Goal: Task Accomplishment & Management: Manage account settings

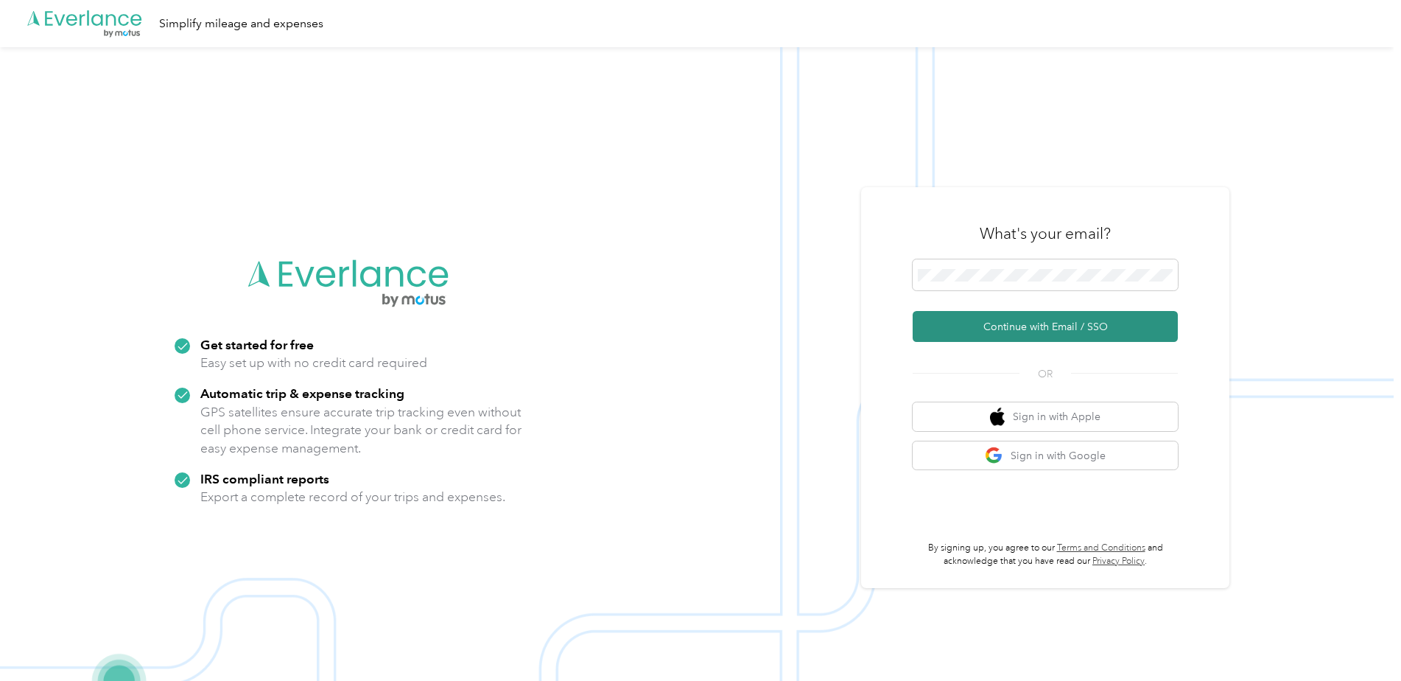
click at [1102, 332] on button "Continue with Email / SSO" at bounding box center [1045, 326] width 265 height 31
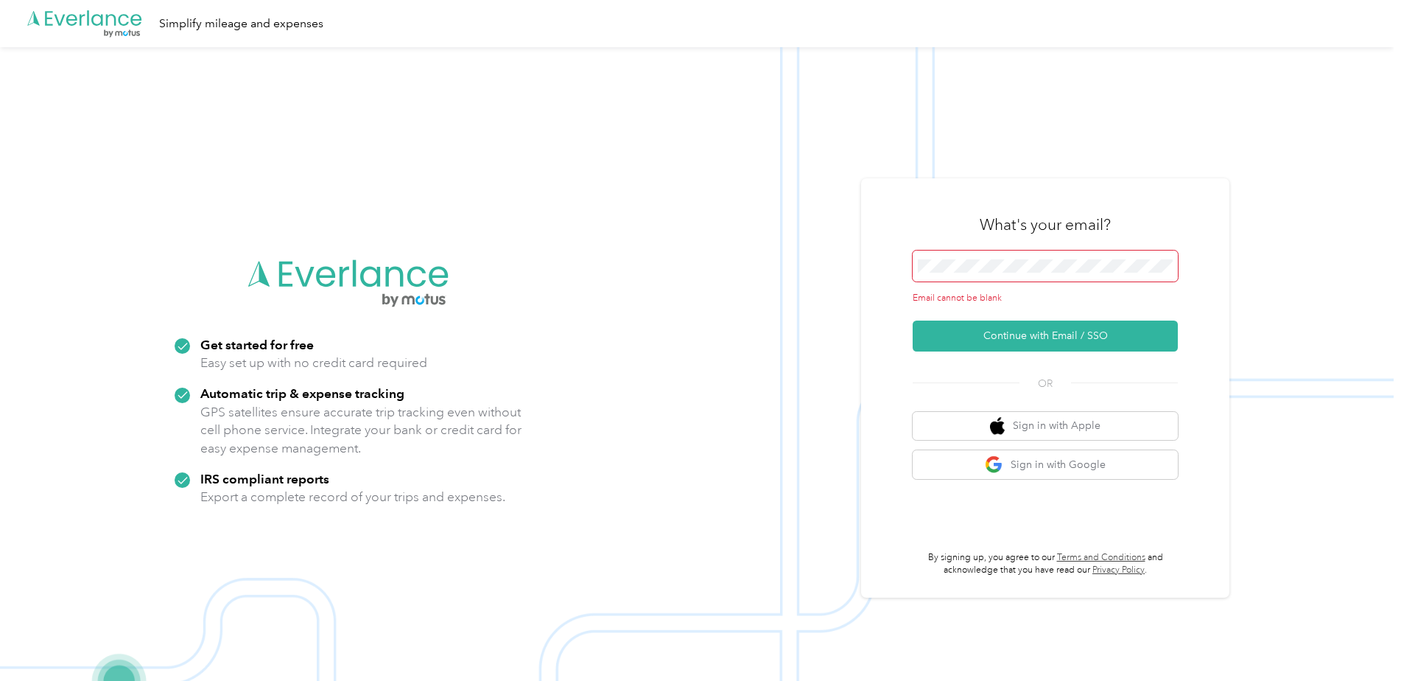
click at [1026, 254] on span at bounding box center [1045, 266] width 265 height 31
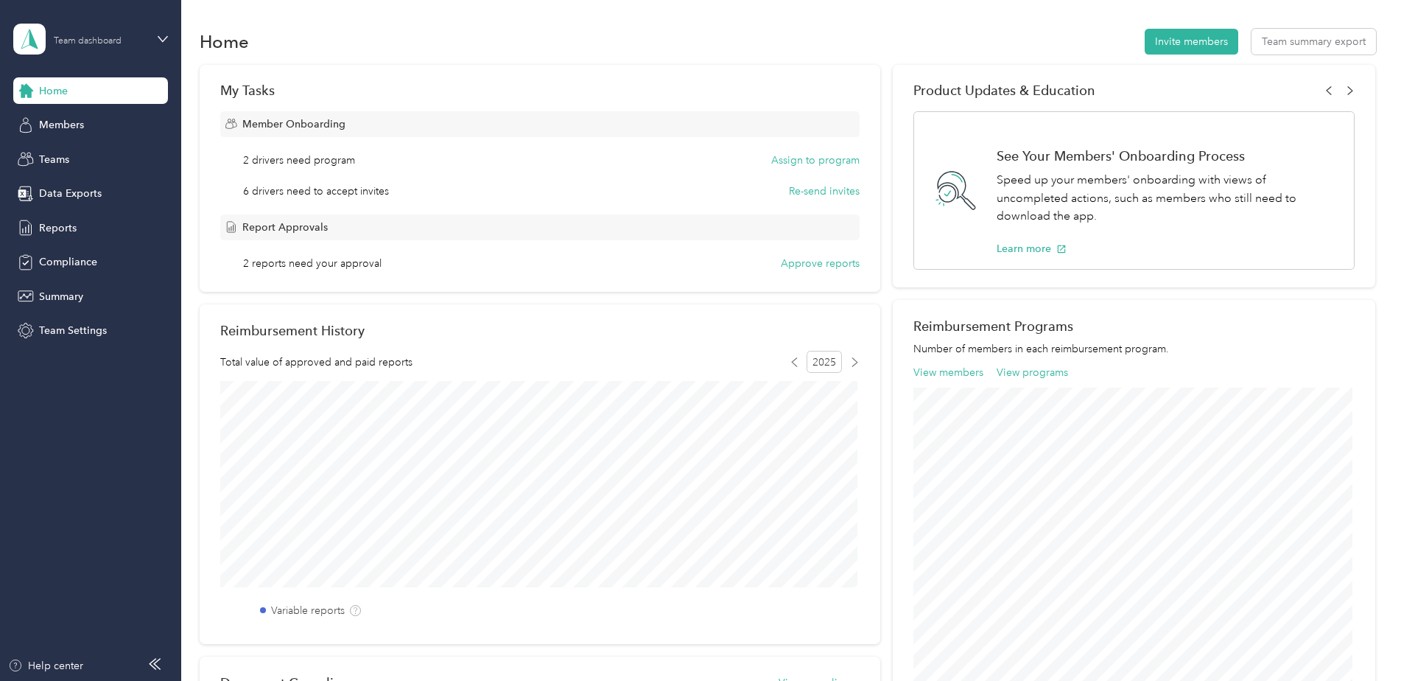
click at [92, 37] on div "Team dashboard" at bounding box center [88, 41] width 68 height 9
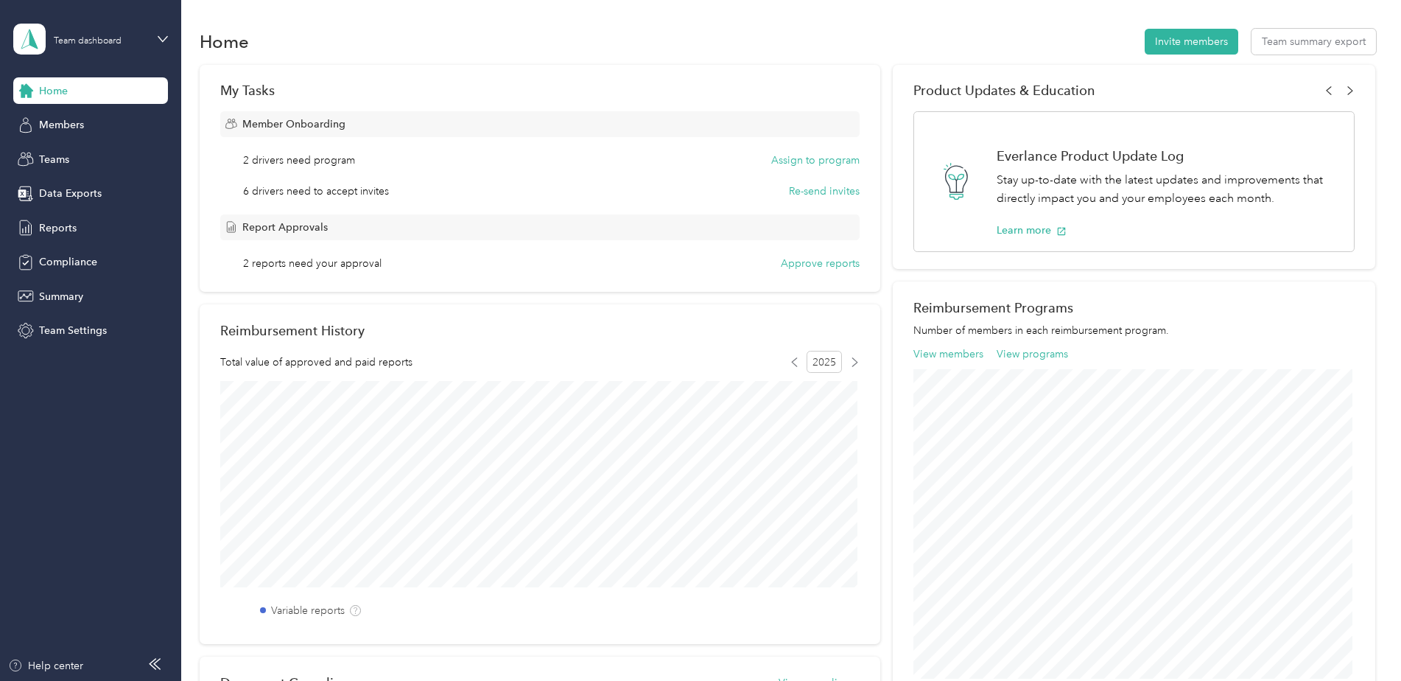
click at [74, 164] on div "Personal dashboard" at bounding box center [252, 154] width 456 height 26
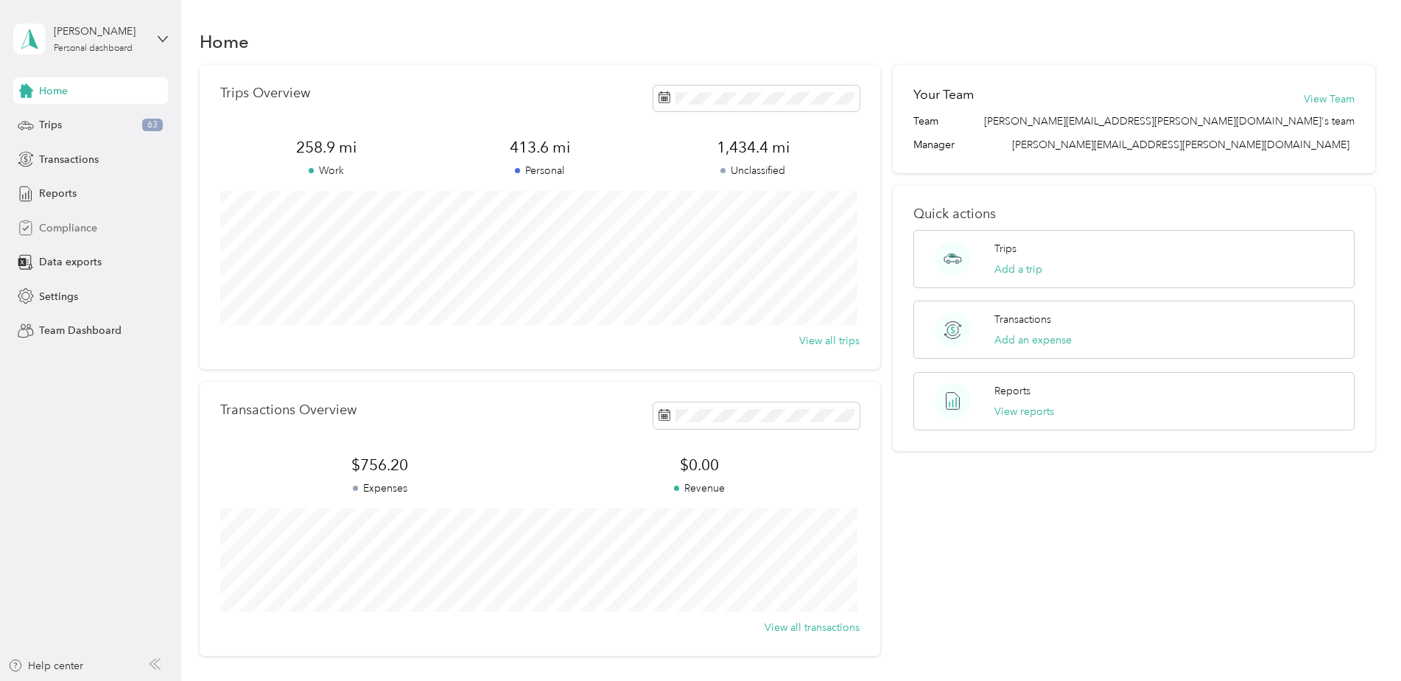
click at [54, 227] on span "Compliance" at bounding box center [68, 227] width 58 height 15
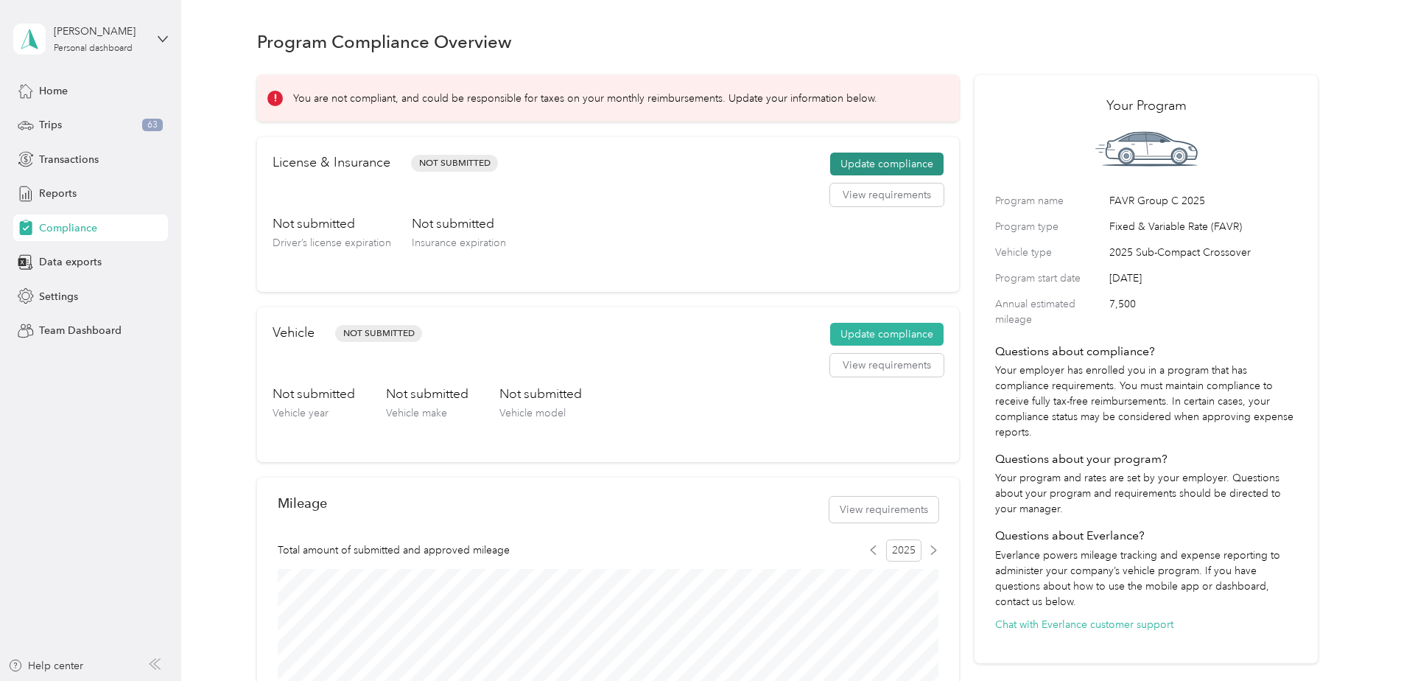
click at [895, 167] on button "Update compliance" at bounding box center [886, 165] width 113 height 24
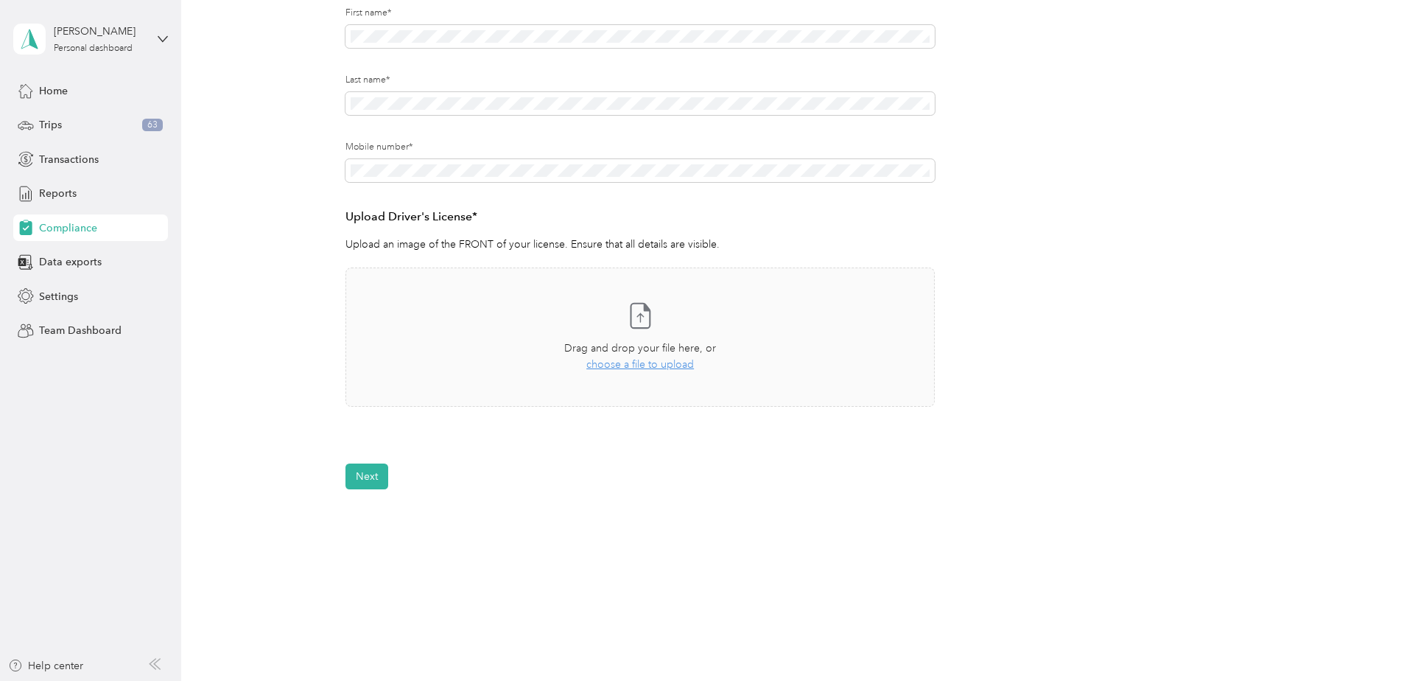
scroll to position [221, 0]
click at [726, 490] on div "Back Home Compliance overview Compliance submission Compliance Submission Not S…" at bounding box center [787, 203] width 1213 height 849
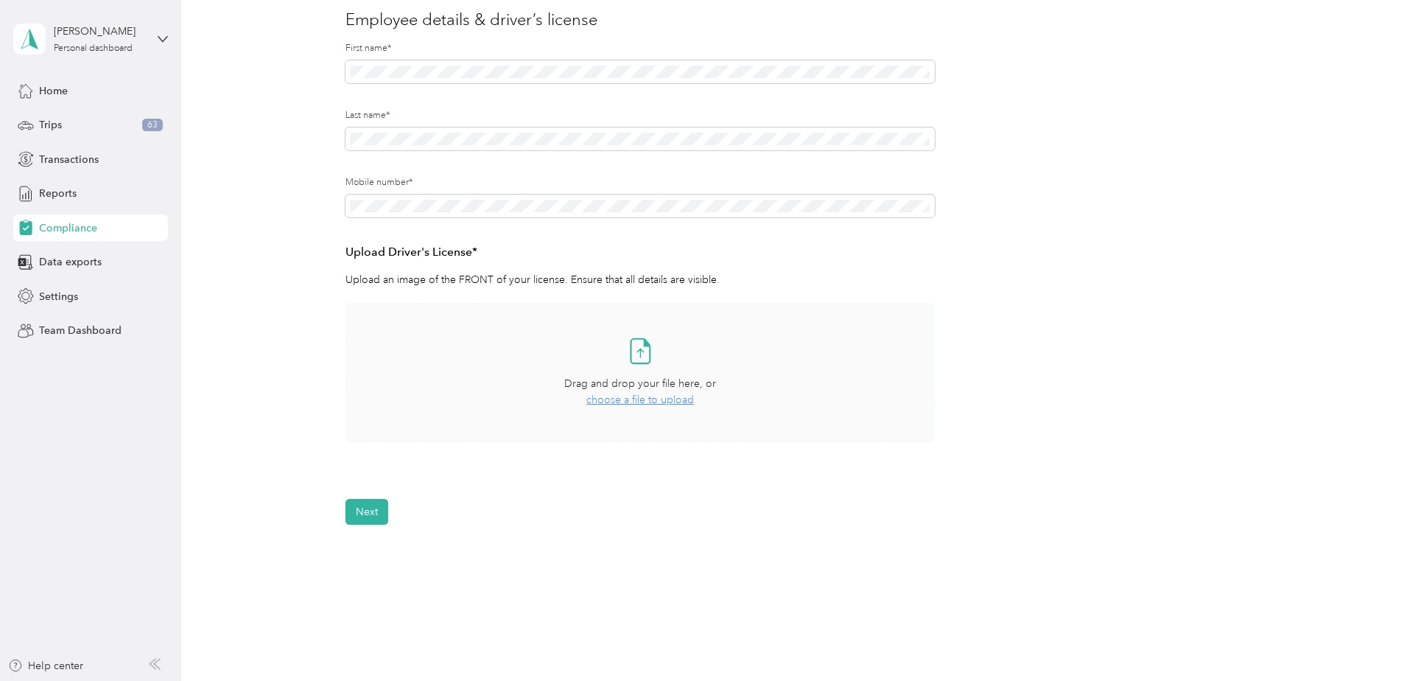
scroll to position [147, 0]
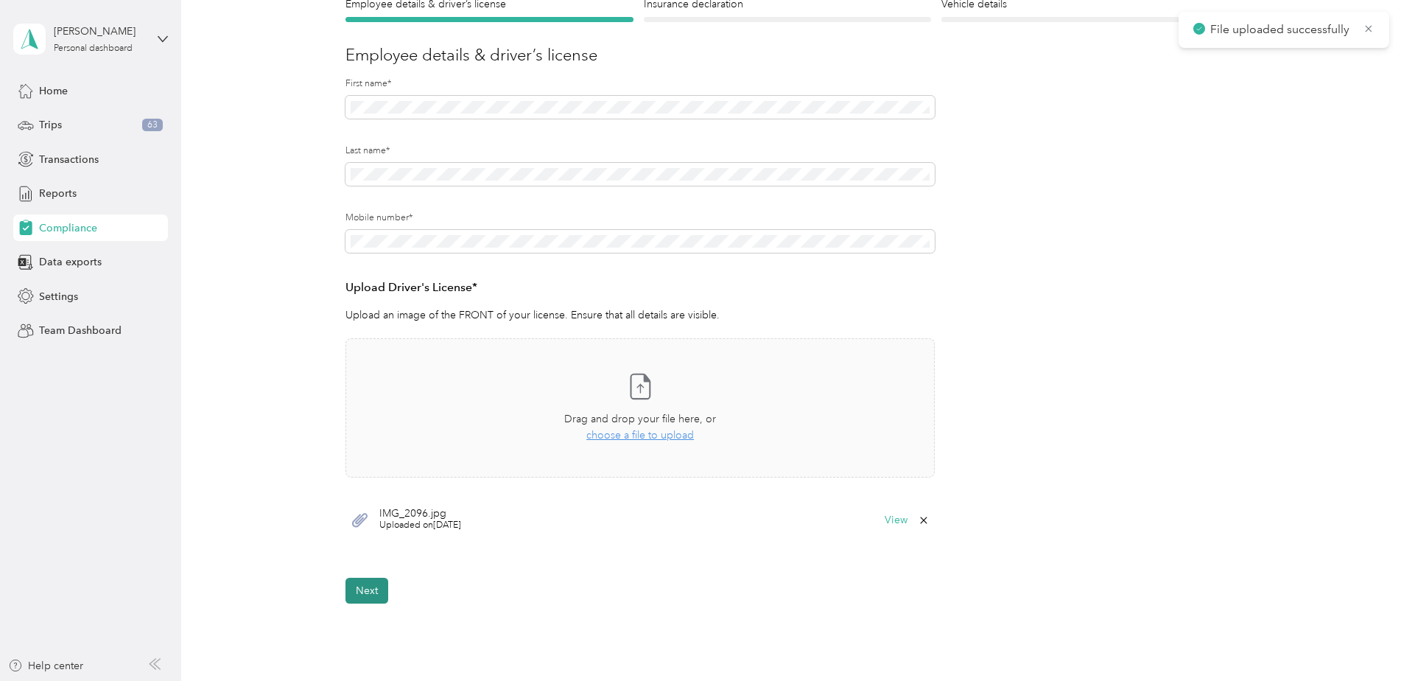
click at [367, 595] on button "Next" at bounding box center [367, 591] width 43 height 26
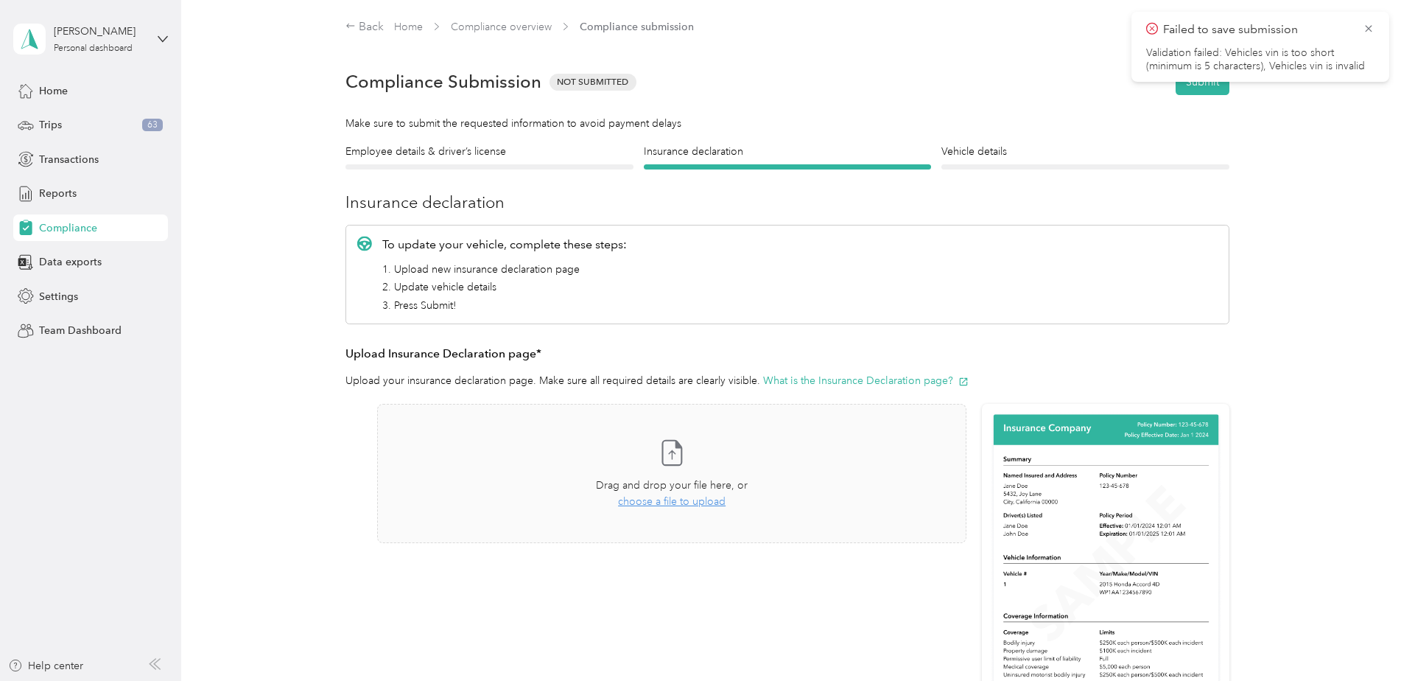
click at [491, 165] on div at bounding box center [490, 166] width 288 height 5
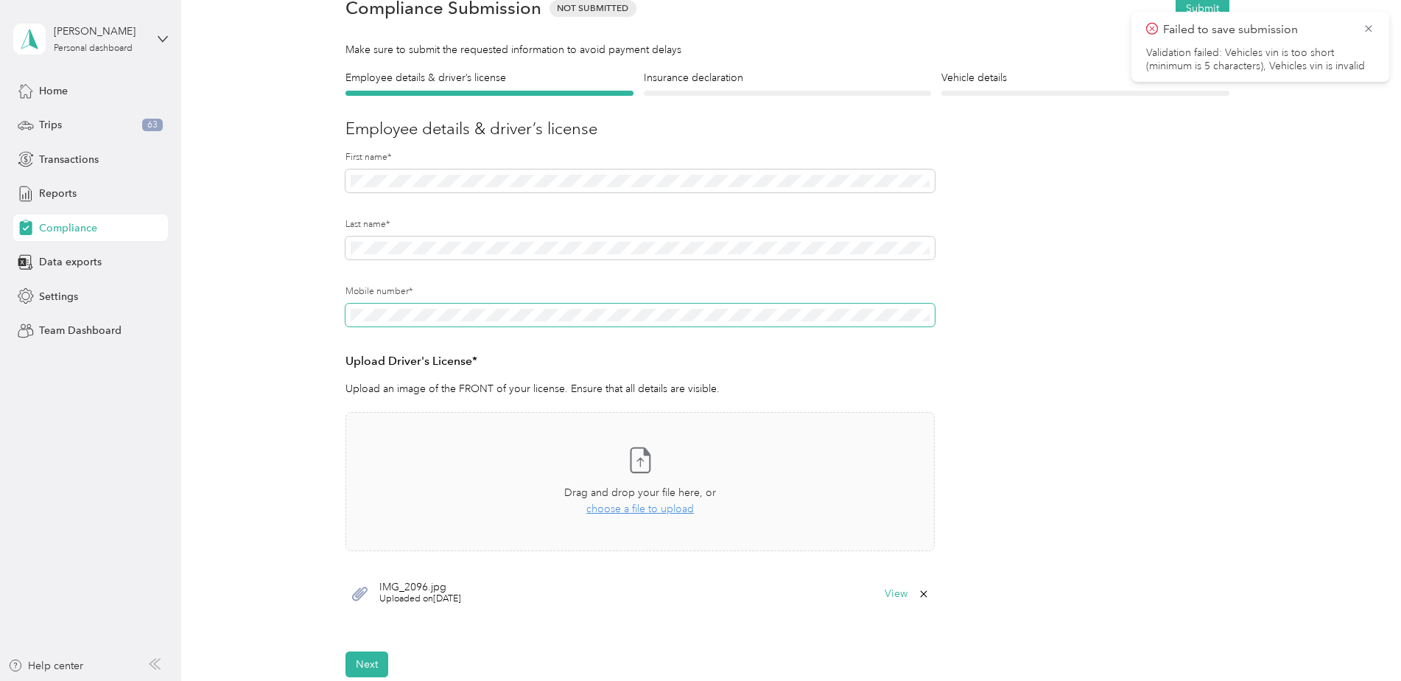
scroll to position [147, 0]
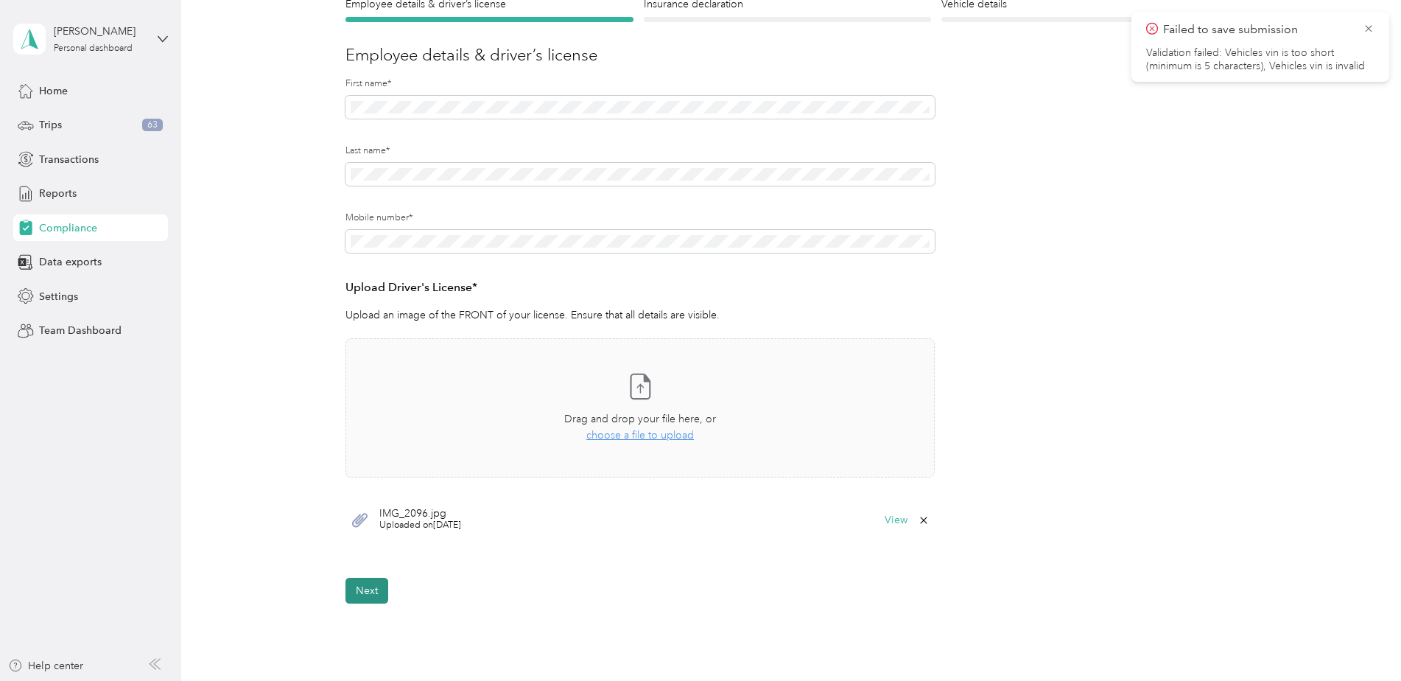
click at [368, 595] on button "Next" at bounding box center [367, 591] width 43 height 26
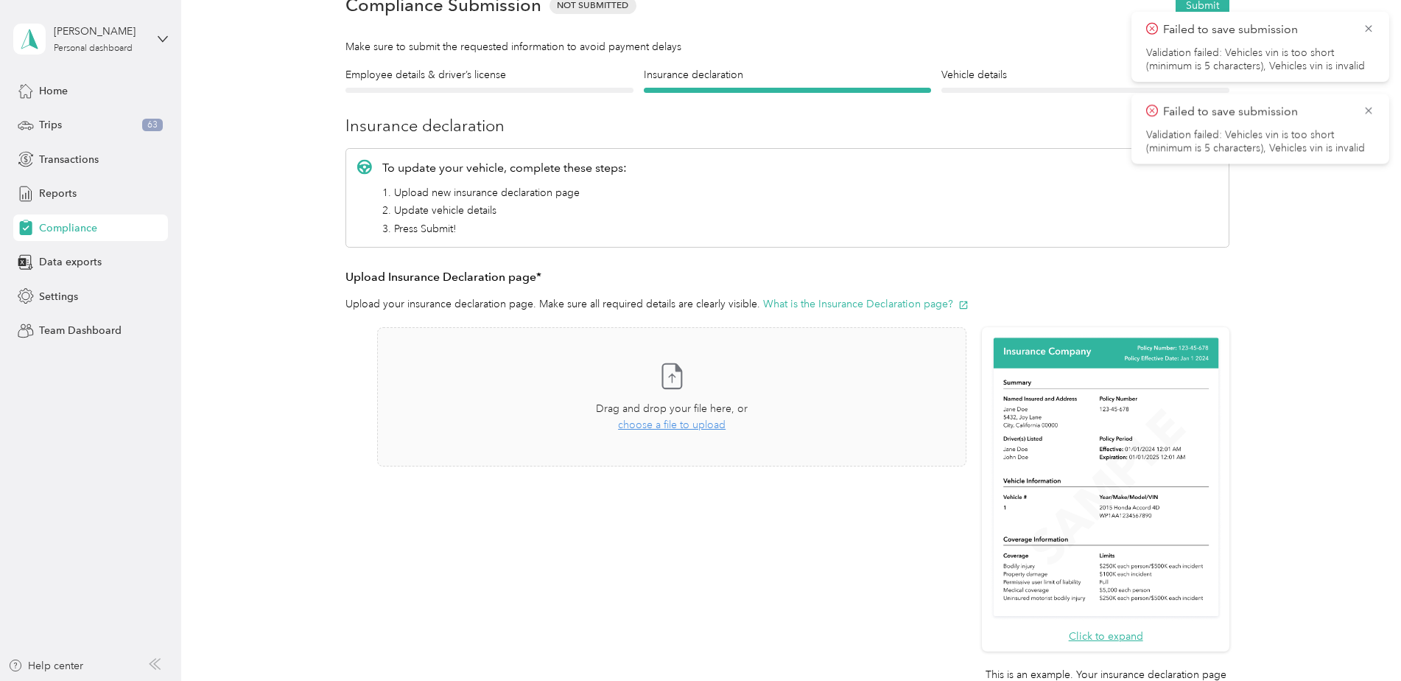
scroll to position [18, 0]
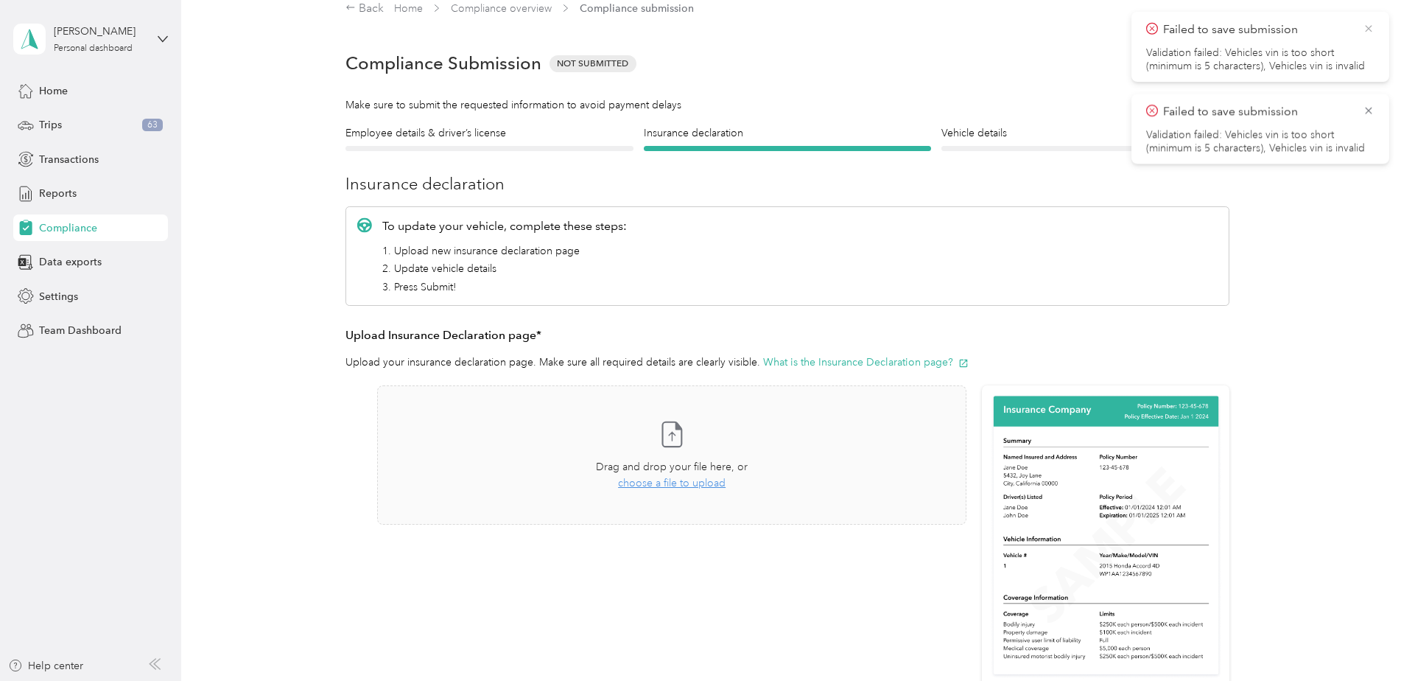
click at [1367, 27] on icon at bounding box center [1369, 28] width 12 height 13
click at [1372, 24] on icon at bounding box center [1369, 28] width 12 height 13
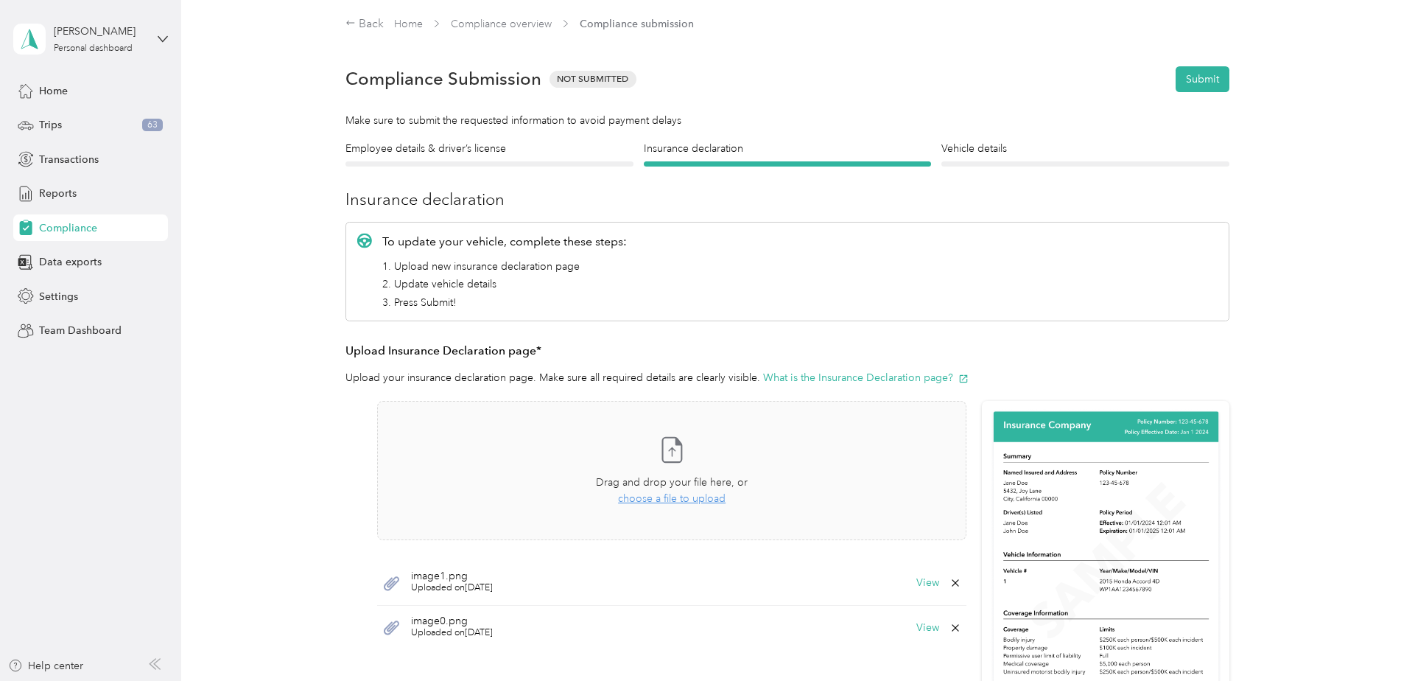
scroll to position [0, 0]
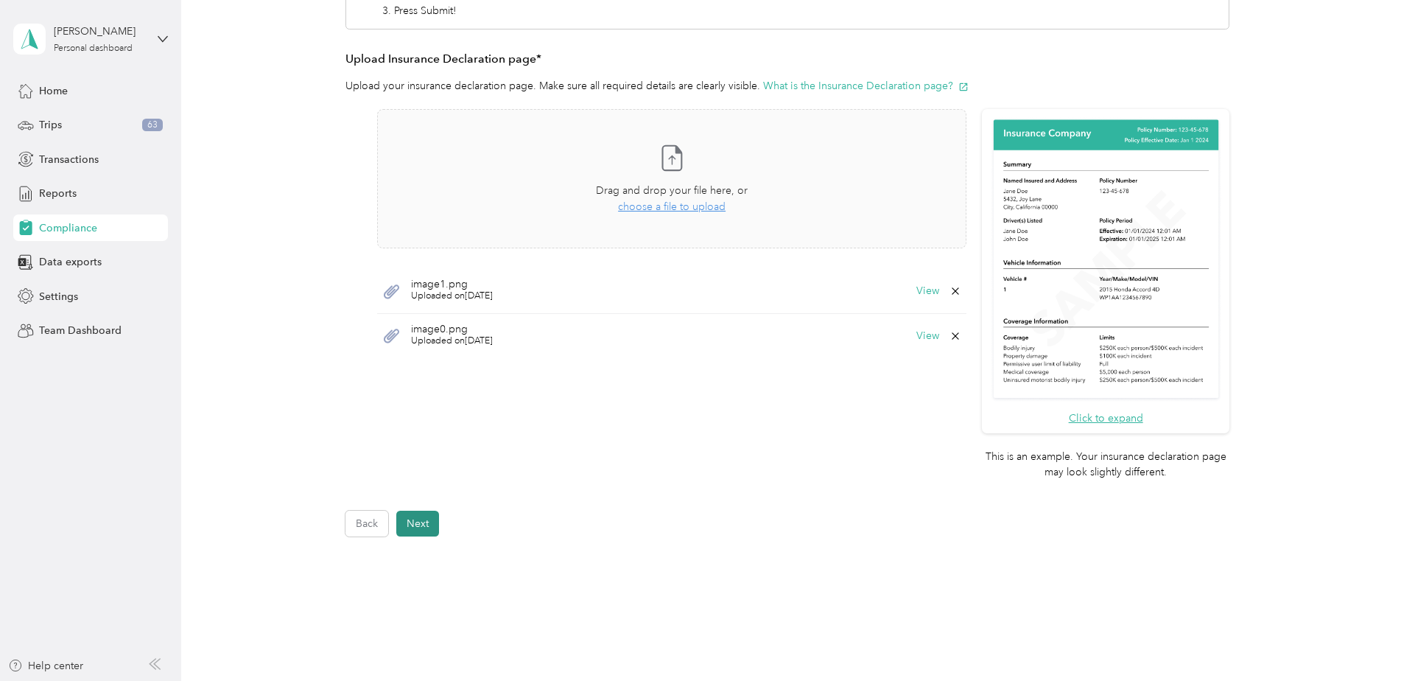
click at [428, 526] on button "Next" at bounding box center [417, 524] width 43 height 26
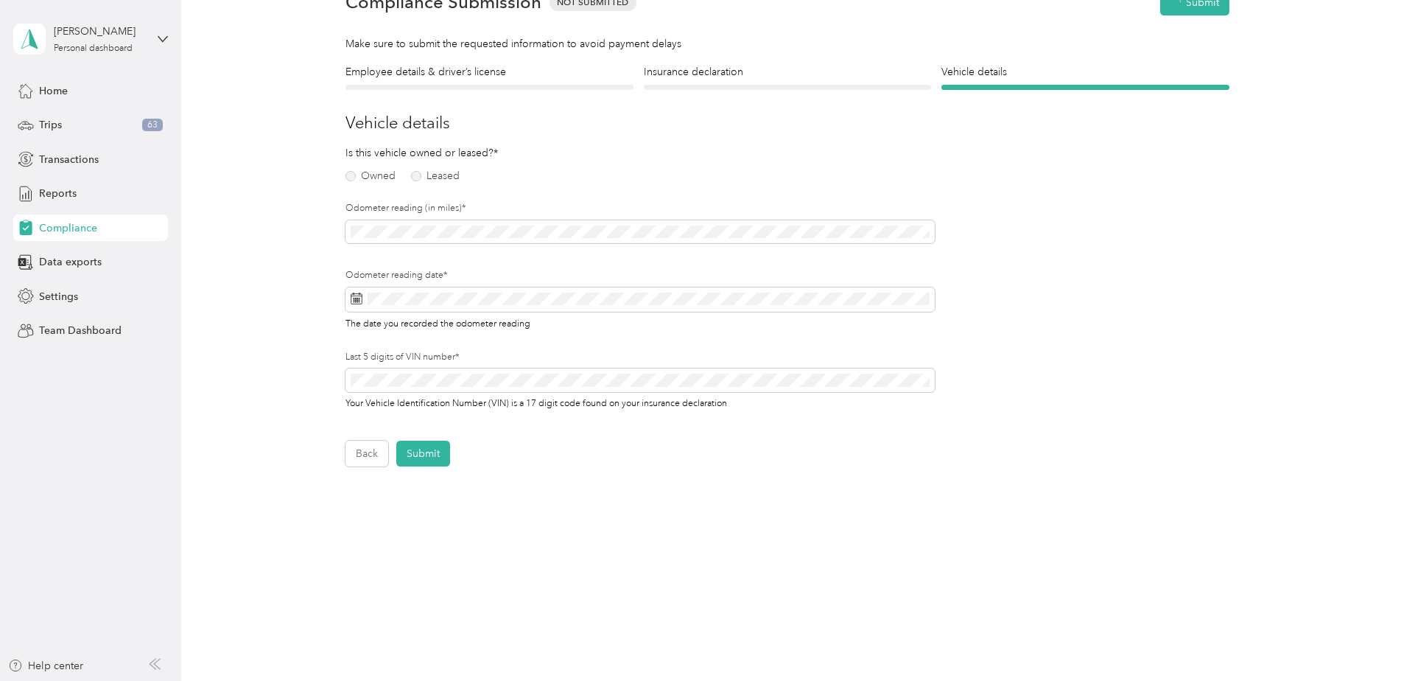
scroll to position [18, 0]
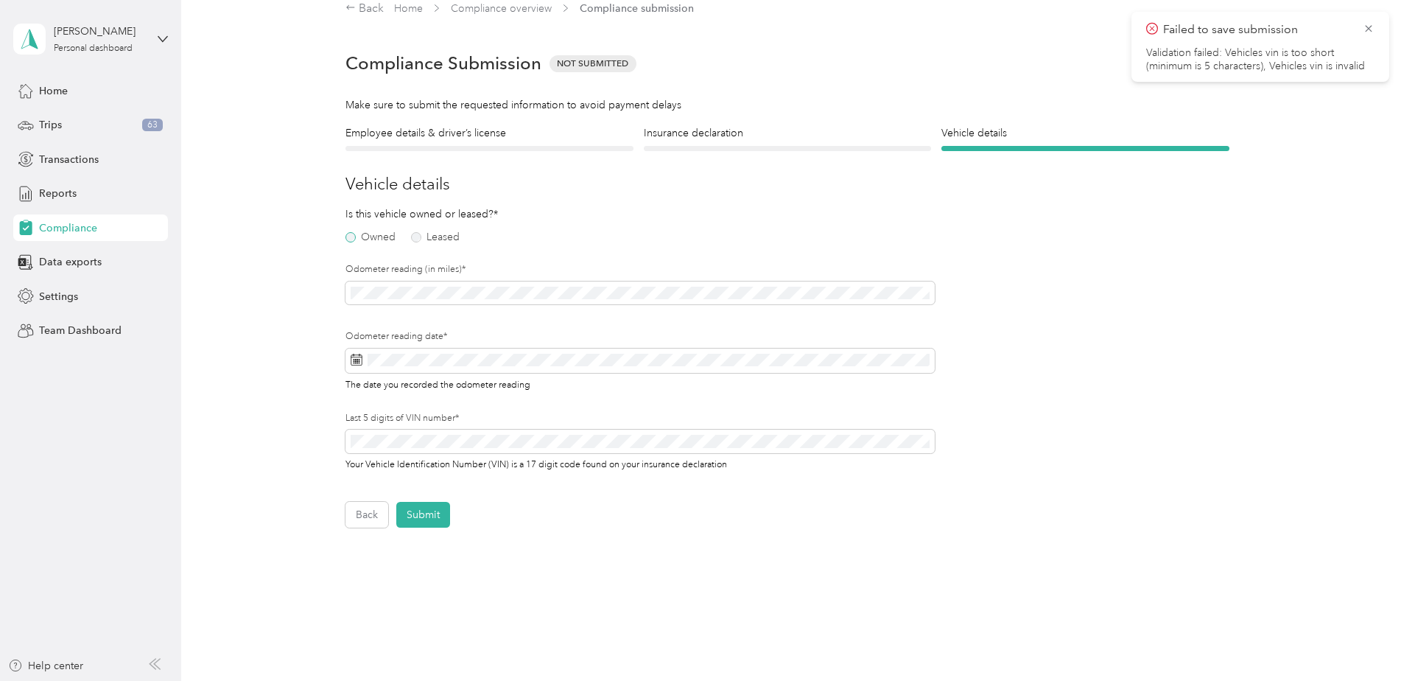
click at [350, 239] on label "Owned" at bounding box center [371, 237] width 50 height 10
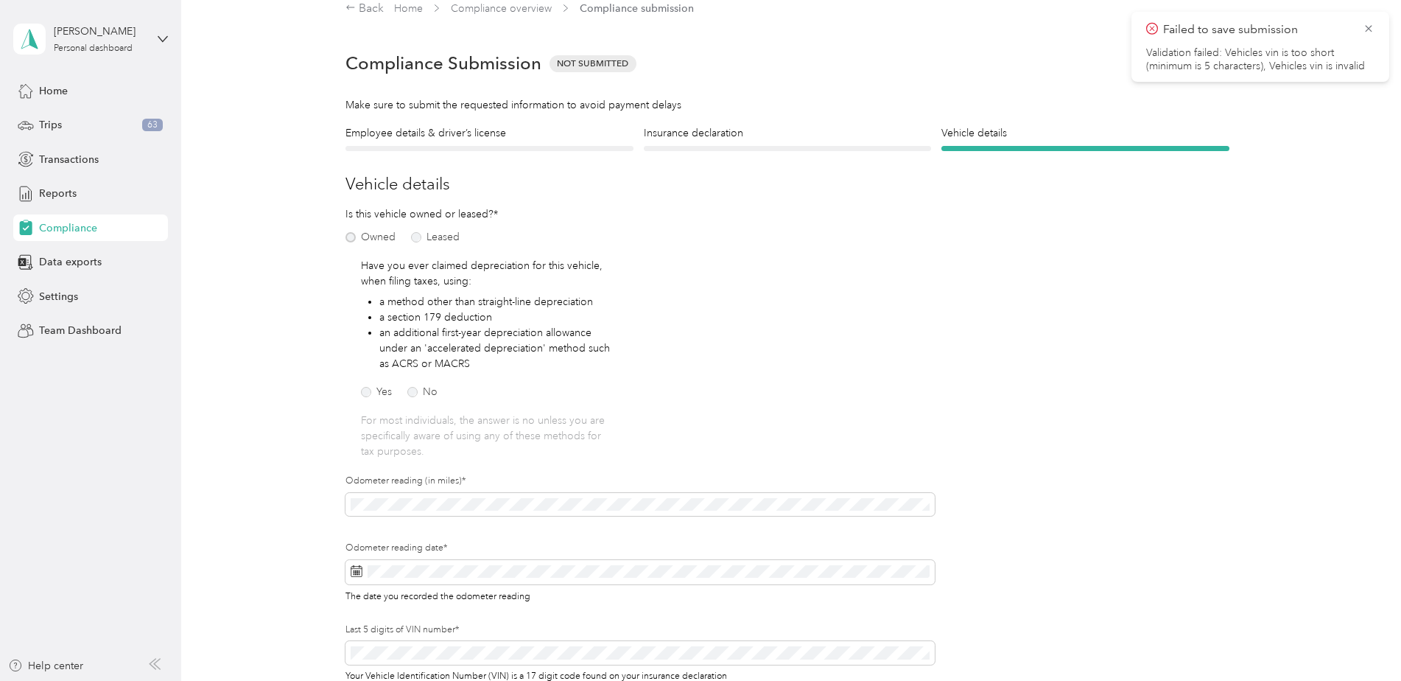
scroll to position [92, 0]
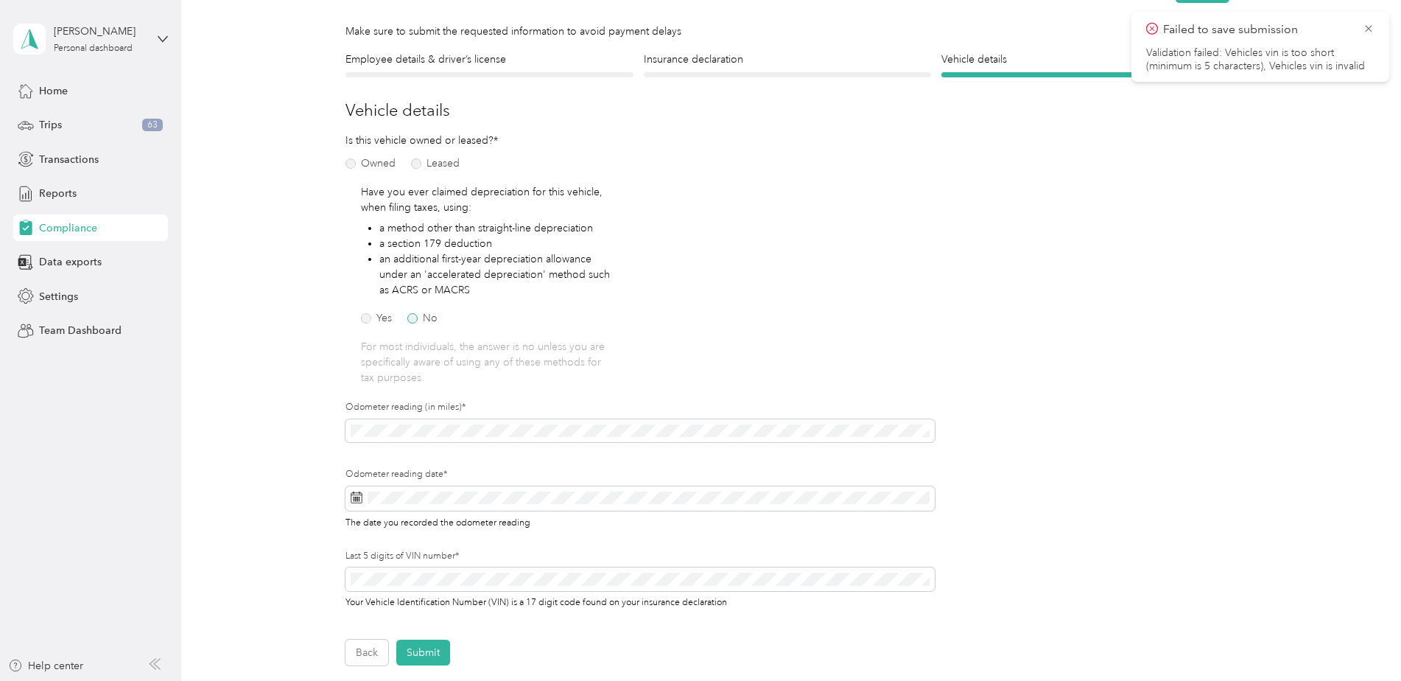
click at [412, 321] on label "No" at bounding box center [422, 318] width 30 height 10
click at [461, 346] on div "2" at bounding box center [456, 348] width 19 height 18
click at [430, 586] on span at bounding box center [640, 579] width 589 height 24
click at [430, 660] on button "Submit" at bounding box center [423, 653] width 54 height 26
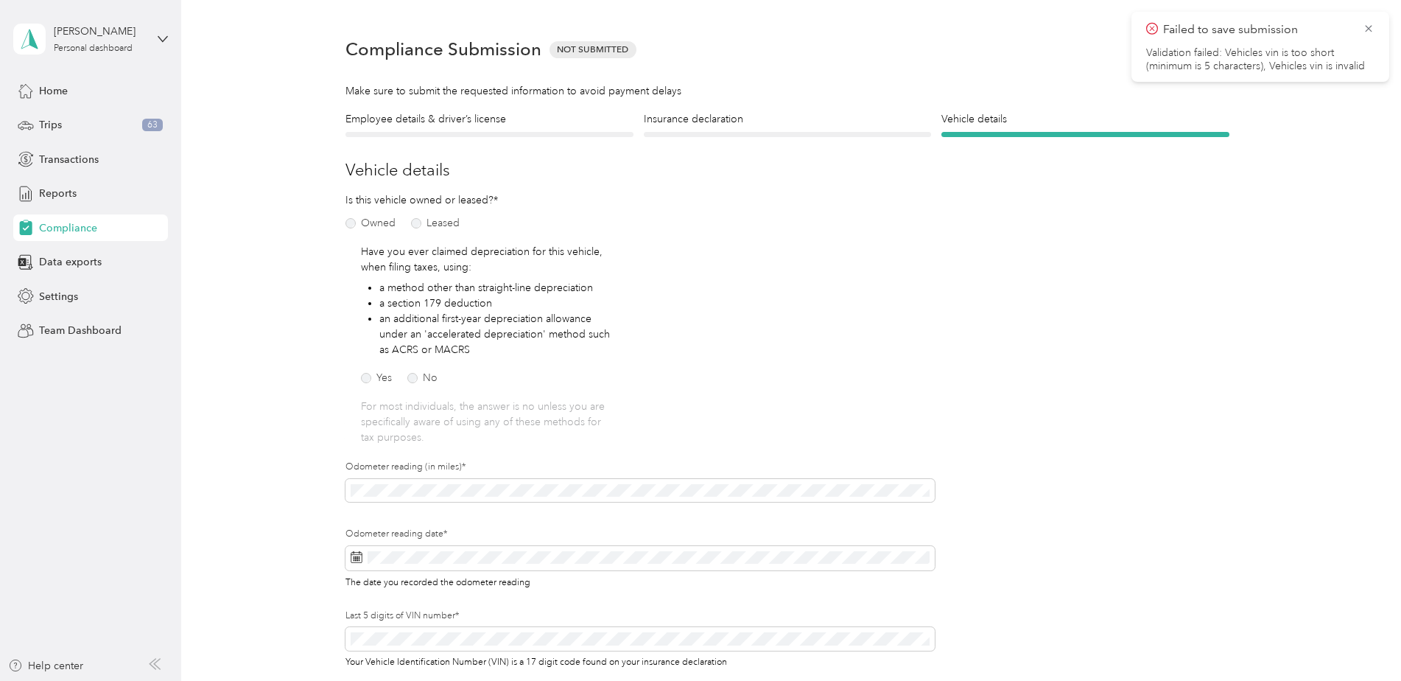
scroll to position [18, 0]
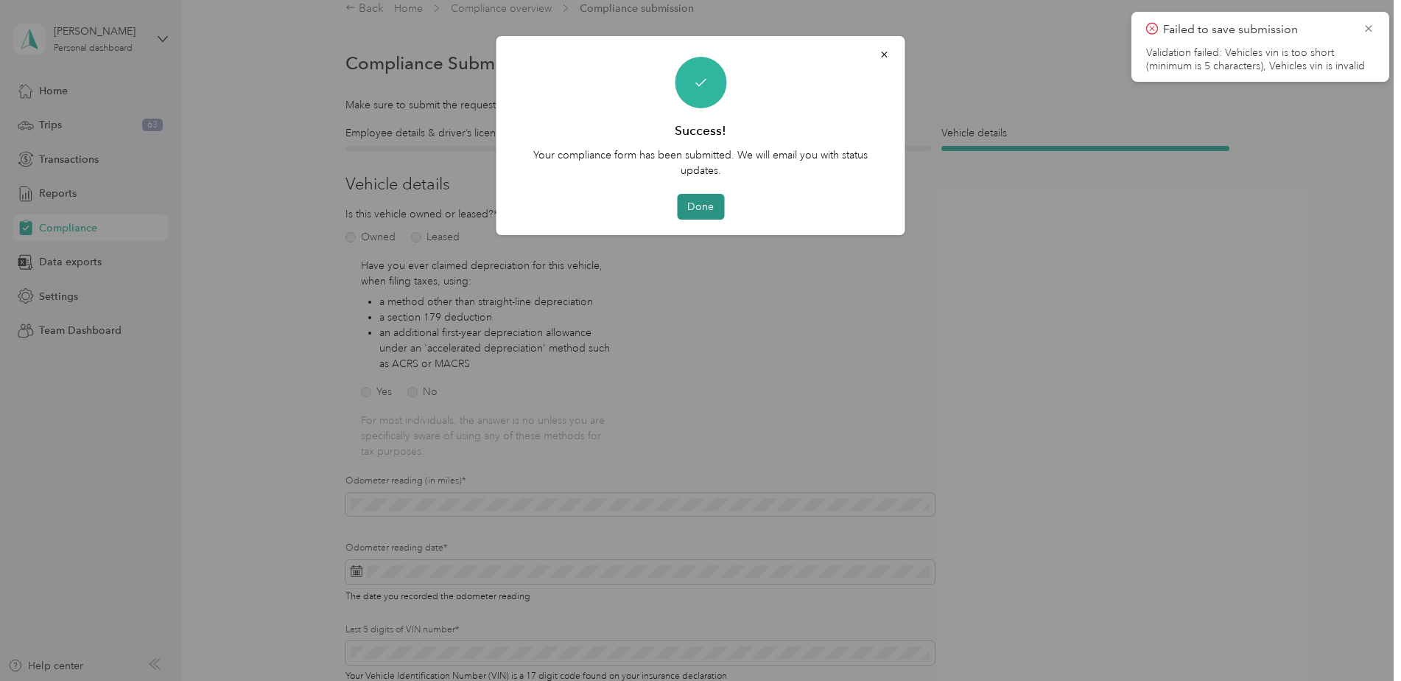
click at [701, 203] on button "Done" at bounding box center [700, 207] width 47 height 26
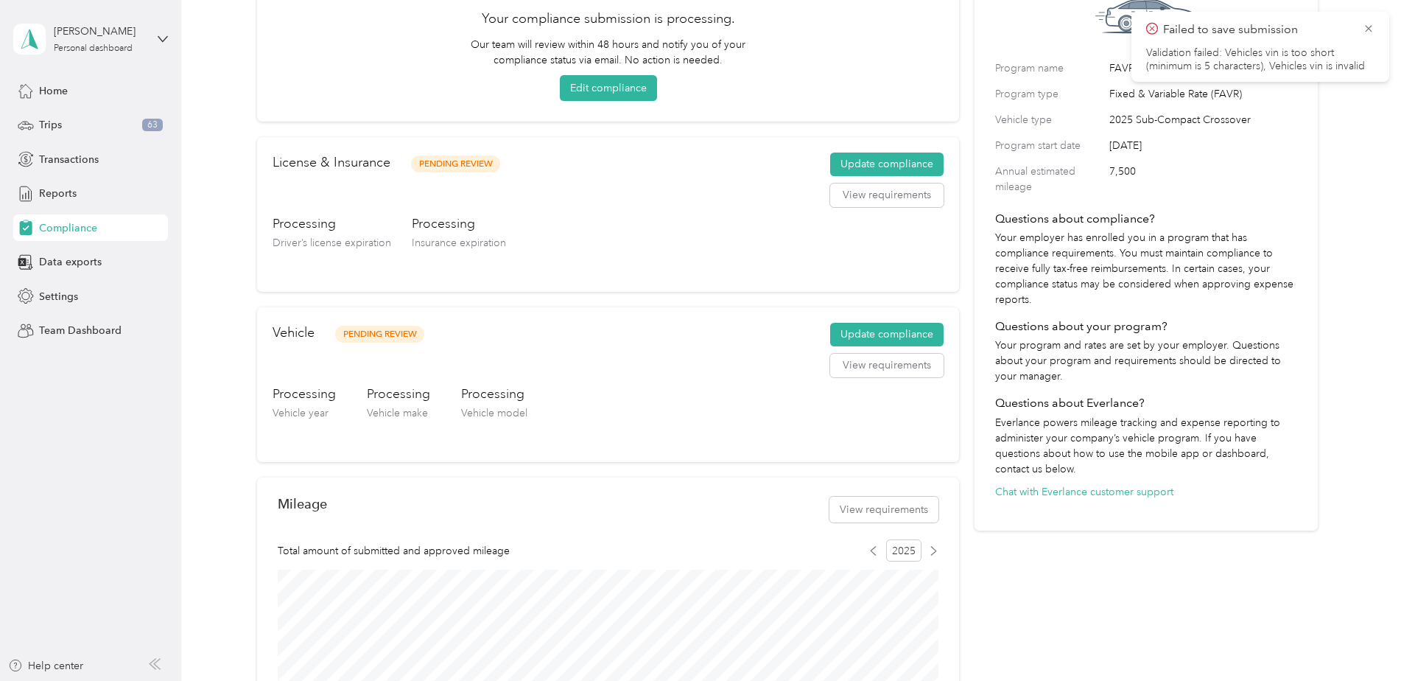
scroll to position [166, 0]
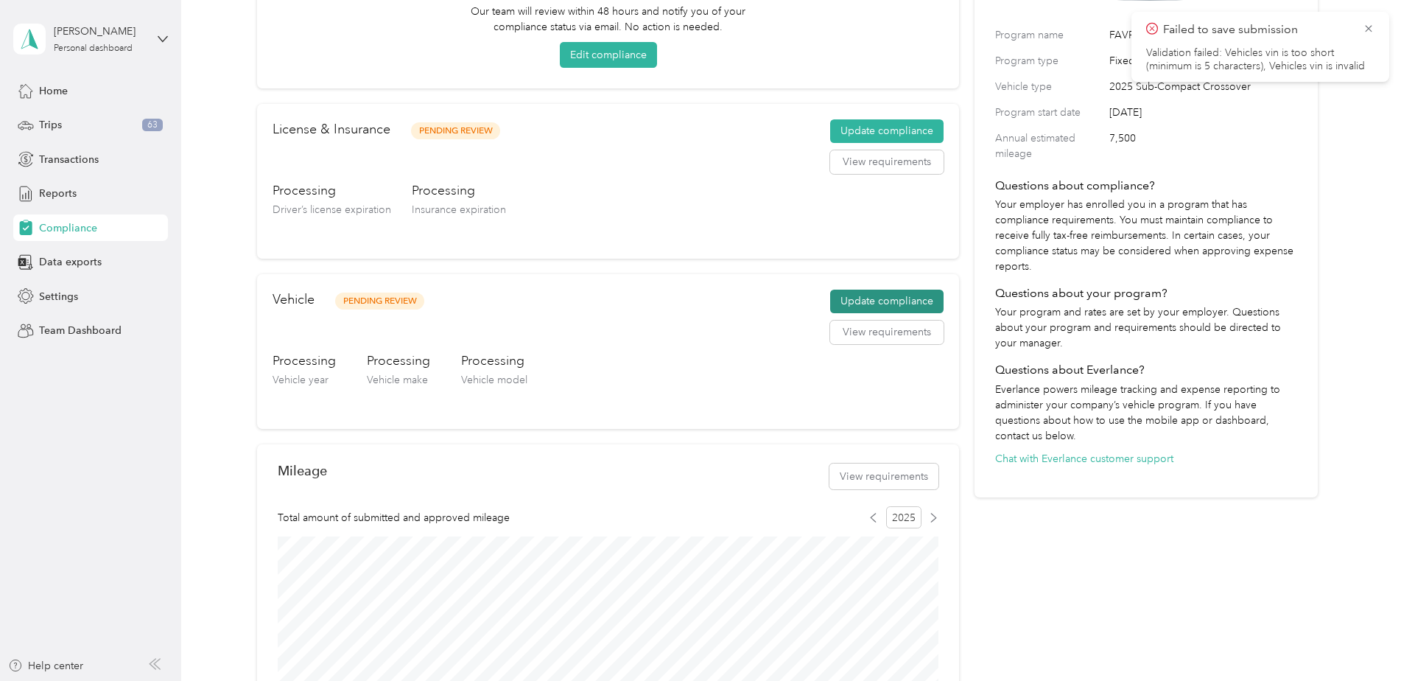
click at [876, 305] on button "Update compliance" at bounding box center [886, 302] width 113 height 24
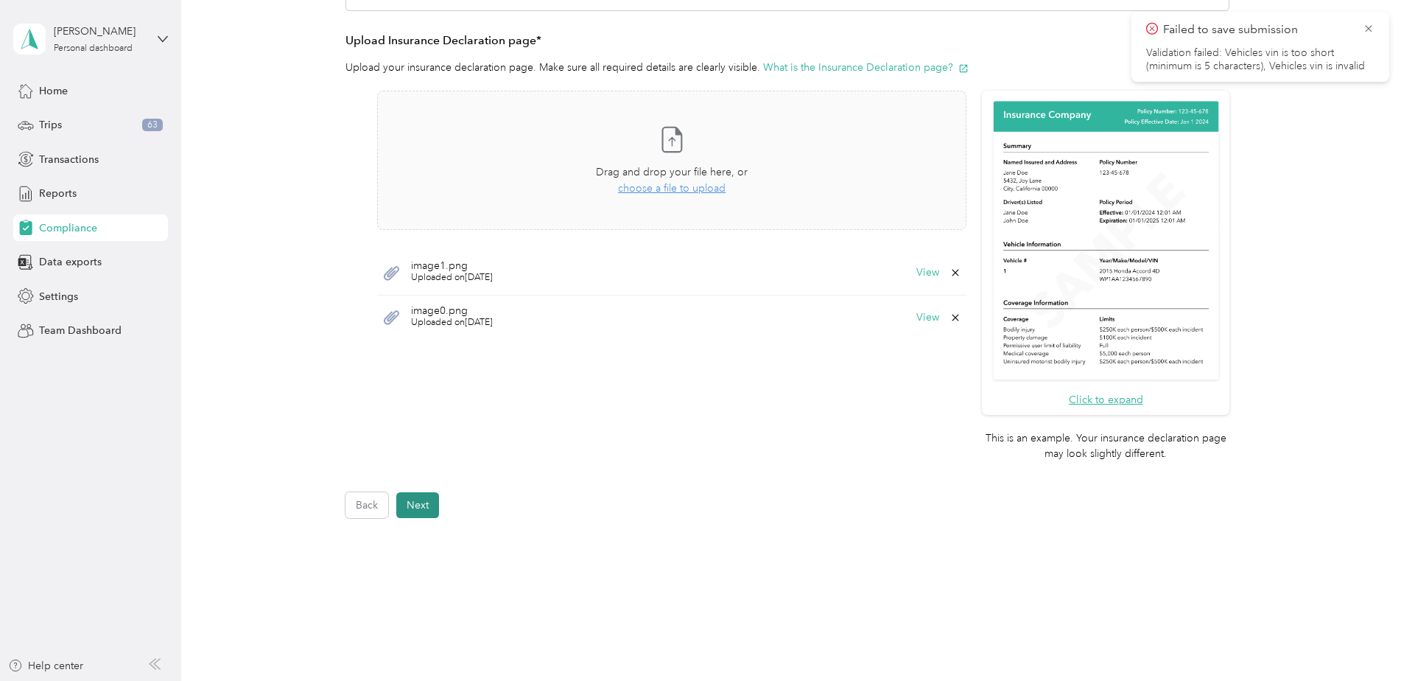
click at [407, 506] on button "Next" at bounding box center [417, 505] width 43 height 26
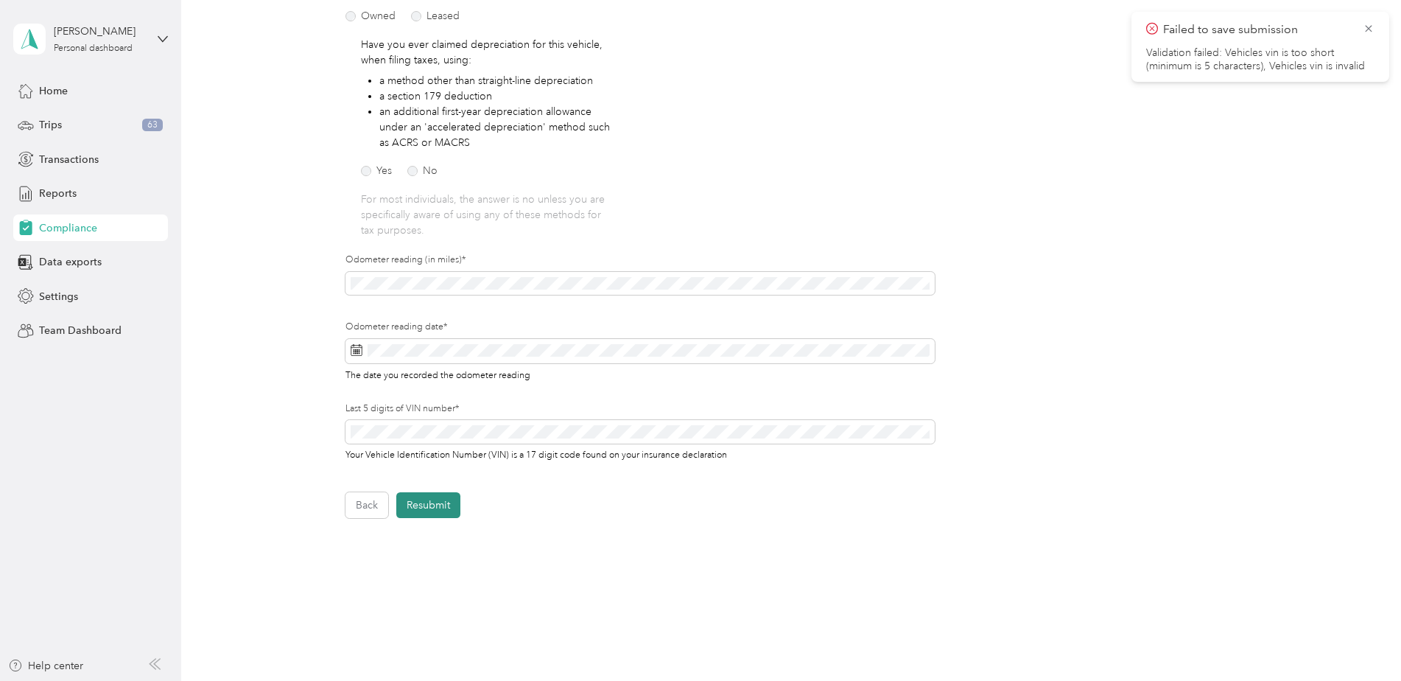
click at [422, 505] on button "Resubmit" at bounding box center [428, 505] width 64 height 26
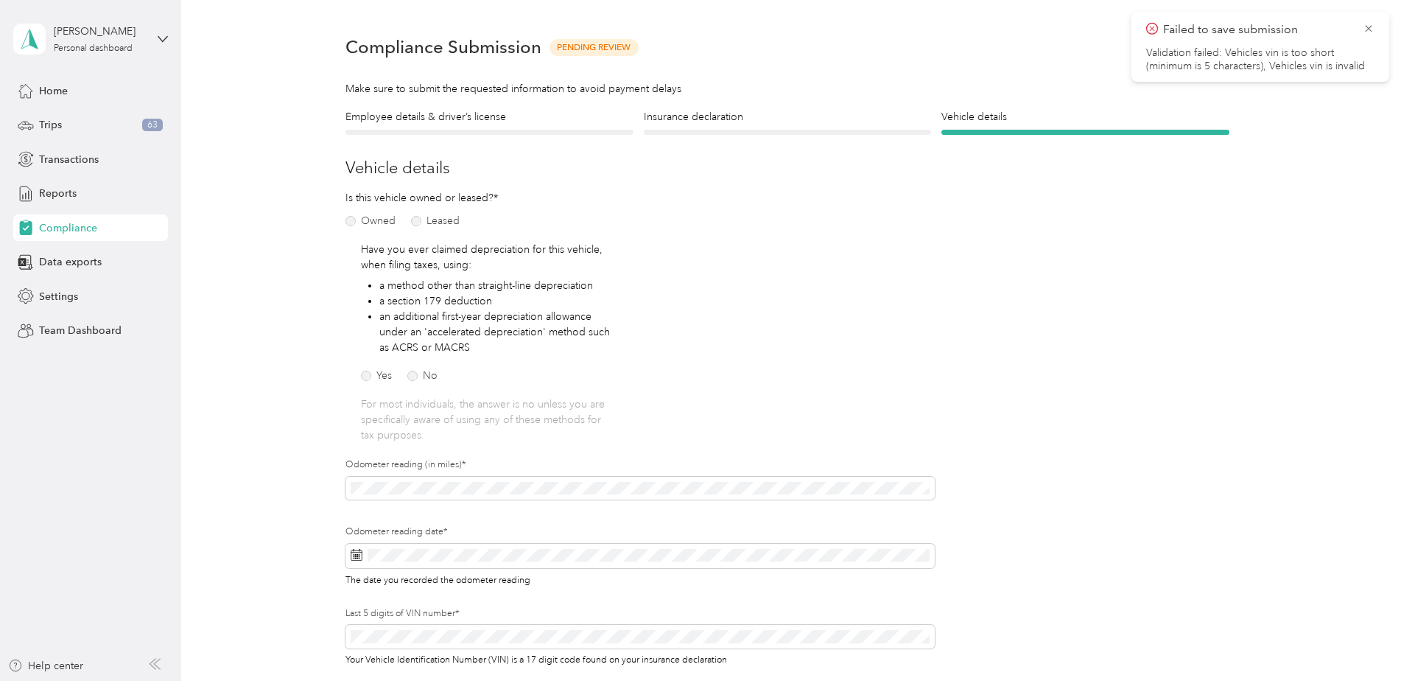
scroll to position [18, 0]
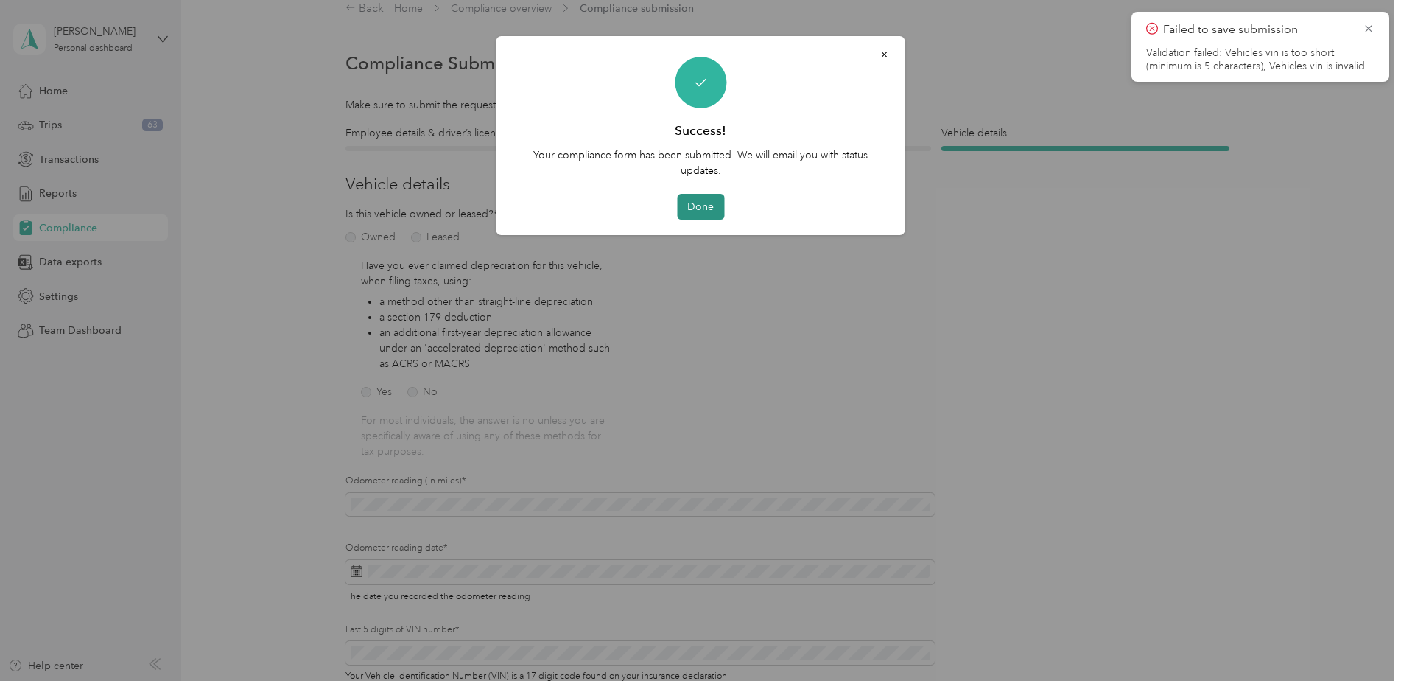
click at [702, 205] on button "Done" at bounding box center [700, 207] width 47 height 26
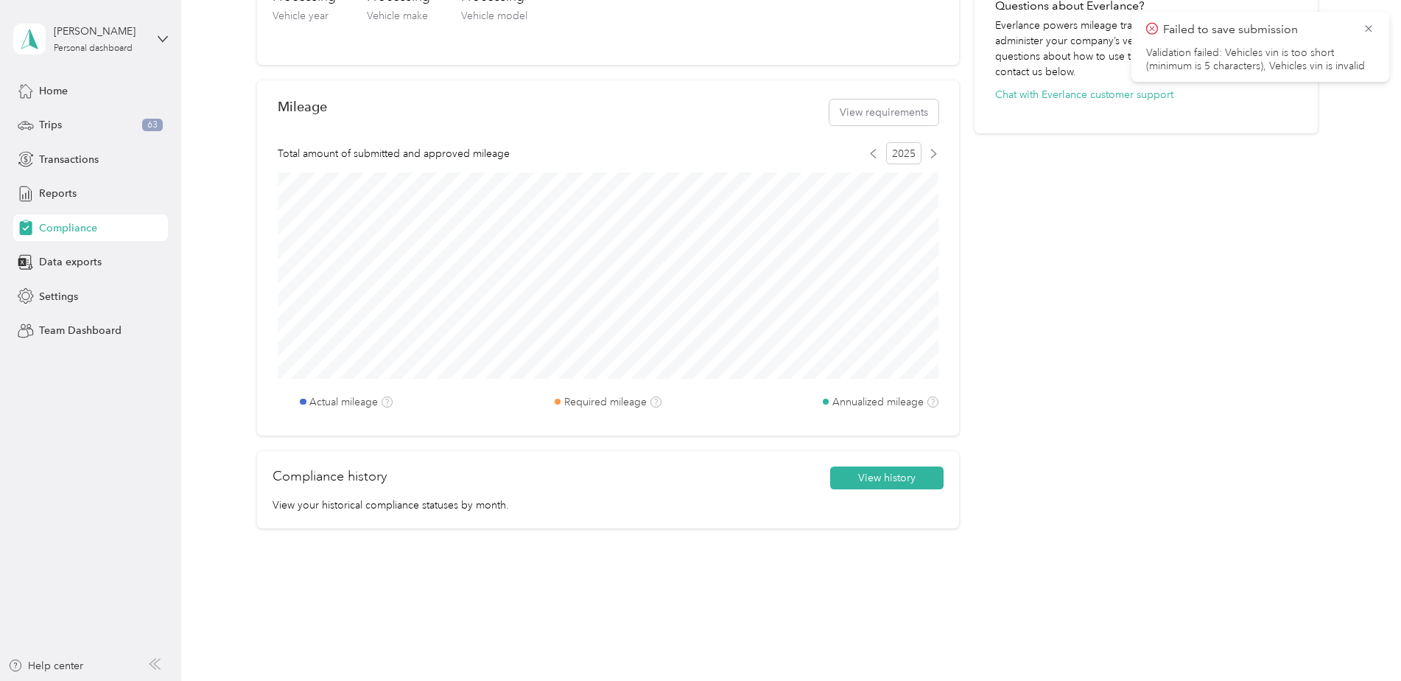
scroll to position [550, 0]
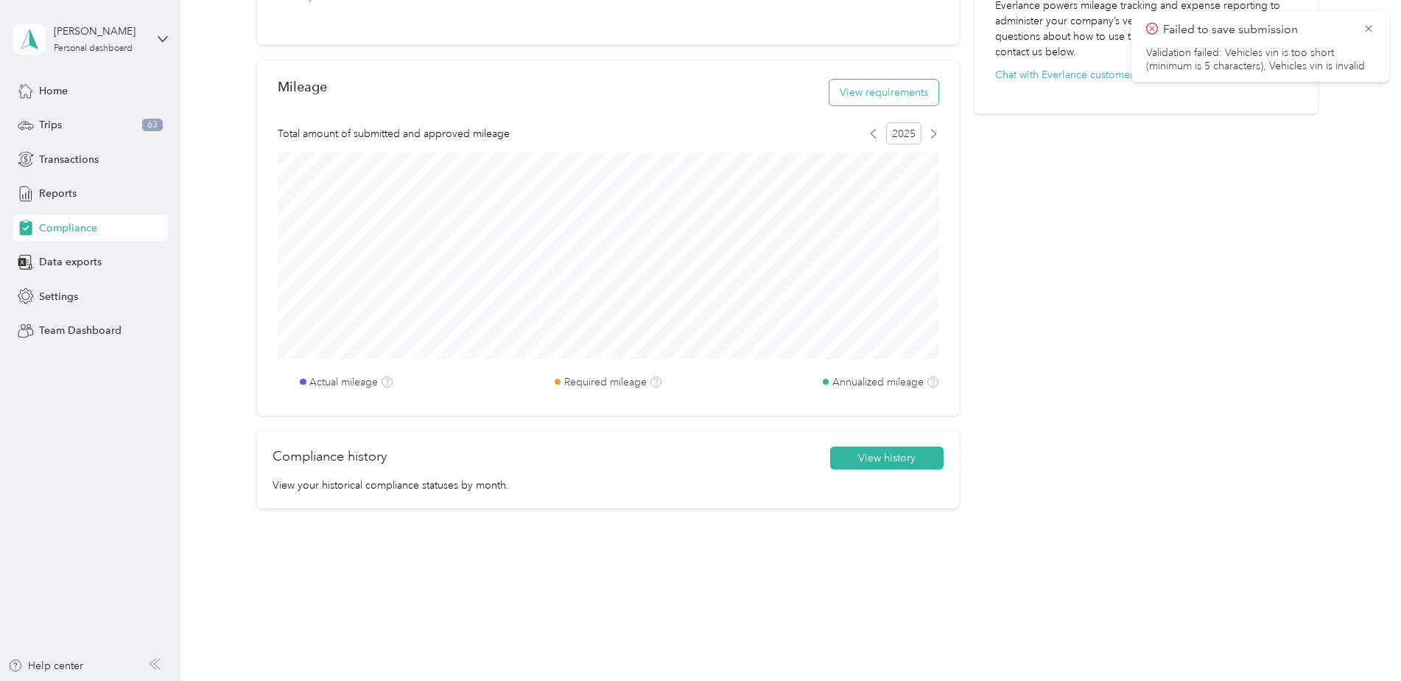
click at [877, 99] on button "View requirements" at bounding box center [884, 93] width 109 height 26
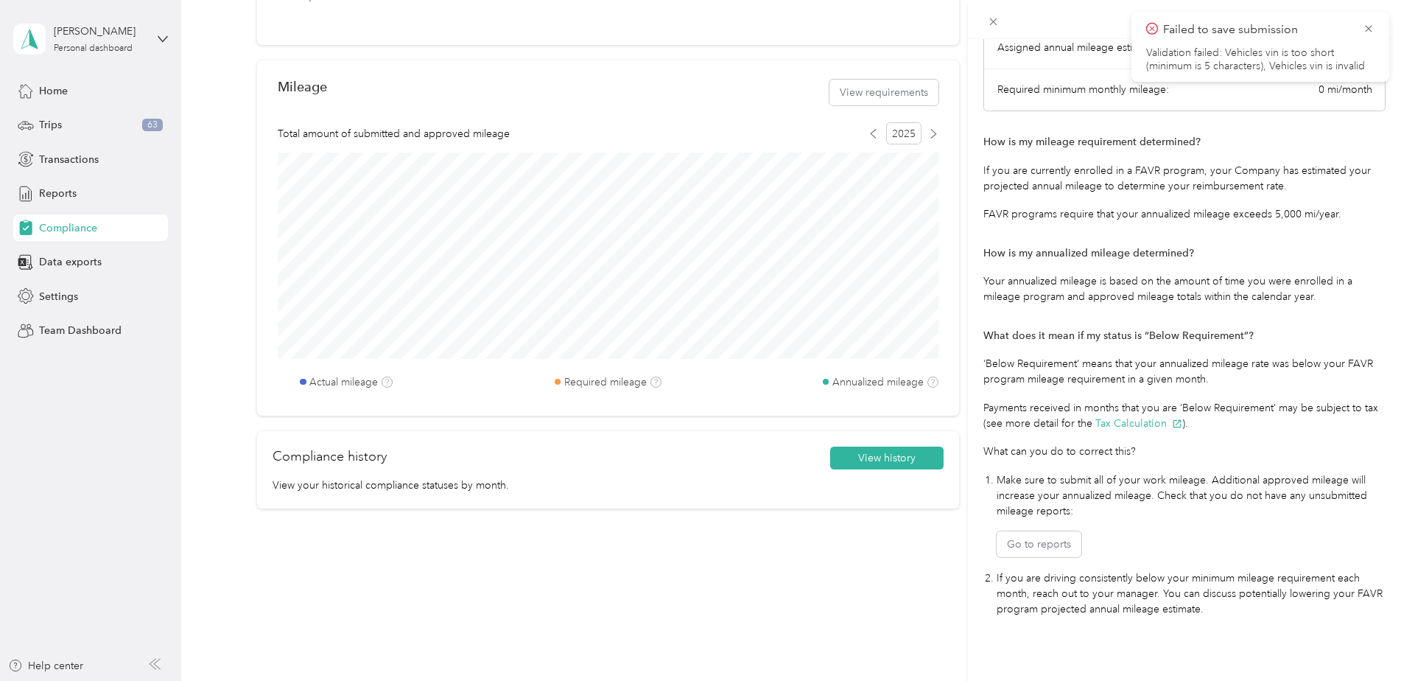
scroll to position [167, 0]
click at [1366, 34] on icon at bounding box center [1369, 28] width 12 height 13
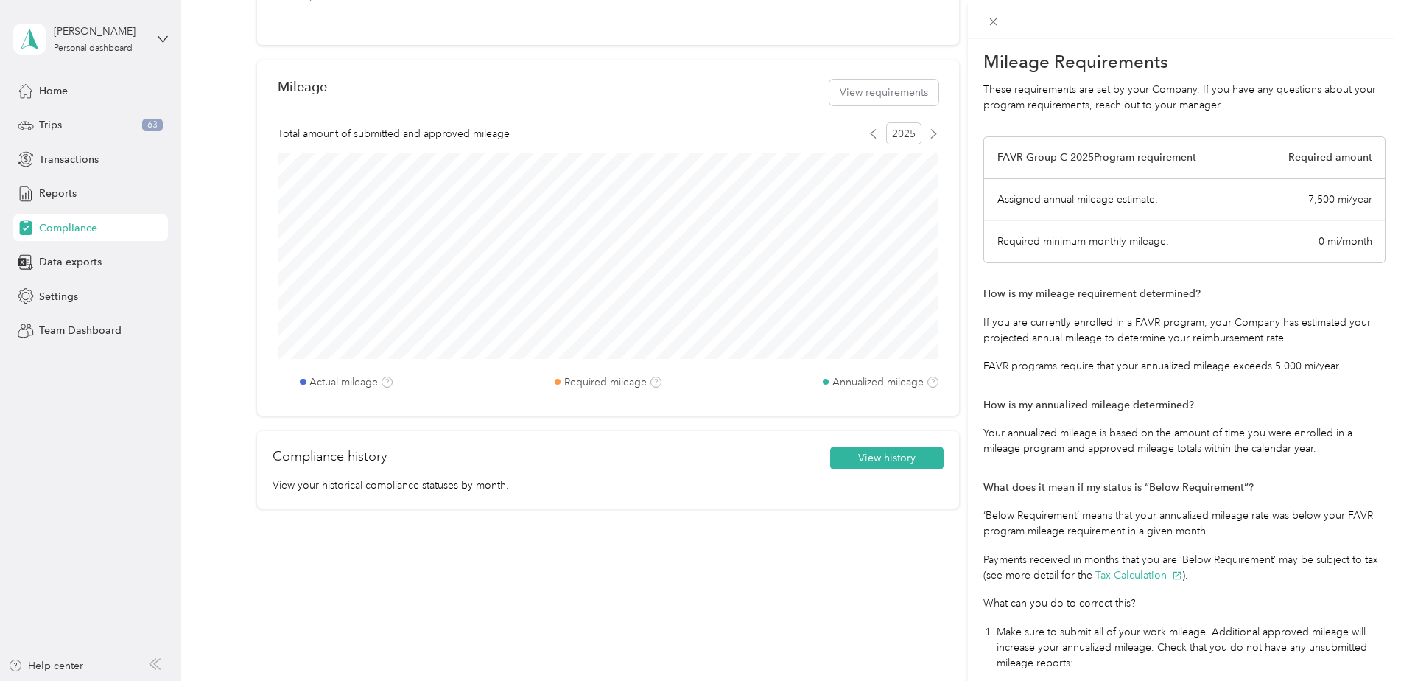
scroll to position [0, 0]
click at [61, 197] on div "Mileage Requirements These requirements are set by your Company. If you have an…" at bounding box center [700, 340] width 1401 height 681
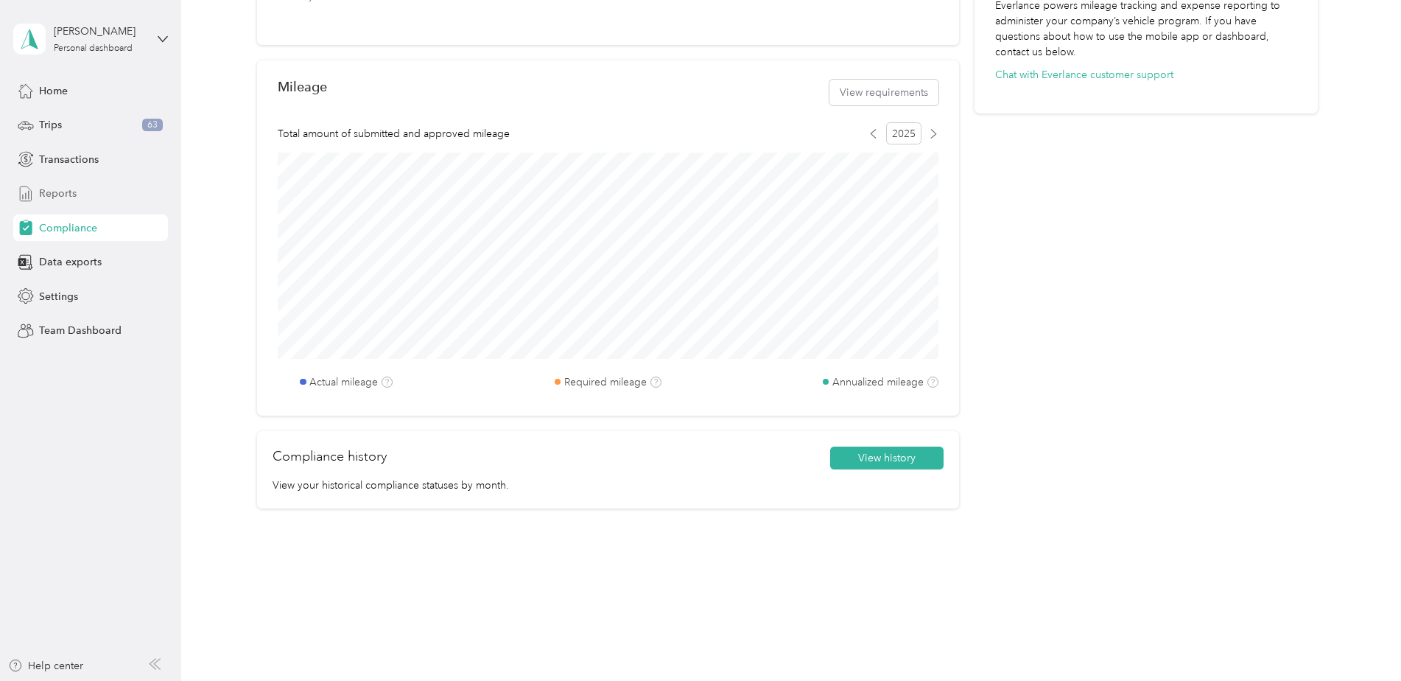
click at [66, 196] on span "Reports" at bounding box center [58, 193] width 38 height 15
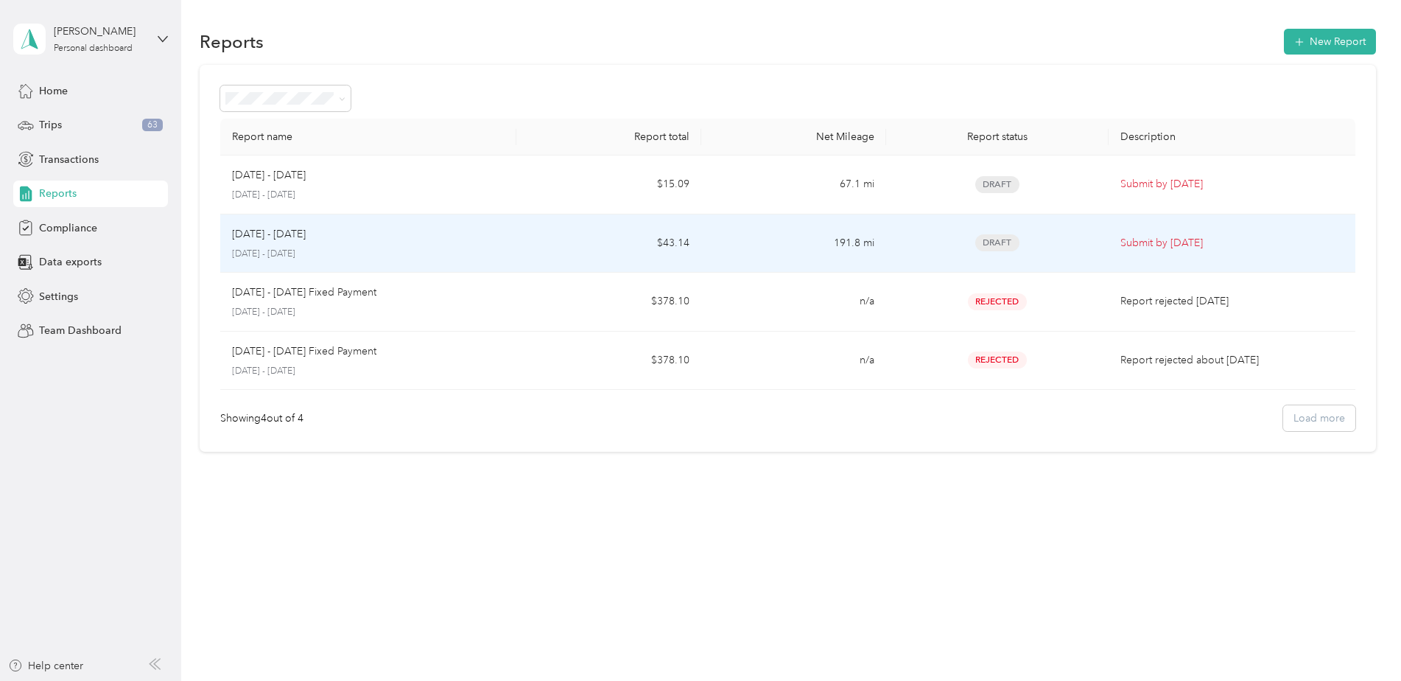
click at [799, 256] on td "191.8 mi" at bounding box center [793, 243] width 185 height 59
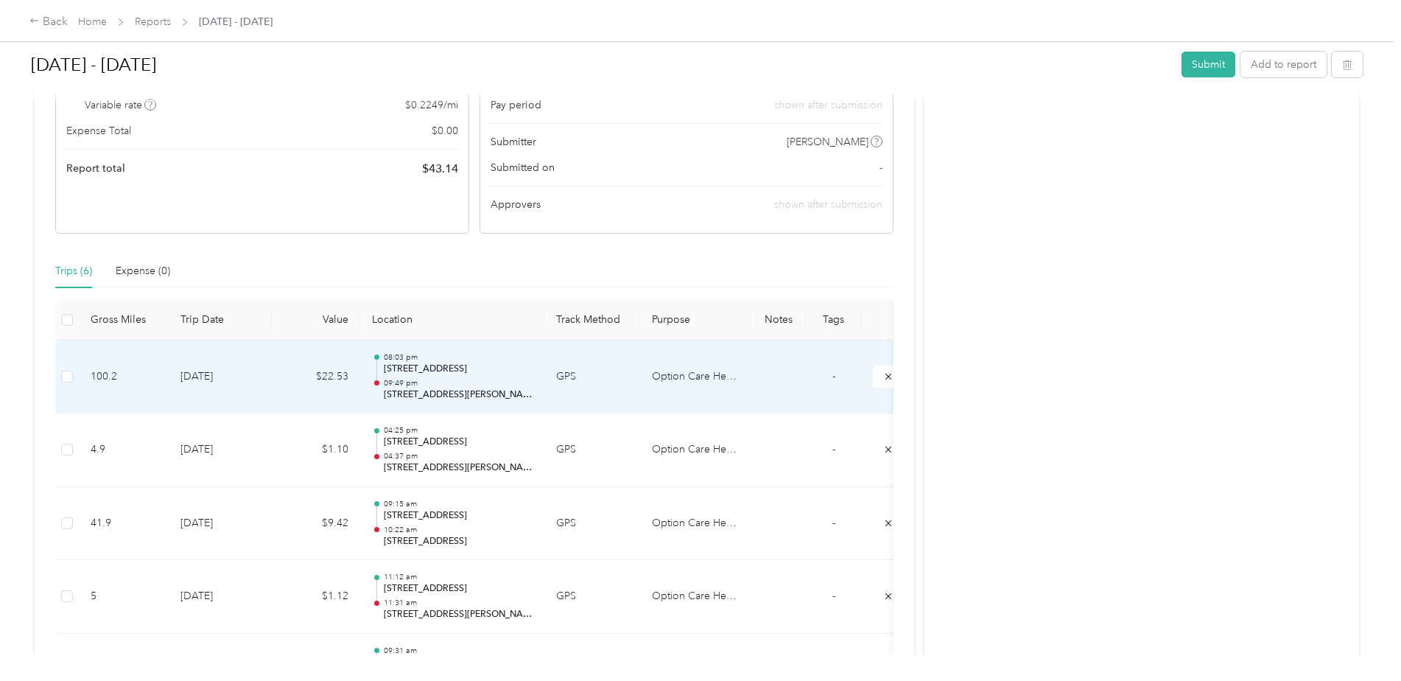
scroll to position [244, 0]
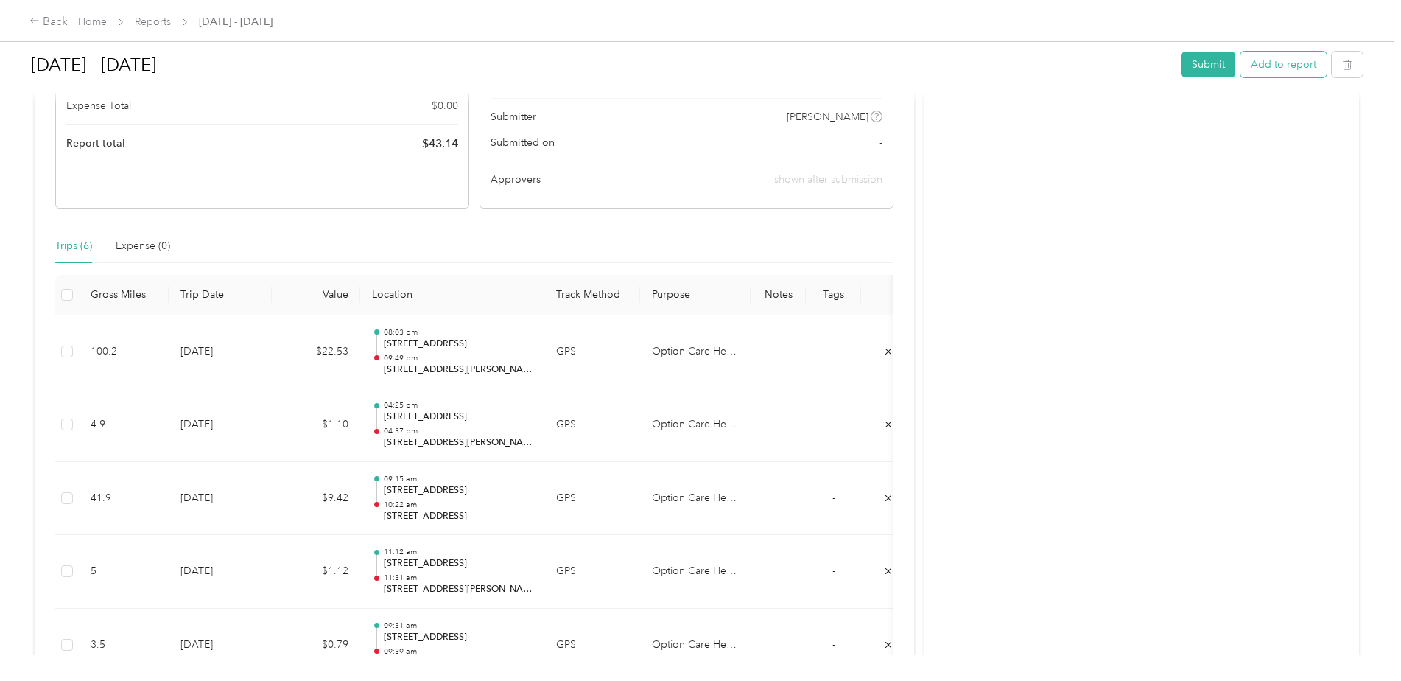
click at [1271, 69] on button "Add to report" at bounding box center [1284, 65] width 86 height 26
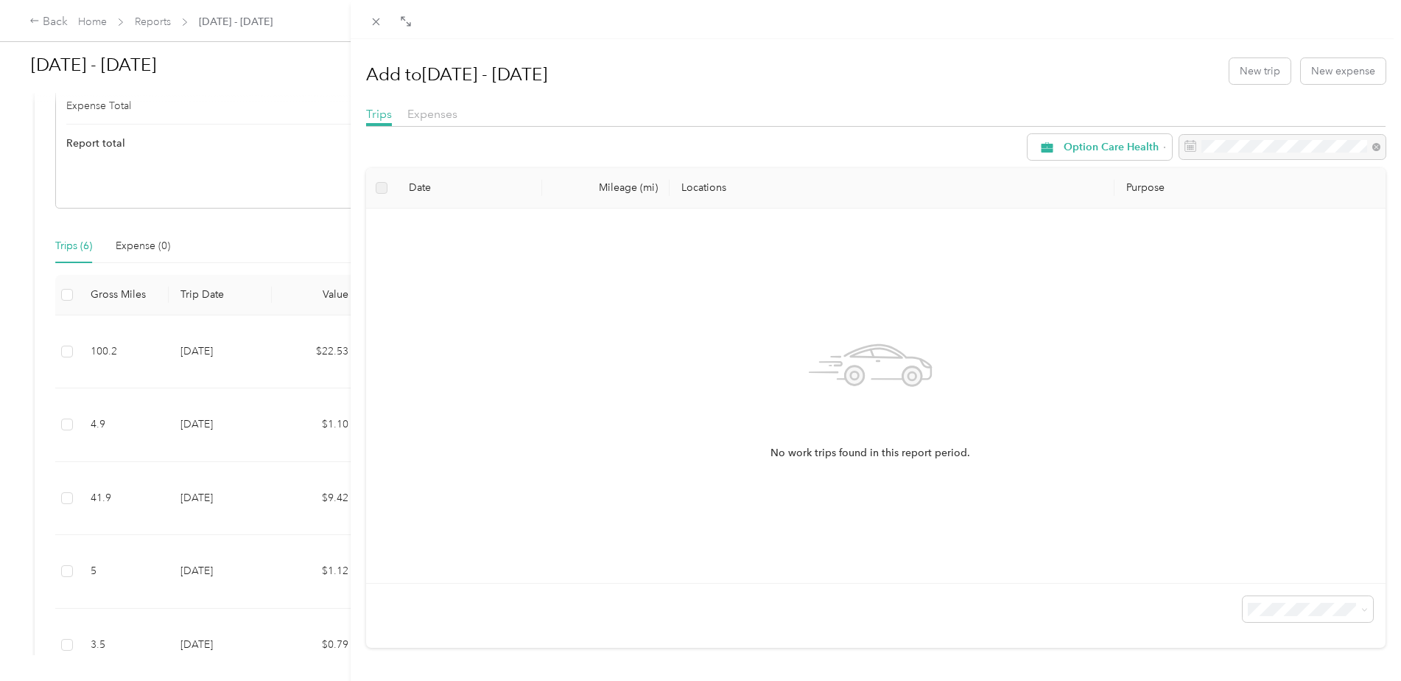
click at [642, 294] on div "No work trips found in this report period." at bounding box center [871, 395] width 986 height 351
click at [878, 281] on div "No work trips found in this report period." at bounding box center [871, 395] width 986 height 351
click at [1032, 309] on div "No work trips found in this report period." at bounding box center [871, 395] width 986 height 351
click at [802, 463] on div "No work trips found in this report period." at bounding box center [871, 395] width 986 height 351
click at [385, 199] on th at bounding box center [381, 188] width 31 height 41
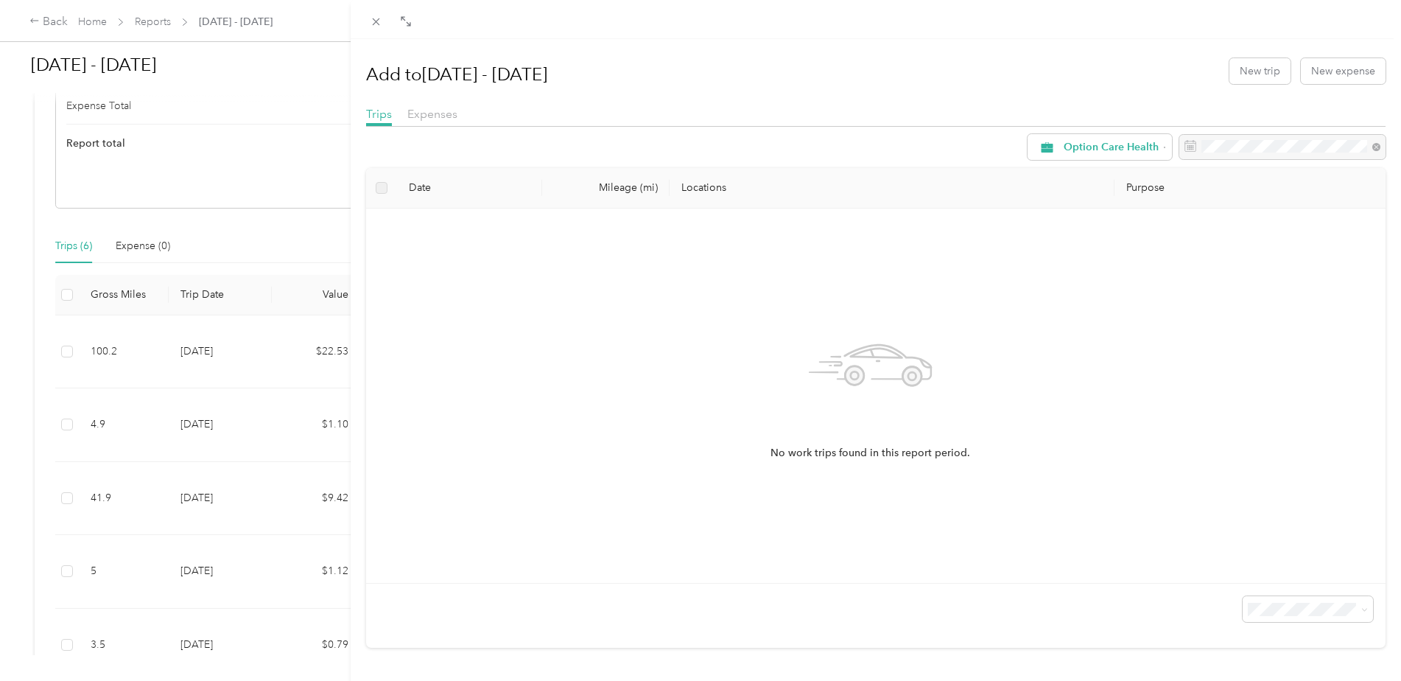
click at [383, 184] on label at bounding box center [382, 188] width 12 height 16
click at [379, 189] on label at bounding box center [382, 188] width 12 height 16
click at [267, 239] on div "Add to [DATE] - [DATE] New trip New expense Trips Expenses Option Care Health D…" at bounding box center [700, 340] width 1401 height 681
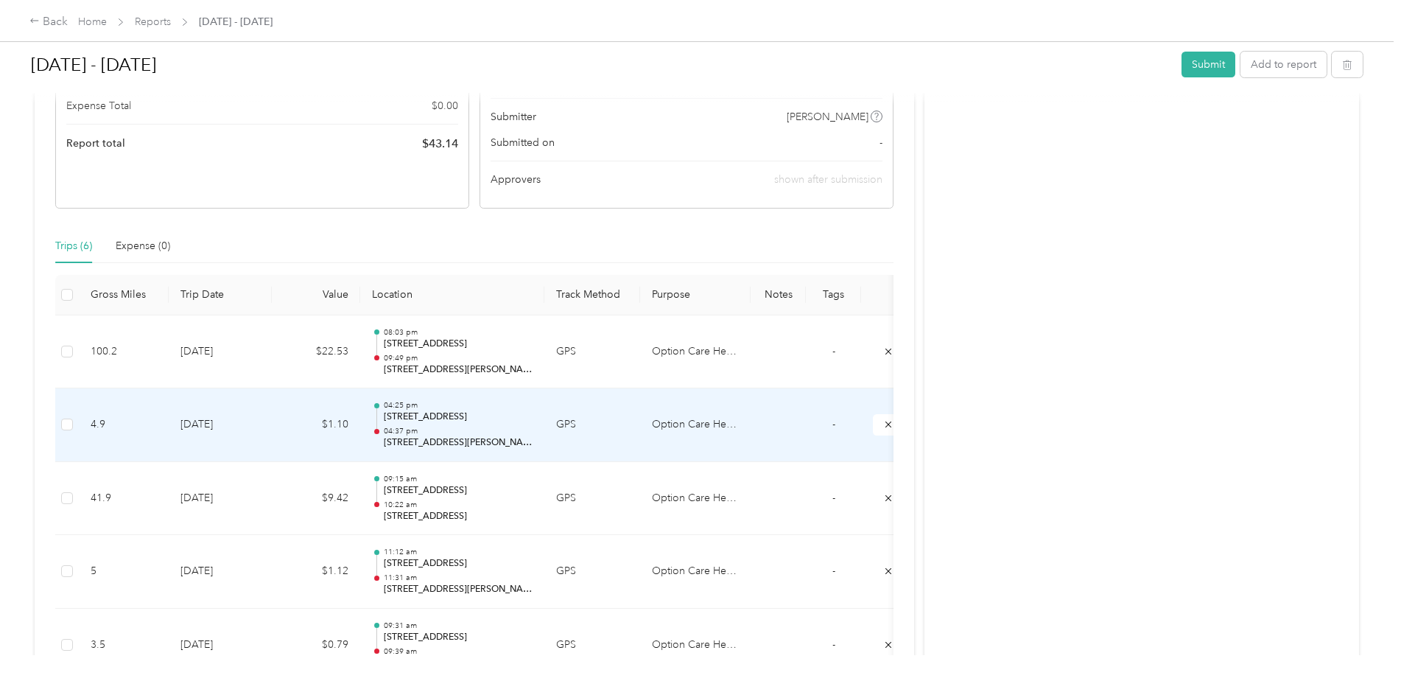
click at [129, 444] on td "4.9" at bounding box center [124, 425] width 90 height 74
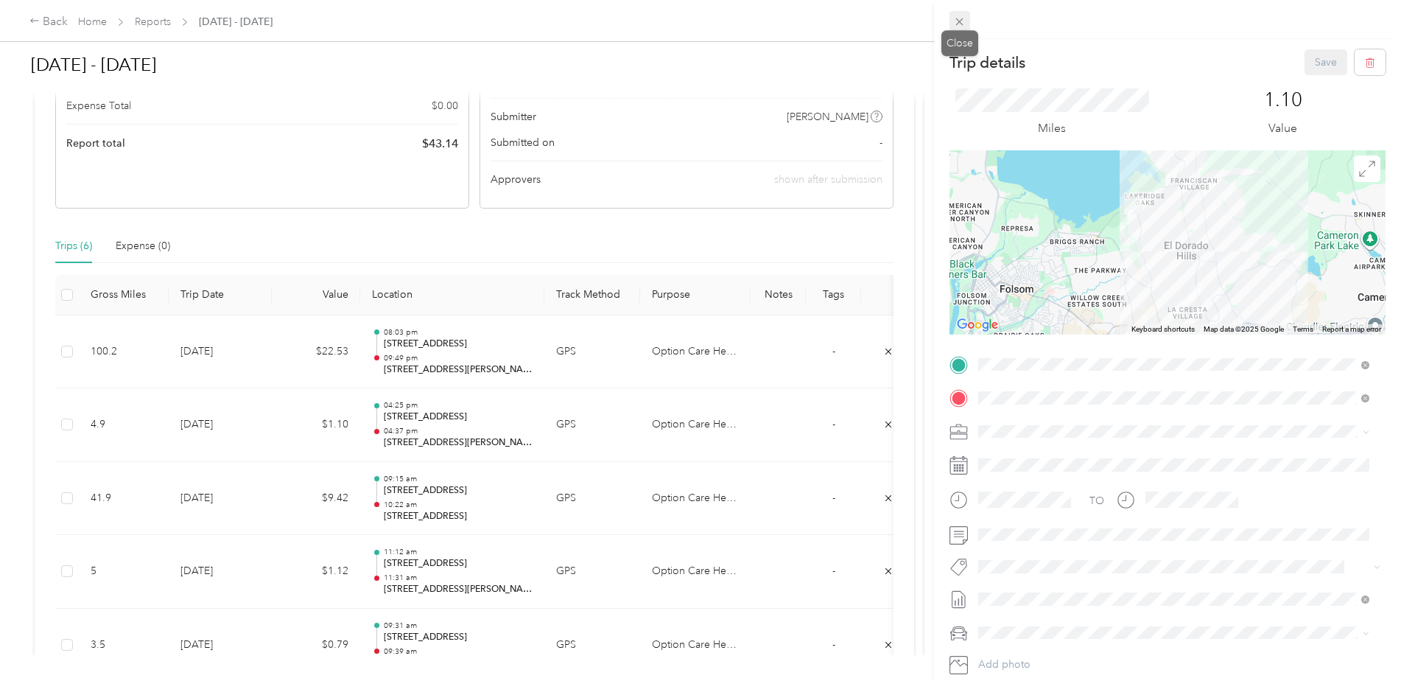
click at [959, 21] on icon at bounding box center [959, 21] width 7 height 7
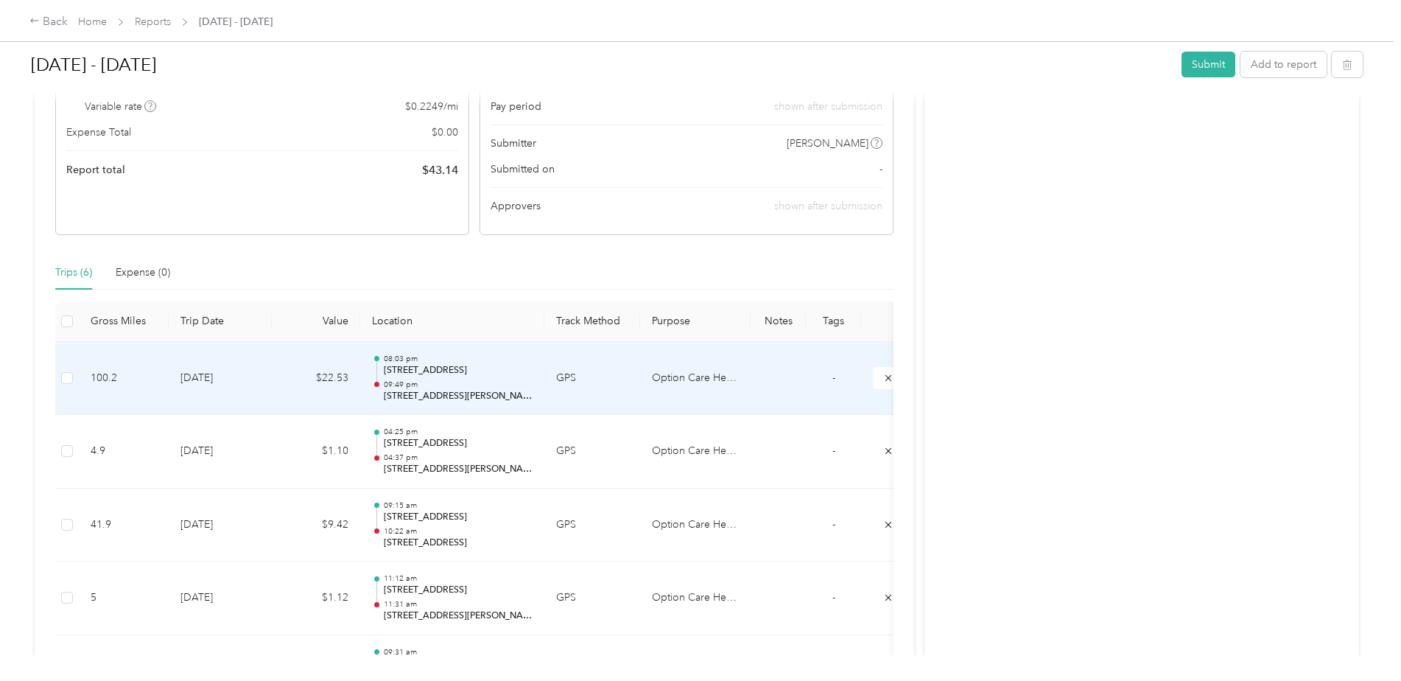
scroll to position [391, 0]
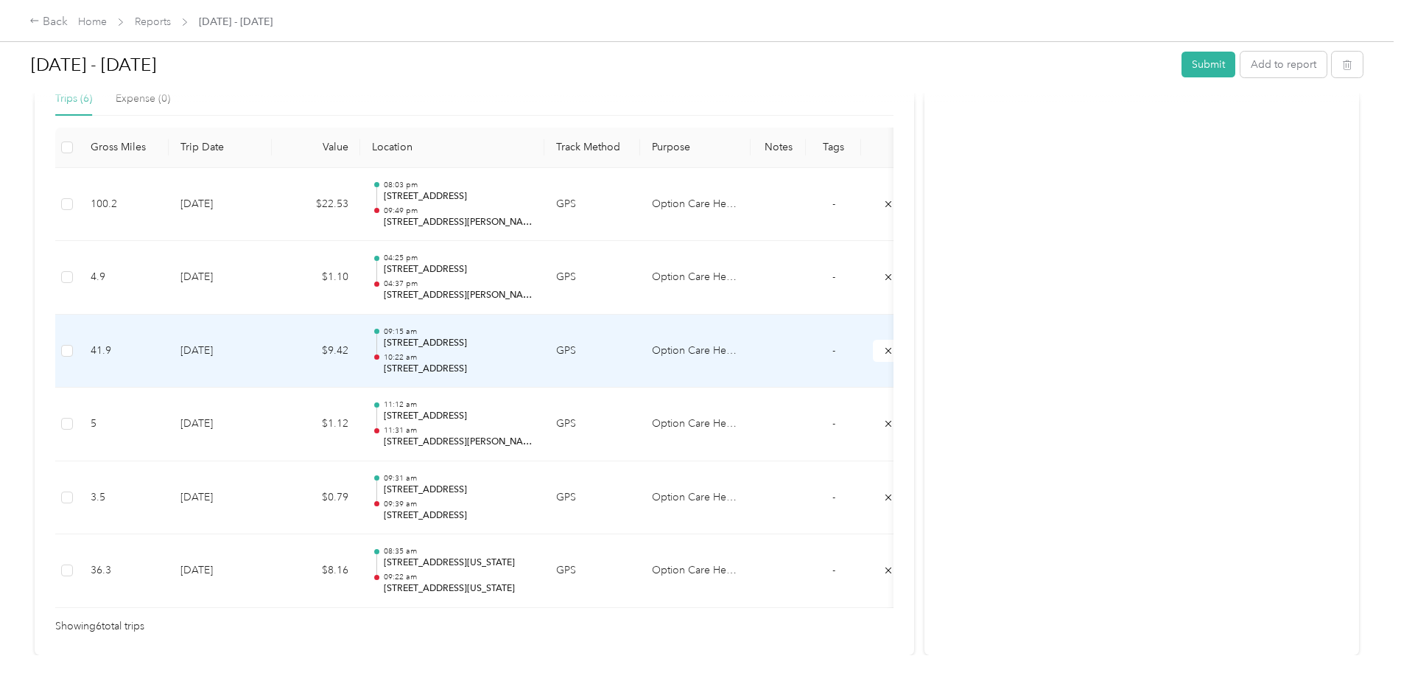
click at [451, 343] on p "[STREET_ADDRESS]" at bounding box center [458, 343] width 149 height 13
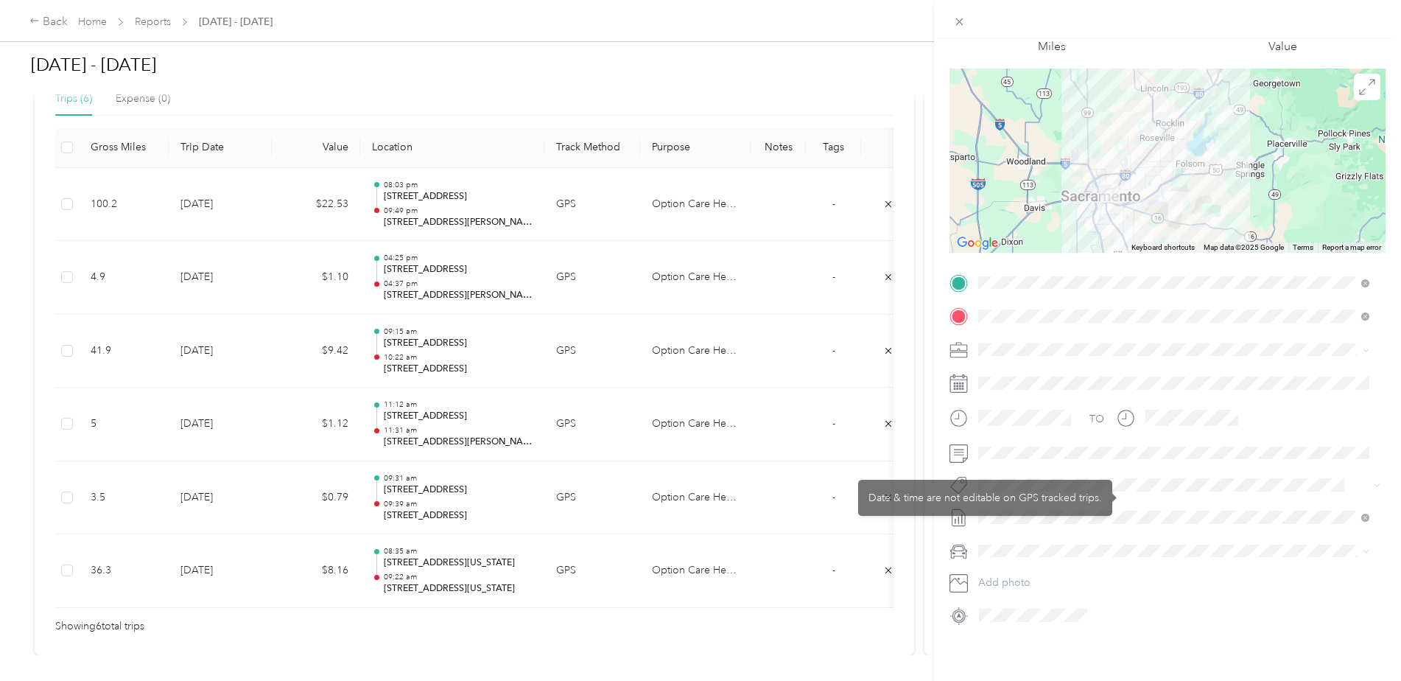
scroll to position [93, 0]
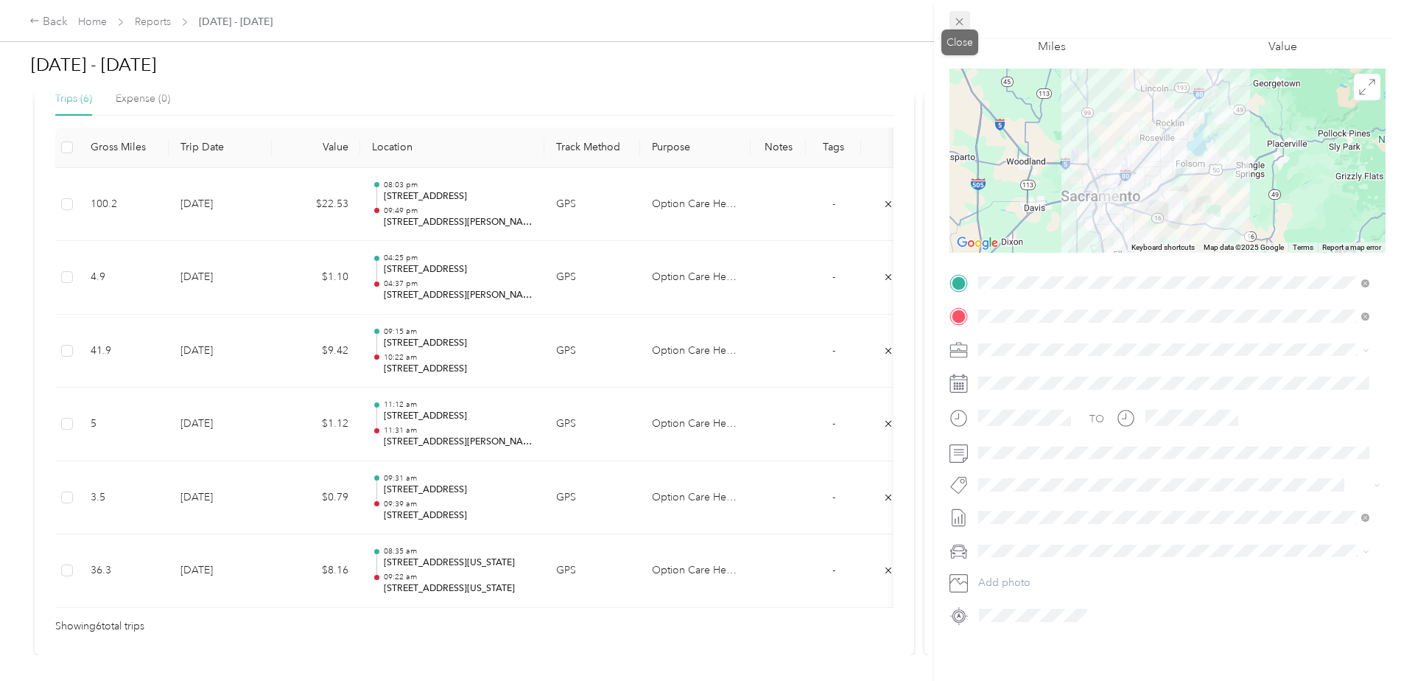
click at [967, 23] on span at bounding box center [960, 21] width 21 height 21
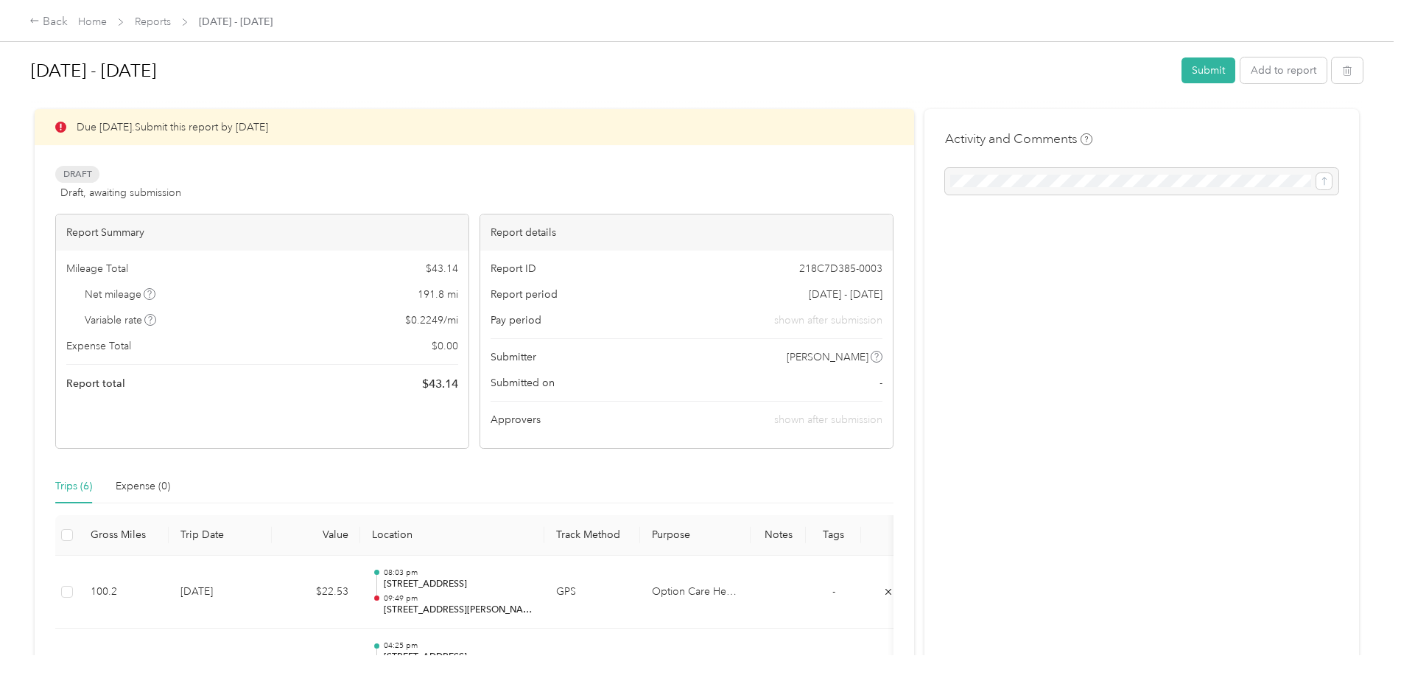
scroll to position [0, 0]
click at [974, 192] on div at bounding box center [1141, 185] width 393 height 27
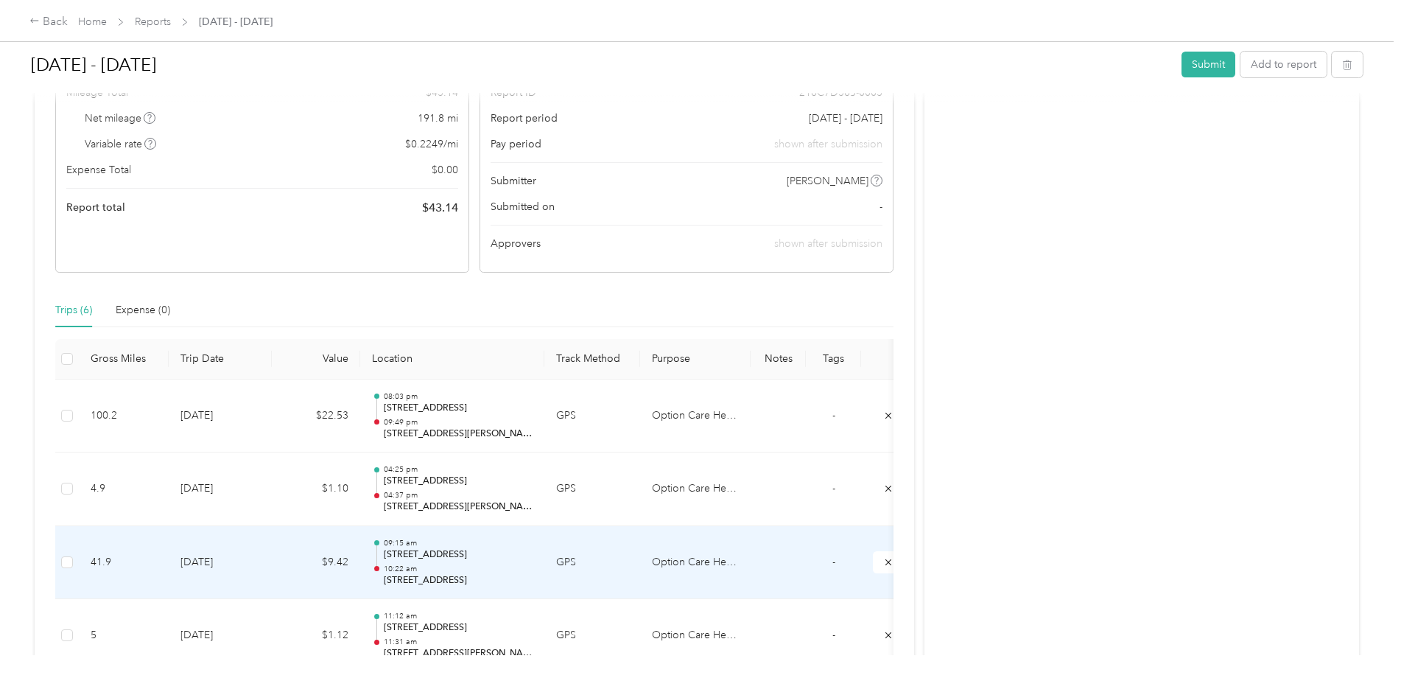
scroll to position [170, 0]
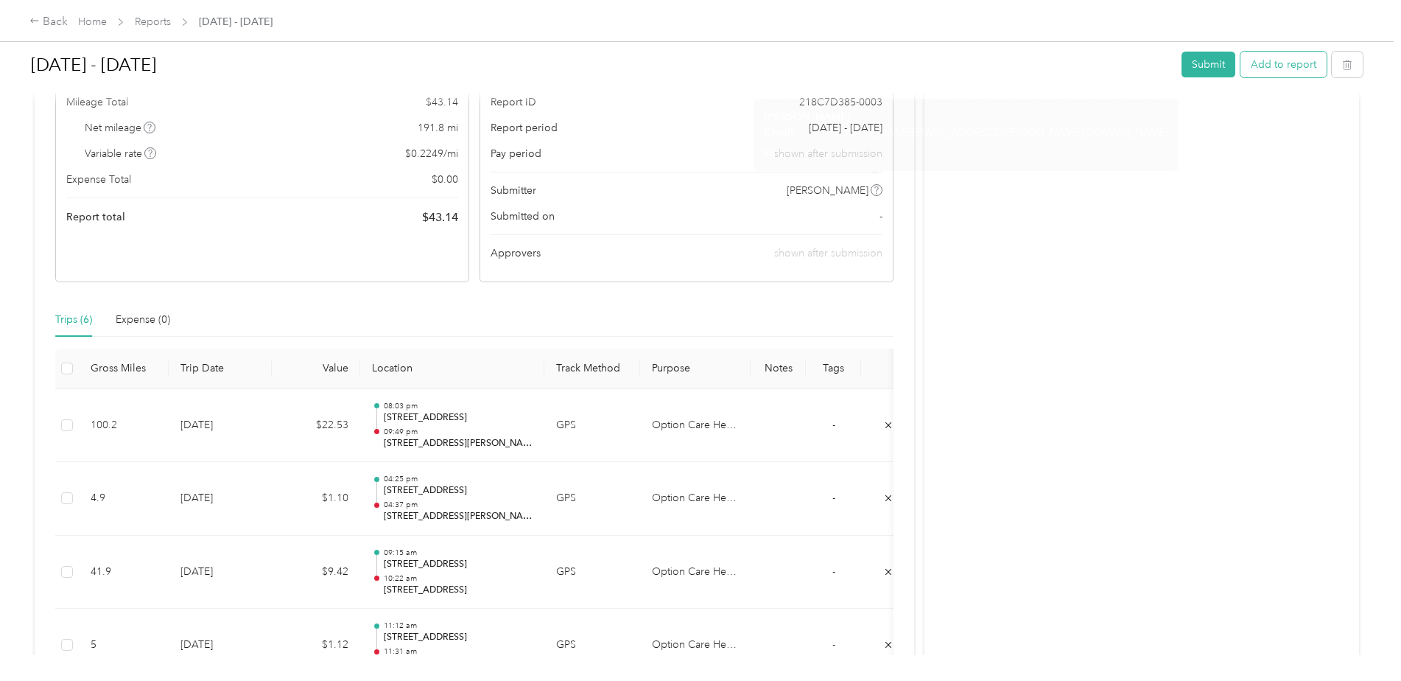
click at [1284, 60] on button "Add to report" at bounding box center [1284, 65] width 86 height 26
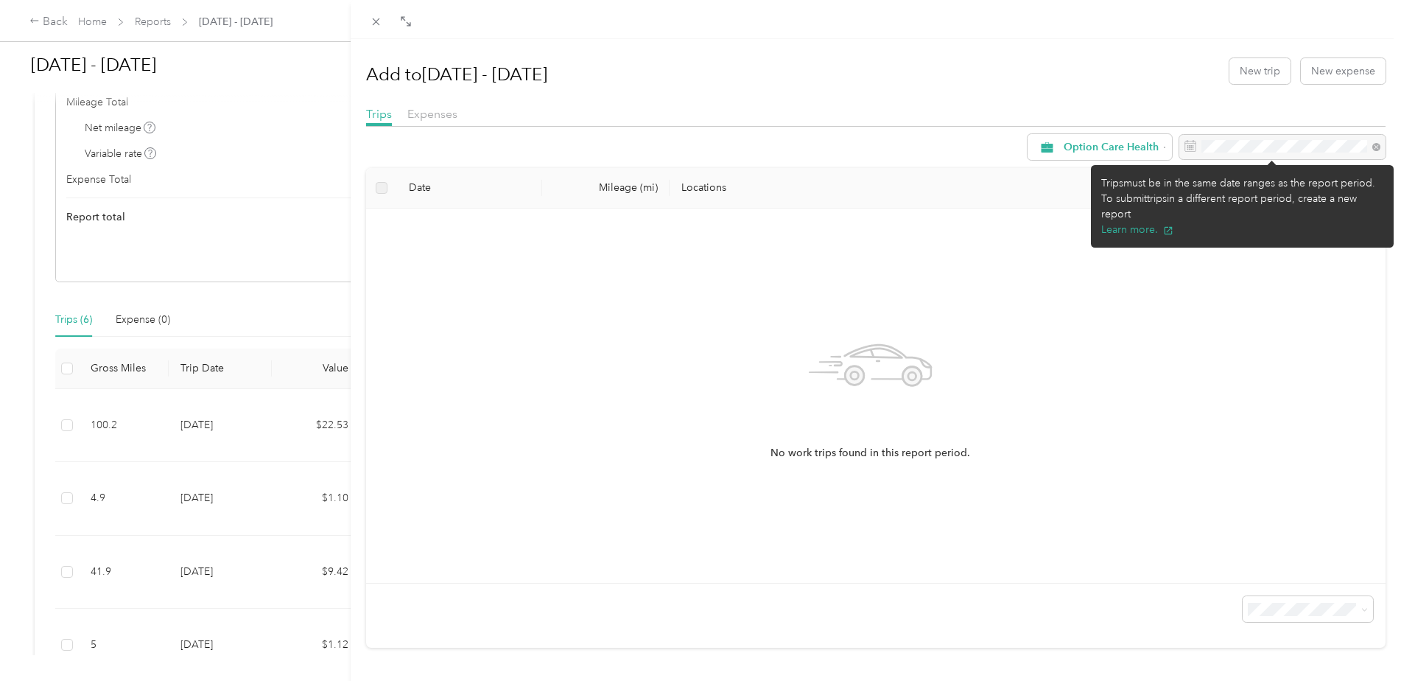
click at [1187, 150] on div at bounding box center [1283, 147] width 206 height 25
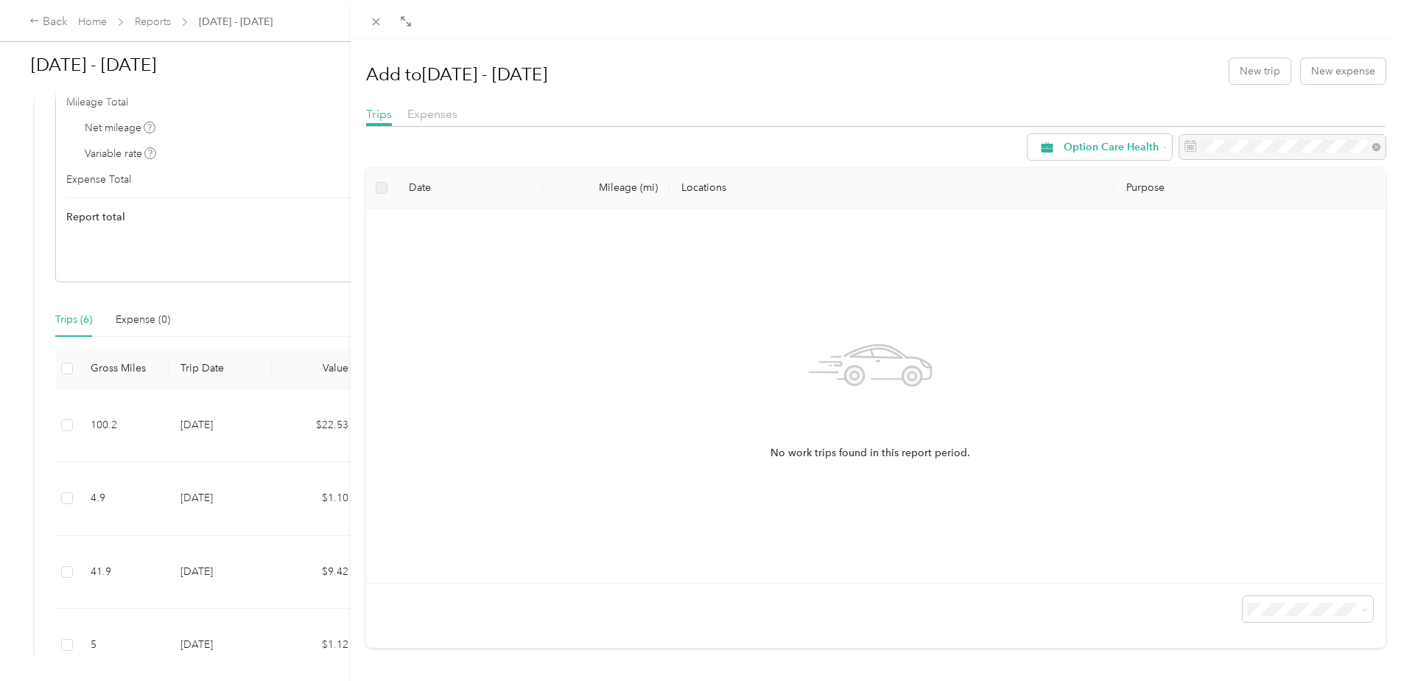
click at [609, 290] on div "No work trips found in this report period." at bounding box center [871, 395] width 986 height 351
drag, startPoint x: 693, startPoint y: 396, endPoint x: 727, endPoint y: 453, distance: 66.7
click at [699, 421] on div "No work trips found in this report period." at bounding box center [871, 395] width 986 height 351
click at [784, 464] on div "No work trips found in this report period." at bounding box center [871, 395] width 986 height 351
click at [1083, 142] on span "Option Care Health" at bounding box center [1111, 147] width 95 height 10
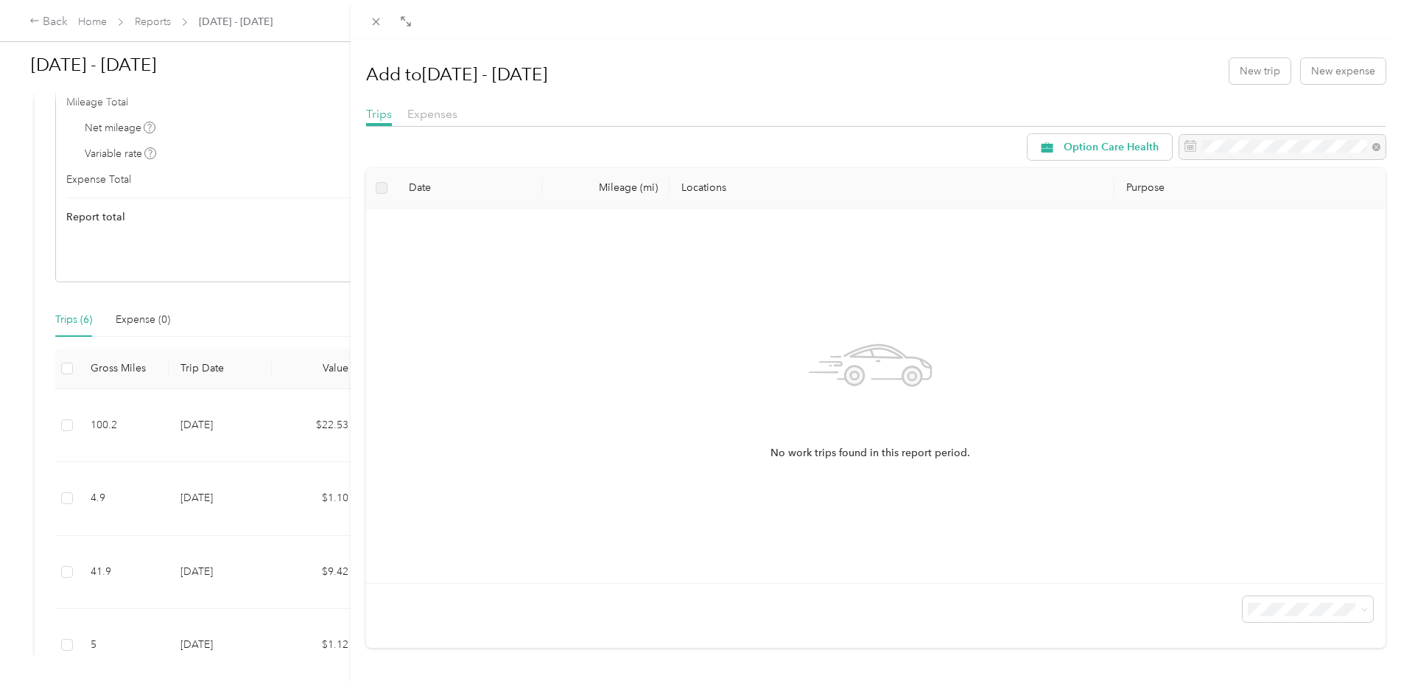
click at [1076, 233] on ol "All Purposes Unclassified Option Care Health Personal" at bounding box center [1097, 212] width 160 height 103
click at [738, 314] on div "No work trips found in this report period." at bounding box center [871, 395] width 986 height 351
click at [592, 306] on div "No work trips found in this report period." at bounding box center [871, 395] width 986 height 351
click at [380, 188] on label at bounding box center [382, 188] width 12 height 16
click at [435, 100] on div "Add to [DATE] - [DATE] New trip New expense Trips Expenses Option Care Health D…" at bounding box center [876, 348] width 1021 height 598
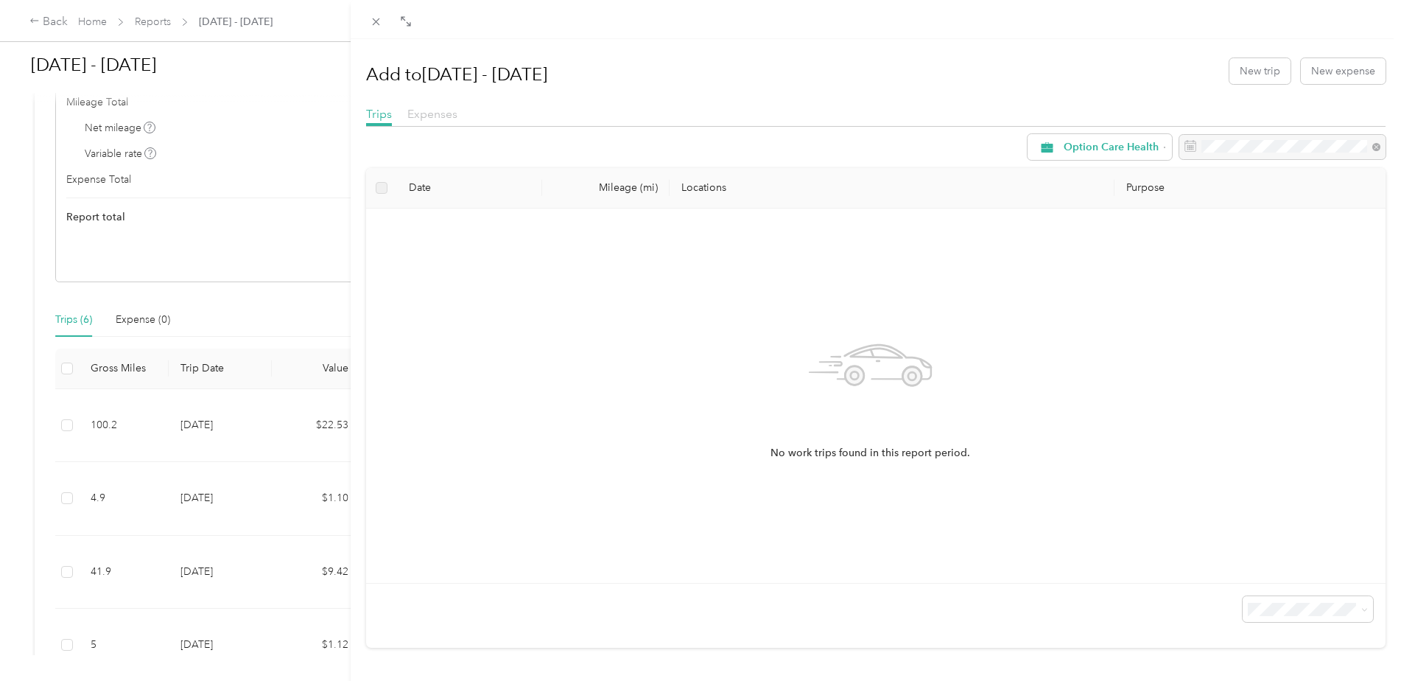
click at [432, 112] on span "Expenses" at bounding box center [432, 114] width 50 height 14
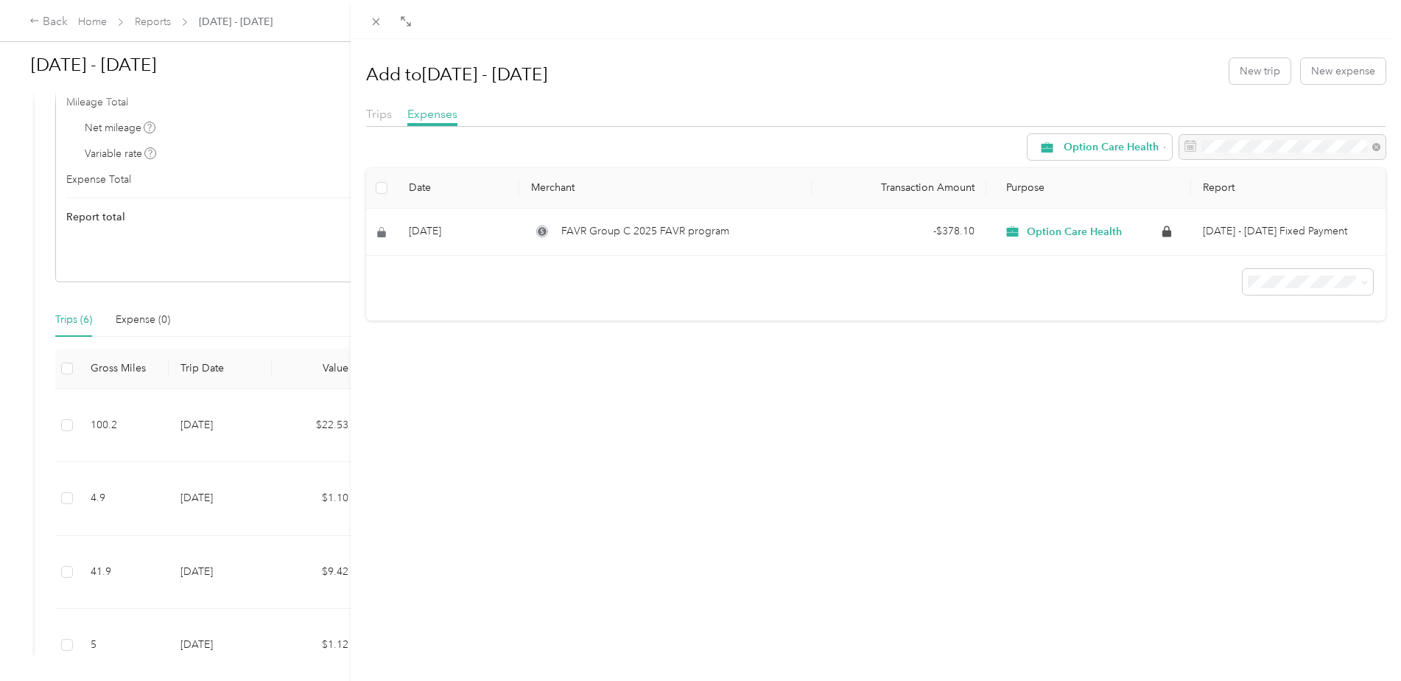
click at [394, 119] on div "Trips Expenses" at bounding box center [876, 115] width 1021 height 21
click at [382, 115] on span "Trips" at bounding box center [379, 114] width 26 height 14
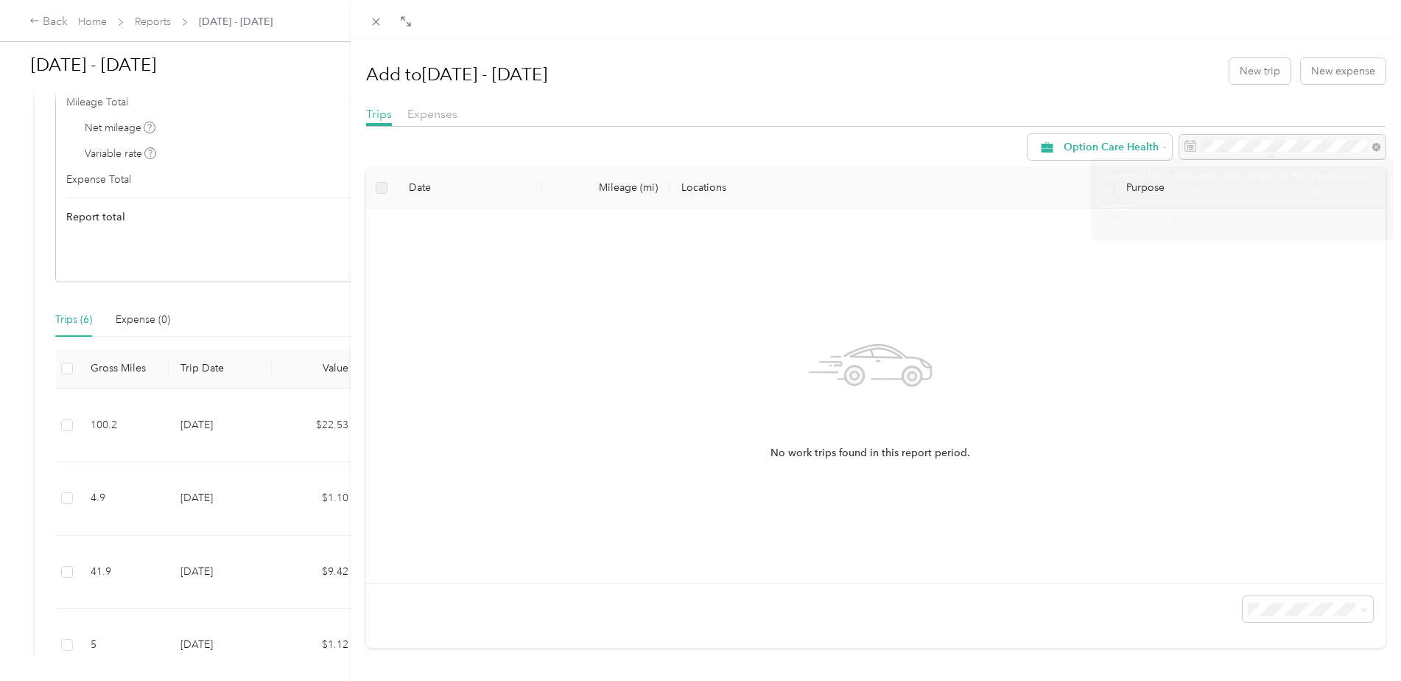
click at [763, 34] on div at bounding box center [876, 19] width 1051 height 39
click at [371, 24] on icon at bounding box center [376, 21] width 13 height 13
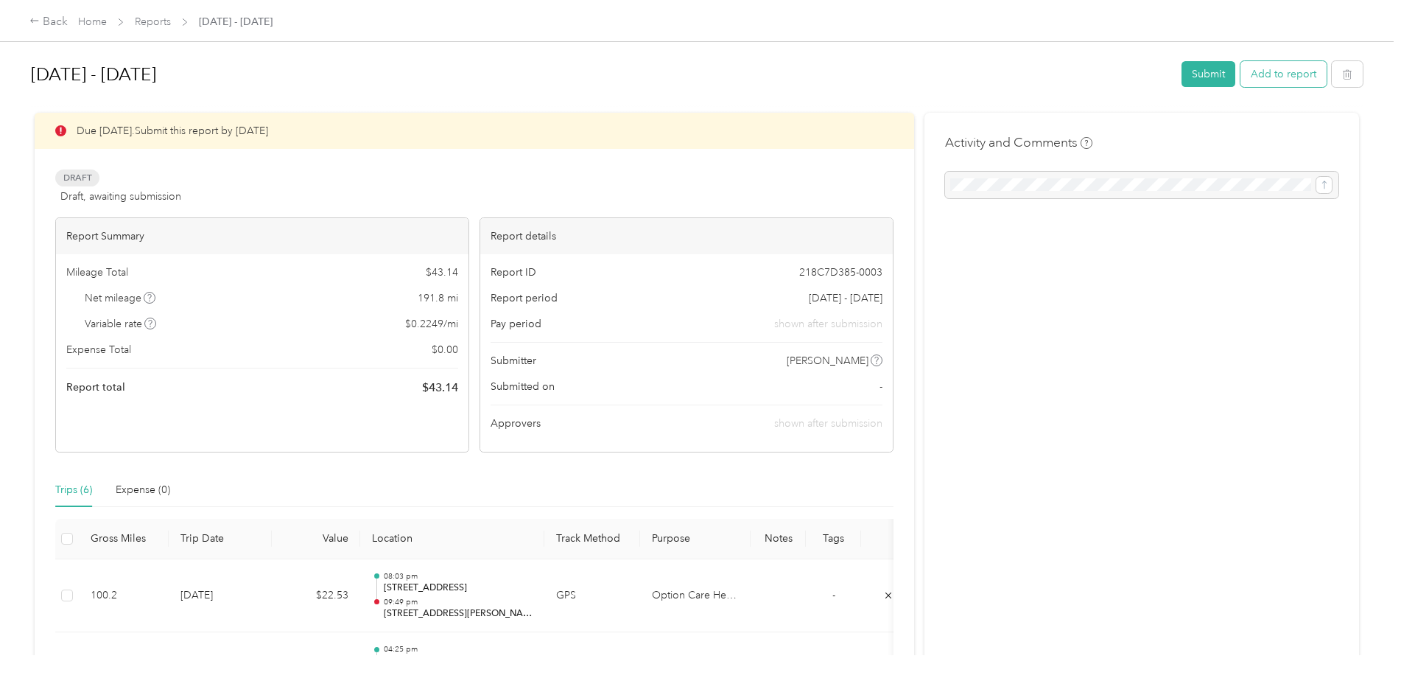
click at [1251, 71] on button "Add to report" at bounding box center [1284, 74] width 86 height 26
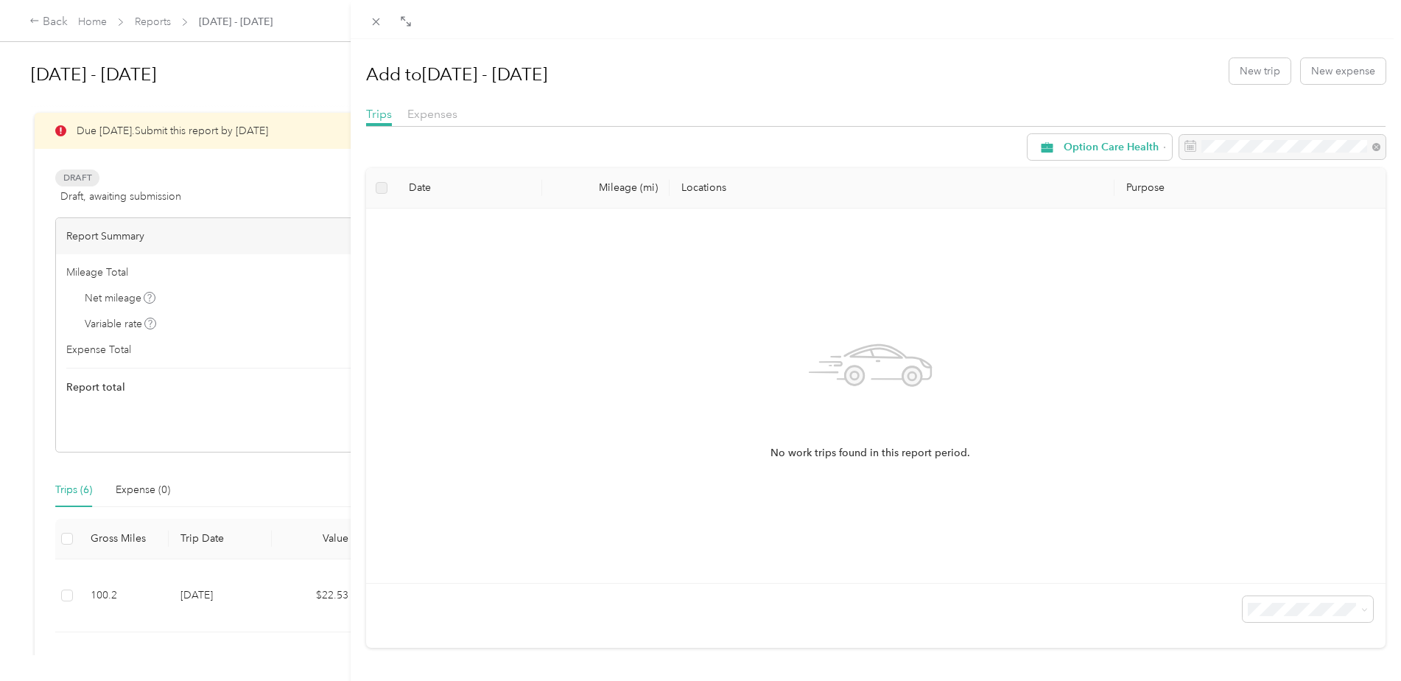
click at [741, 626] on div "Date Mileage (mi) Locations Purpose No work trips found in this report period." at bounding box center [876, 408] width 1021 height 480
click at [724, 473] on div "No work trips found in this report period." at bounding box center [871, 395] width 986 height 351
drag, startPoint x: 652, startPoint y: 453, endPoint x: 651, endPoint y: 492, distance: 39.1
click at [651, 492] on div "No work trips found in this report period." at bounding box center [871, 395] width 986 height 351
click at [541, 391] on div "No work trips found in this report period." at bounding box center [871, 395] width 986 height 351
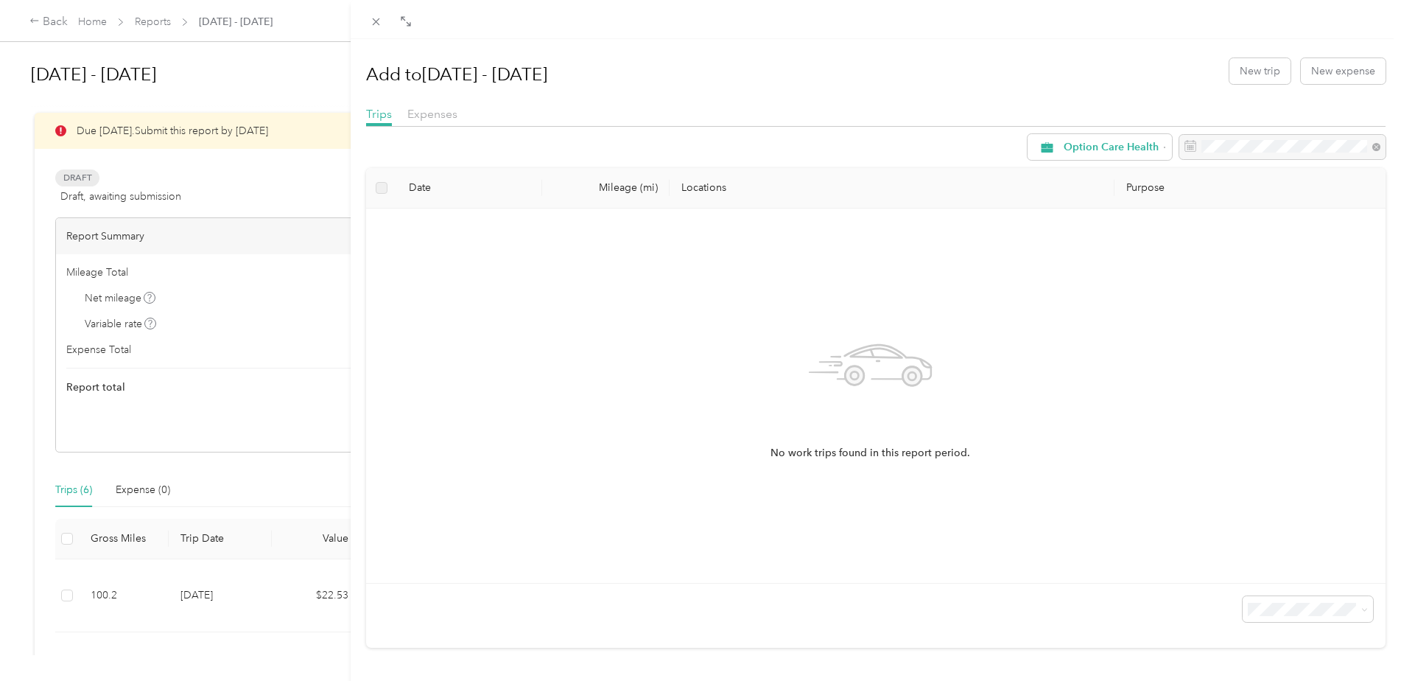
drag, startPoint x: 540, startPoint y: 384, endPoint x: 541, endPoint y: 372, distance: 11.8
click at [540, 382] on div "No work trips found in this report period." at bounding box center [871, 395] width 986 height 351
click at [541, 372] on div "No work trips found in this report period." at bounding box center [871, 395] width 986 height 351
drag, startPoint x: 609, startPoint y: 272, endPoint x: 611, endPoint y: 169, distance: 103.2
click at [545, 209] on div "No work trips found in this report period." at bounding box center [870, 396] width 1009 height 374
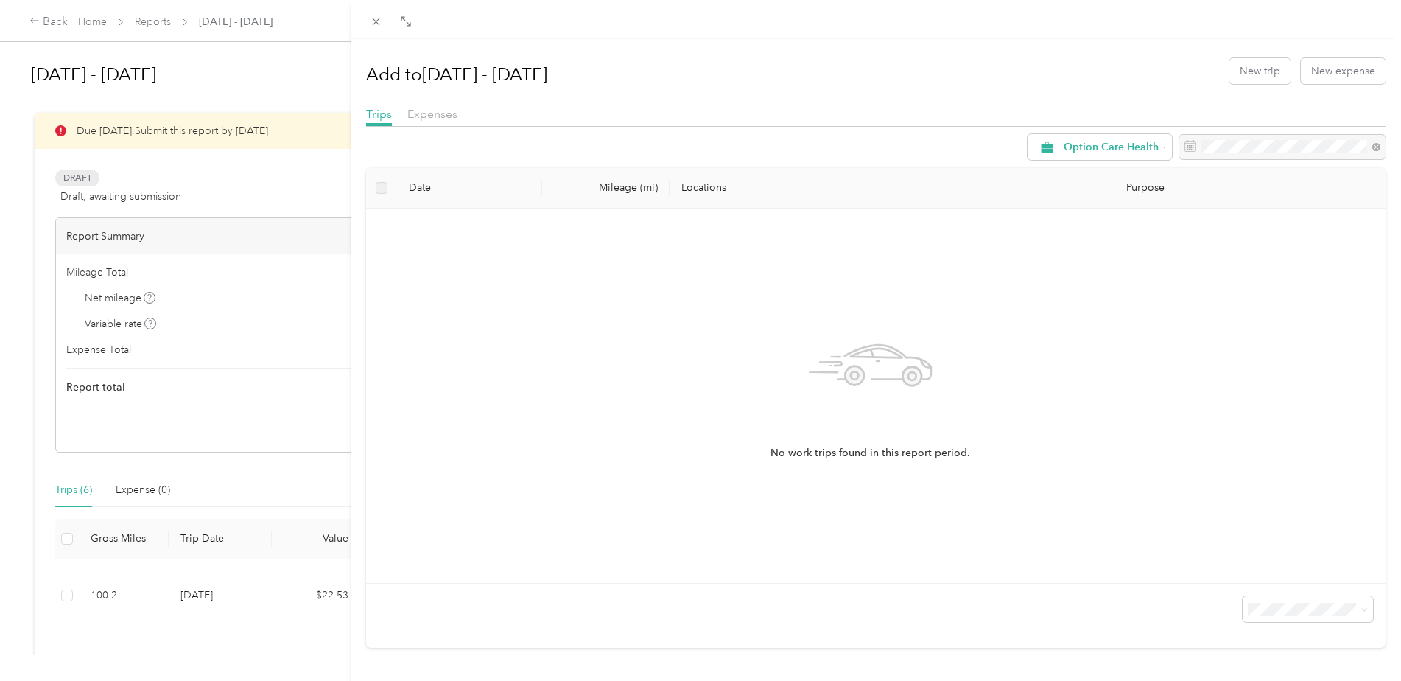
click at [620, 194] on th "Mileage (mi)" at bounding box center [605, 188] width 127 height 41
click at [728, 188] on th "Locations" at bounding box center [892, 188] width 445 height 41
drag, startPoint x: 837, startPoint y: 281, endPoint x: 847, endPoint y: 294, distance: 16.2
click at [838, 284] on div "No work trips found in this report period." at bounding box center [871, 395] width 986 height 351
drag, startPoint x: 1110, startPoint y: 382, endPoint x: 1158, endPoint y: 486, distance: 114.7
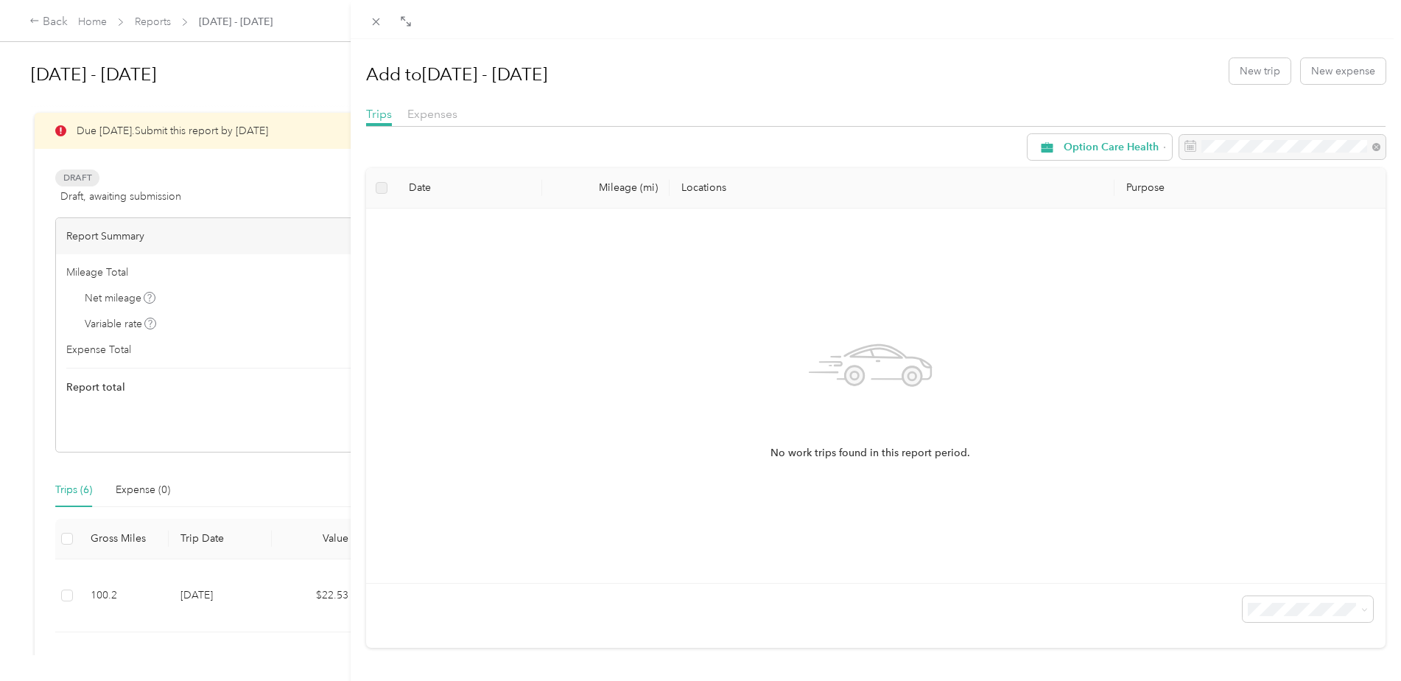
click at [1120, 394] on div "No work trips found in this report period." at bounding box center [871, 395] width 986 height 351
click at [1159, 511] on div "No work trips found in this report period." at bounding box center [871, 395] width 986 height 351
drag, startPoint x: 1126, startPoint y: 496, endPoint x: 937, endPoint y: 349, distance: 238.9
click at [1121, 491] on div "No work trips found in this report period." at bounding box center [871, 395] width 986 height 351
click at [892, 318] on icon at bounding box center [871, 366] width 124 height 124
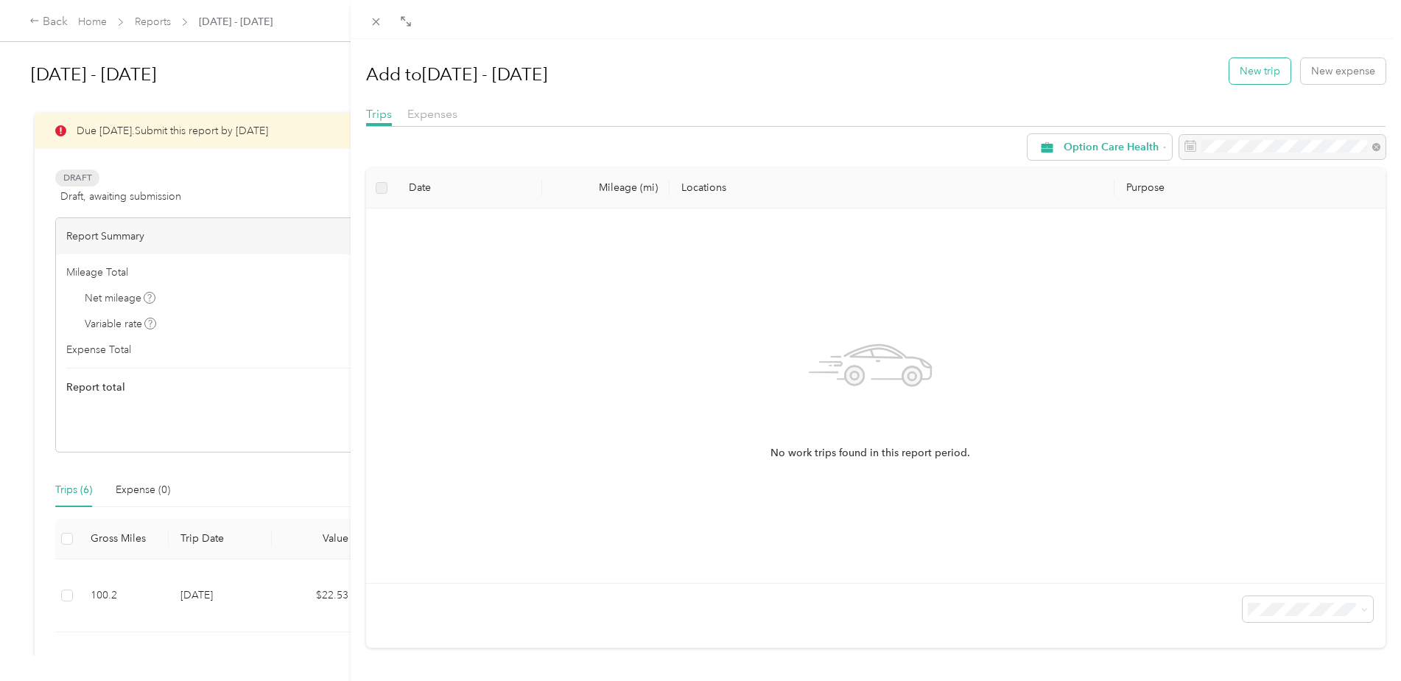
click at [1256, 72] on button "New trip" at bounding box center [1260, 71] width 61 height 26
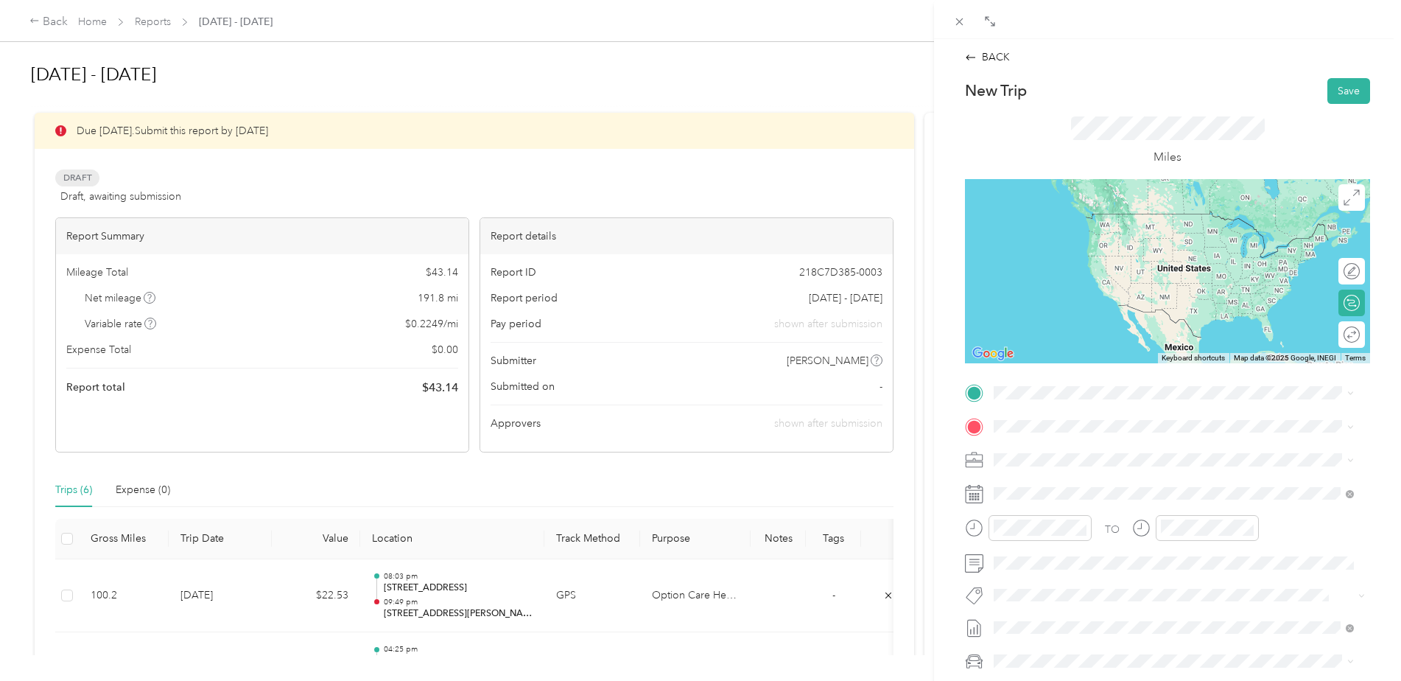
click at [1103, 456] on div "[STREET_ADDRESS][US_STATE]" at bounding box center [1174, 446] width 350 height 20
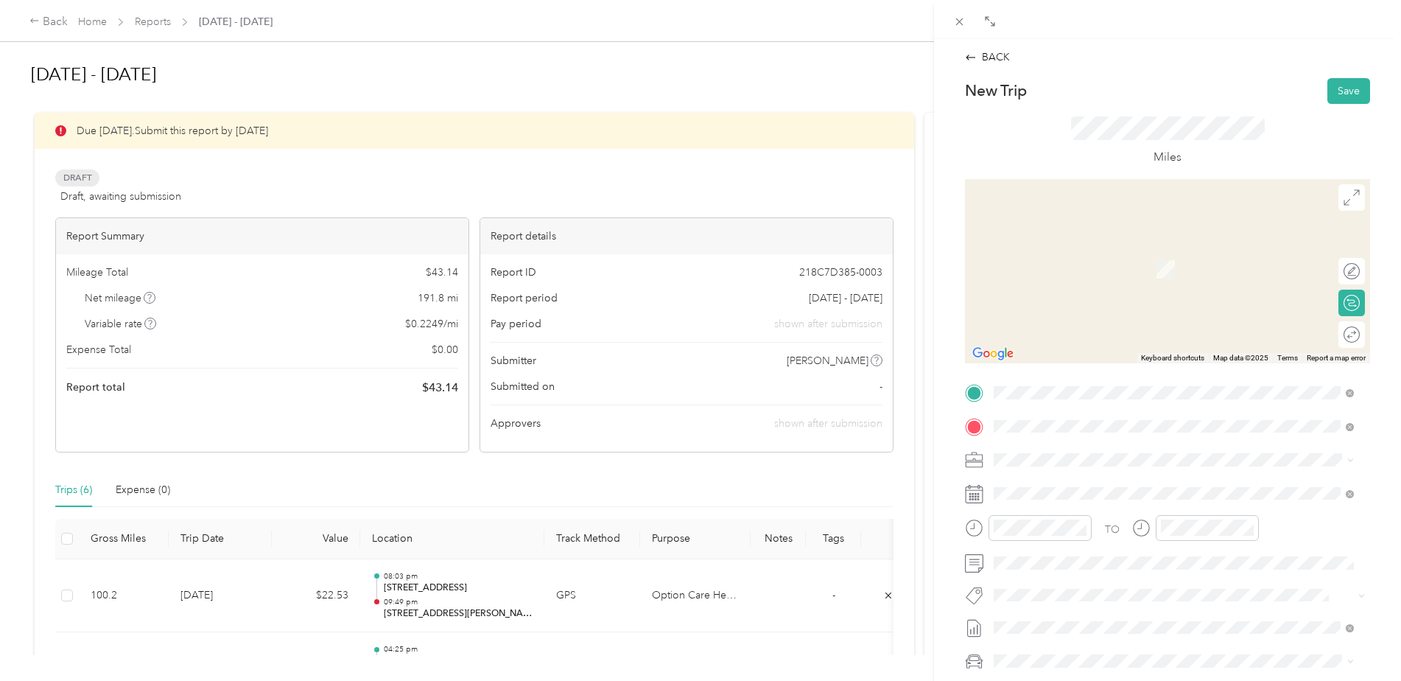
click at [1094, 486] on span "[STREET_ADDRESS][US_STATE]" at bounding box center [1095, 479] width 147 height 13
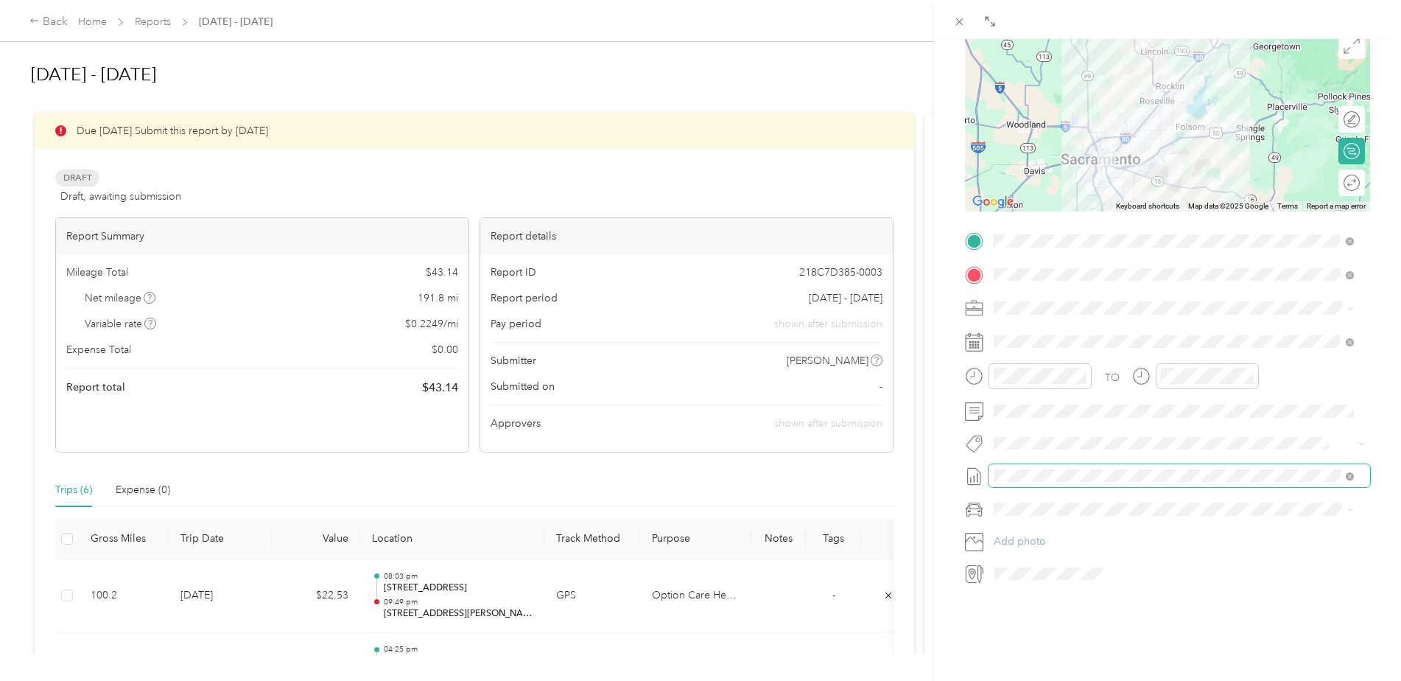
scroll to position [172, 0]
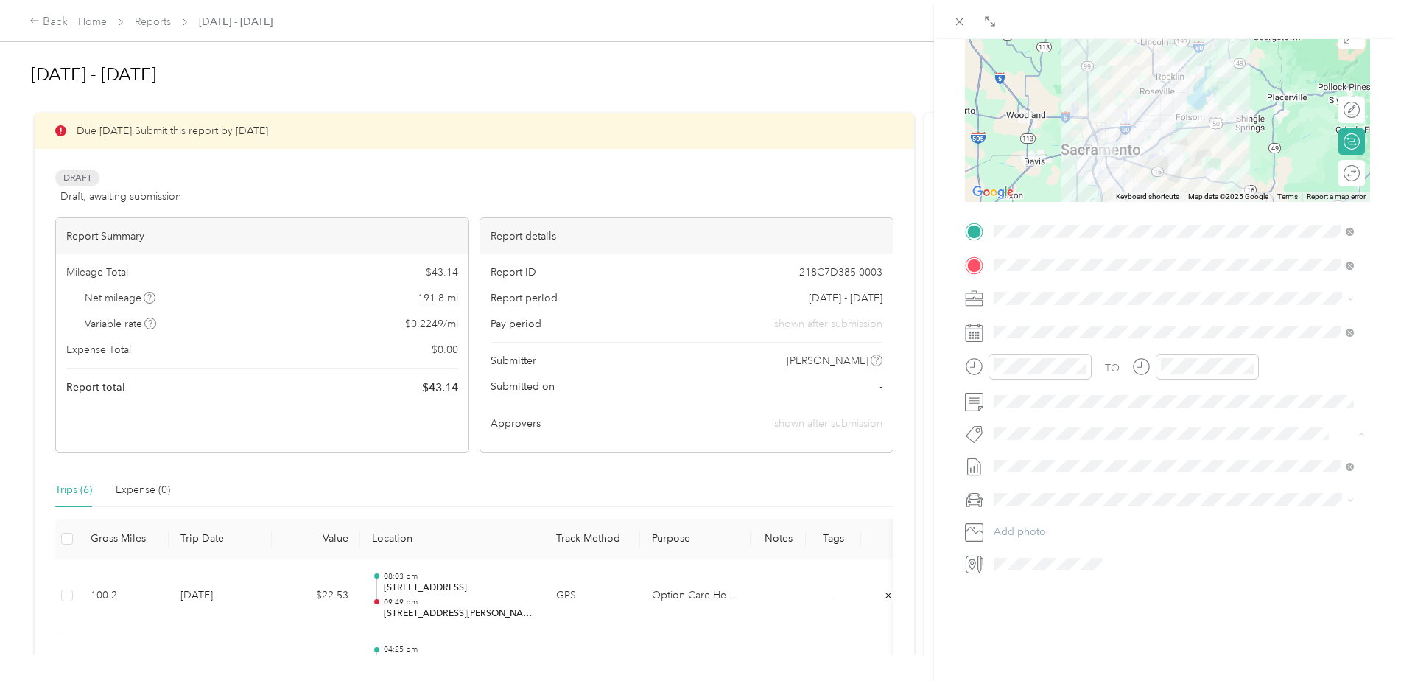
click at [1105, 630] on div "BACK New Trip Save This trip cannot be edited because it is either under review…" at bounding box center [1167, 379] width 467 height 681
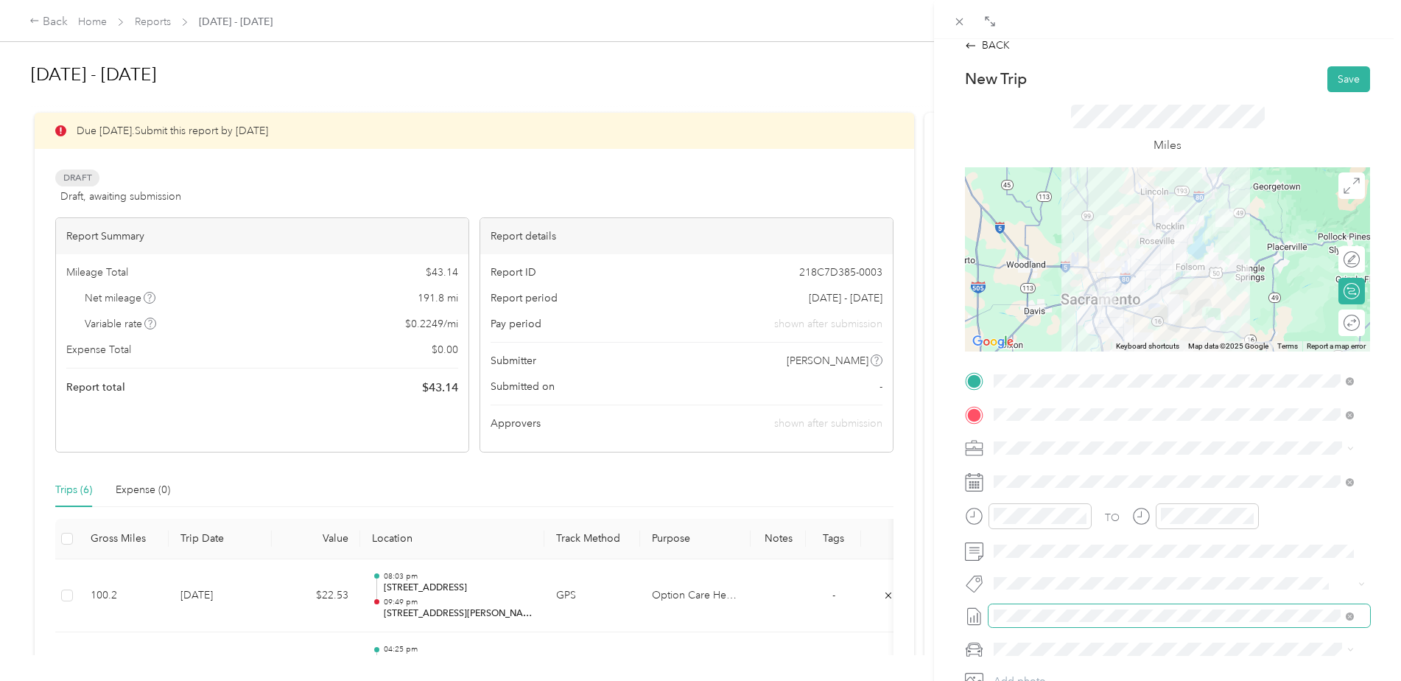
scroll to position [0, 0]
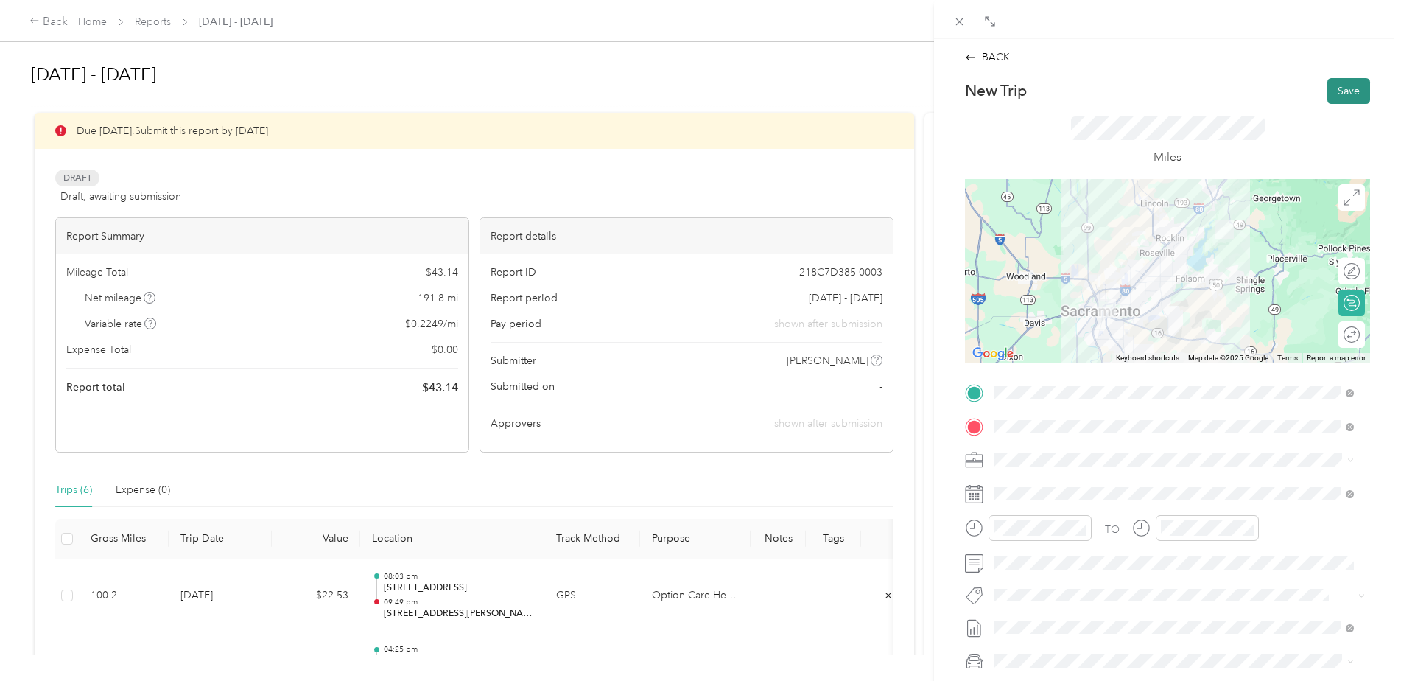
click at [1345, 91] on button "Save" at bounding box center [1349, 91] width 43 height 26
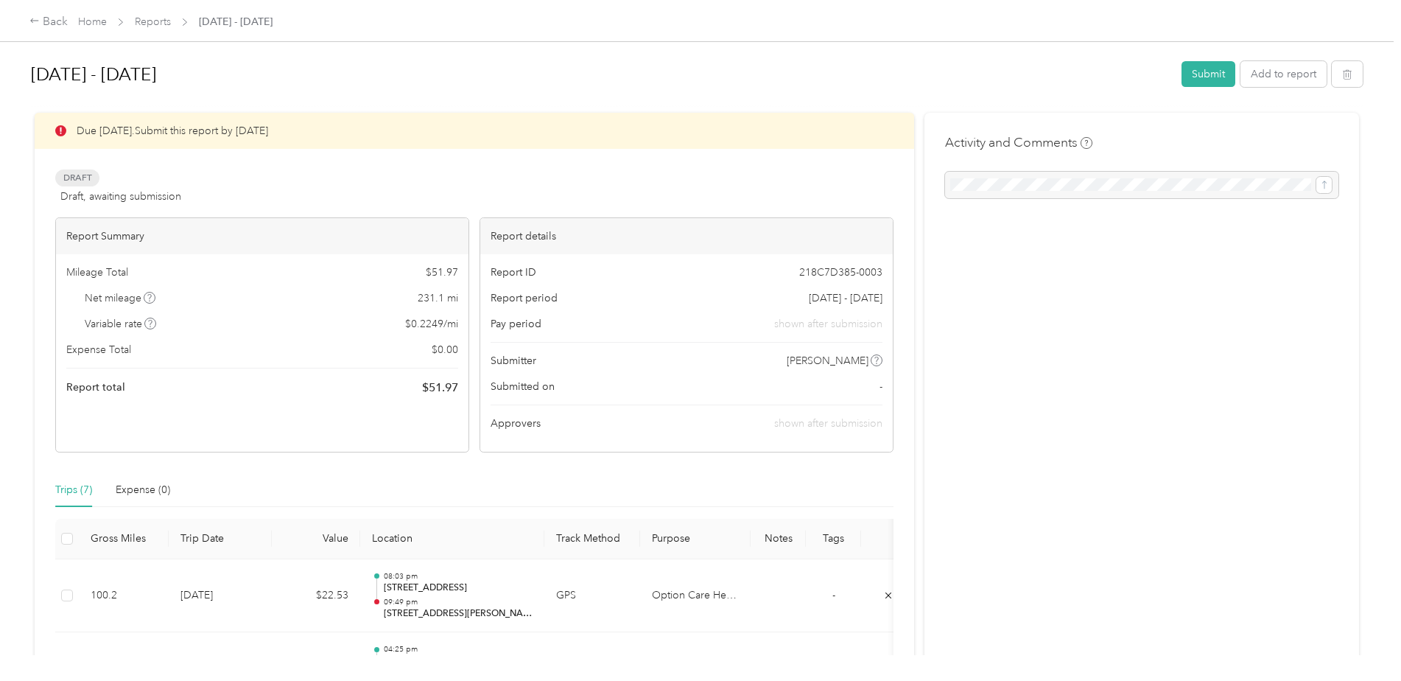
click at [1078, 186] on div at bounding box center [1141, 185] width 393 height 27
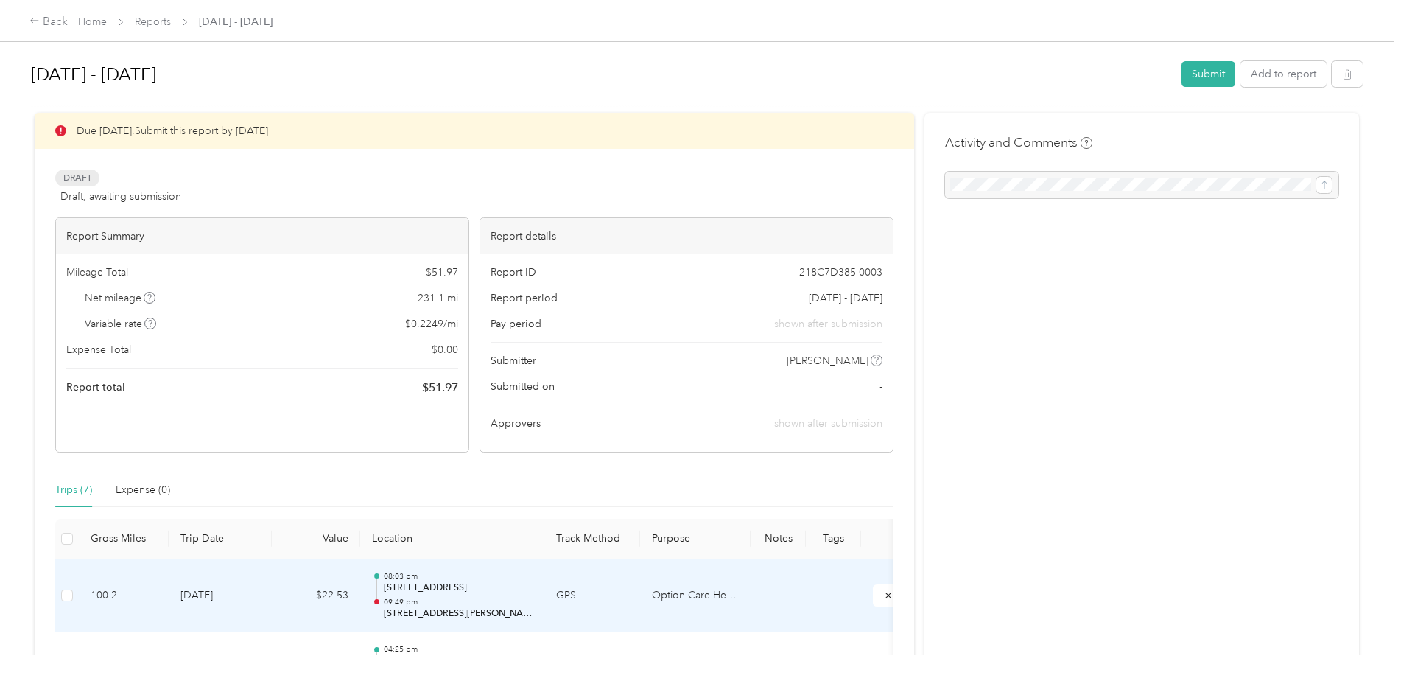
click at [369, 620] on td "08:03 pm [STREET_ADDRESS] 09:49 pm [STREET_ADDRESS][PERSON_NAME]" at bounding box center [452, 596] width 184 height 74
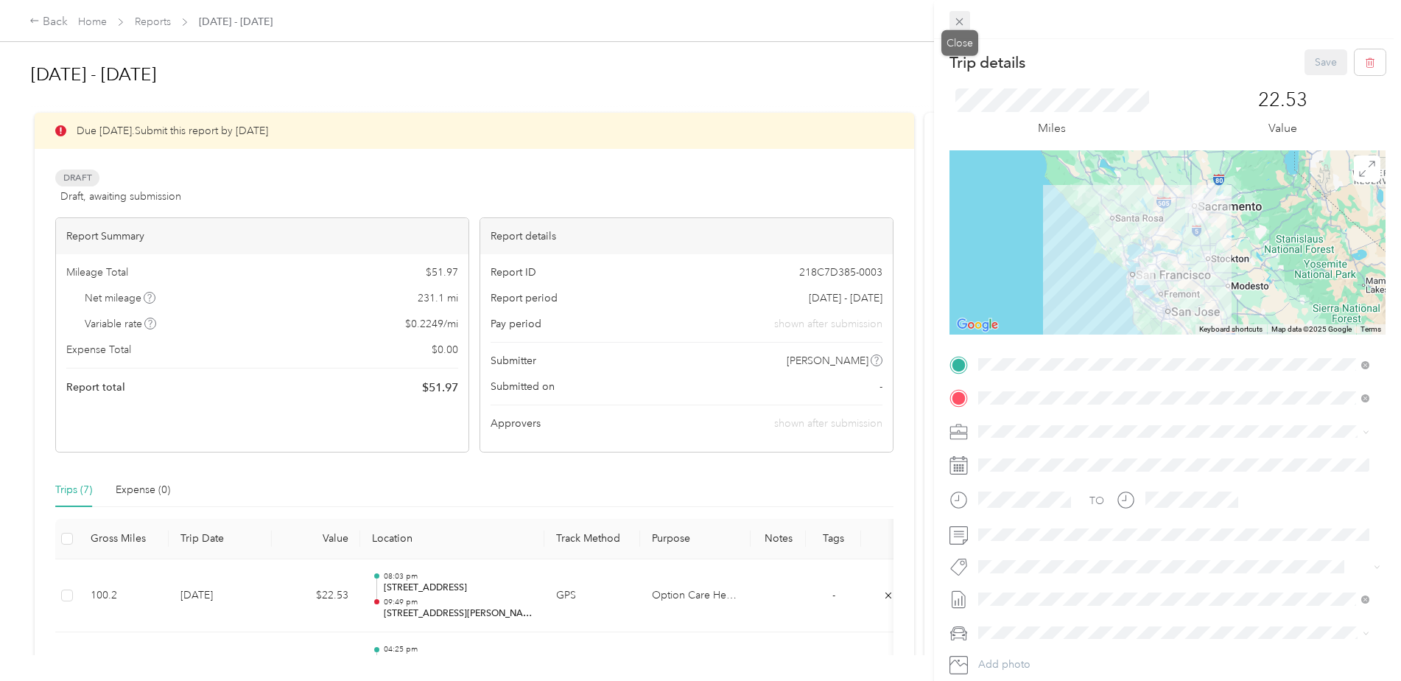
click at [964, 20] on icon at bounding box center [959, 21] width 13 height 13
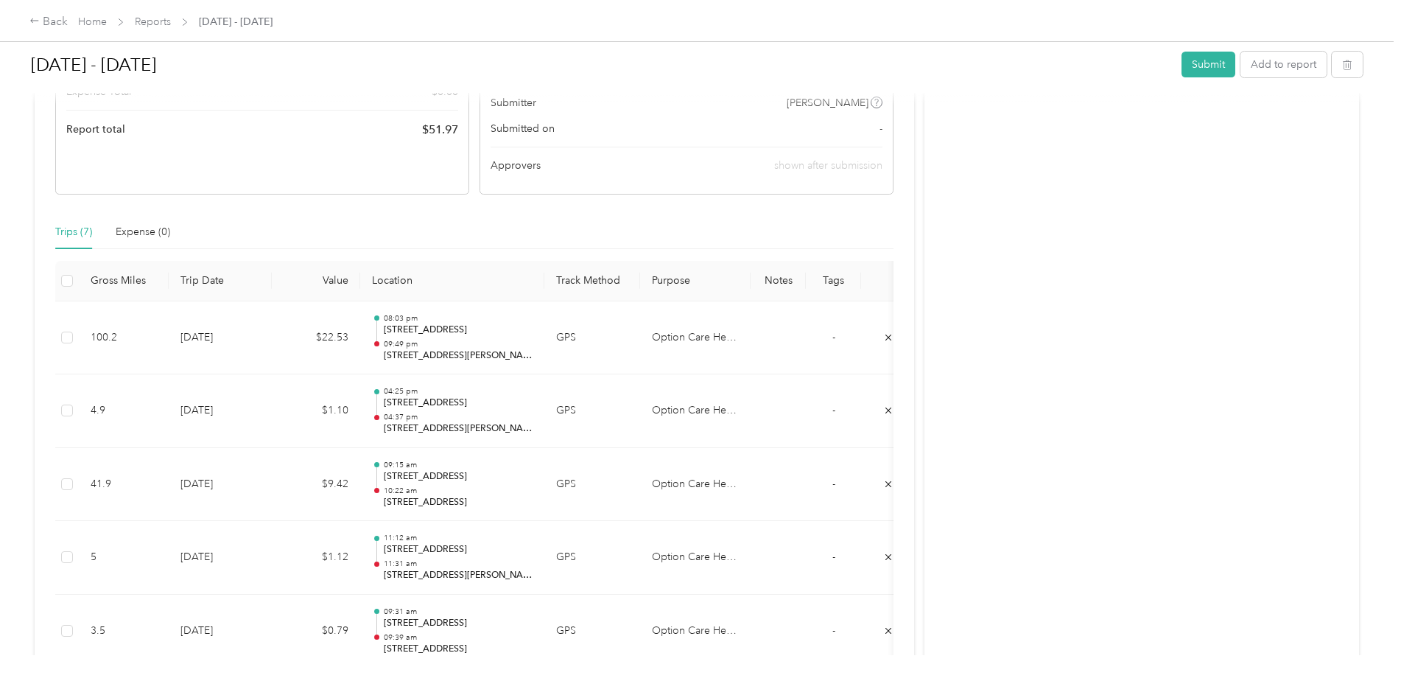
scroll to position [169, 0]
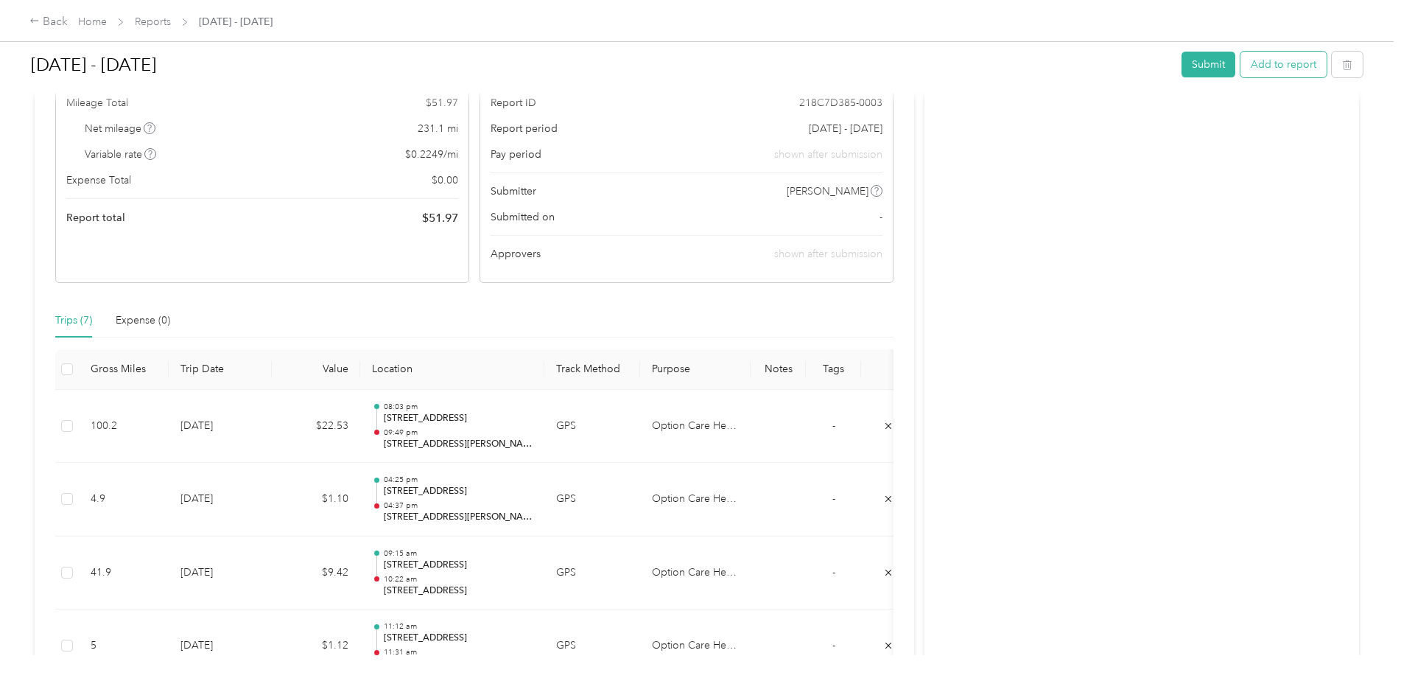
click at [1284, 61] on button "Add to report" at bounding box center [1284, 65] width 86 height 26
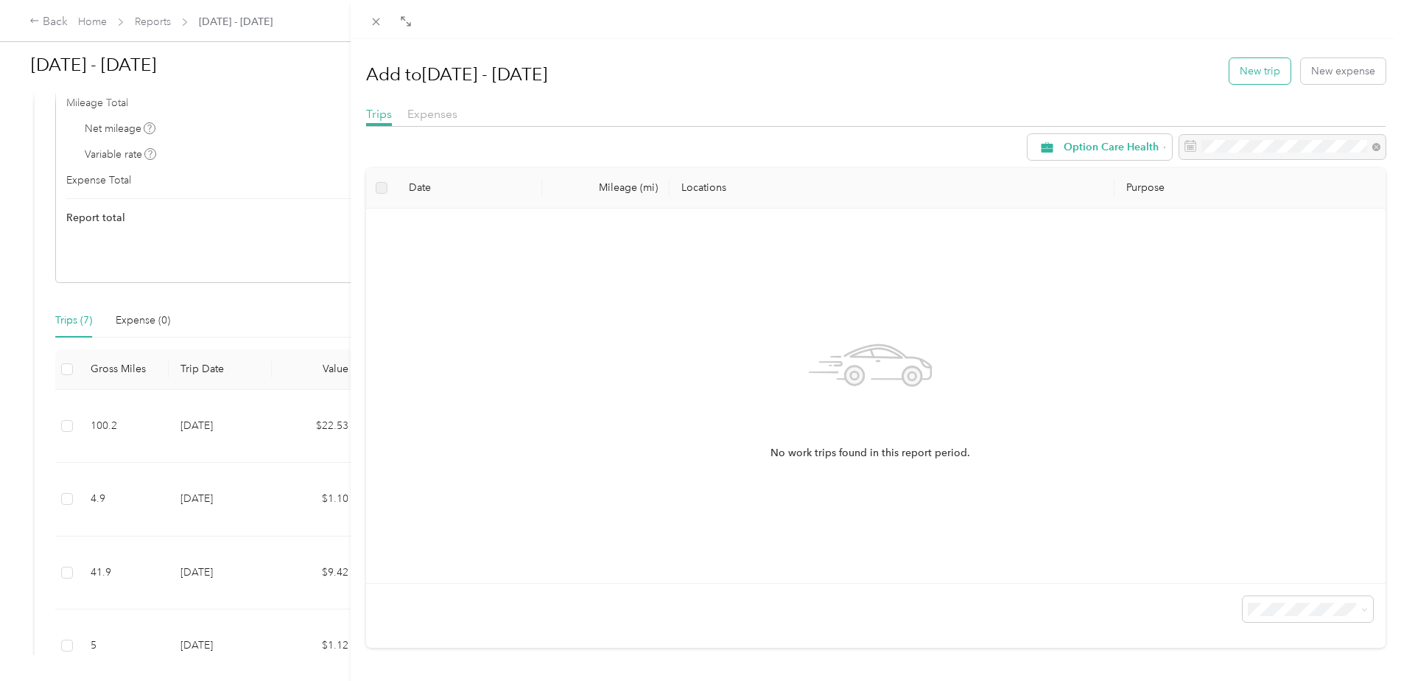
click at [1253, 70] on button "New trip" at bounding box center [1260, 71] width 61 height 26
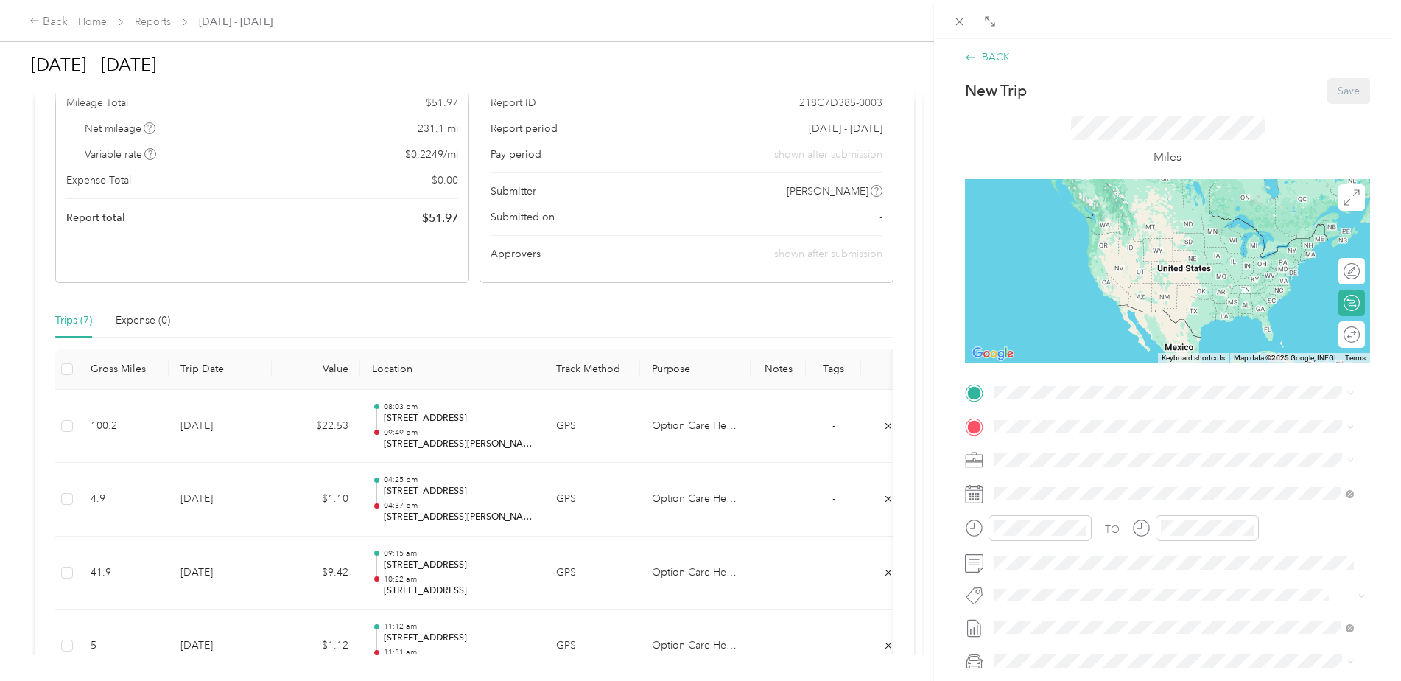
click at [985, 60] on div "BACK" at bounding box center [987, 56] width 45 height 15
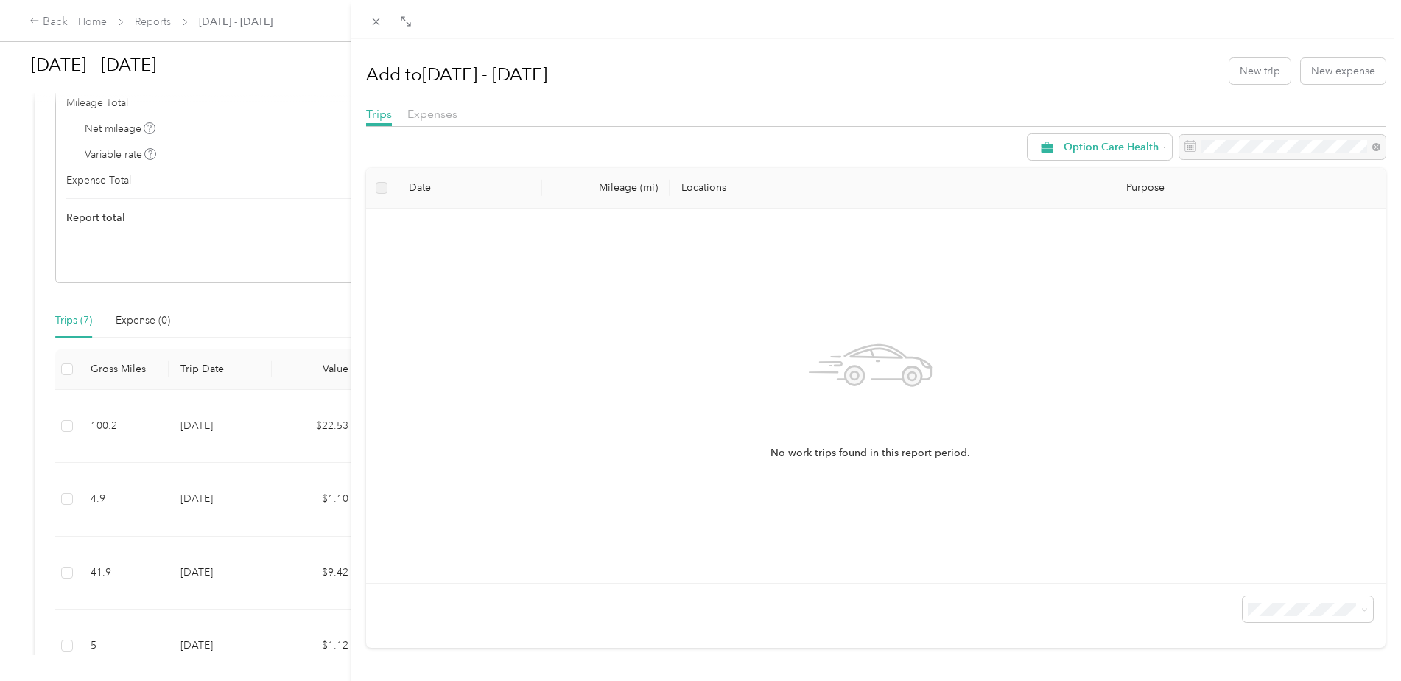
click at [264, 575] on div "Add to [DATE] - [DATE] New trip New expense Trips Expenses Option Care Health D…" at bounding box center [700, 340] width 1401 height 681
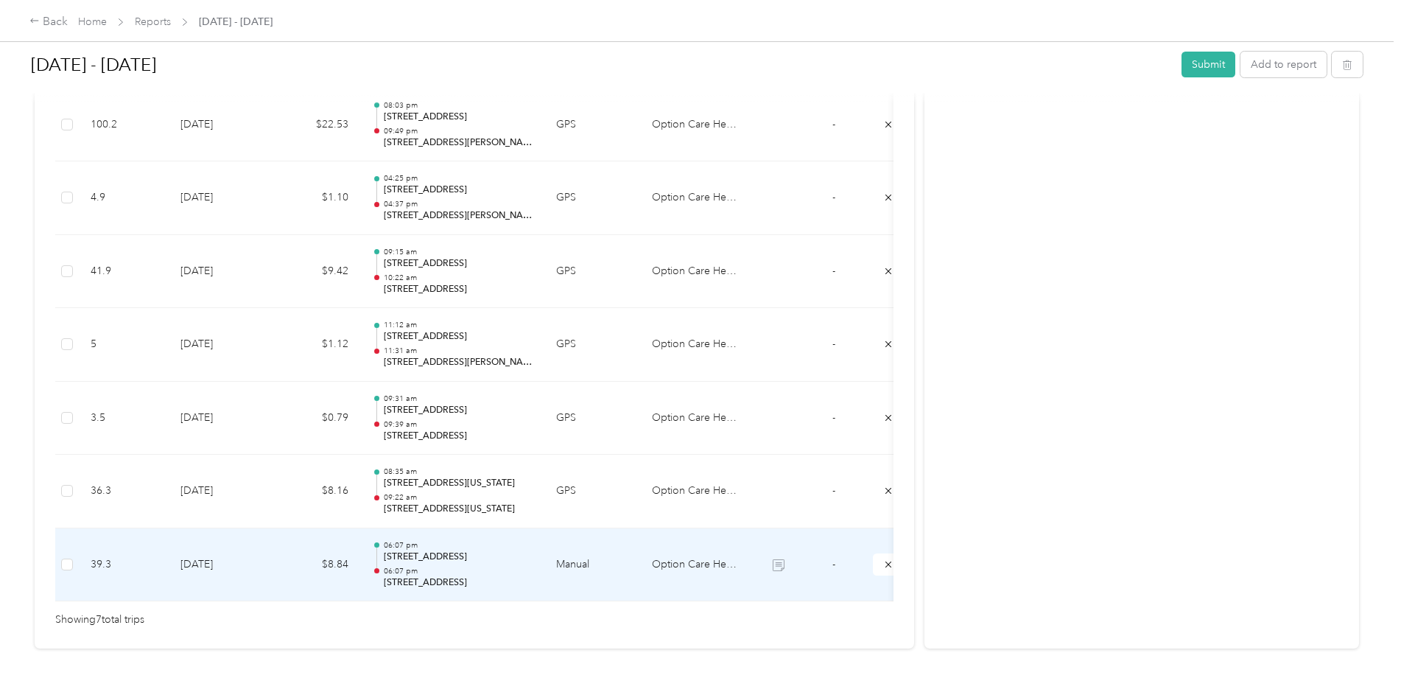
scroll to position [538, 0]
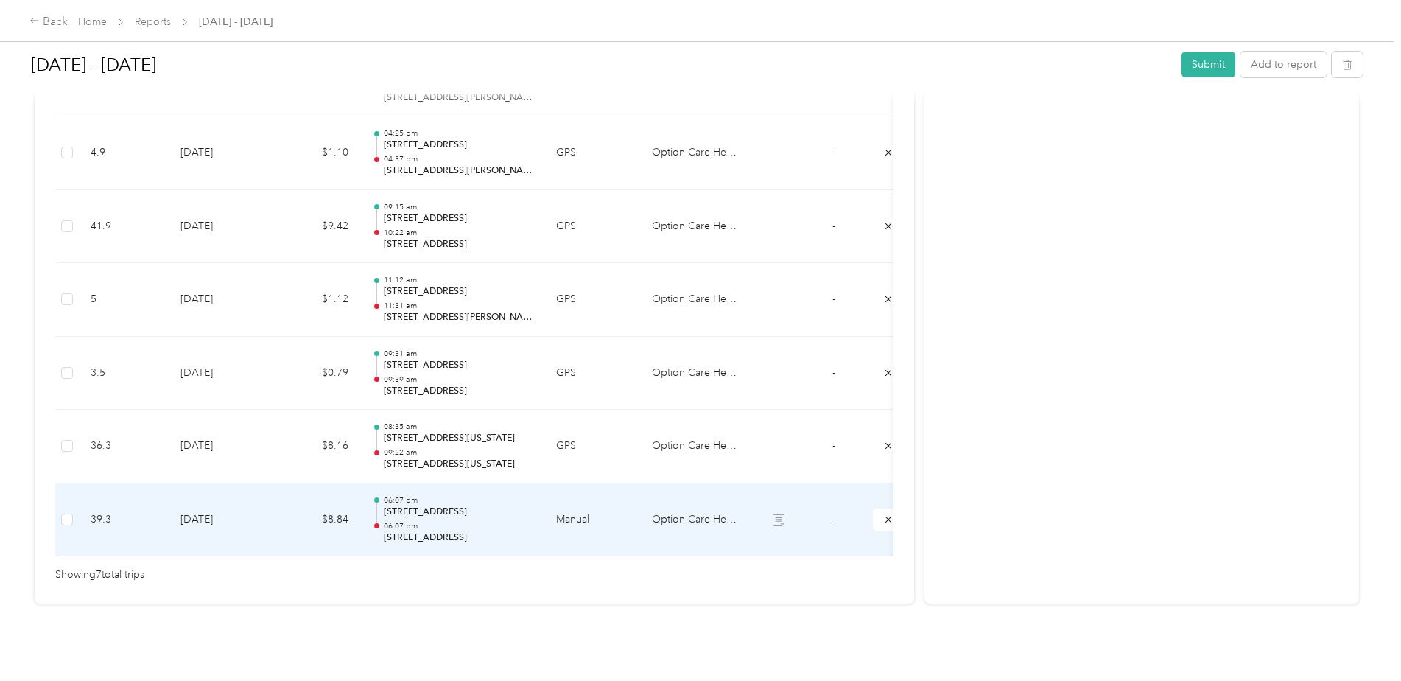
click at [94, 504] on td "39.3" at bounding box center [124, 520] width 90 height 74
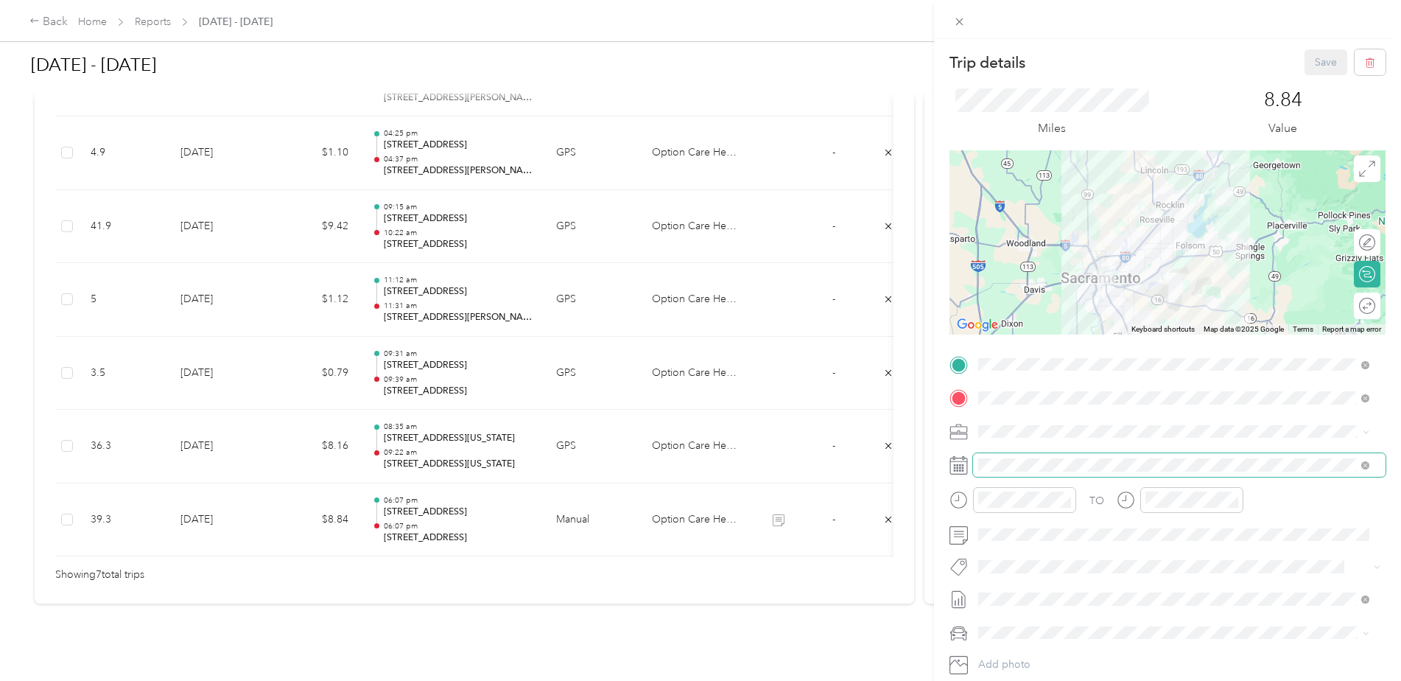
click at [1023, 472] on span at bounding box center [1179, 465] width 413 height 24
click at [1031, 472] on span at bounding box center [1179, 465] width 413 height 24
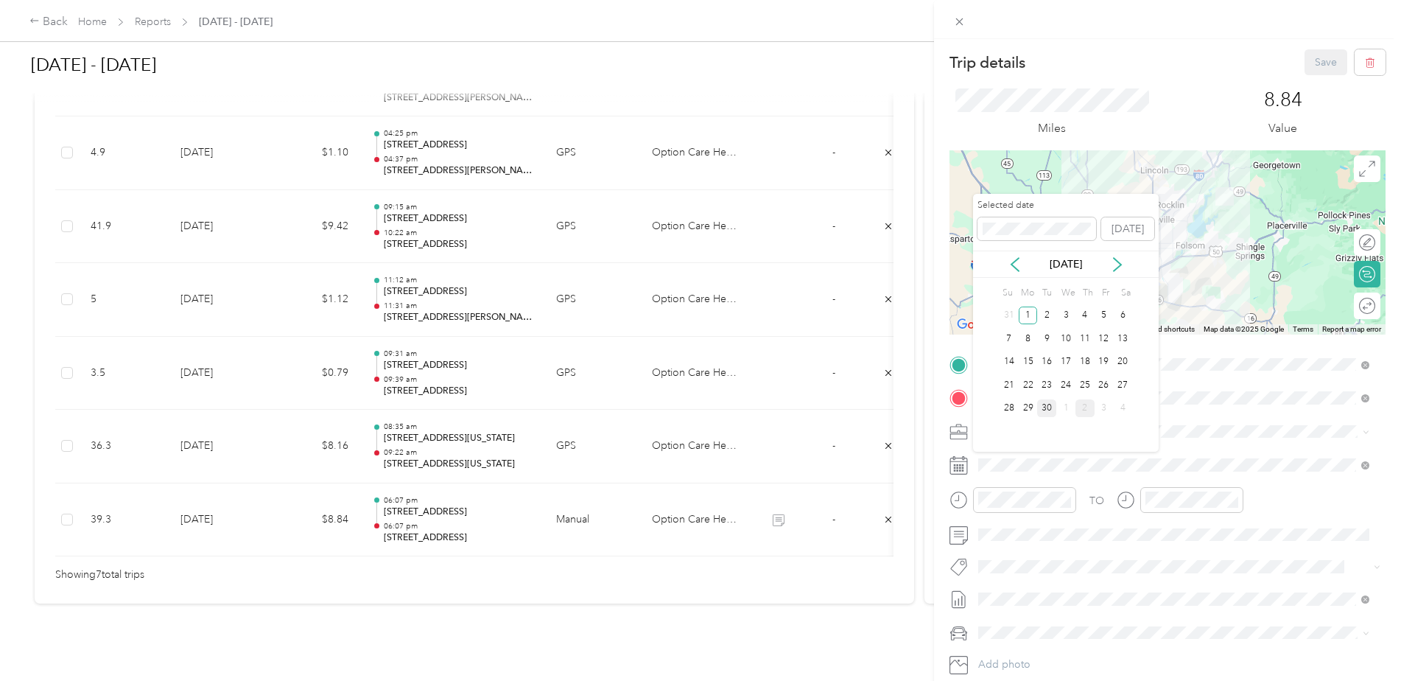
click at [1049, 407] on div "30" at bounding box center [1046, 408] width 19 height 18
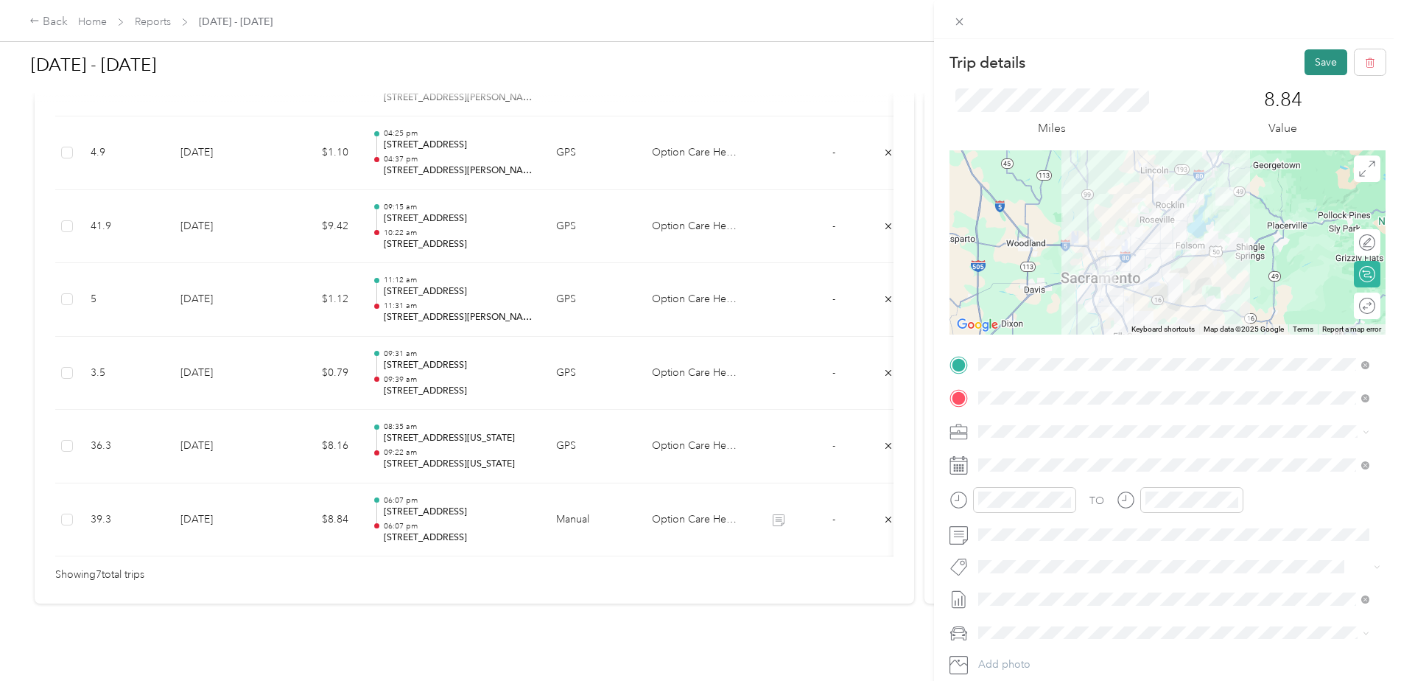
click at [1316, 62] on button "Save" at bounding box center [1326, 62] width 43 height 26
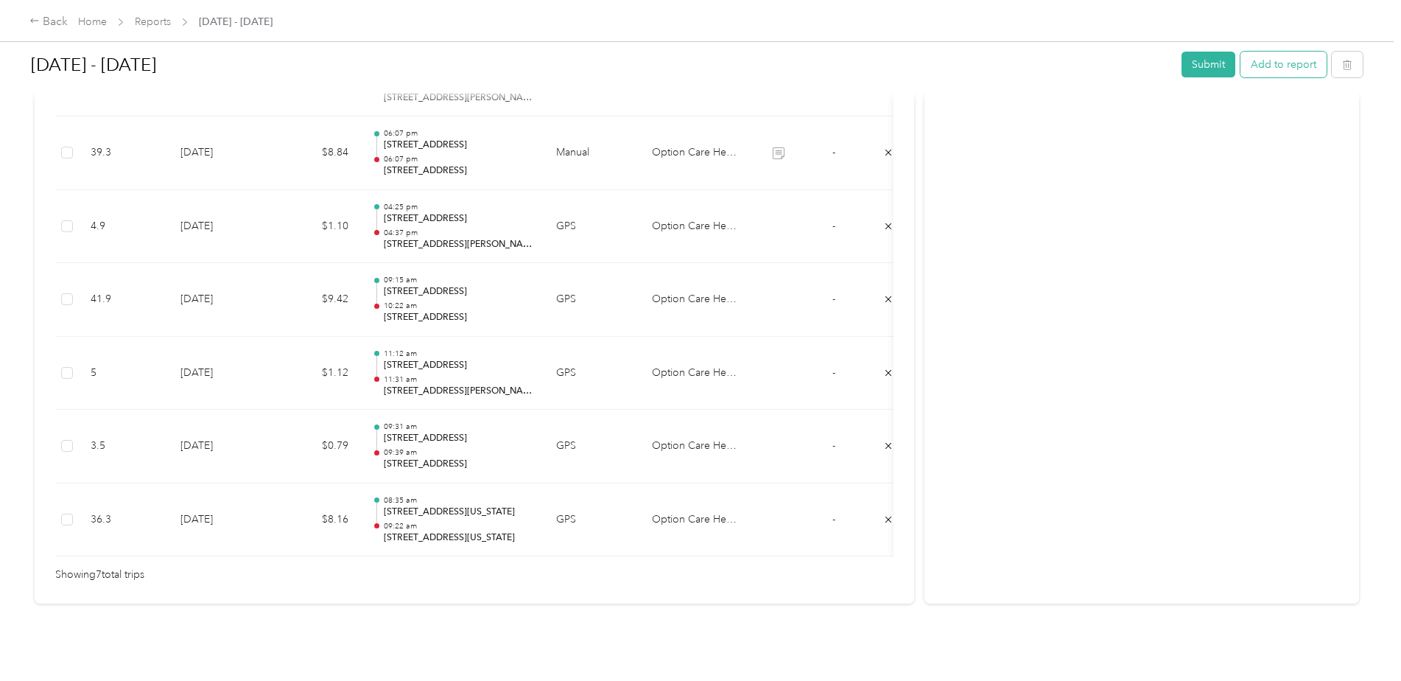
click at [1286, 68] on button "Add to report" at bounding box center [1284, 65] width 86 height 26
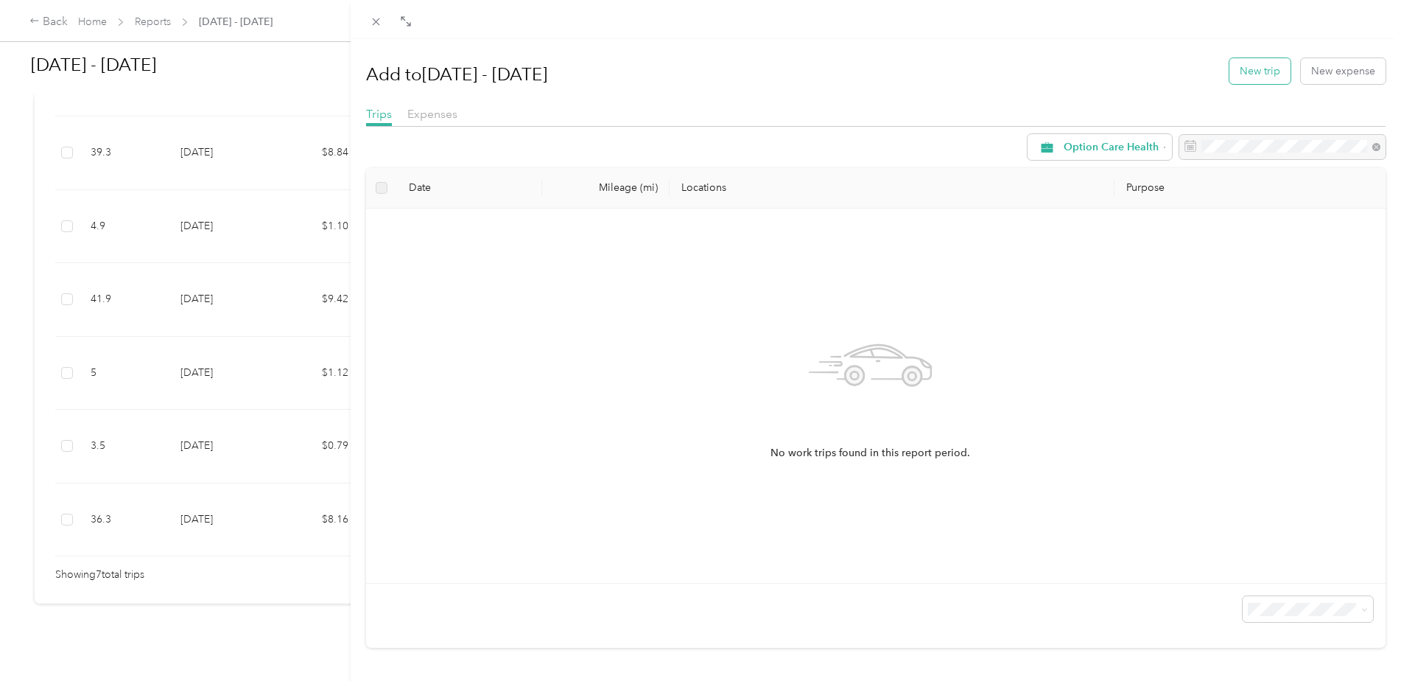
click at [1245, 77] on button "New trip" at bounding box center [1260, 71] width 61 height 26
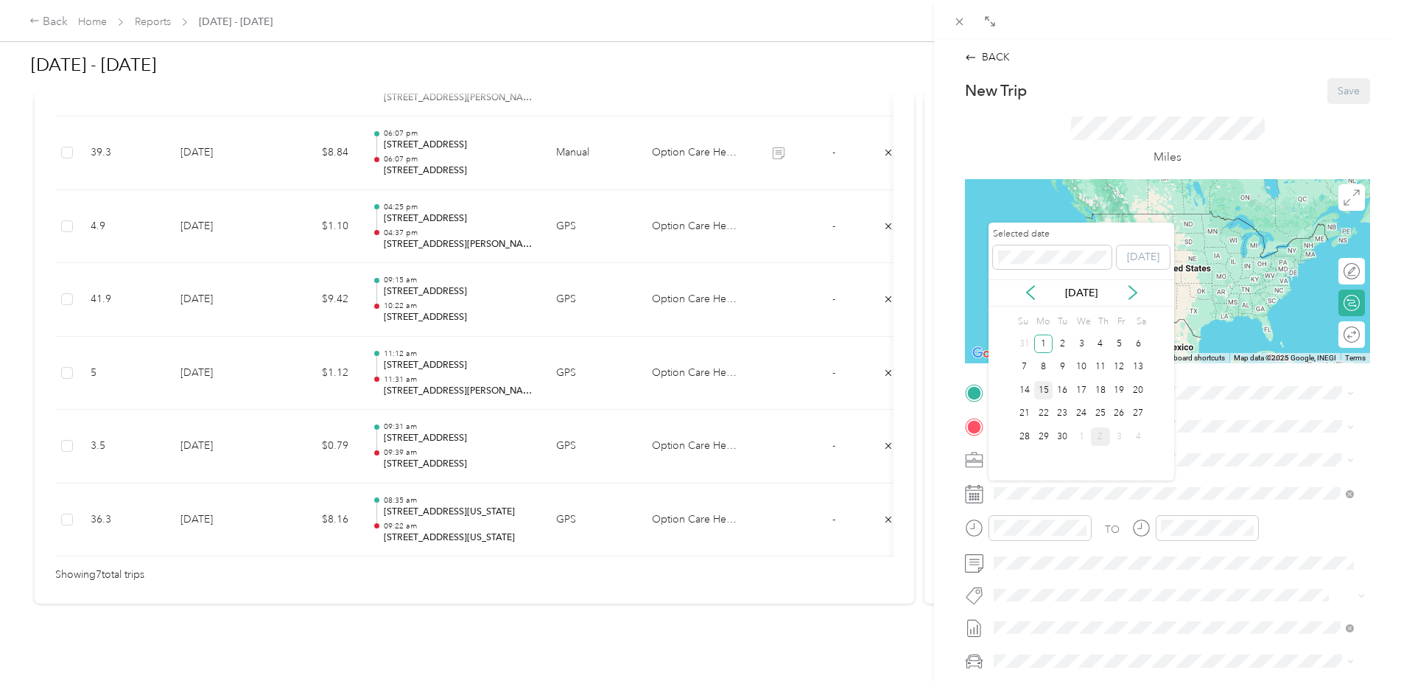
click at [1047, 392] on div "15" at bounding box center [1044, 390] width 19 height 18
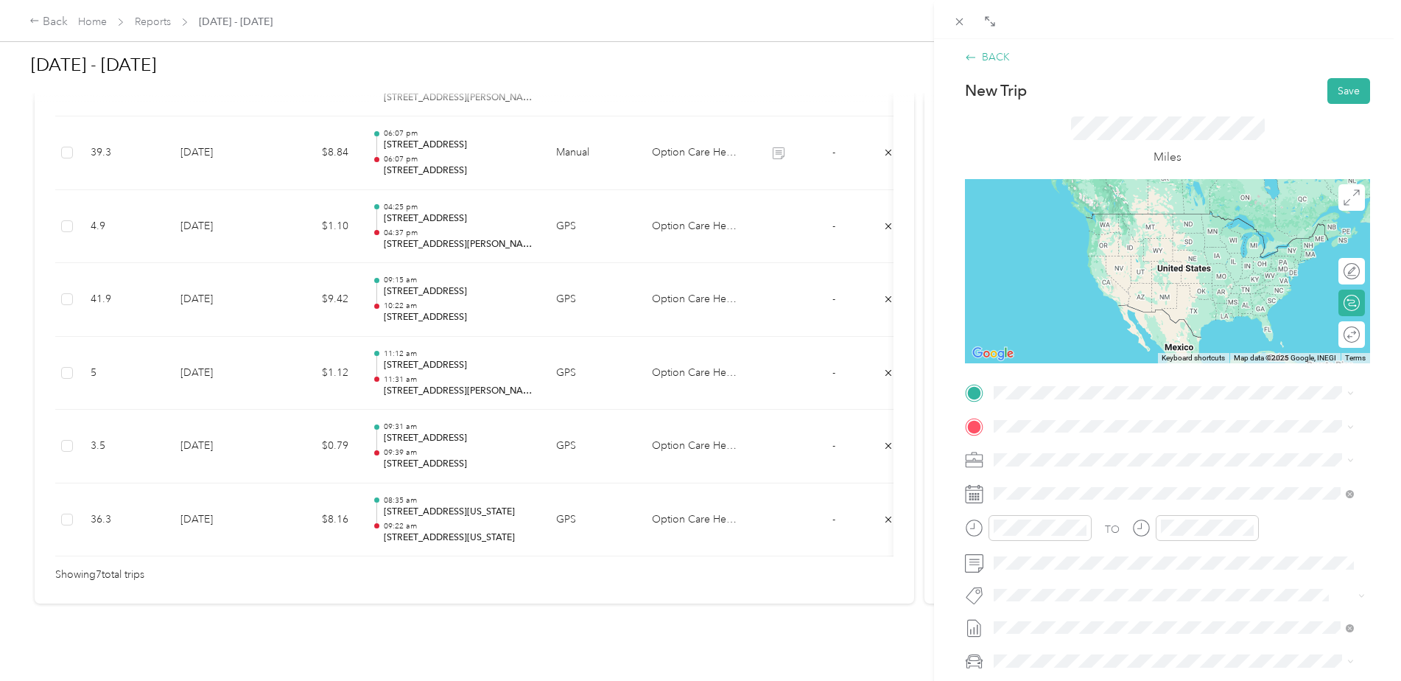
click at [973, 57] on icon at bounding box center [972, 57] width 10 height 5
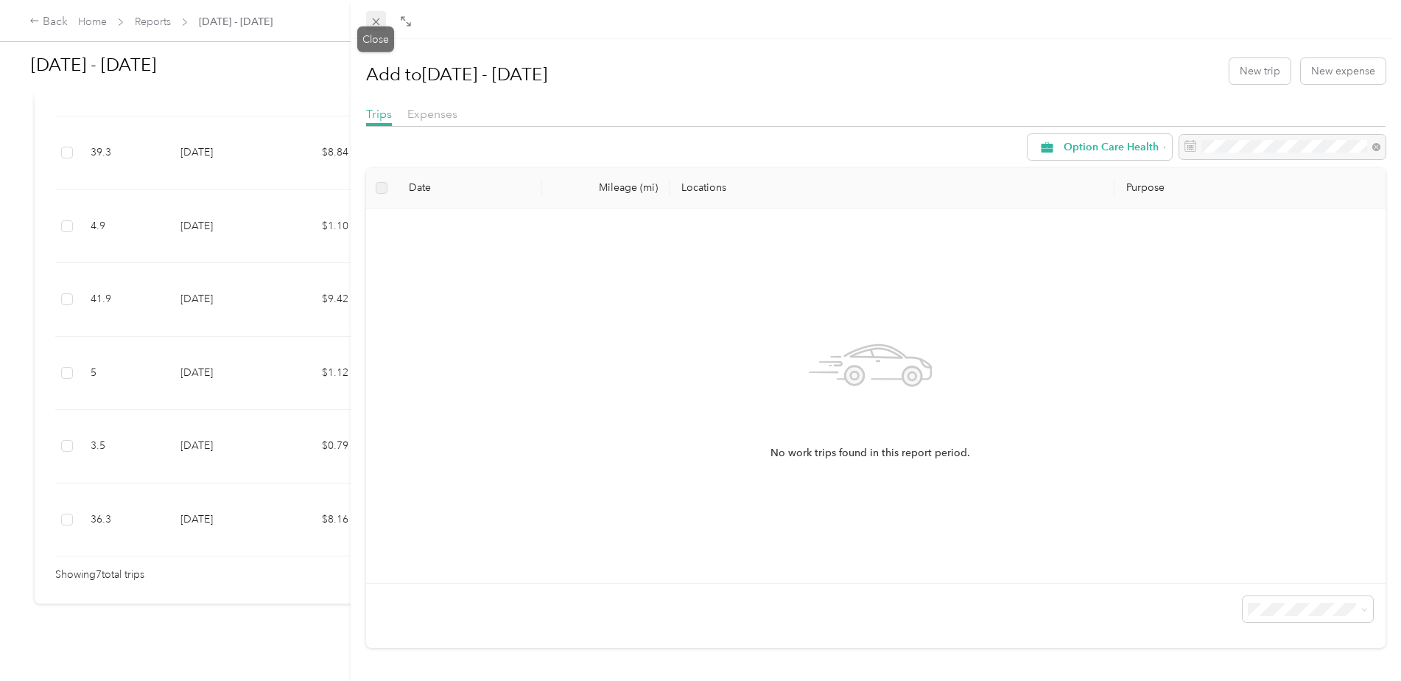
click at [368, 24] on span at bounding box center [376, 21] width 21 height 21
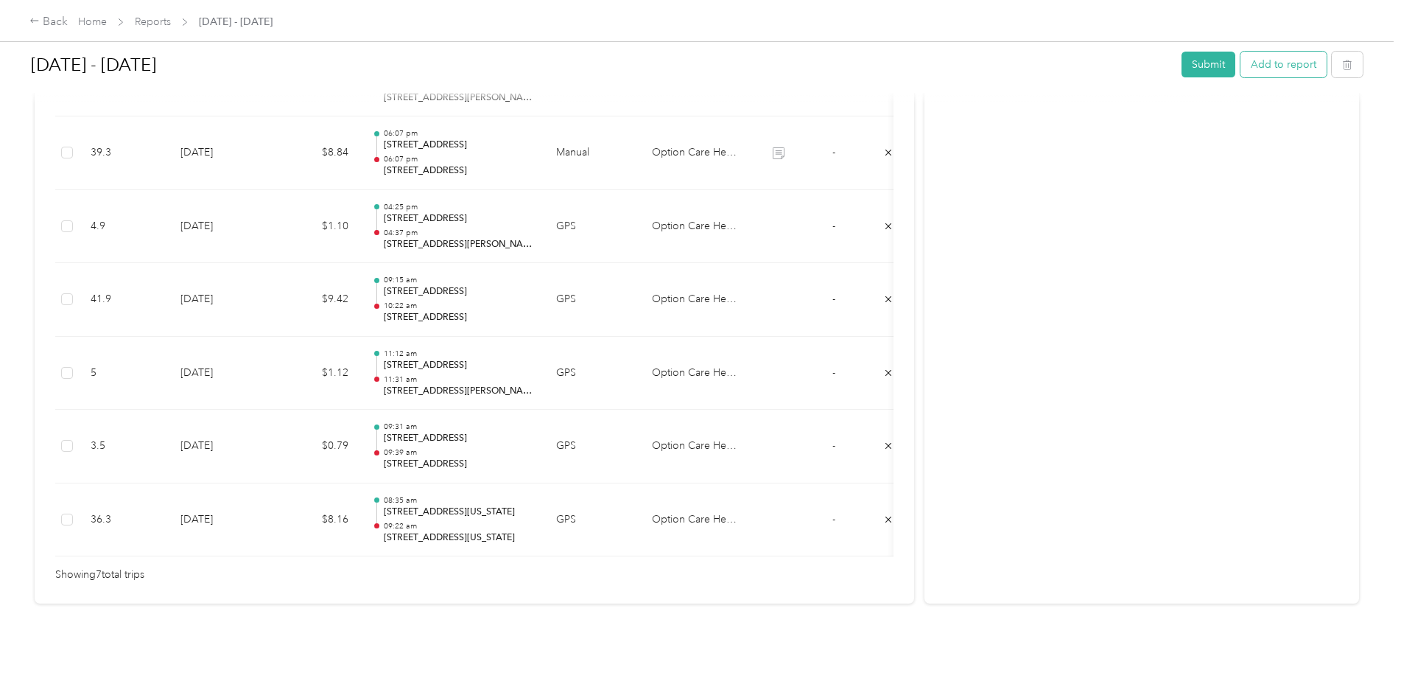
click at [1284, 69] on button "Add to report" at bounding box center [1284, 65] width 86 height 26
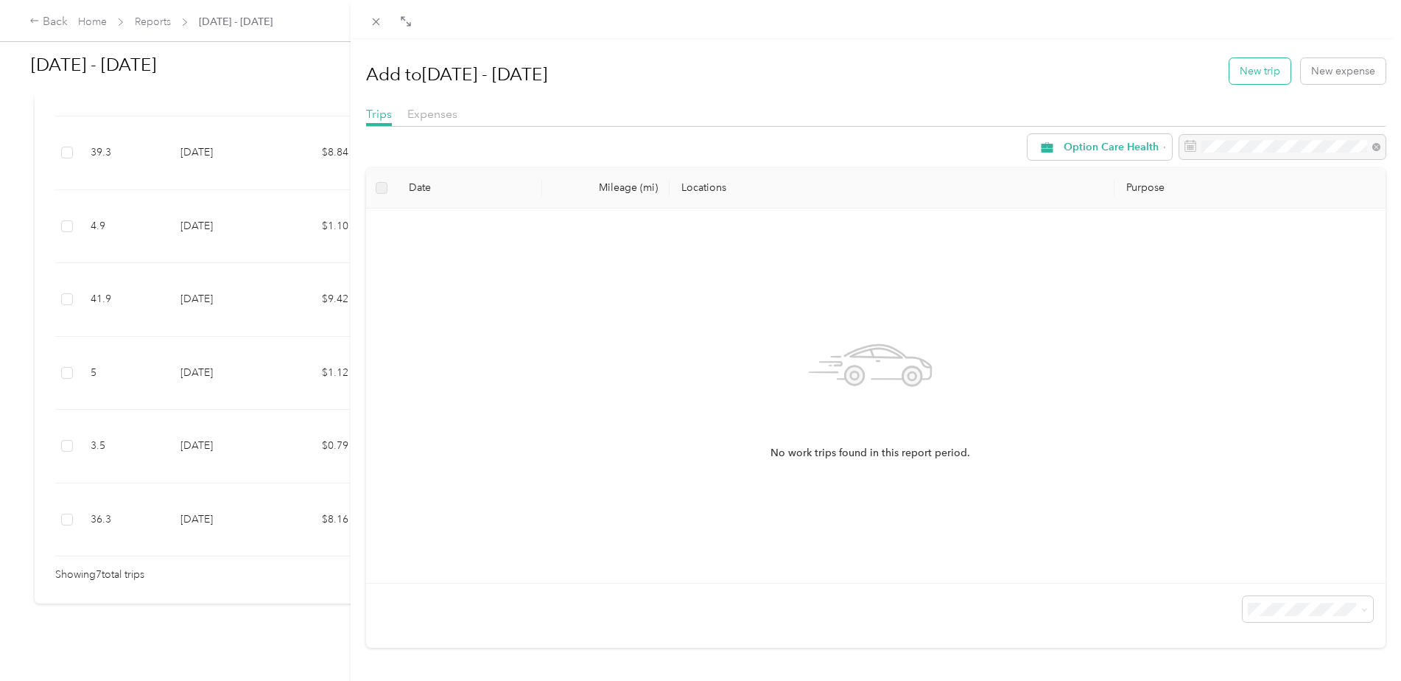
click at [1244, 78] on button "New trip" at bounding box center [1260, 71] width 61 height 26
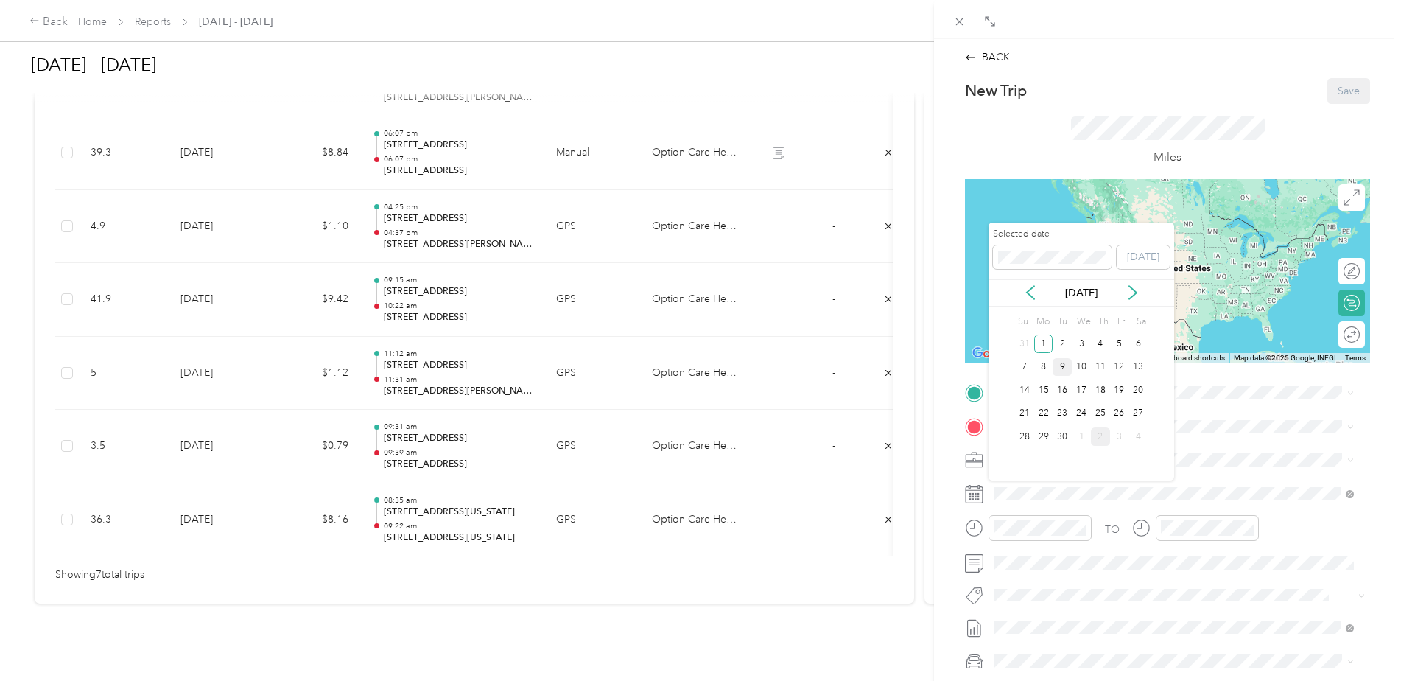
click at [1059, 368] on div "9" at bounding box center [1062, 367] width 19 height 18
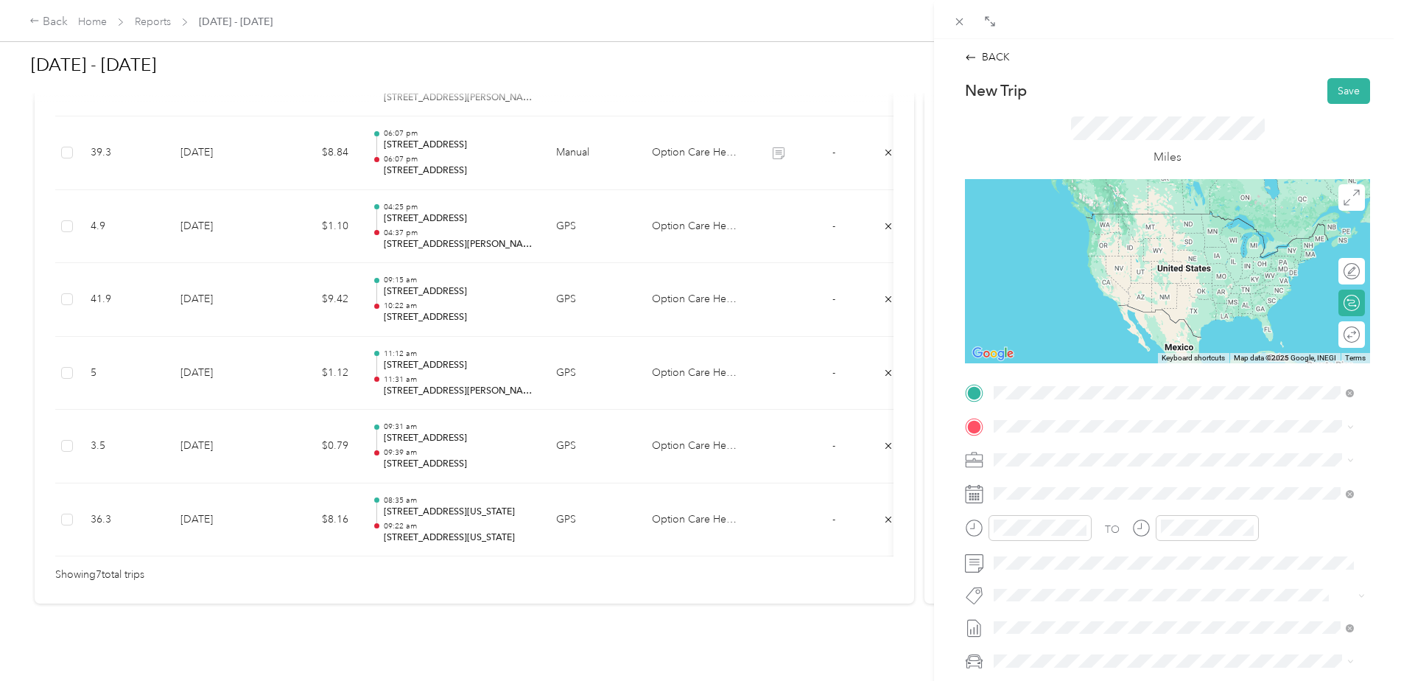
click at [1091, 451] on span "[PERSON_NAME][GEOGRAPHIC_DATA][US_STATE], [GEOGRAPHIC_DATA]" at bounding box center [1185, 452] width 327 height 26
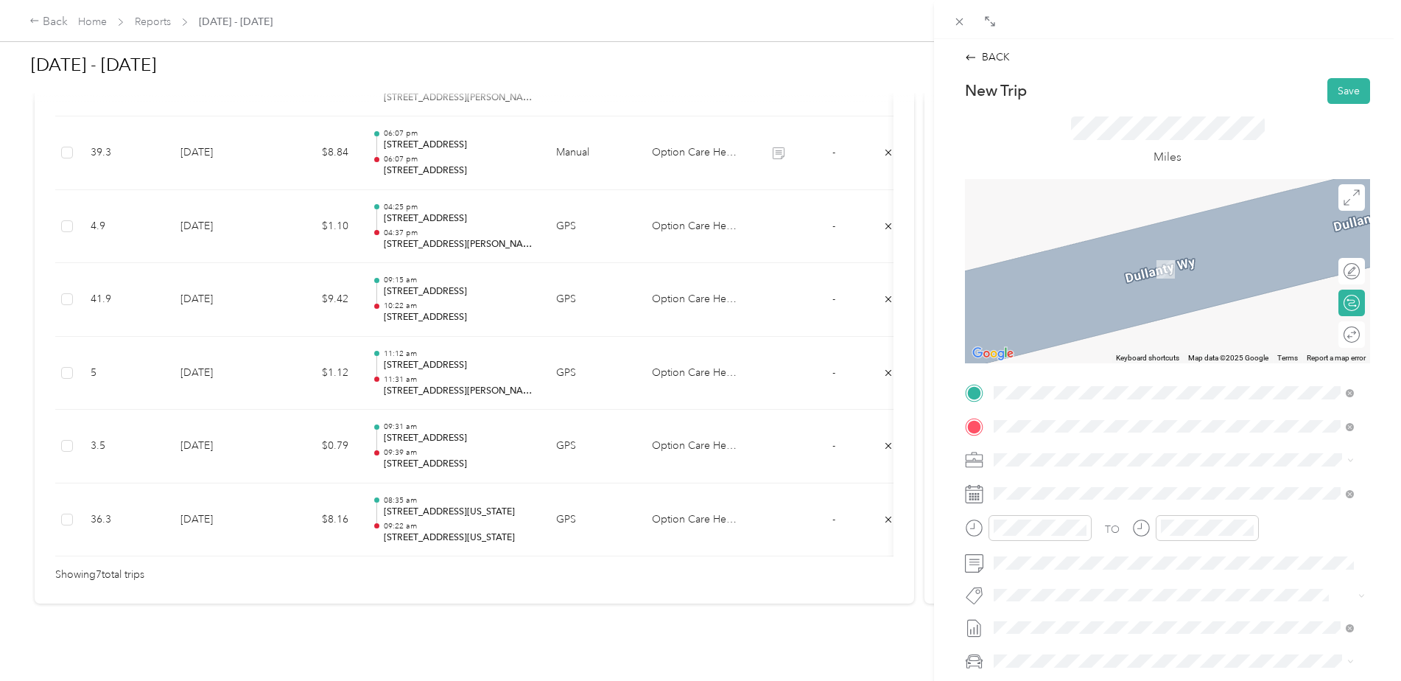
click at [1091, 486] on span "[STREET_ADDRESS][US_STATE]" at bounding box center [1095, 479] width 147 height 13
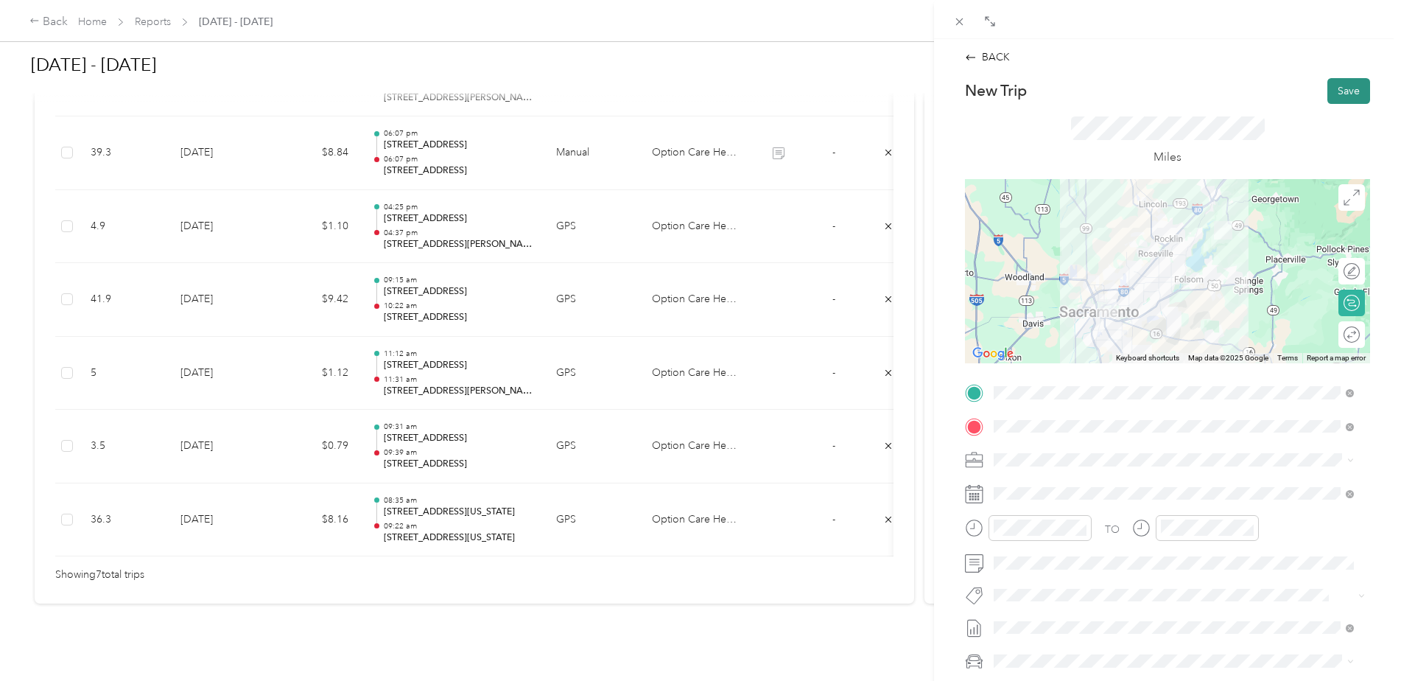
click at [1341, 85] on button "Save" at bounding box center [1349, 91] width 43 height 26
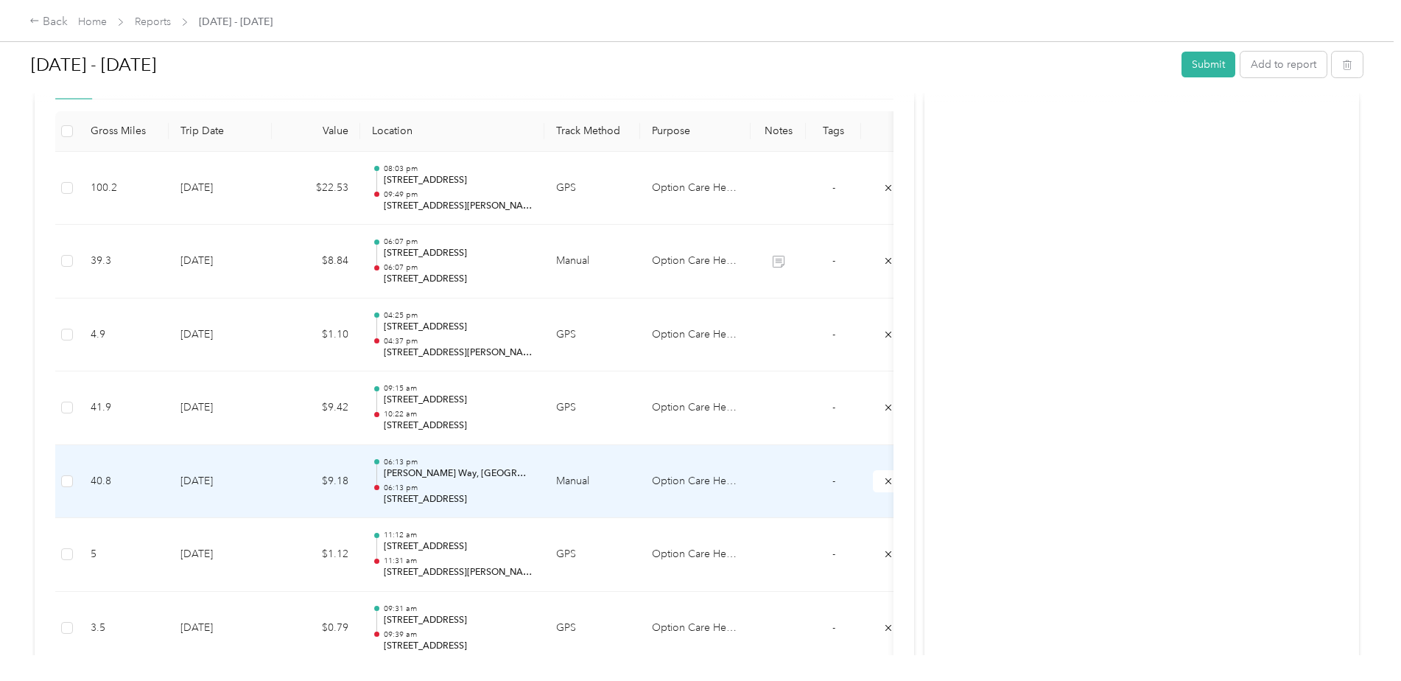
scroll to position [391, 0]
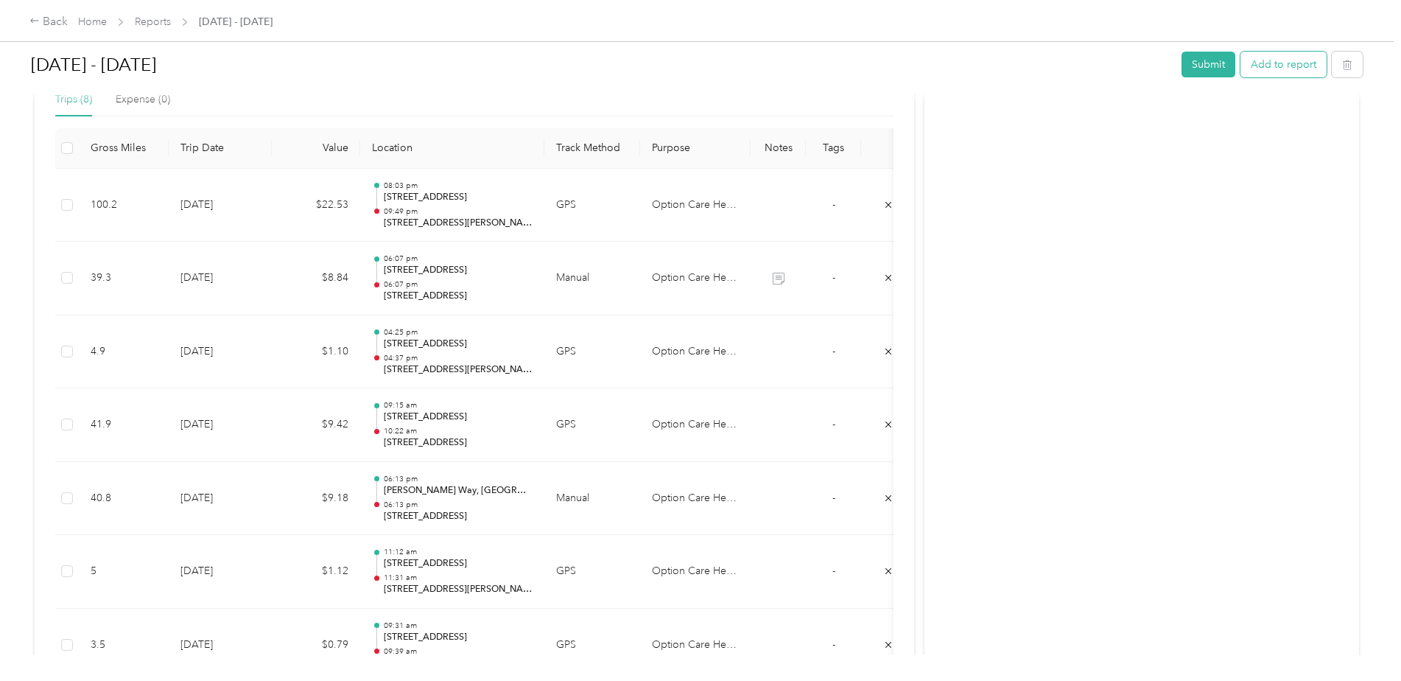
click at [1275, 63] on button "Add to report" at bounding box center [1284, 65] width 86 height 26
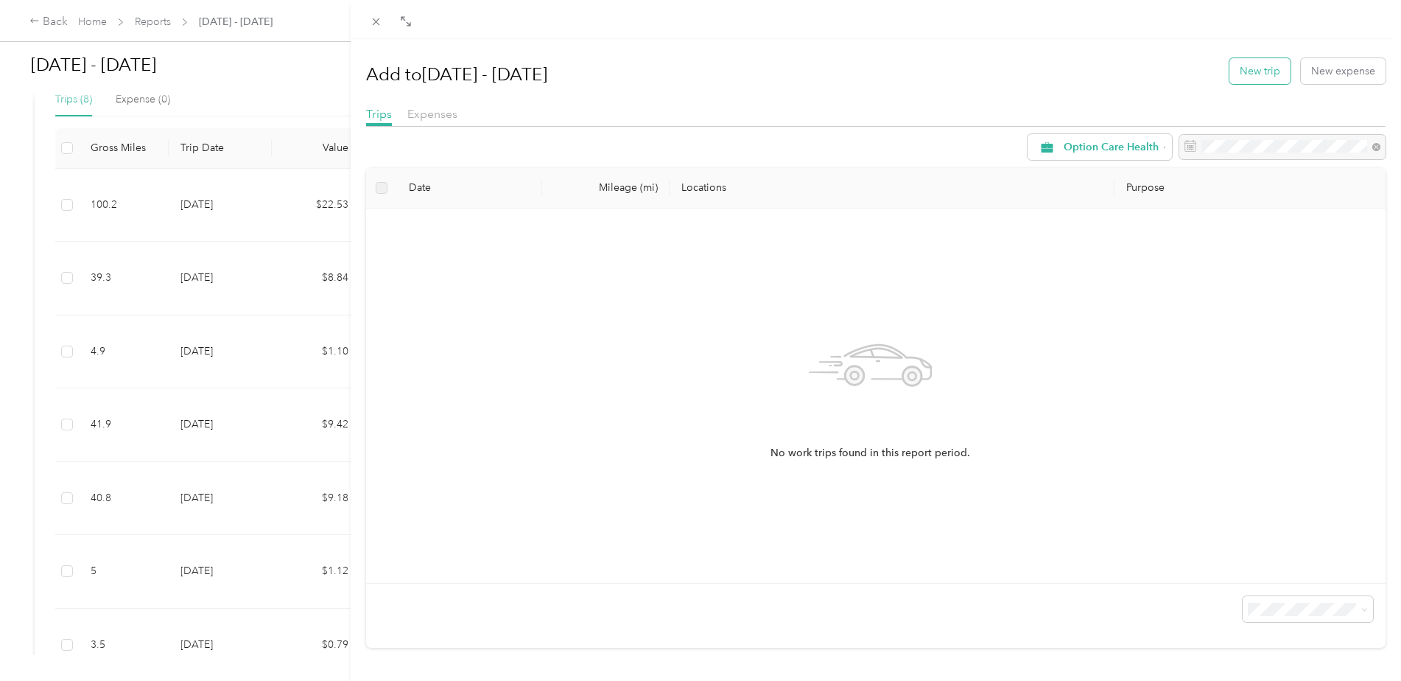
click at [1253, 80] on button "New trip" at bounding box center [1260, 71] width 61 height 26
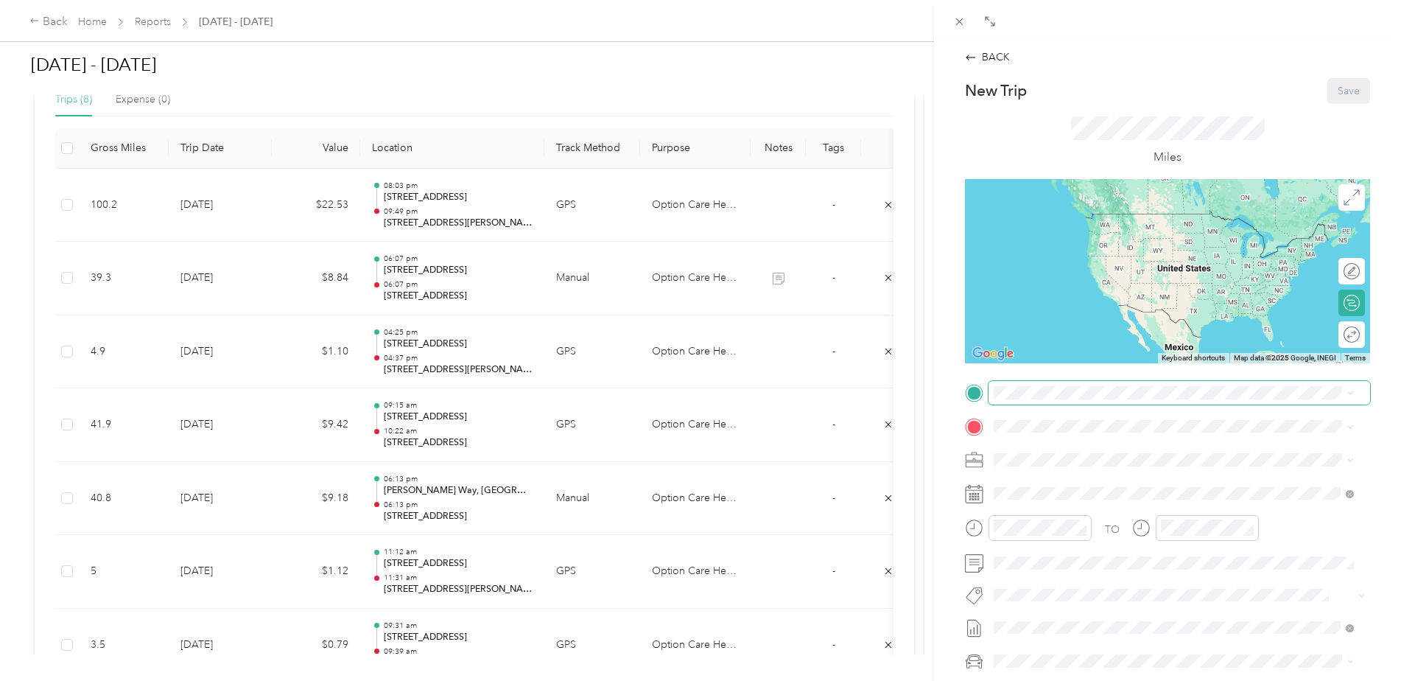
click at [1009, 399] on span at bounding box center [1180, 393] width 382 height 24
click at [1098, 451] on span "[STREET_ADDRESS][US_STATE]" at bounding box center [1095, 444] width 147 height 13
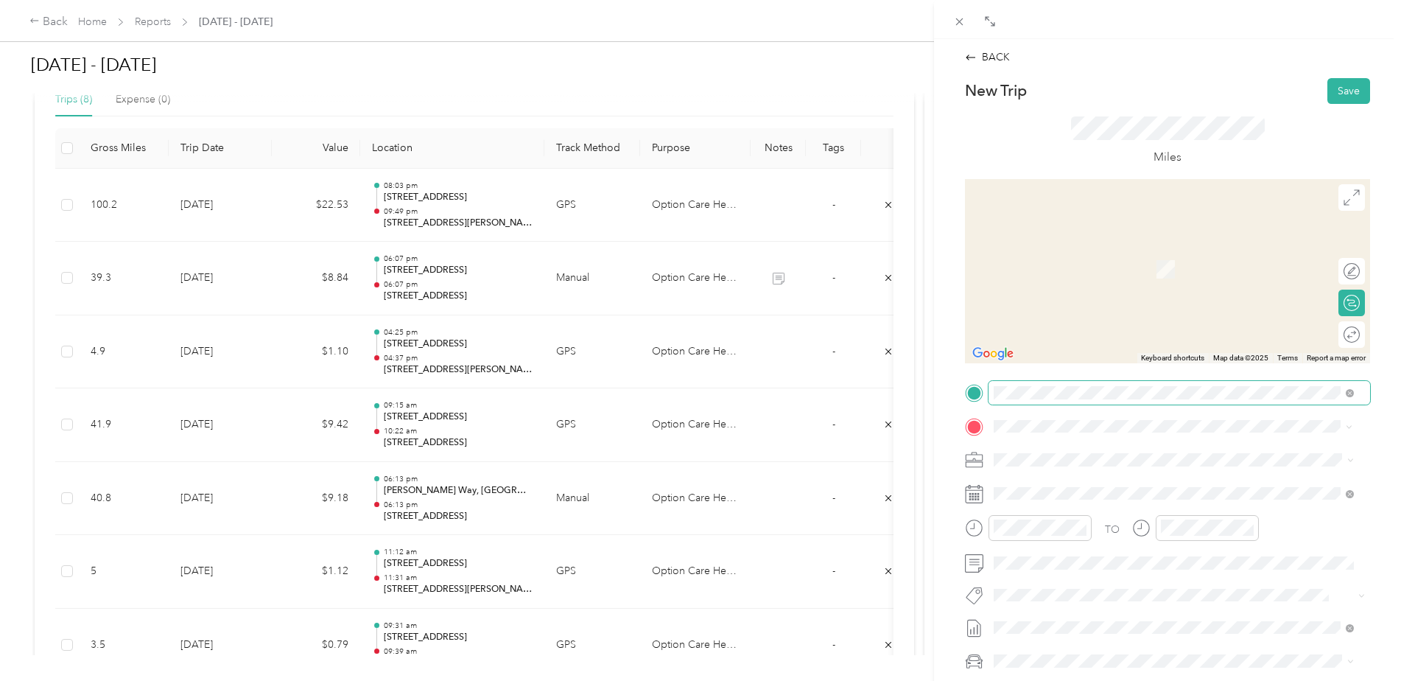
click at [1213, 403] on span at bounding box center [1180, 393] width 382 height 24
click at [1135, 485] on span "[STREET_ADDRESS][PERSON_NAME][US_STATE]" at bounding box center [1136, 479] width 229 height 13
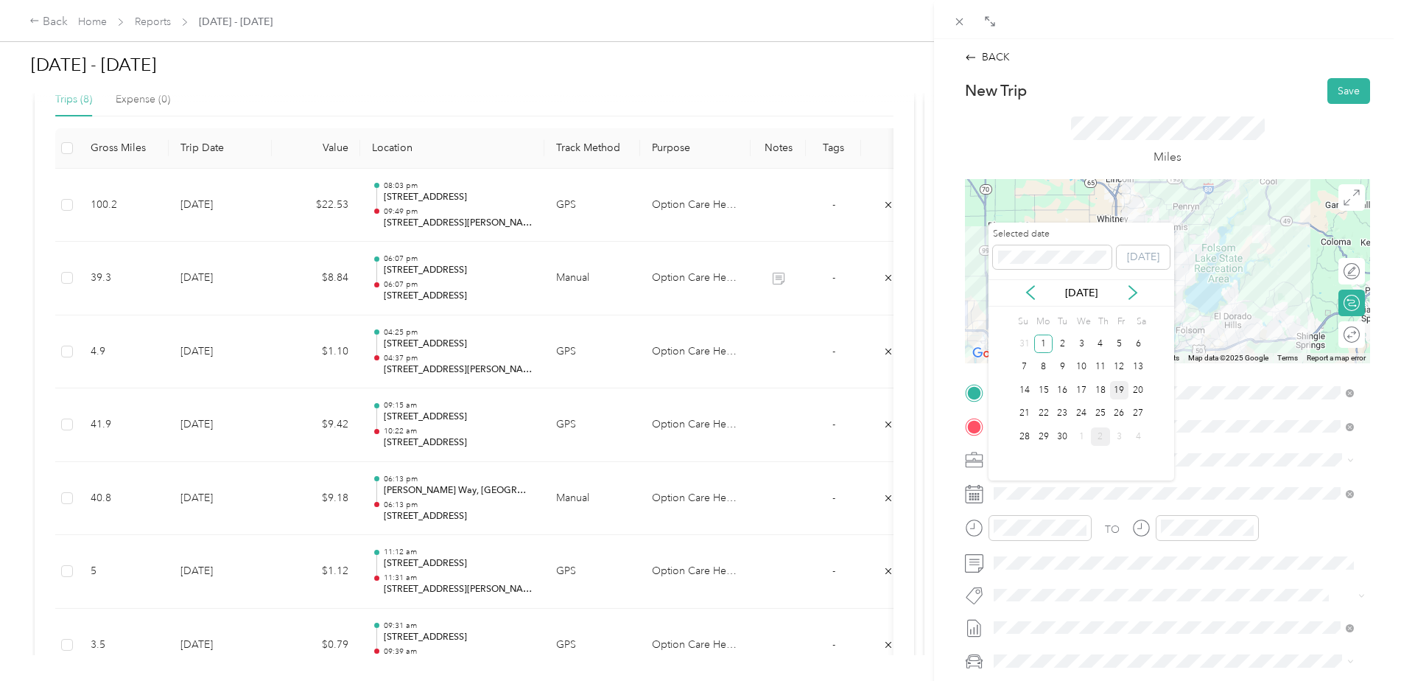
click at [1120, 388] on div "19" at bounding box center [1119, 390] width 19 height 18
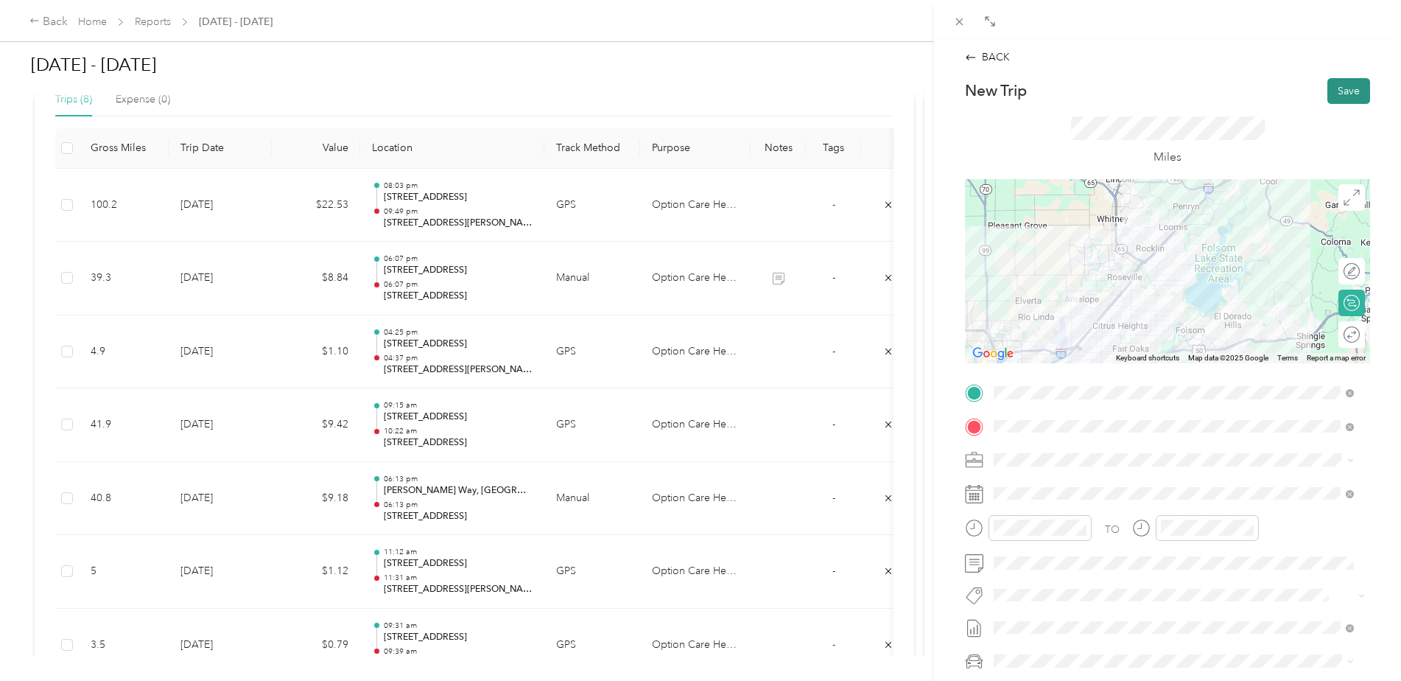
click at [1334, 87] on button "Save" at bounding box center [1349, 91] width 43 height 26
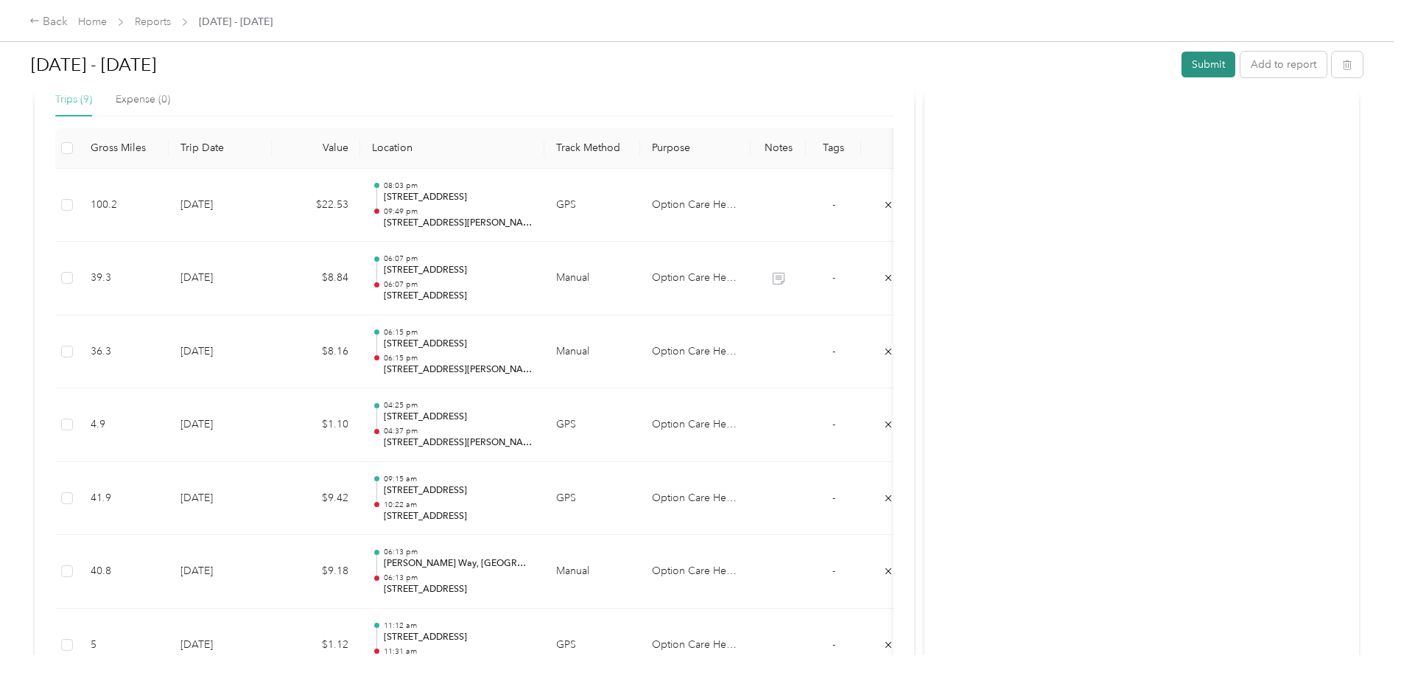
click at [1208, 66] on button "Submit" at bounding box center [1209, 65] width 54 height 26
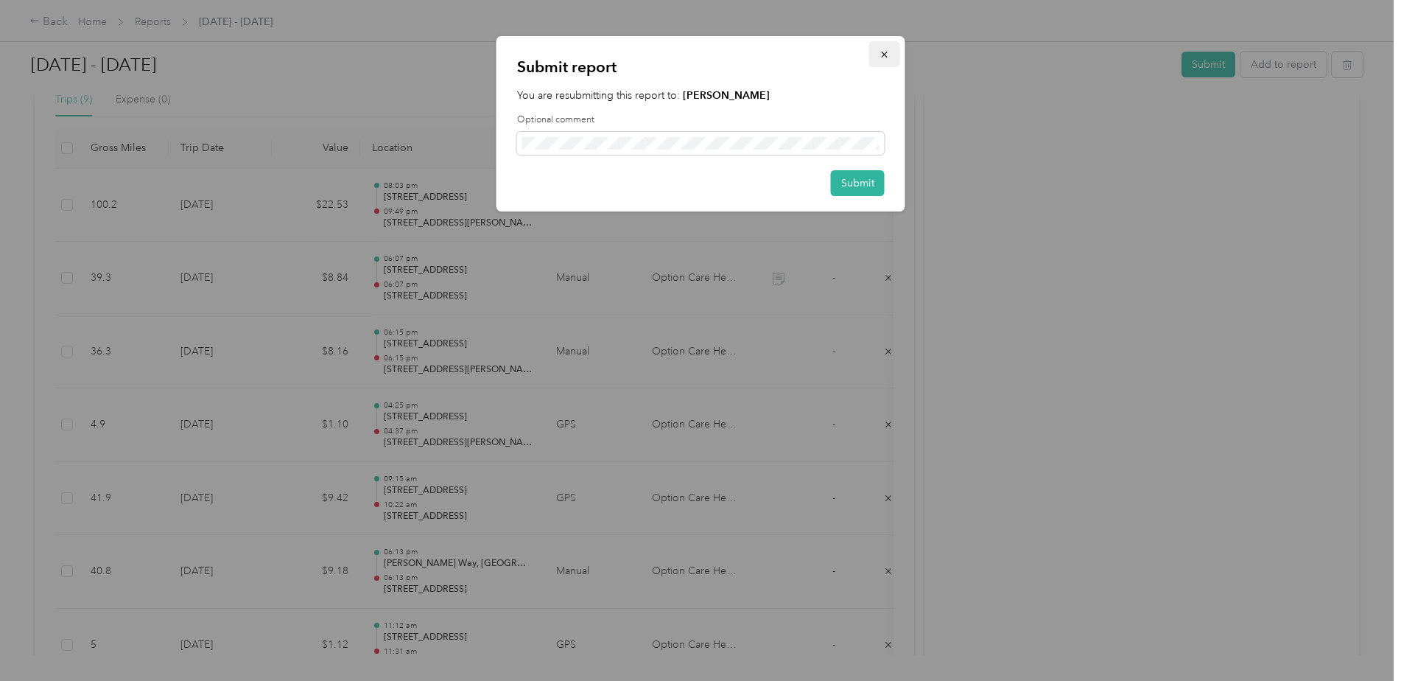
click at [878, 60] on button "button" at bounding box center [884, 54] width 31 height 26
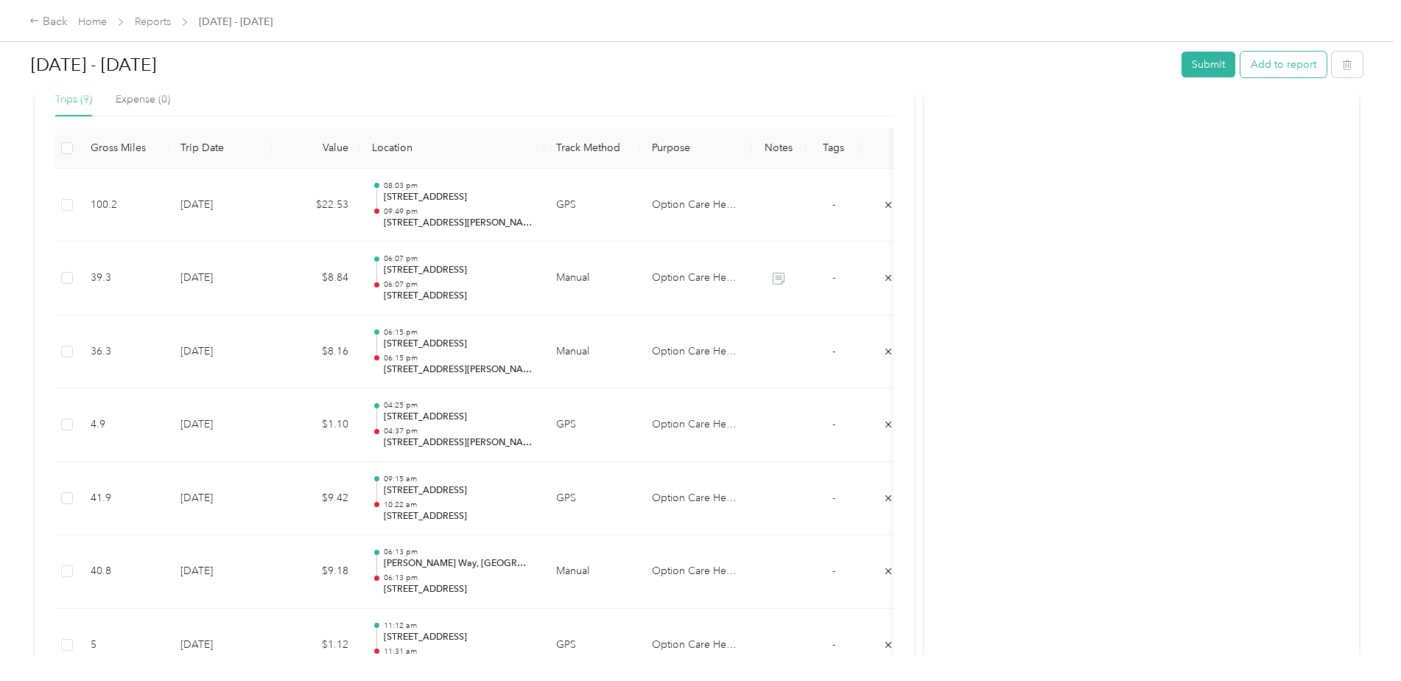
click at [1295, 72] on button "Add to report" at bounding box center [1284, 65] width 86 height 26
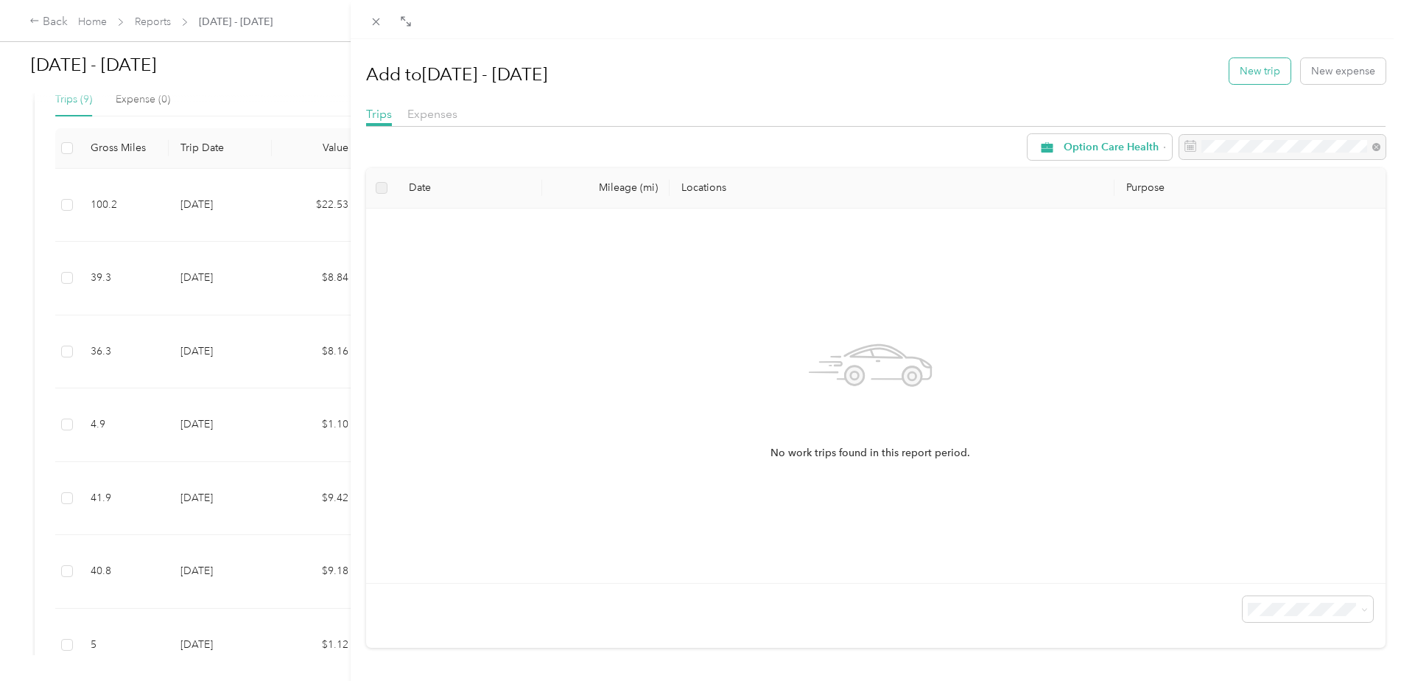
click at [1260, 71] on button "New trip" at bounding box center [1260, 71] width 61 height 26
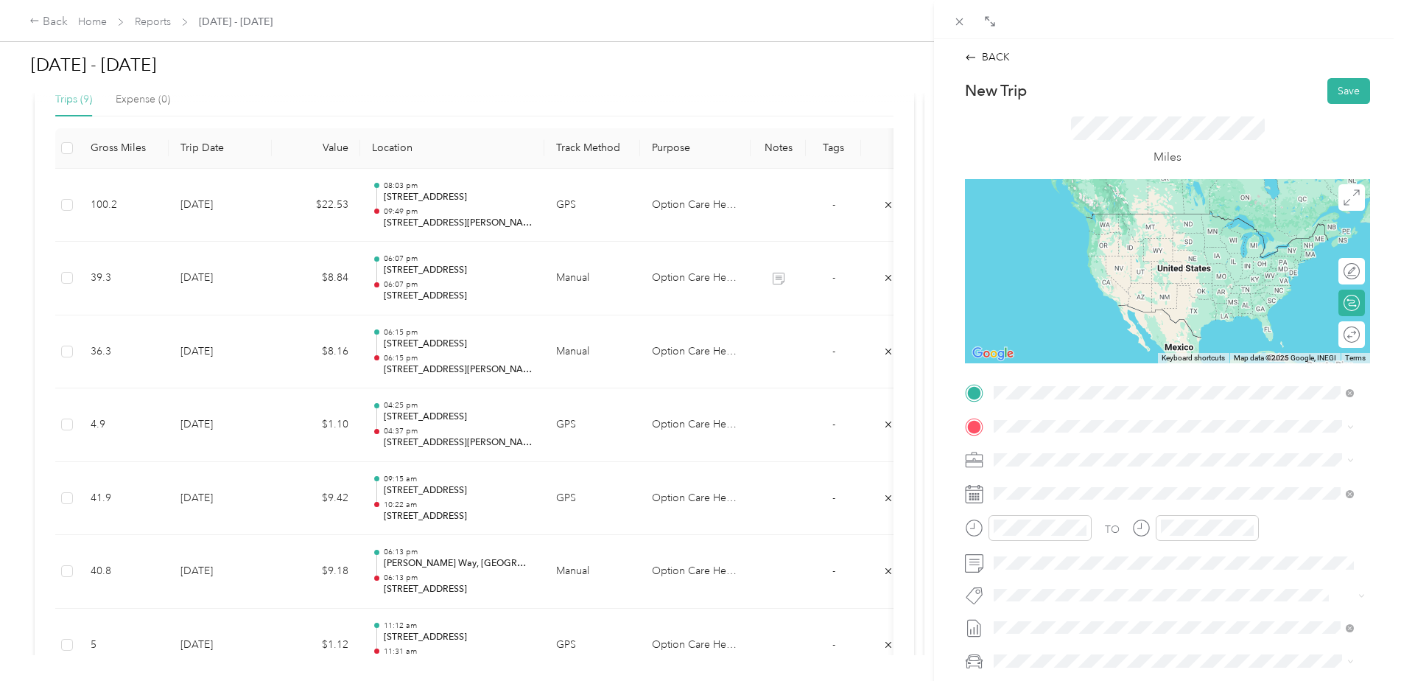
click at [1079, 447] on span "[PERSON_NAME] Antelope, [US_STATE][GEOGRAPHIC_DATA], [GEOGRAPHIC_DATA]" at bounding box center [1182, 452] width 321 height 26
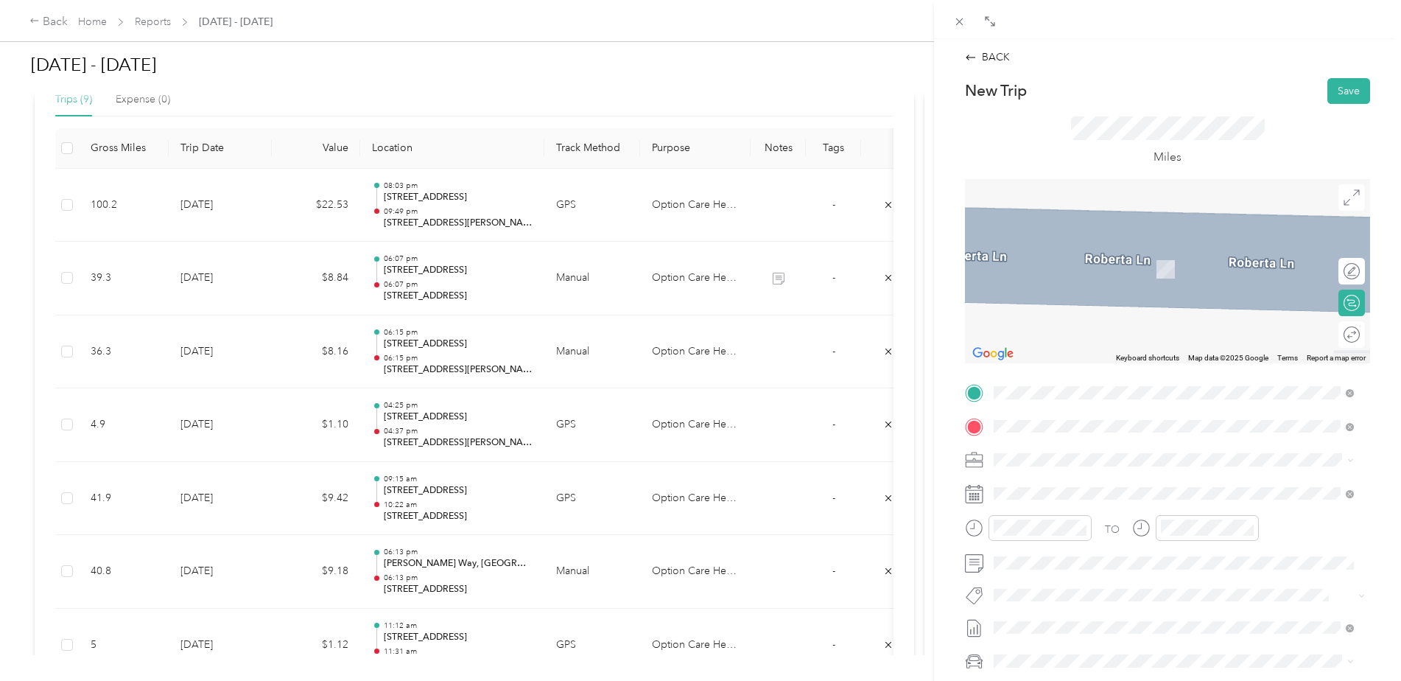
click at [1049, 486] on span "[STREET_ADDRESS][US_STATE]" at bounding box center [1095, 479] width 147 height 13
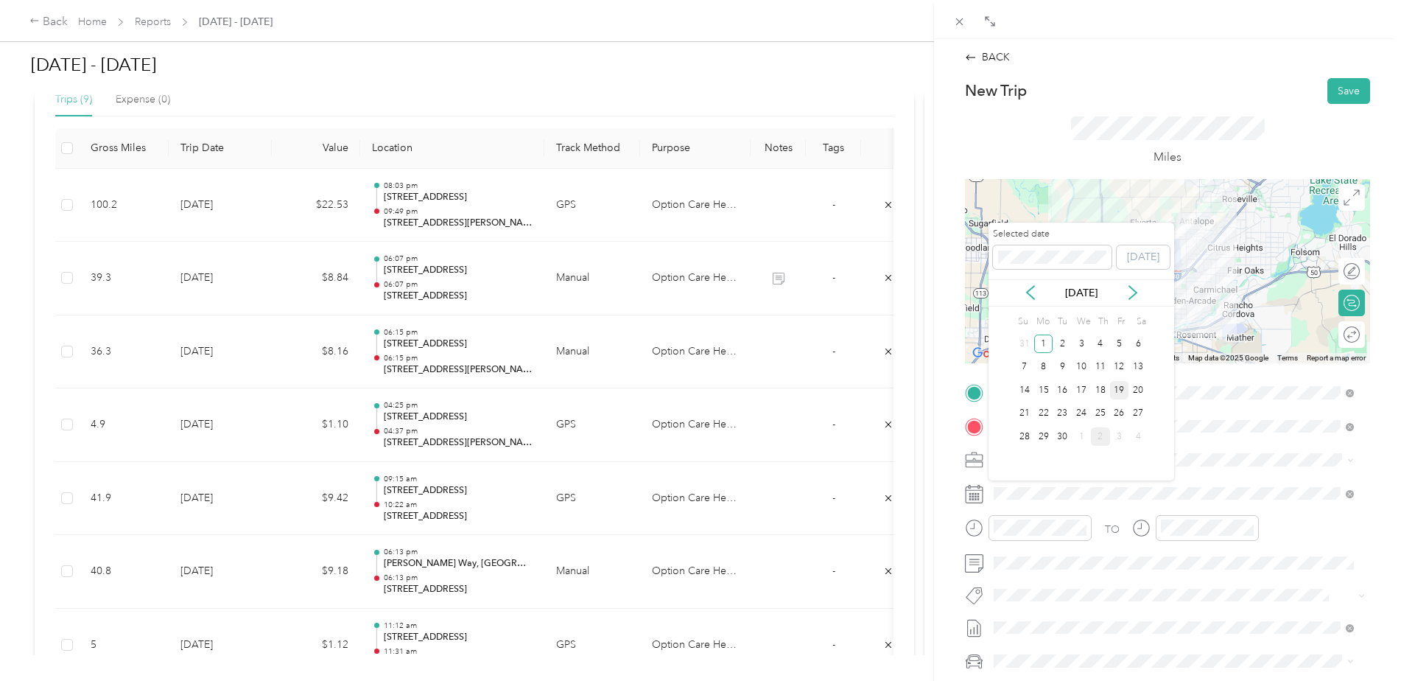
click at [1121, 390] on div "19" at bounding box center [1119, 390] width 19 height 18
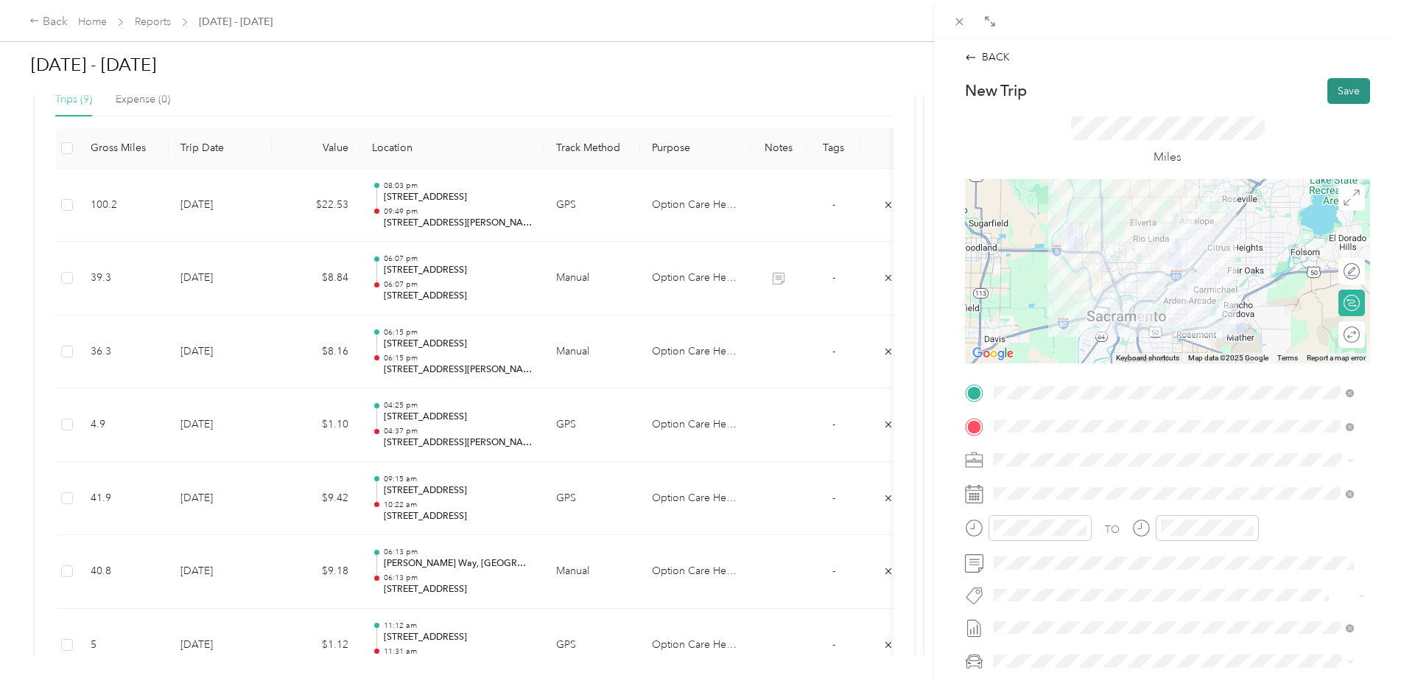
click at [1342, 91] on button "Save" at bounding box center [1349, 91] width 43 height 26
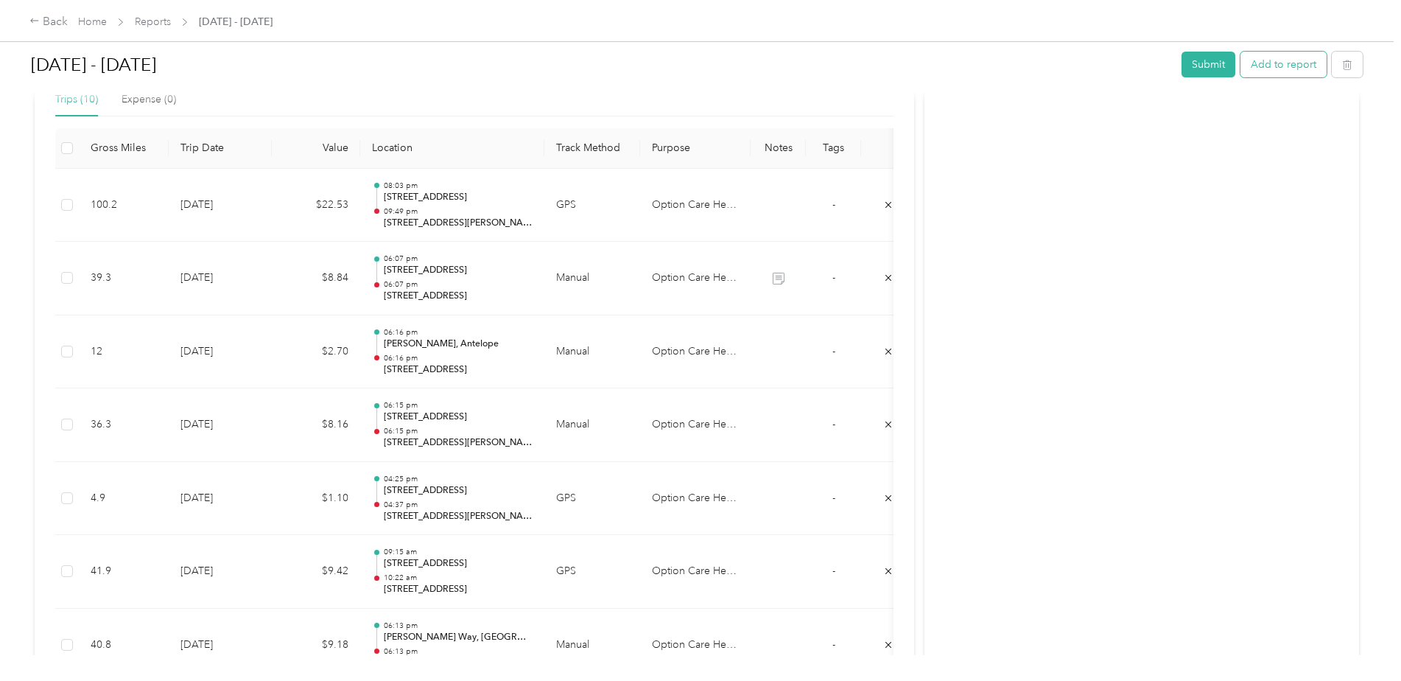
click at [1303, 57] on button "Add to report" at bounding box center [1284, 65] width 86 height 26
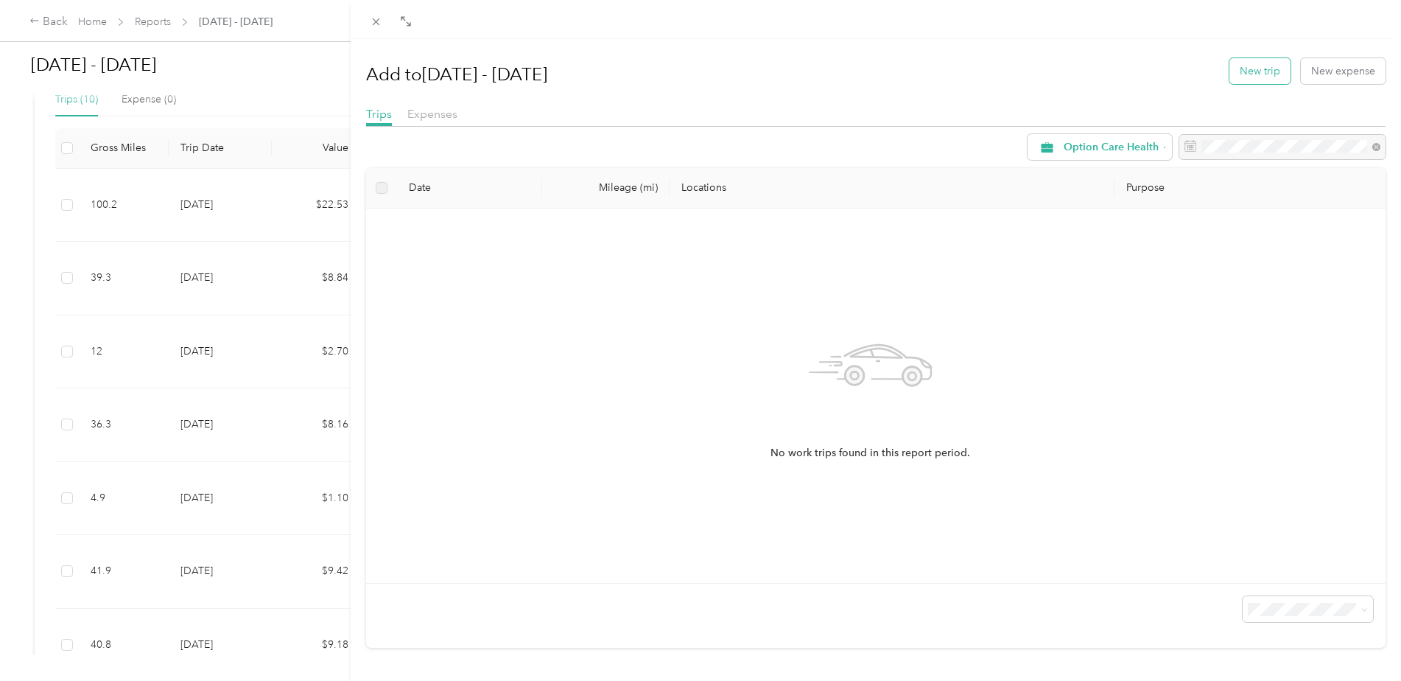
click at [1242, 80] on button "New trip" at bounding box center [1260, 71] width 61 height 26
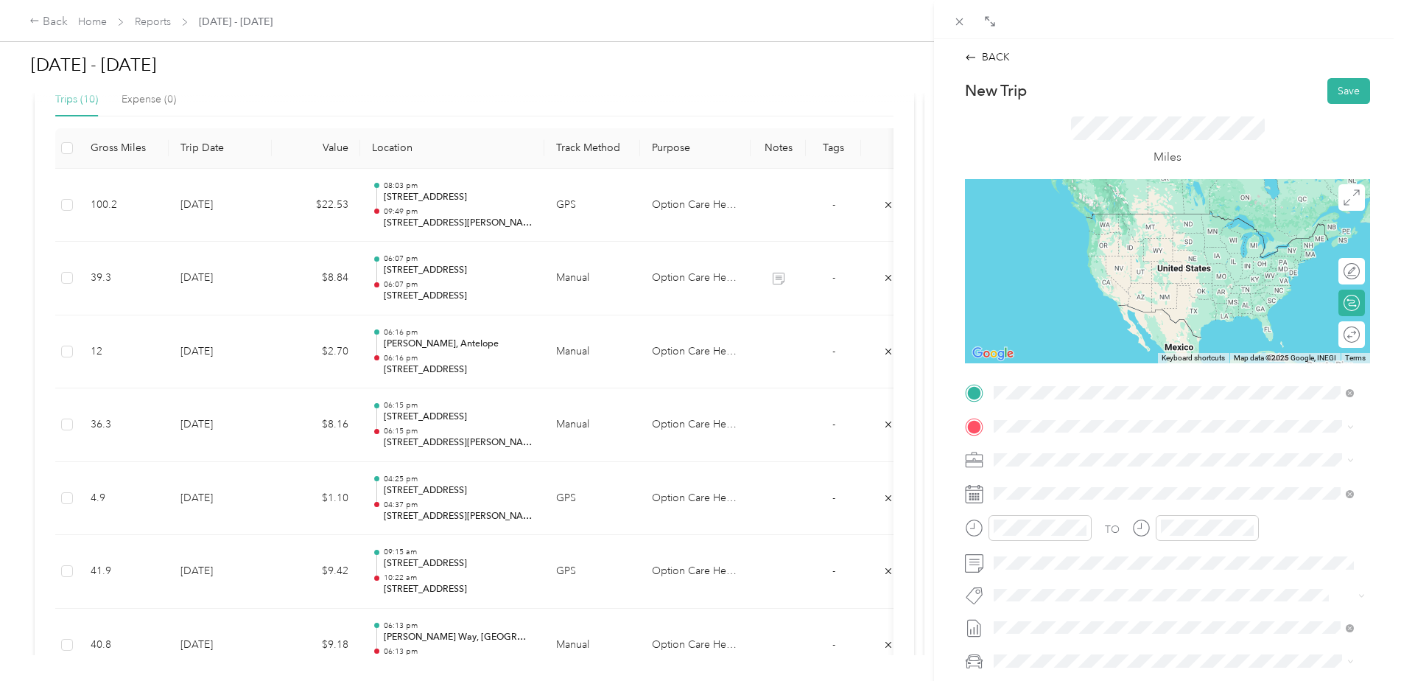
click at [1080, 452] on span "[STREET_ADDRESS][US_STATE]" at bounding box center [1095, 445] width 147 height 13
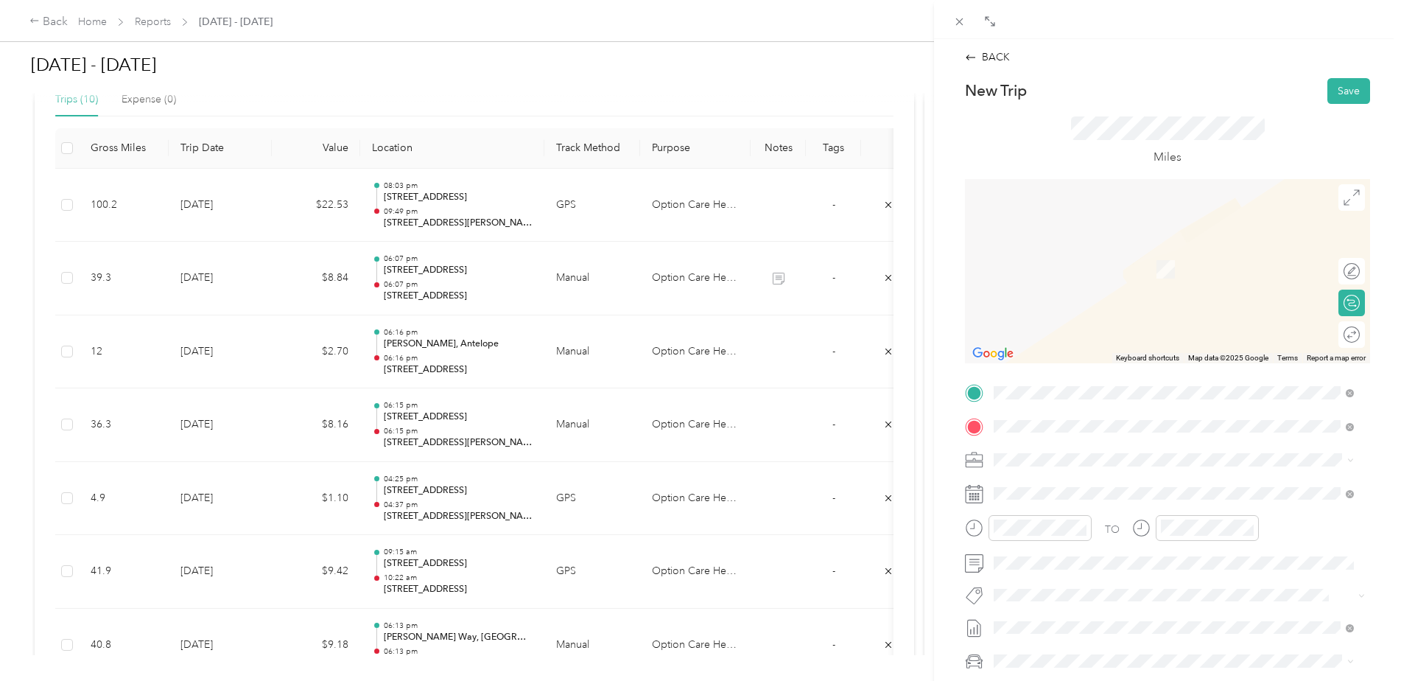
click at [1076, 494] on span "[PERSON_NAME] Antelope, [US_STATE][GEOGRAPHIC_DATA], [GEOGRAPHIC_DATA]" at bounding box center [1182, 486] width 321 height 26
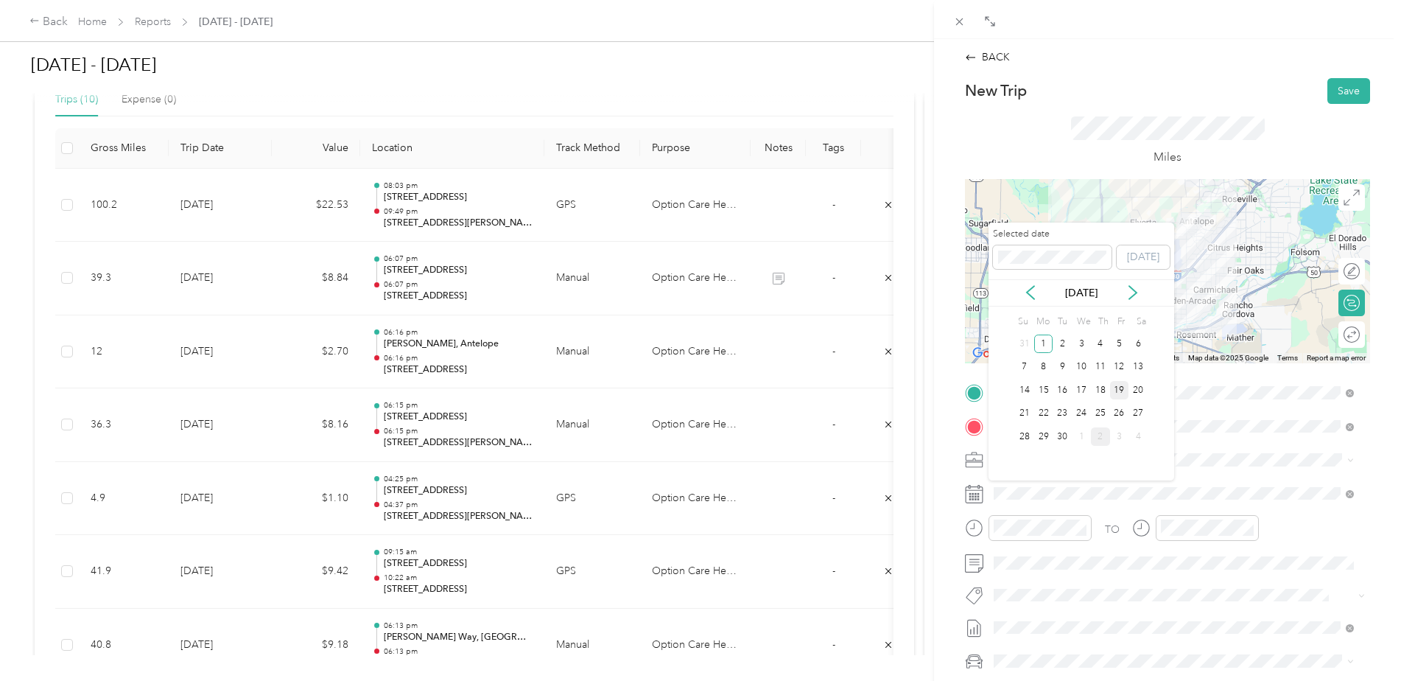
click at [1124, 393] on div "19" at bounding box center [1119, 390] width 19 height 18
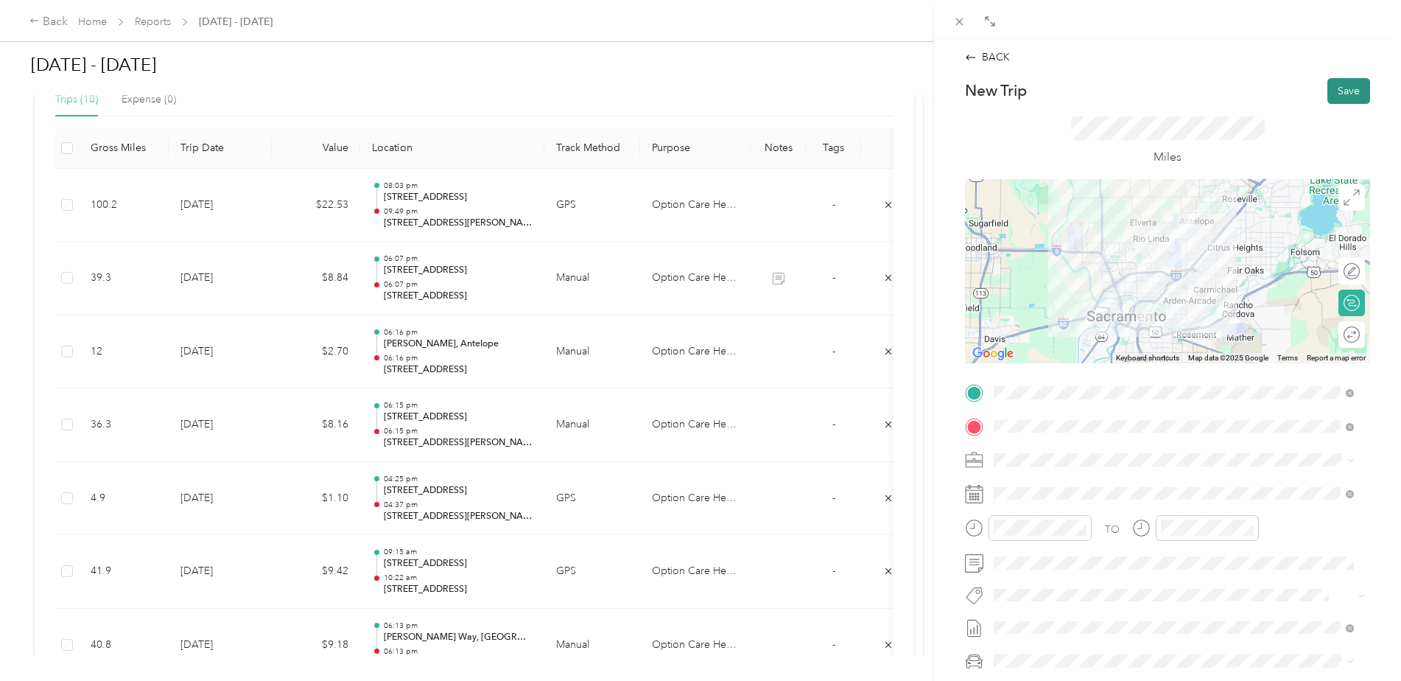
click at [1342, 85] on button "Save" at bounding box center [1349, 91] width 43 height 26
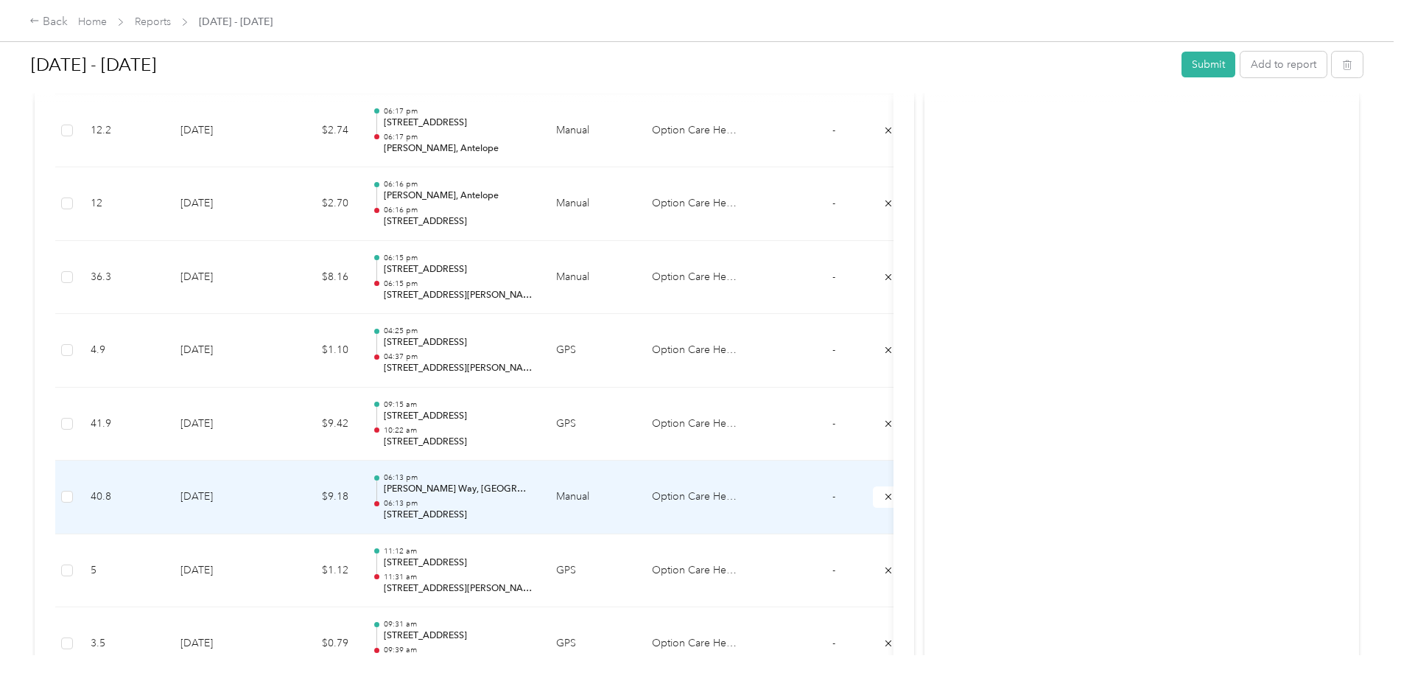
scroll to position [538, 0]
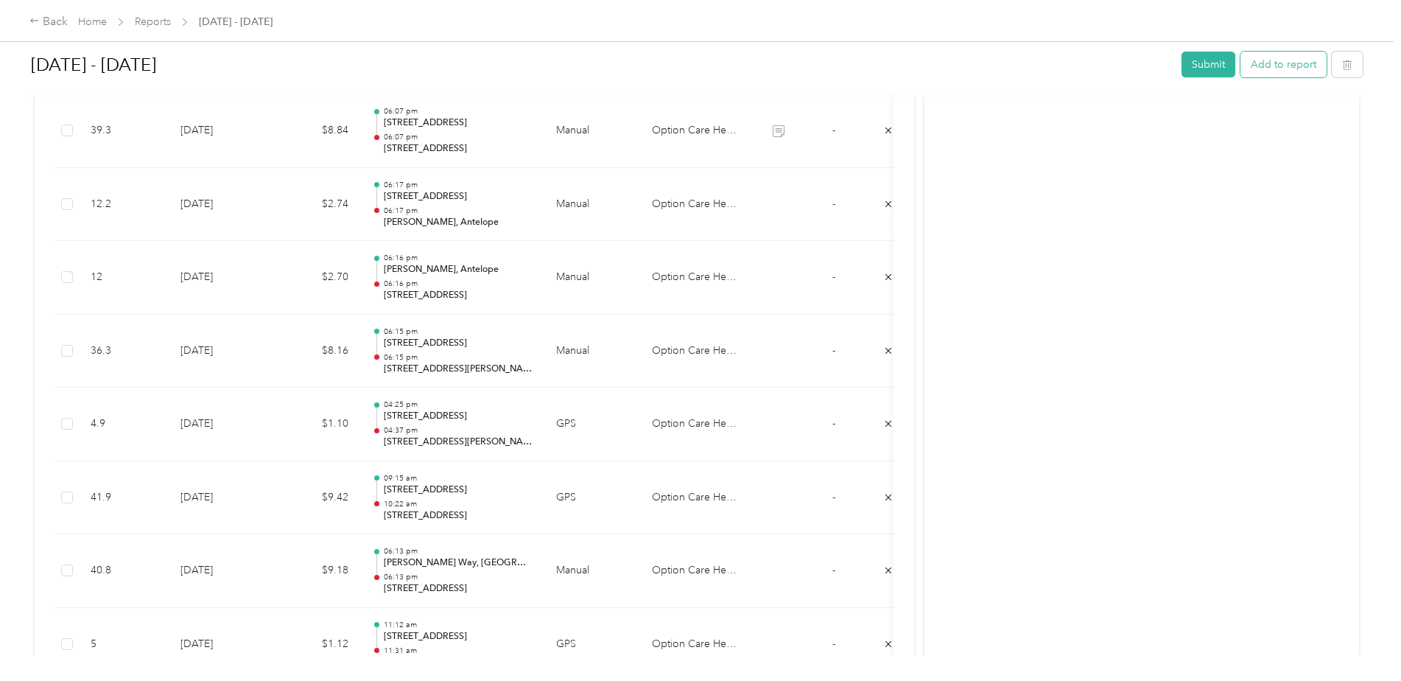
click at [1296, 64] on button "Add to report" at bounding box center [1284, 65] width 86 height 26
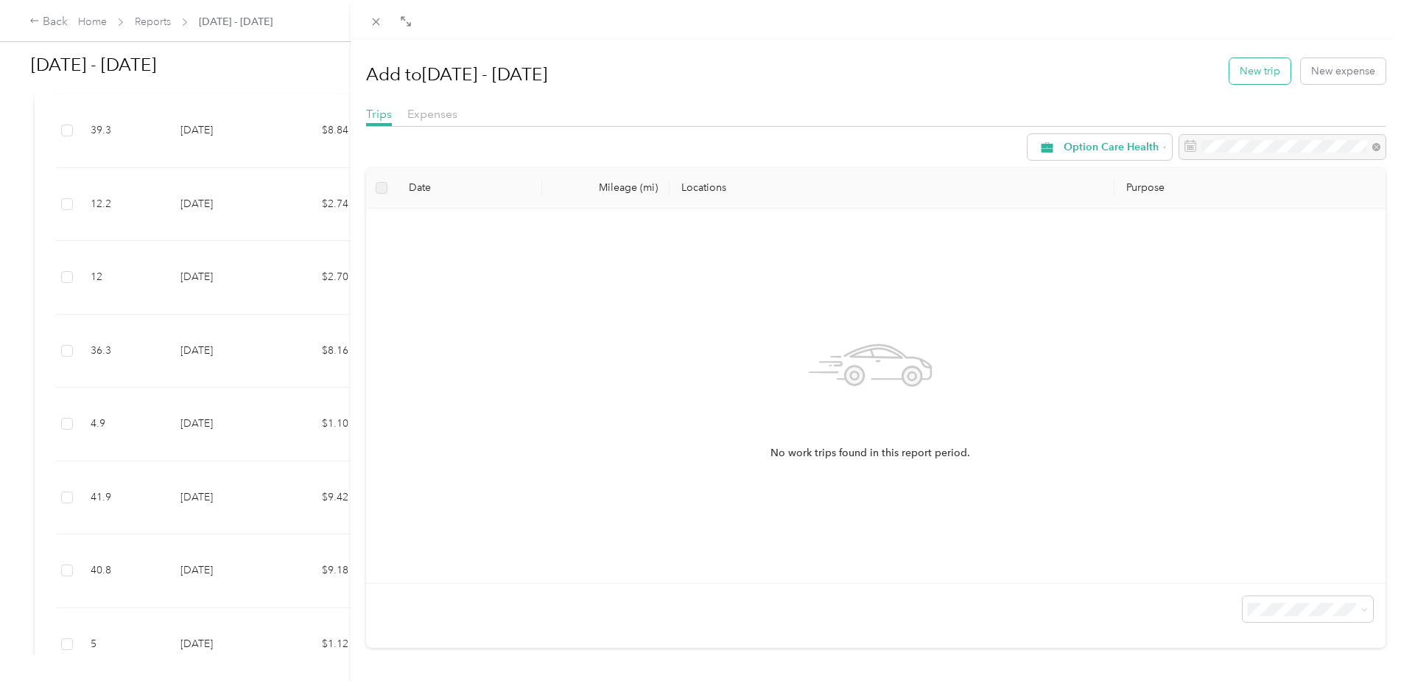
click at [1256, 74] on button "New trip" at bounding box center [1260, 71] width 61 height 26
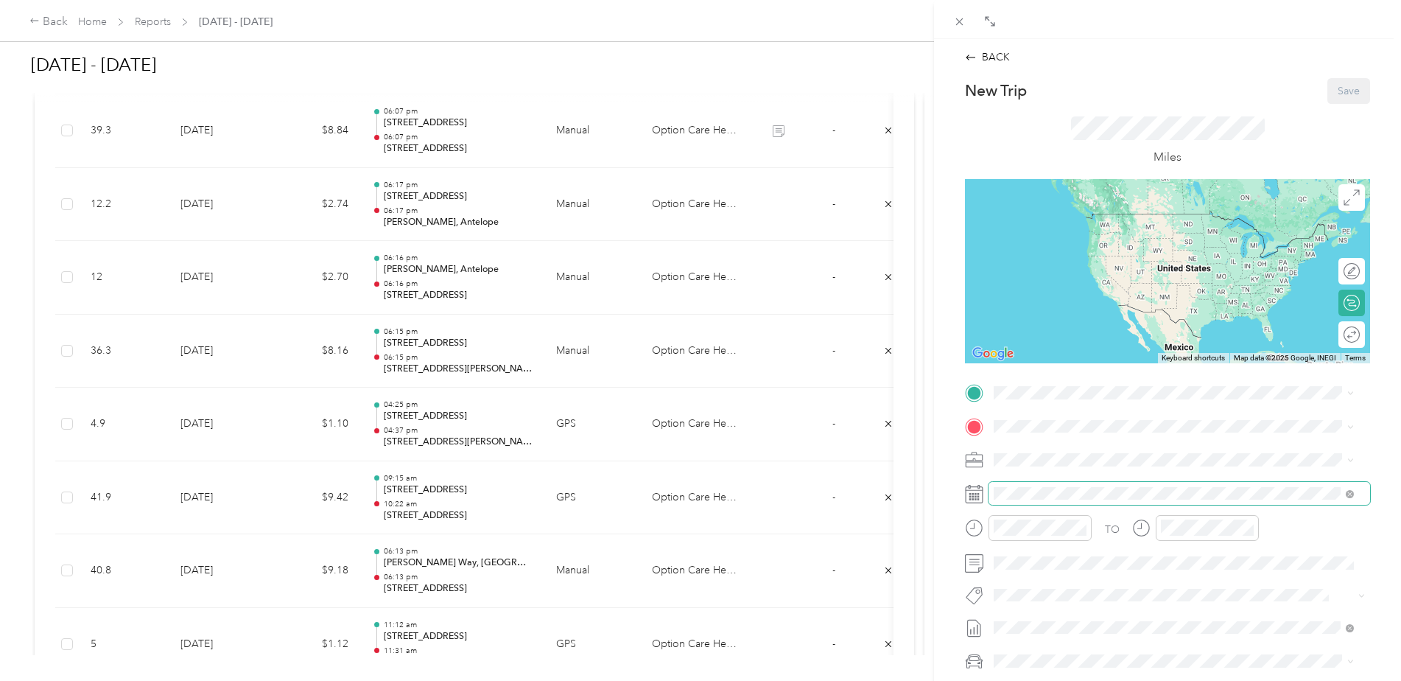
click at [1022, 500] on span at bounding box center [1180, 494] width 382 height 24
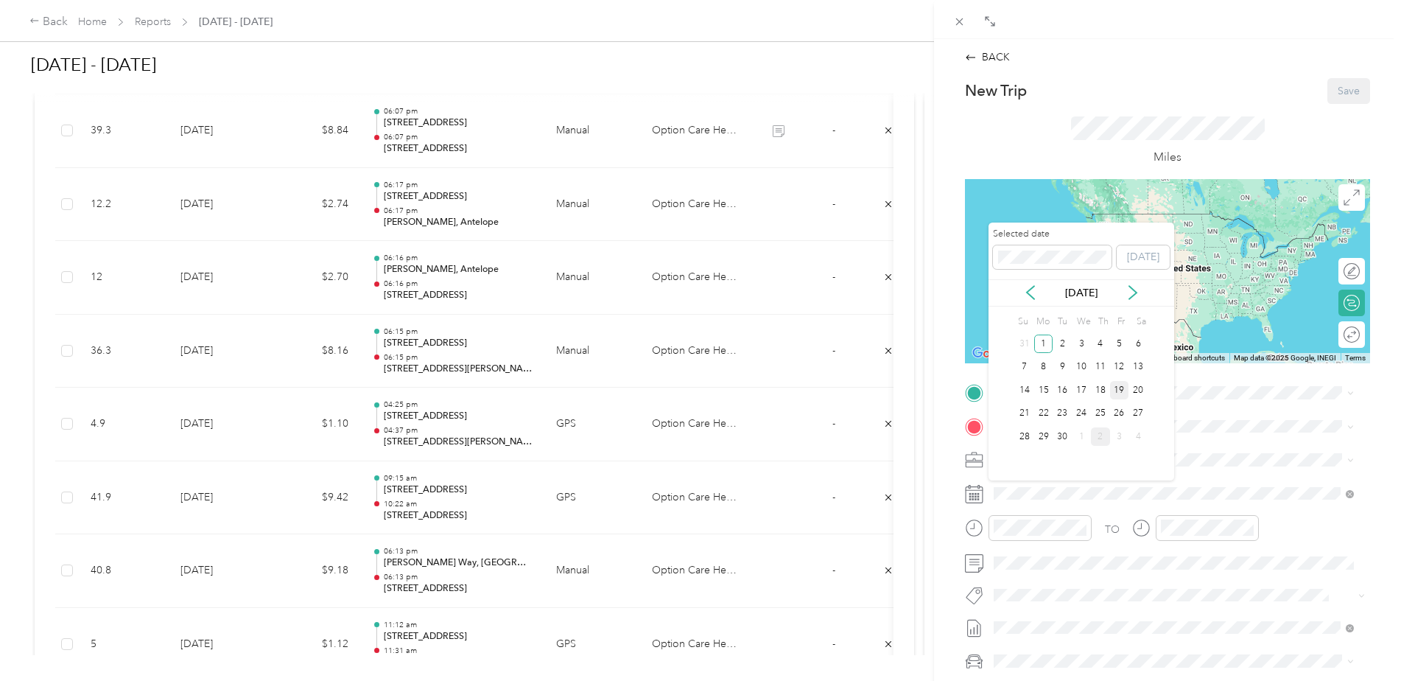
click at [1119, 388] on div "19" at bounding box center [1119, 390] width 19 height 18
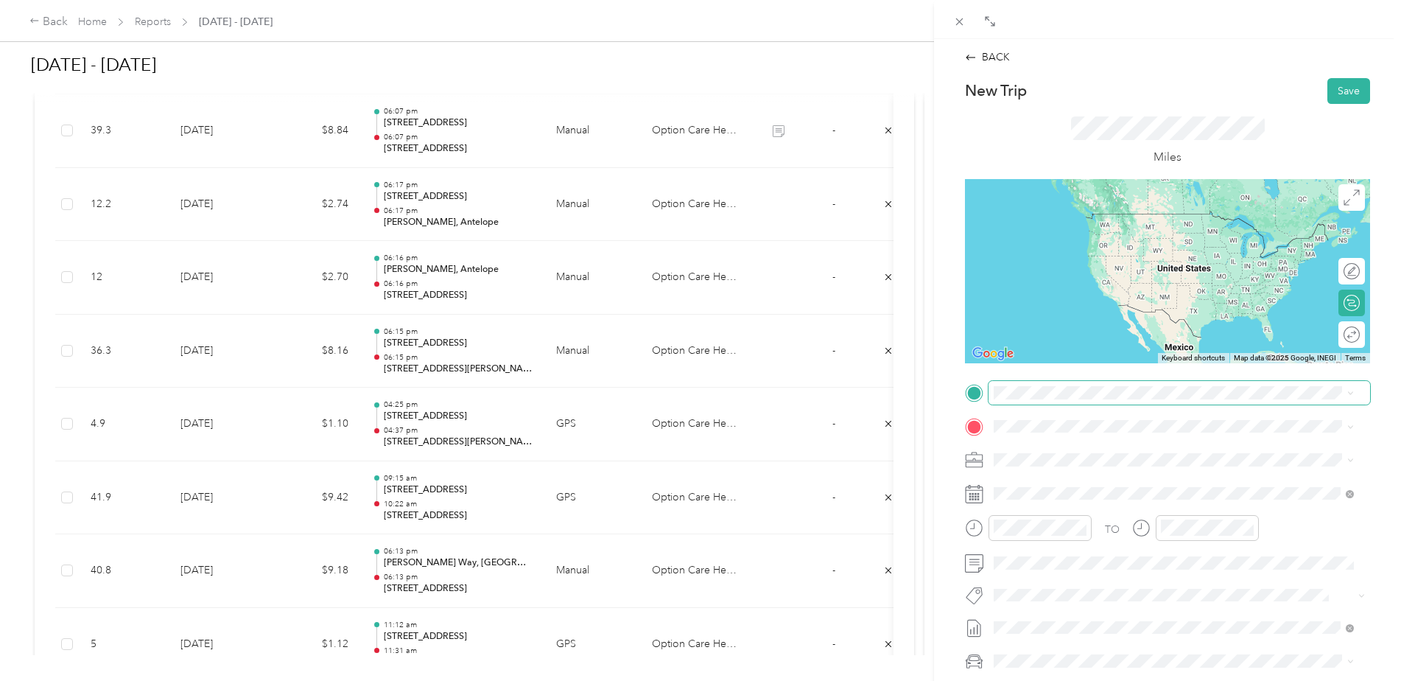
click at [1030, 399] on span at bounding box center [1180, 393] width 382 height 24
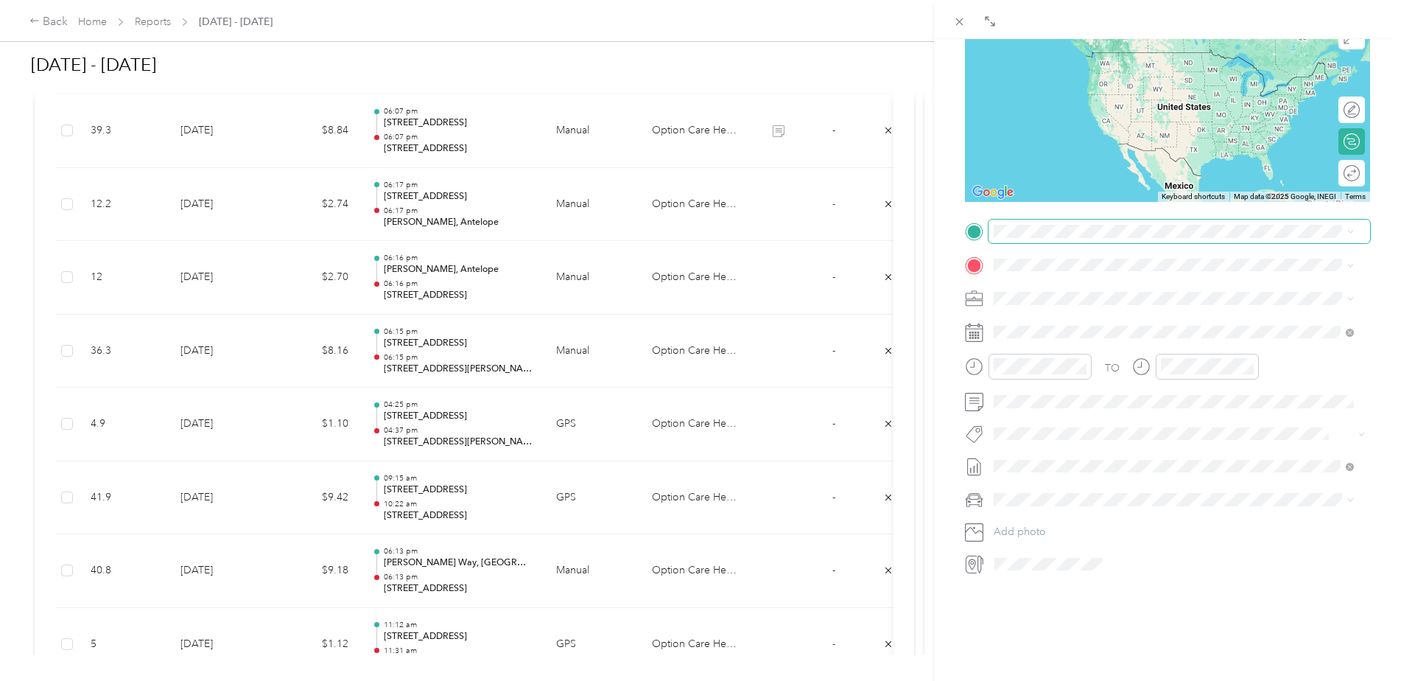
click at [1038, 220] on span at bounding box center [1180, 232] width 382 height 24
click at [1131, 290] on span "[PERSON_NAME] Antelope, [US_STATE][GEOGRAPHIC_DATA], [GEOGRAPHIC_DATA]" at bounding box center [1182, 280] width 321 height 26
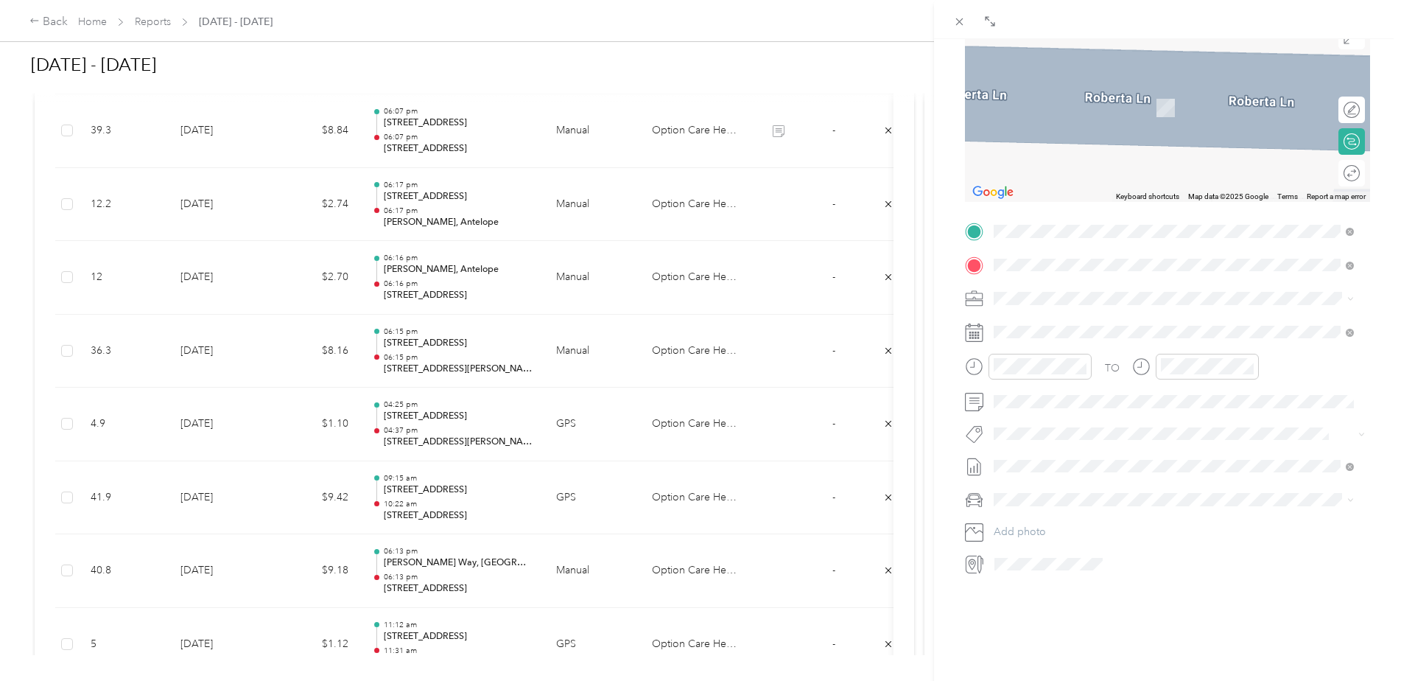
click at [1091, 314] on span "[STREET_ADDRESS][US_STATE]" at bounding box center [1095, 307] width 147 height 13
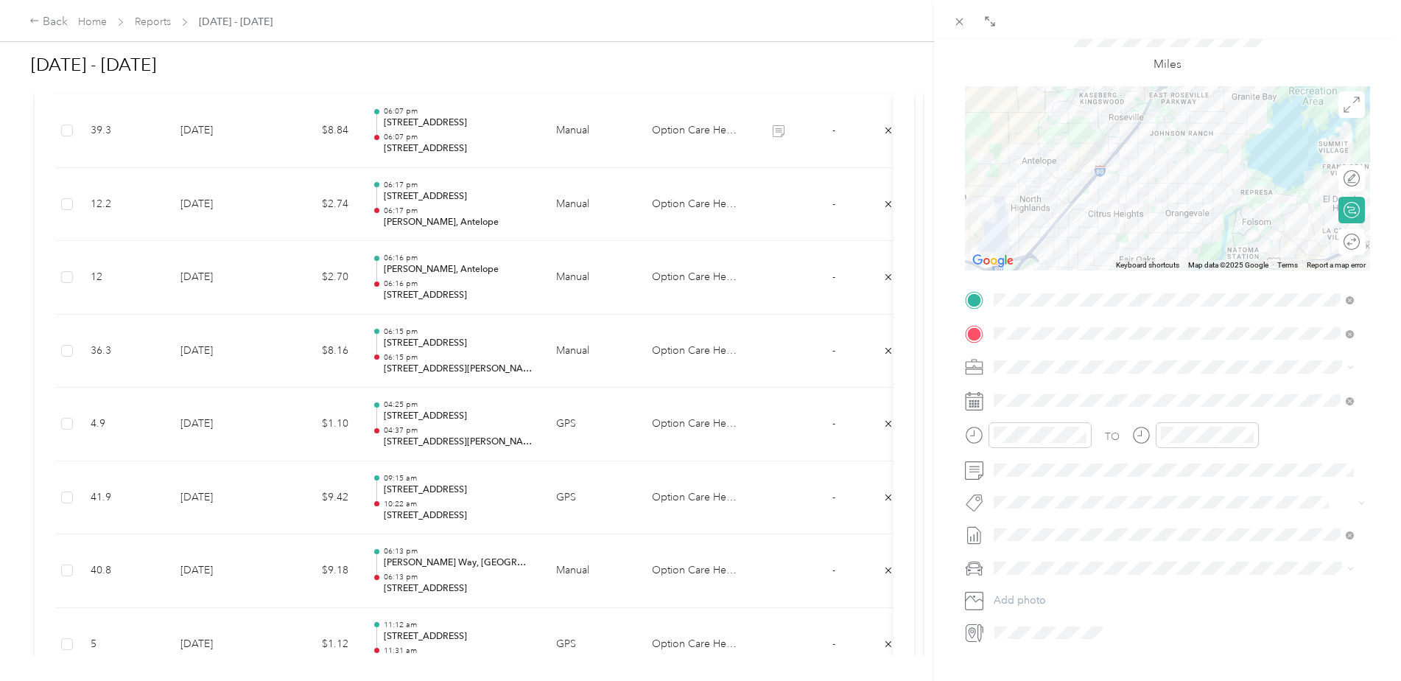
scroll to position [0, 0]
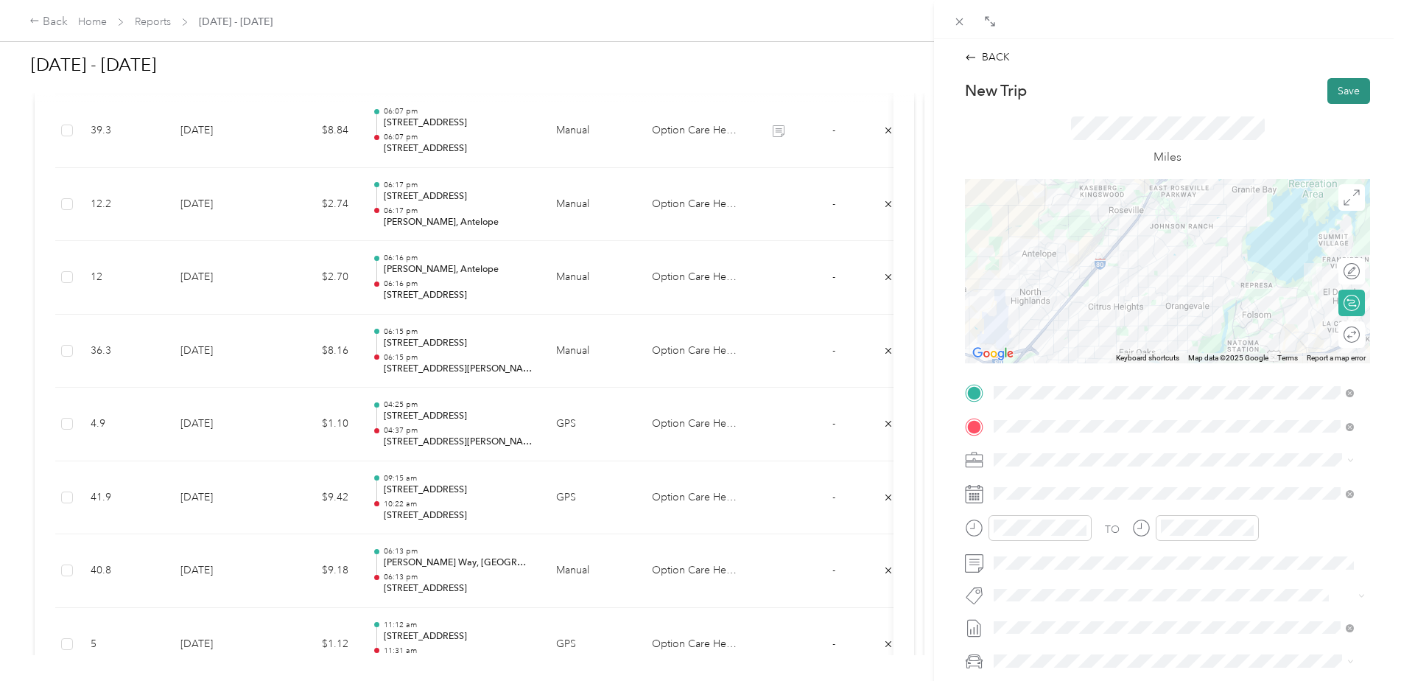
click at [1339, 90] on button "Save" at bounding box center [1349, 91] width 43 height 26
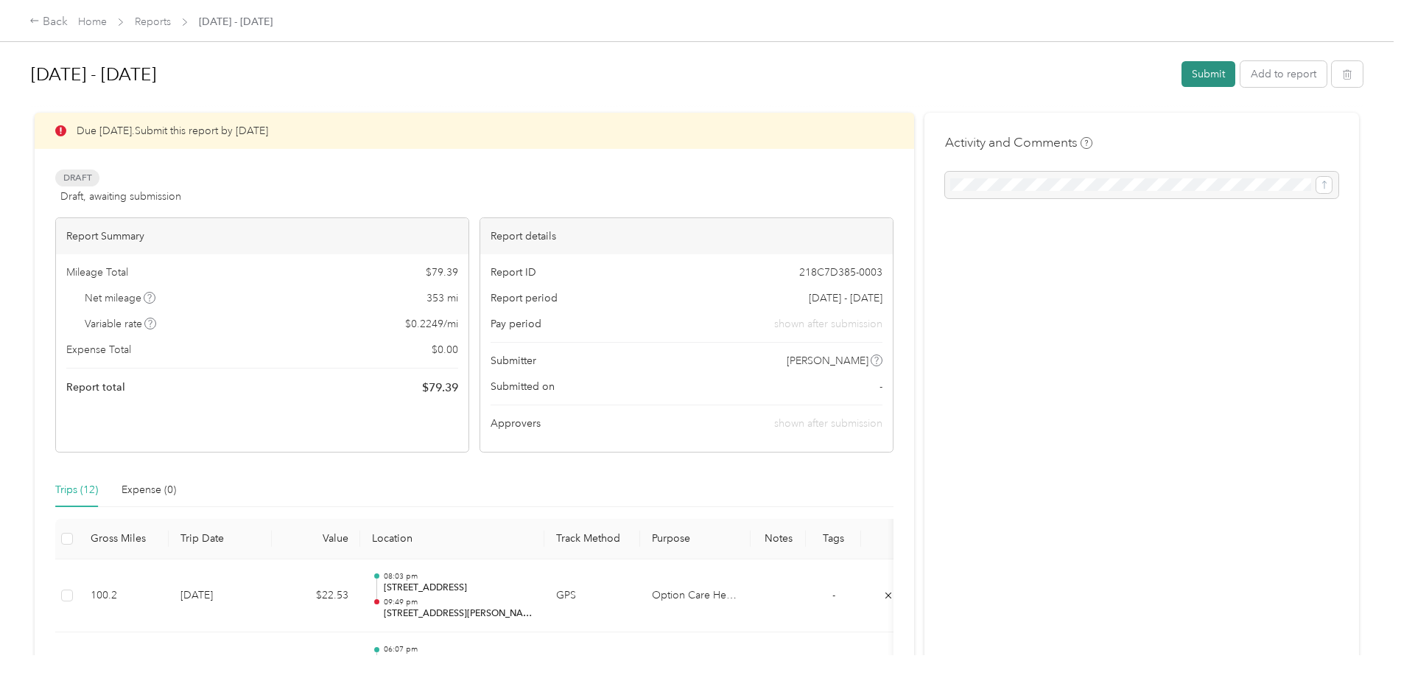
click at [1209, 72] on button "Submit" at bounding box center [1209, 74] width 54 height 26
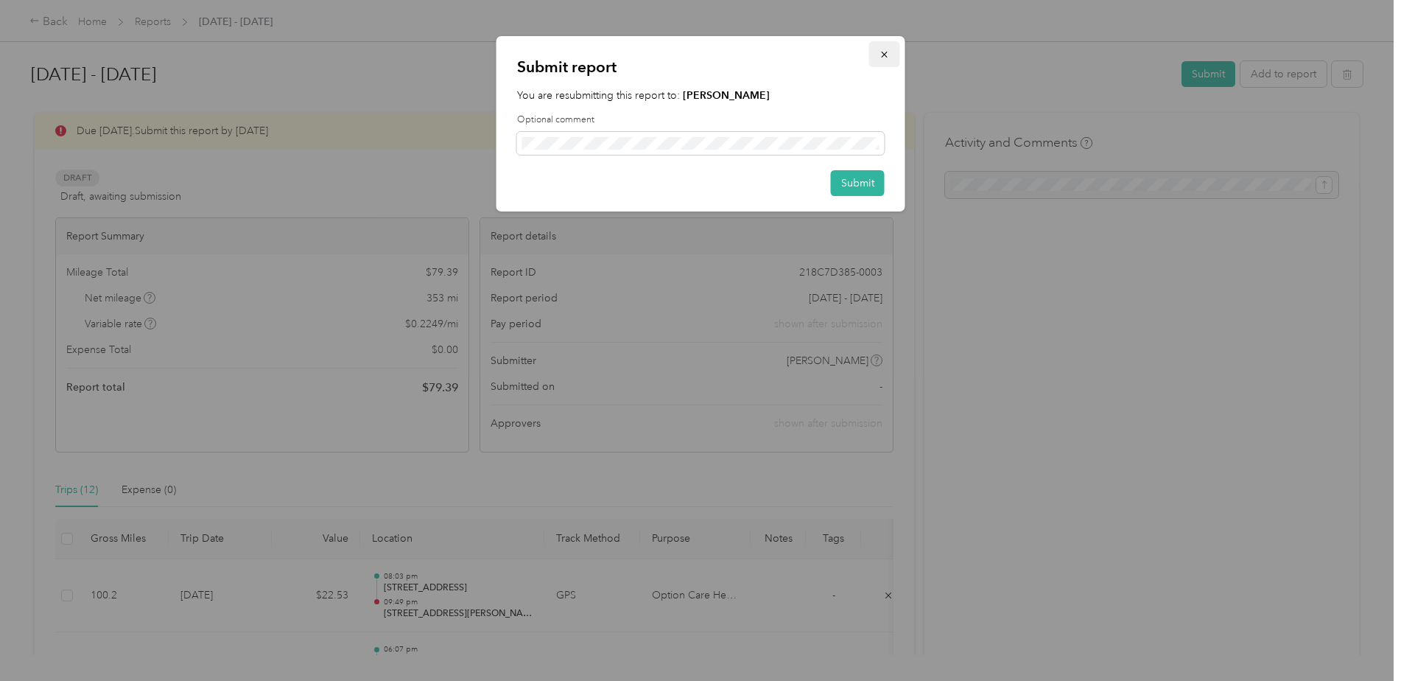
click at [886, 49] on icon "button" at bounding box center [885, 54] width 10 height 10
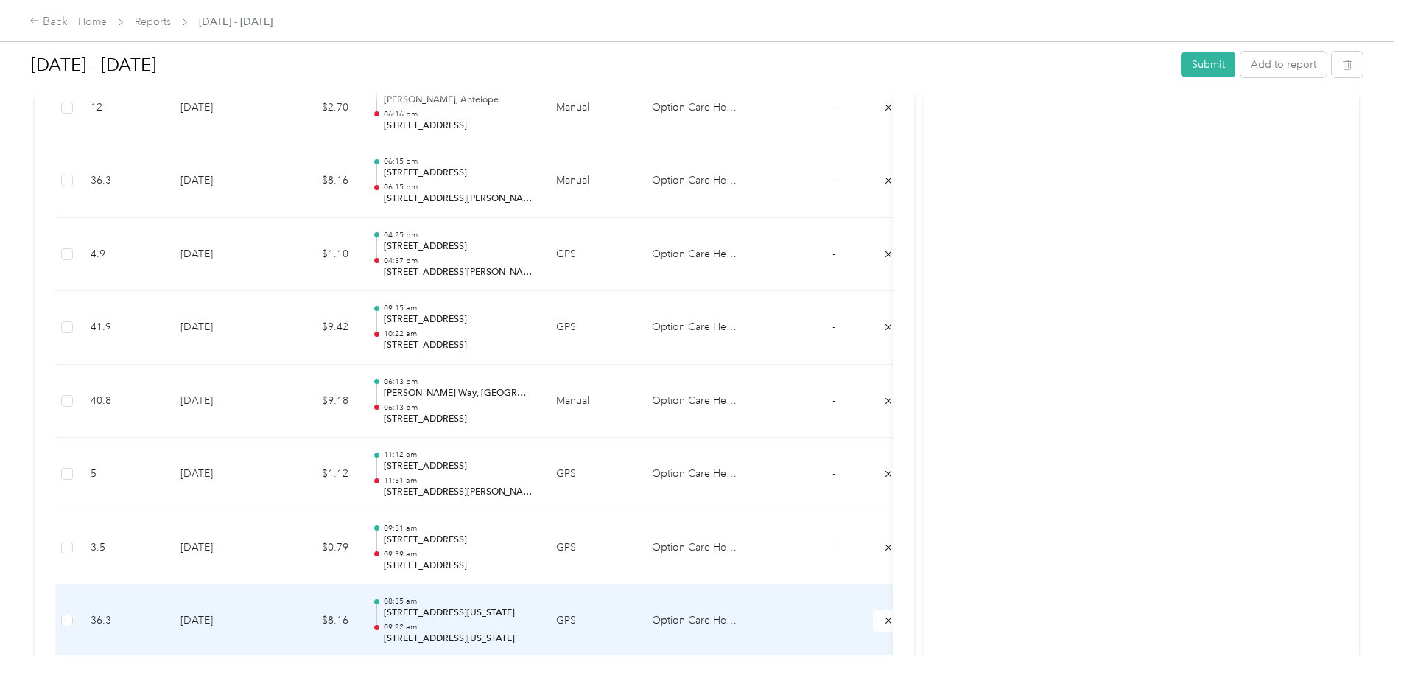
scroll to position [610, 0]
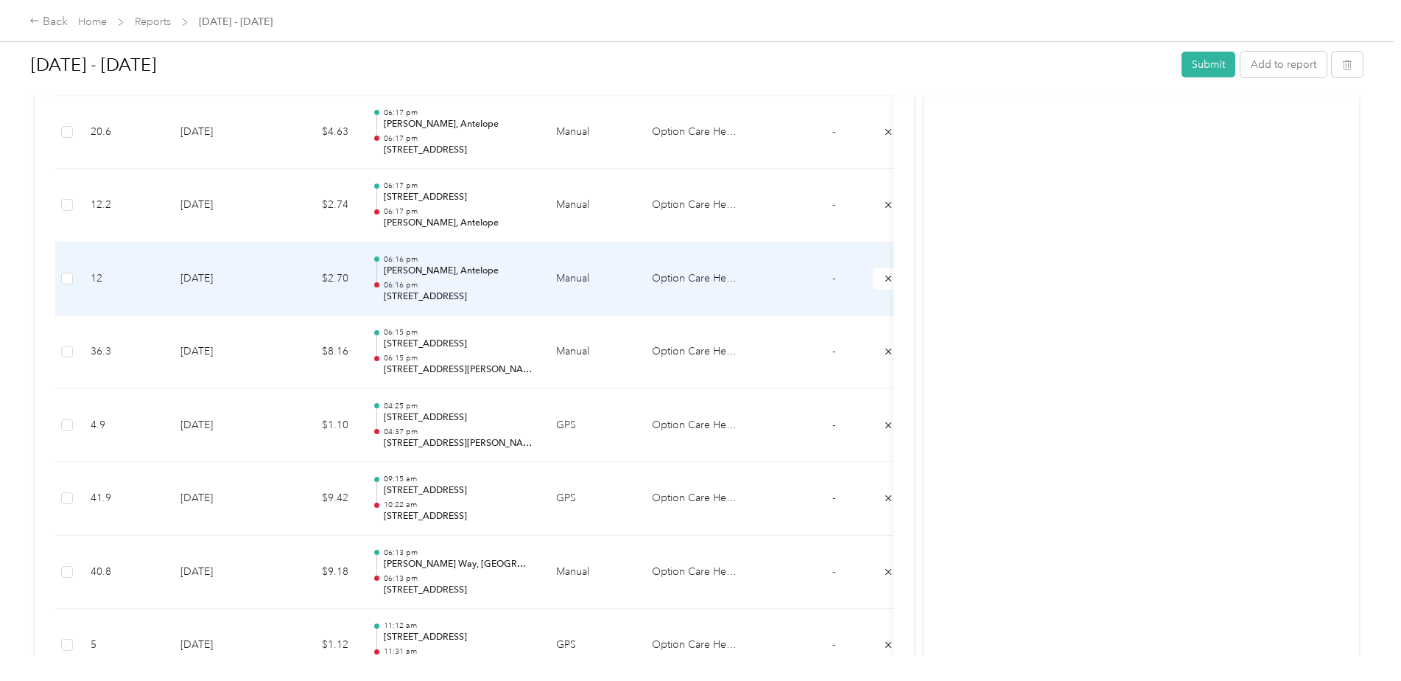
click at [279, 272] on td "$2.70" at bounding box center [316, 279] width 88 height 74
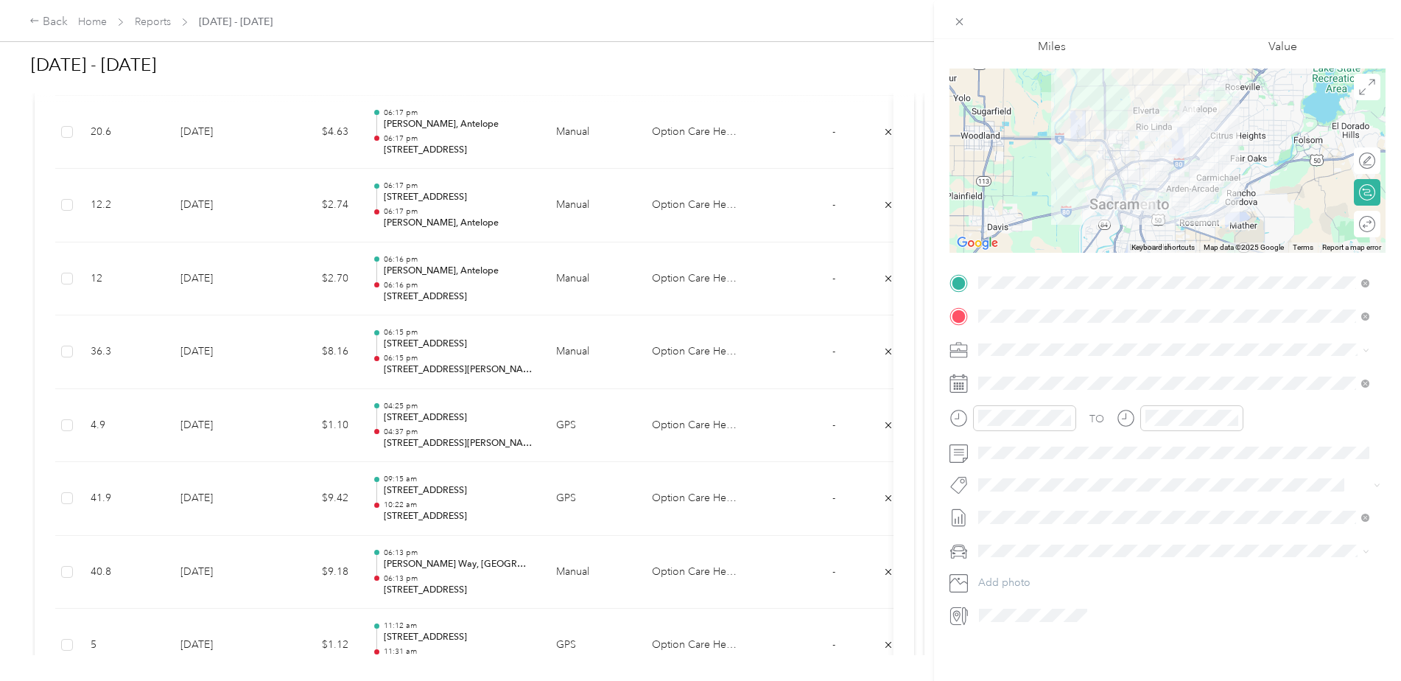
scroll to position [93, 0]
click at [1026, 441] on span at bounding box center [1179, 453] width 413 height 24
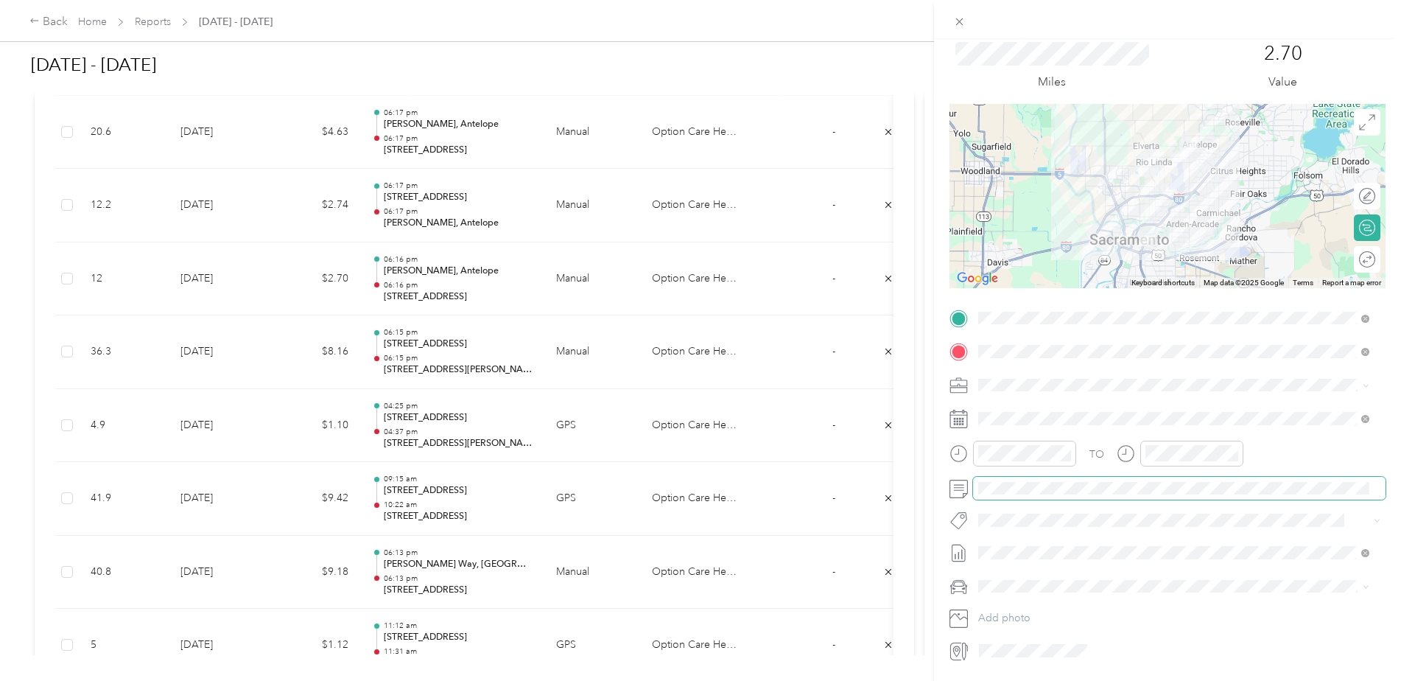
scroll to position [0, 0]
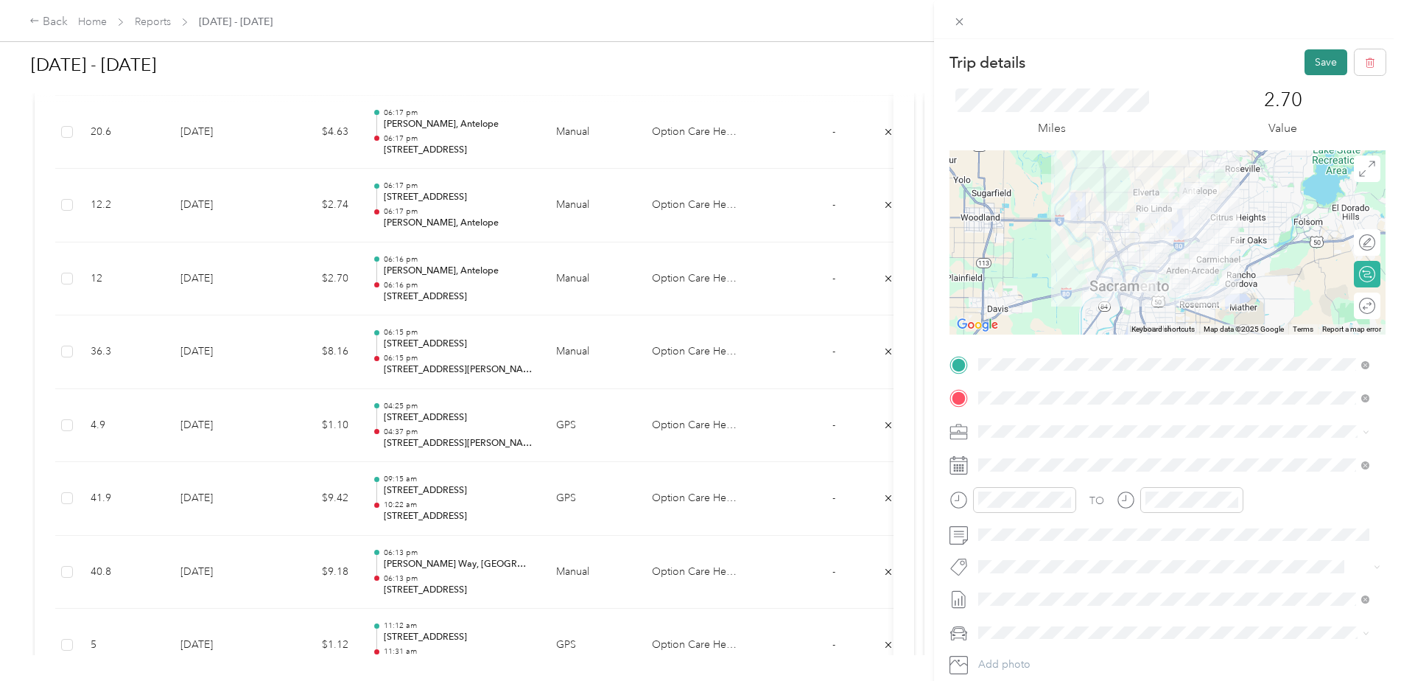
click at [1305, 60] on button "Save" at bounding box center [1326, 62] width 43 height 26
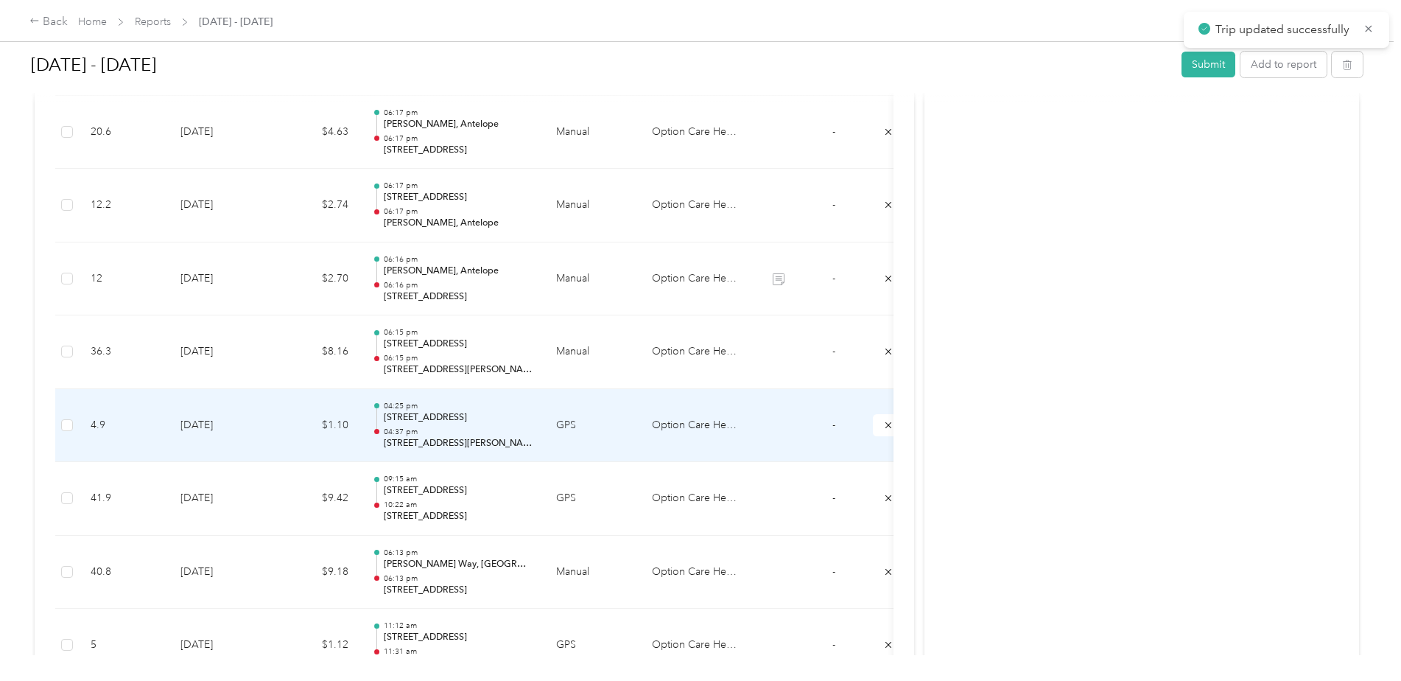
click at [262, 421] on td "[DATE]" at bounding box center [220, 426] width 103 height 74
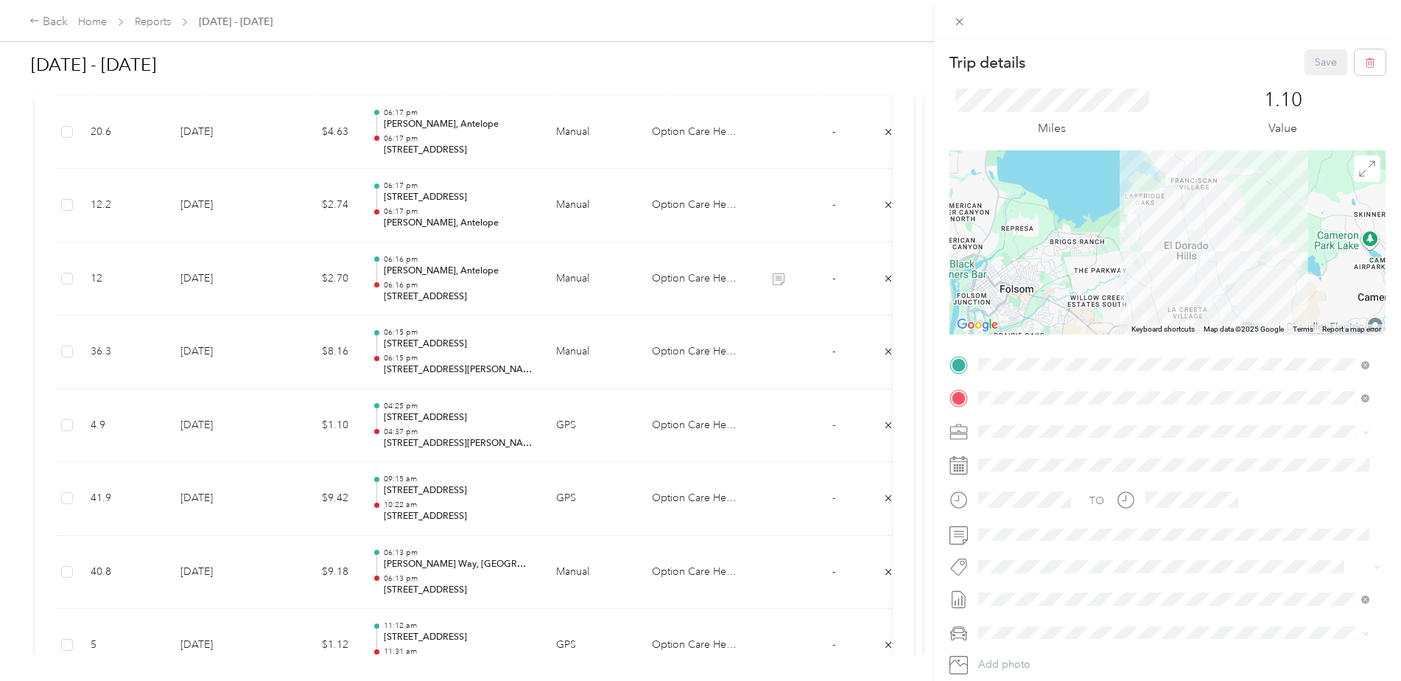
click at [258, 353] on div "Trip details Save This trip cannot be edited because it is either under review,…" at bounding box center [700, 340] width 1401 height 681
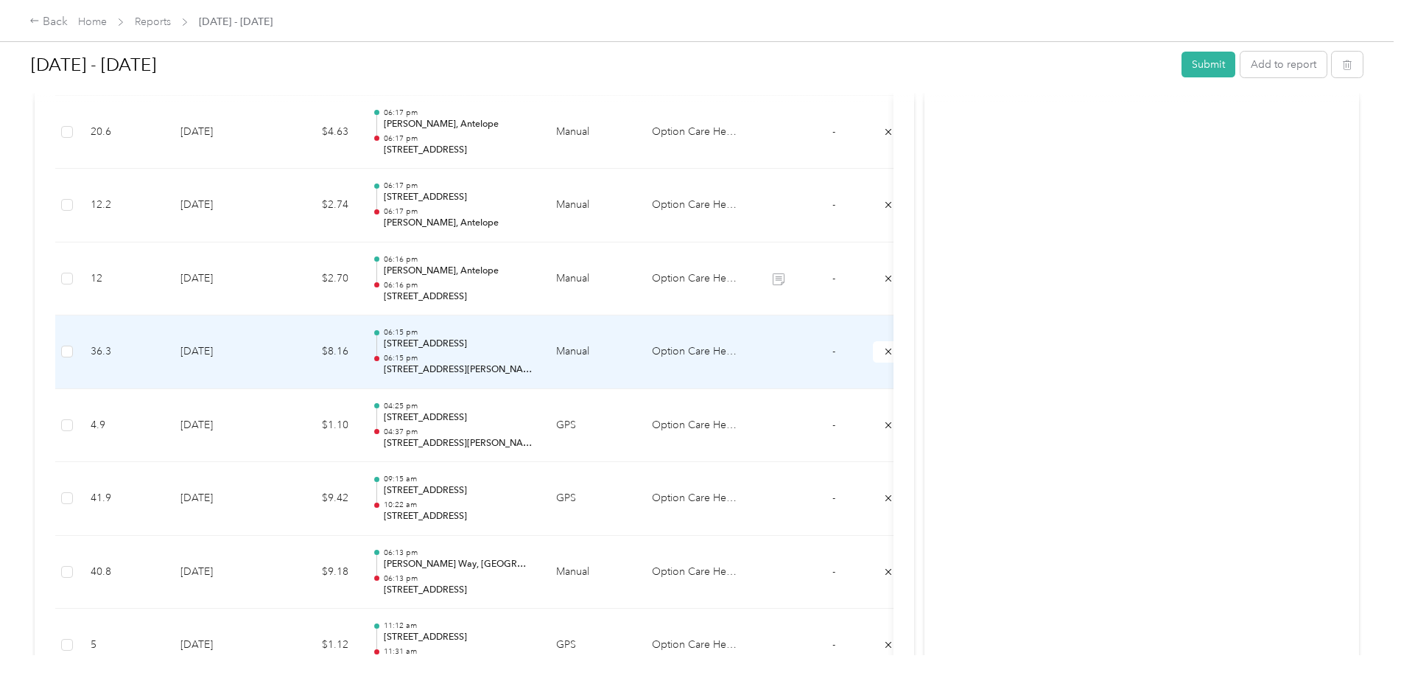
click at [259, 360] on td "[DATE]" at bounding box center [220, 352] width 103 height 74
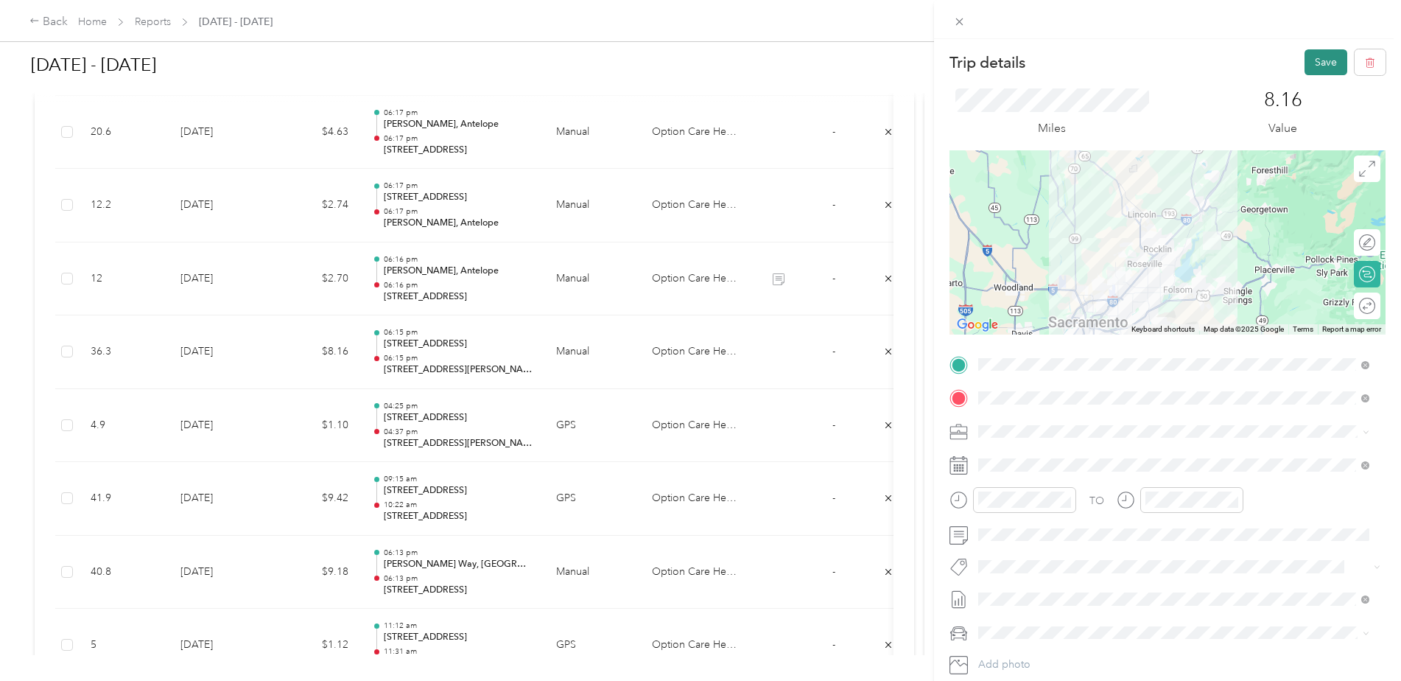
click at [1330, 63] on button "Save" at bounding box center [1326, 62] width 43 height 26
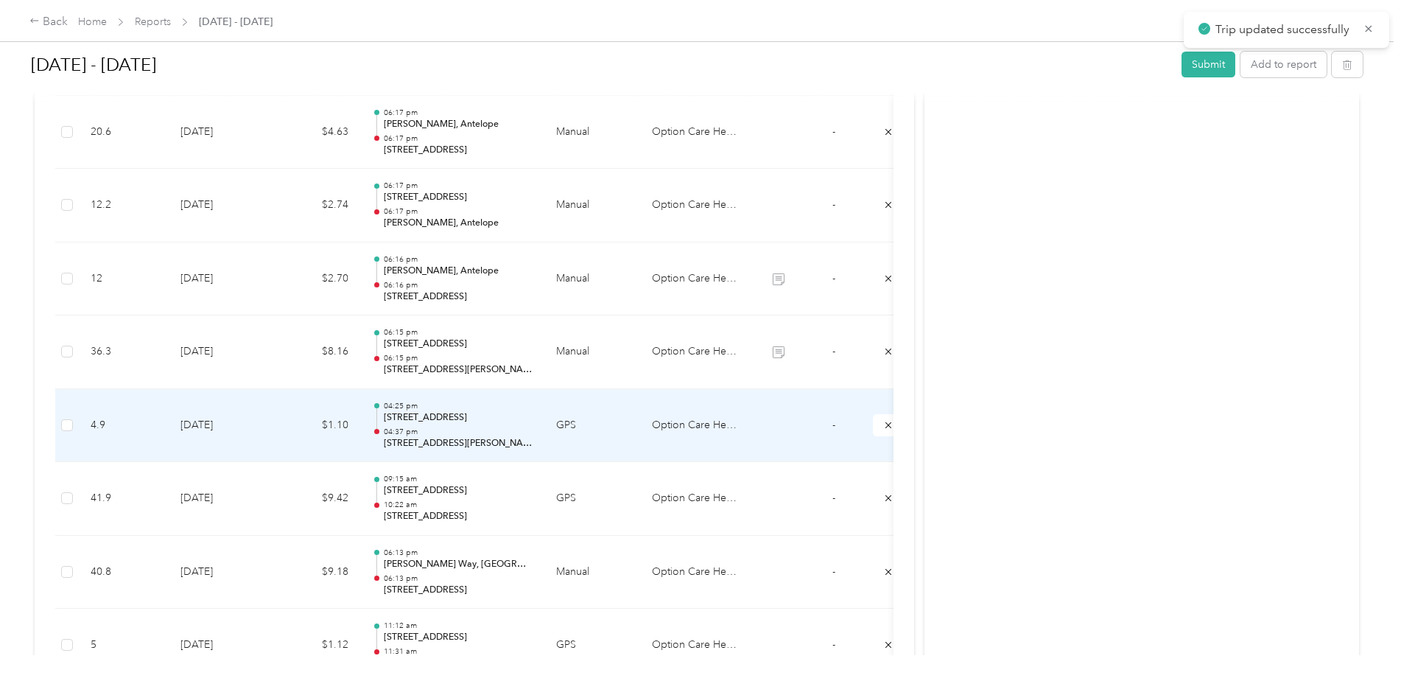
click at [289, 433] on td "$1.10" at bounding box center [316, 426] width 88 height 74
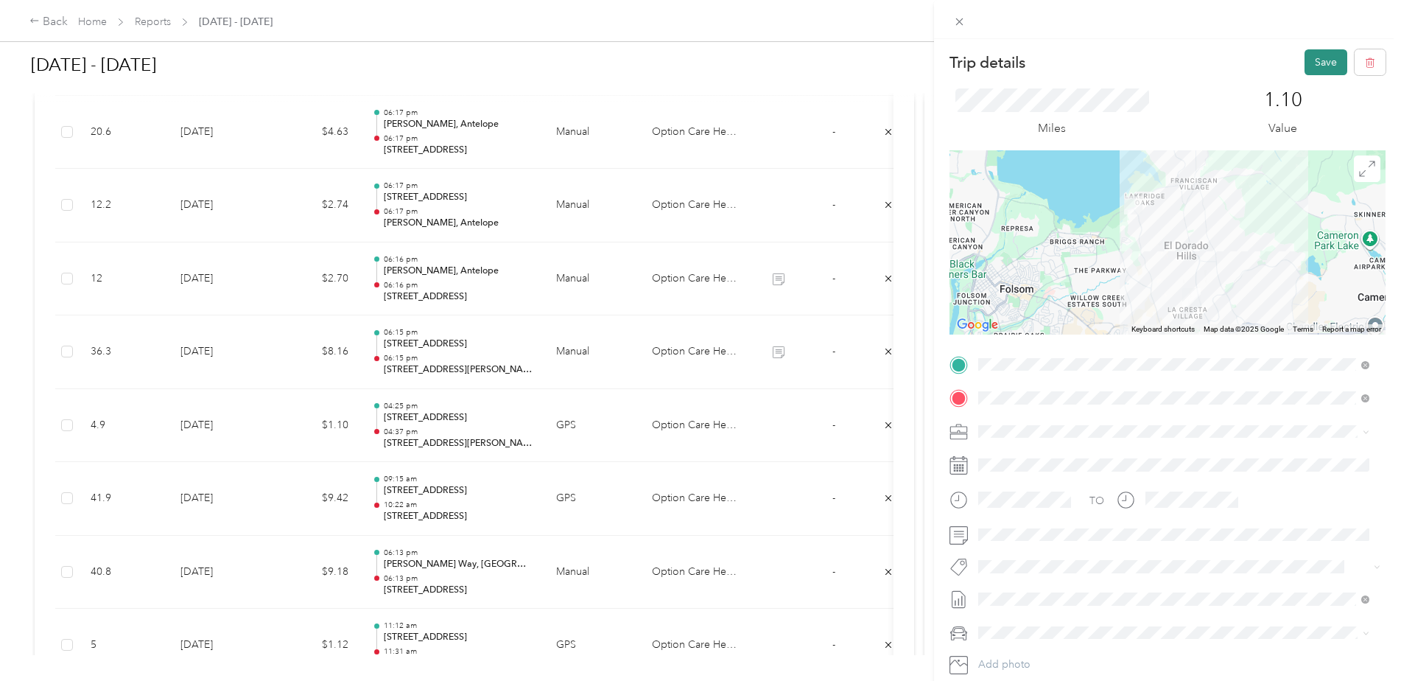
click at [1309, 63] on button "Save" at bounding box center [1326, 62] width 43 height 26
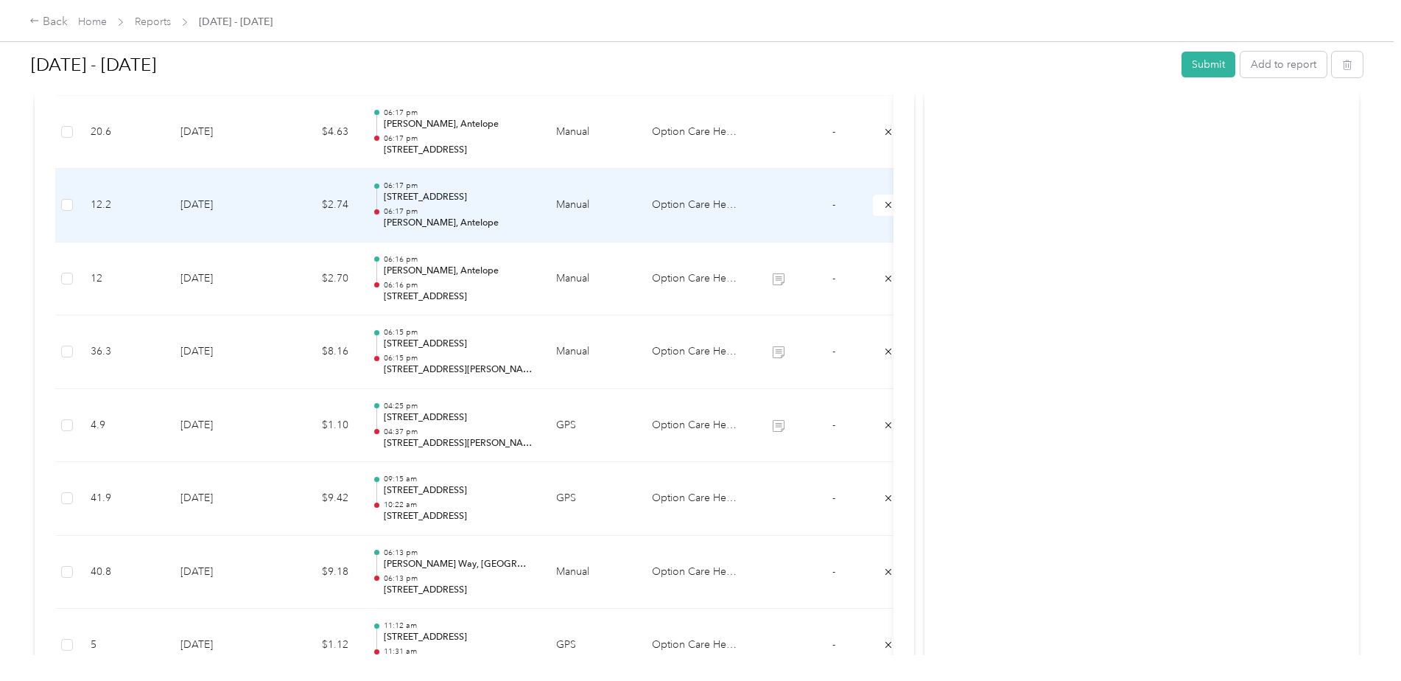
click at [277, 216] on td "$2.74" at bounding box center [316, 206] width 88 height 74
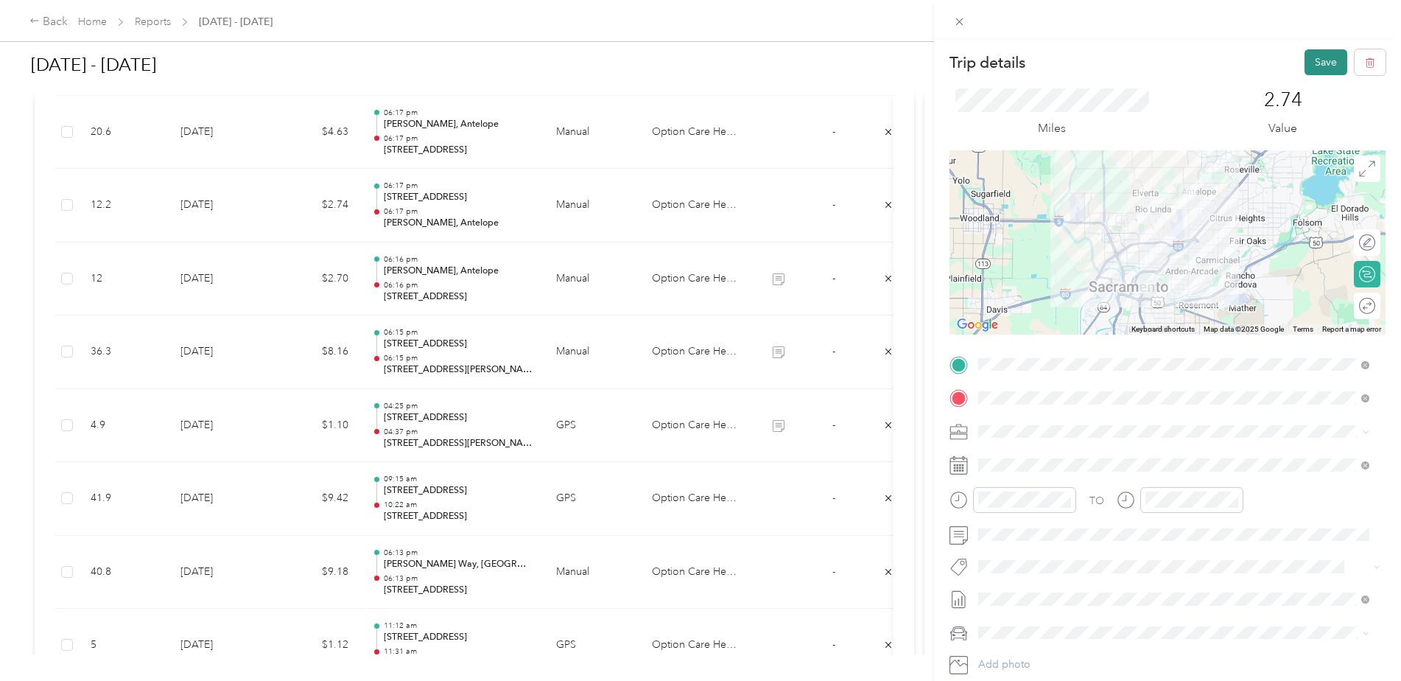
click at [1330, 52] on button "Save" at bounding box center [1326, 62] width 43 height 26
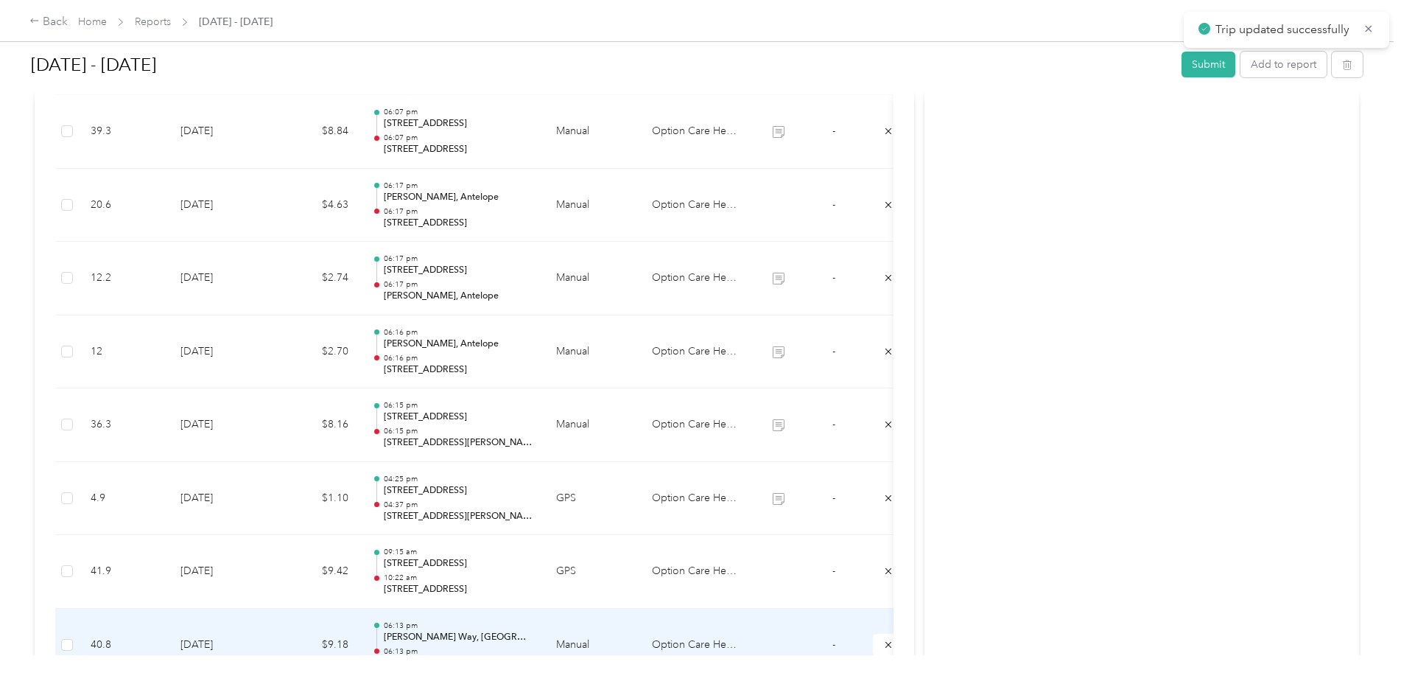
scroll to position [536, 0]
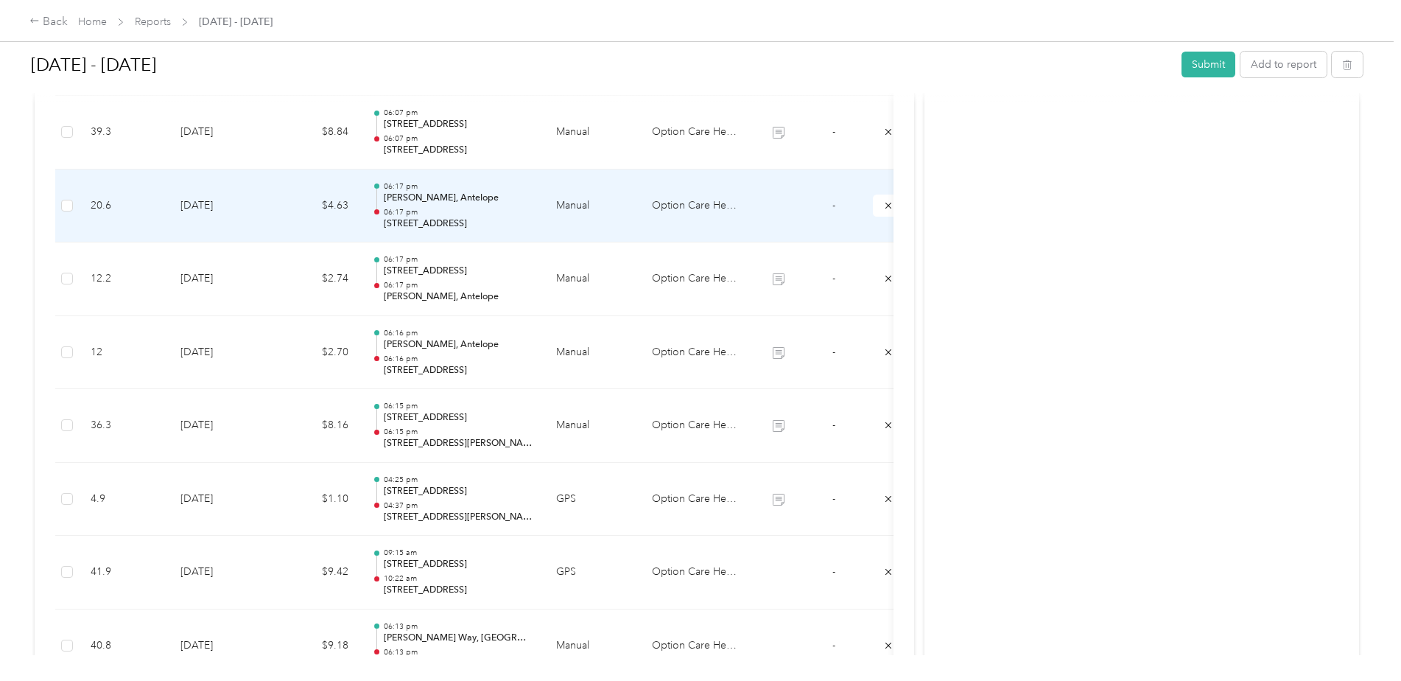
click at [277, 201] on td "$4.63" at bounding box center [316, 206] width 88 height 74
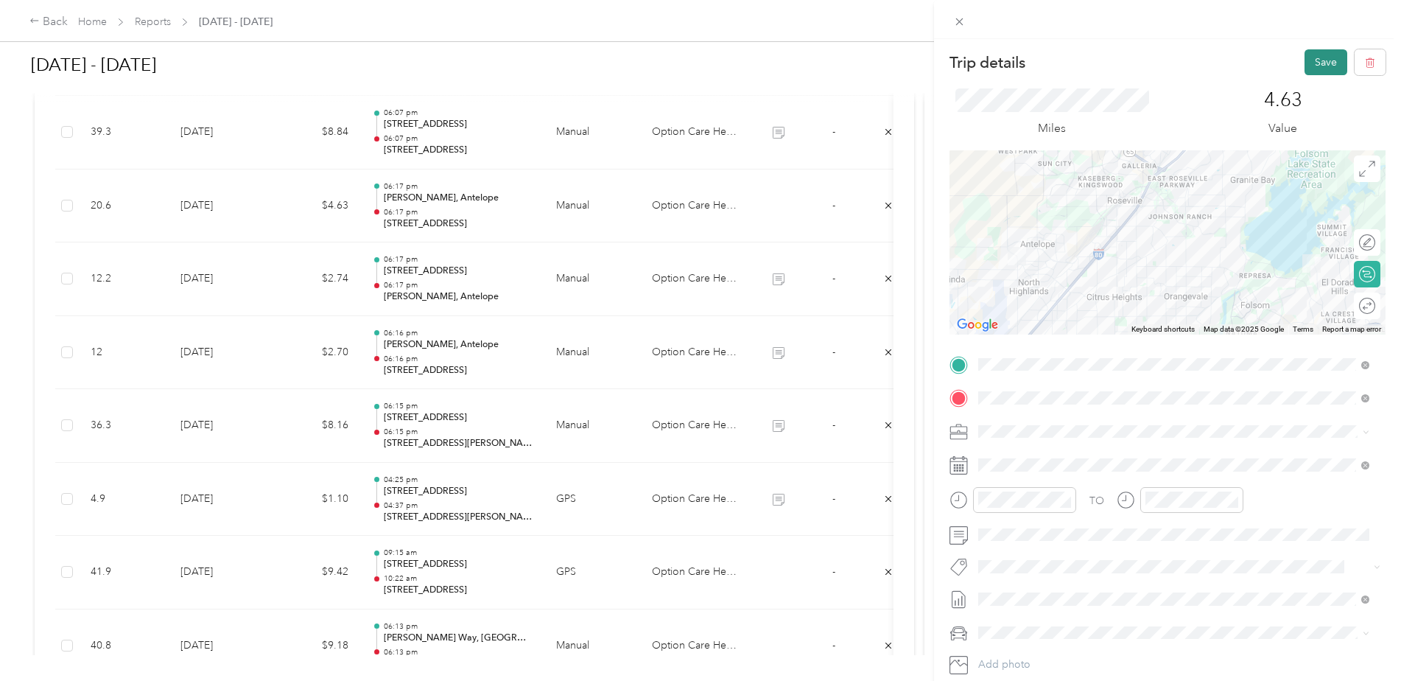
click at [1310, 72] on button "Save" at bounding box center [1326, 62] width 43 height 26
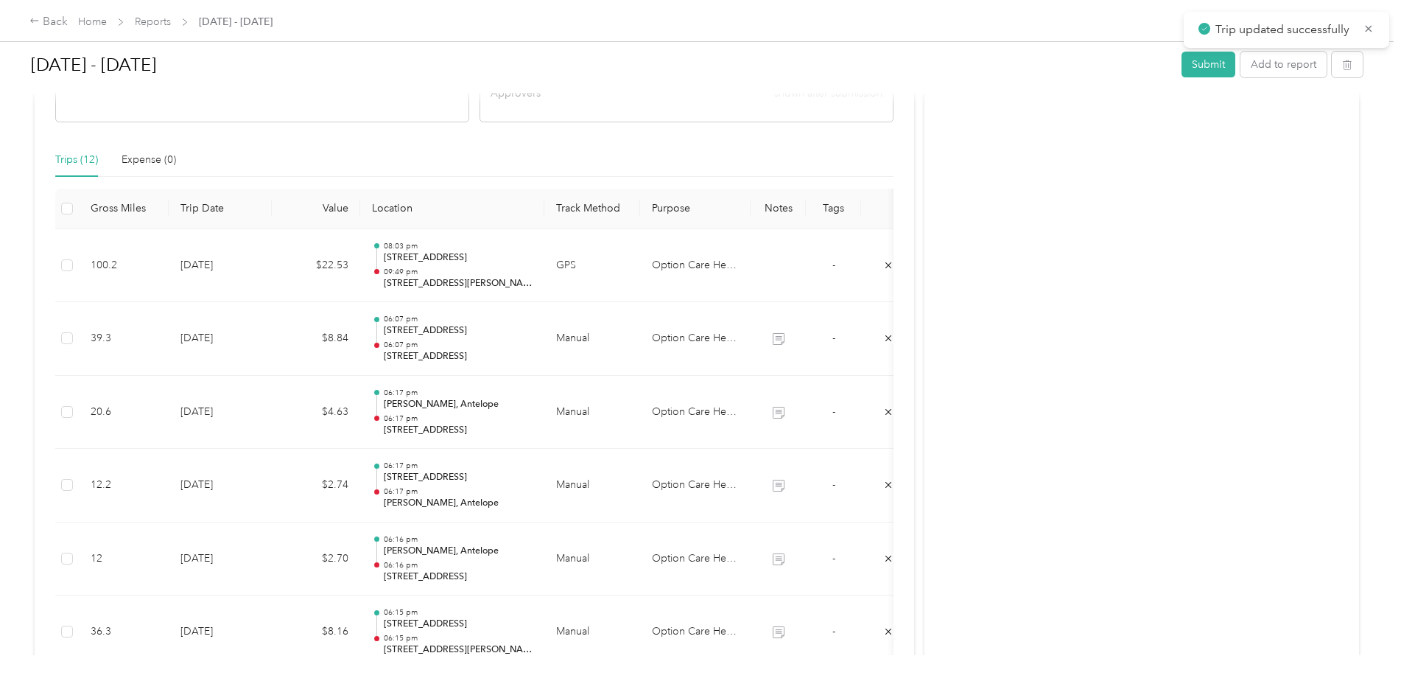
scroll to position [315, 0]
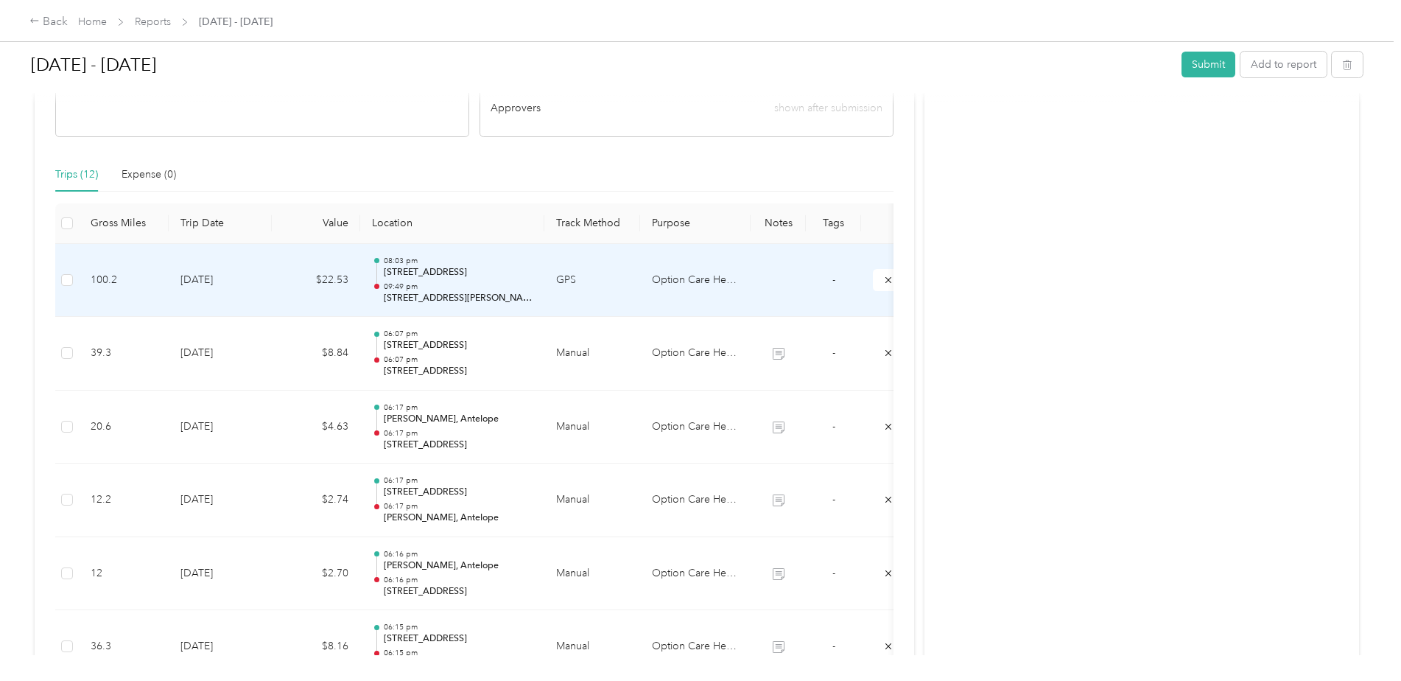
click at [763, 272] on td at bounding box center [778, 281] width 55 height 74
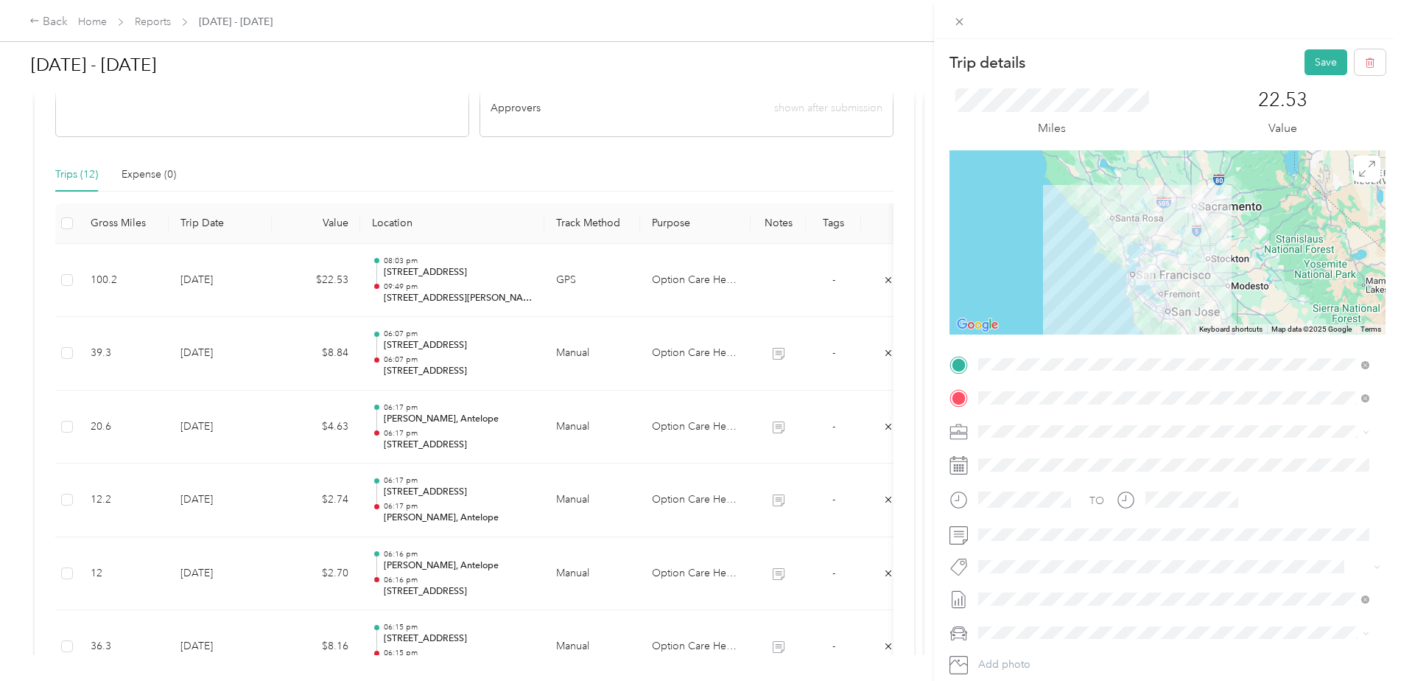
click at [1305, 78] on div "Miles 22.53 Value" at bounding box center [1168, 112] width 436 height 75
click at [1306, 62] on button "Save" at bounding box center [1326, 62] width 43 height 26
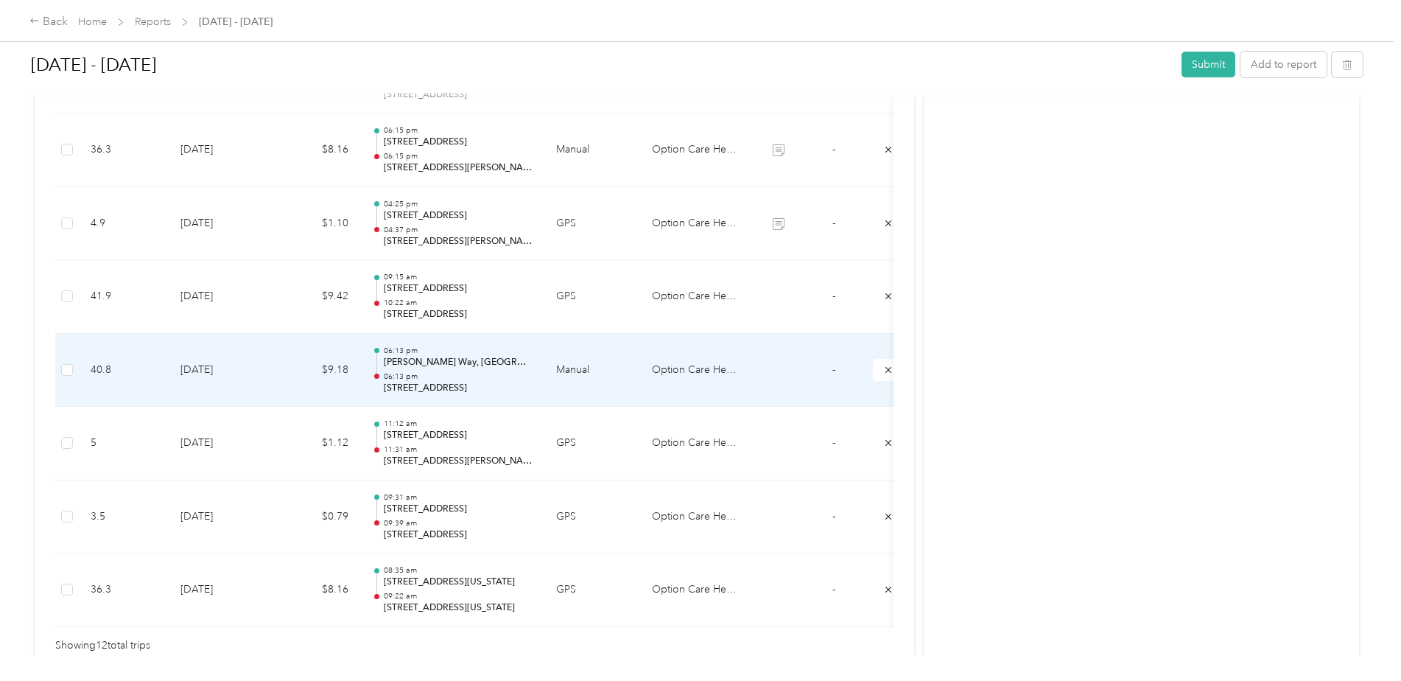
scroll to position [831, 0]
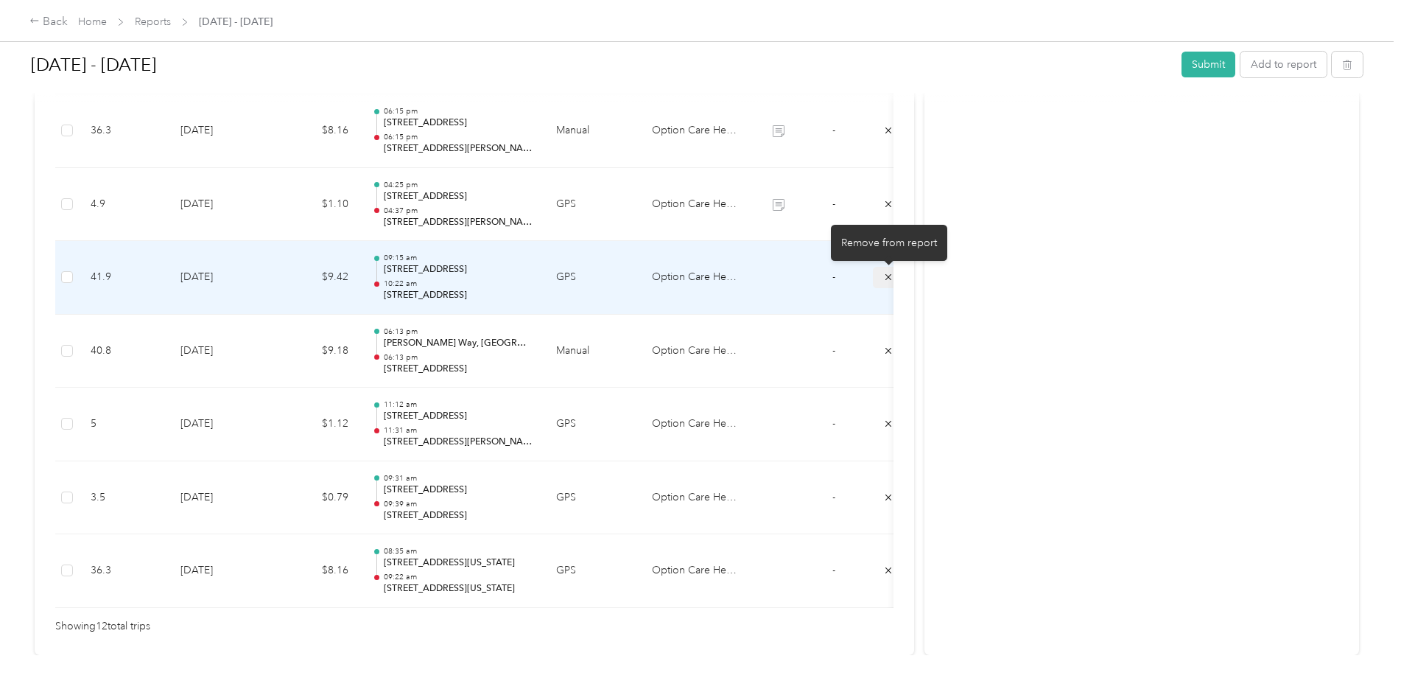
click at [883, 278] on icon "submit" at bounding box center [888, 277] width 10 height 10
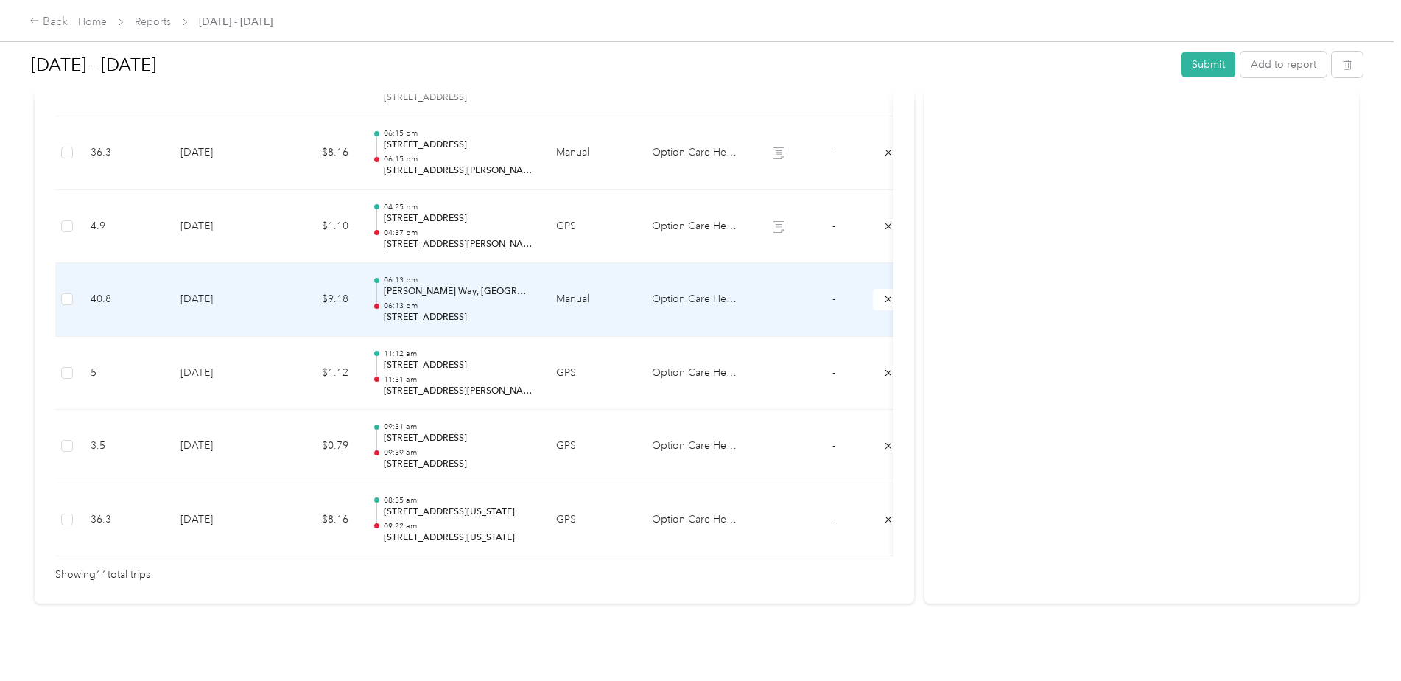
click at [253, 287] on td "[DATE]" at bounding box center [220, 300] width 103 height 74
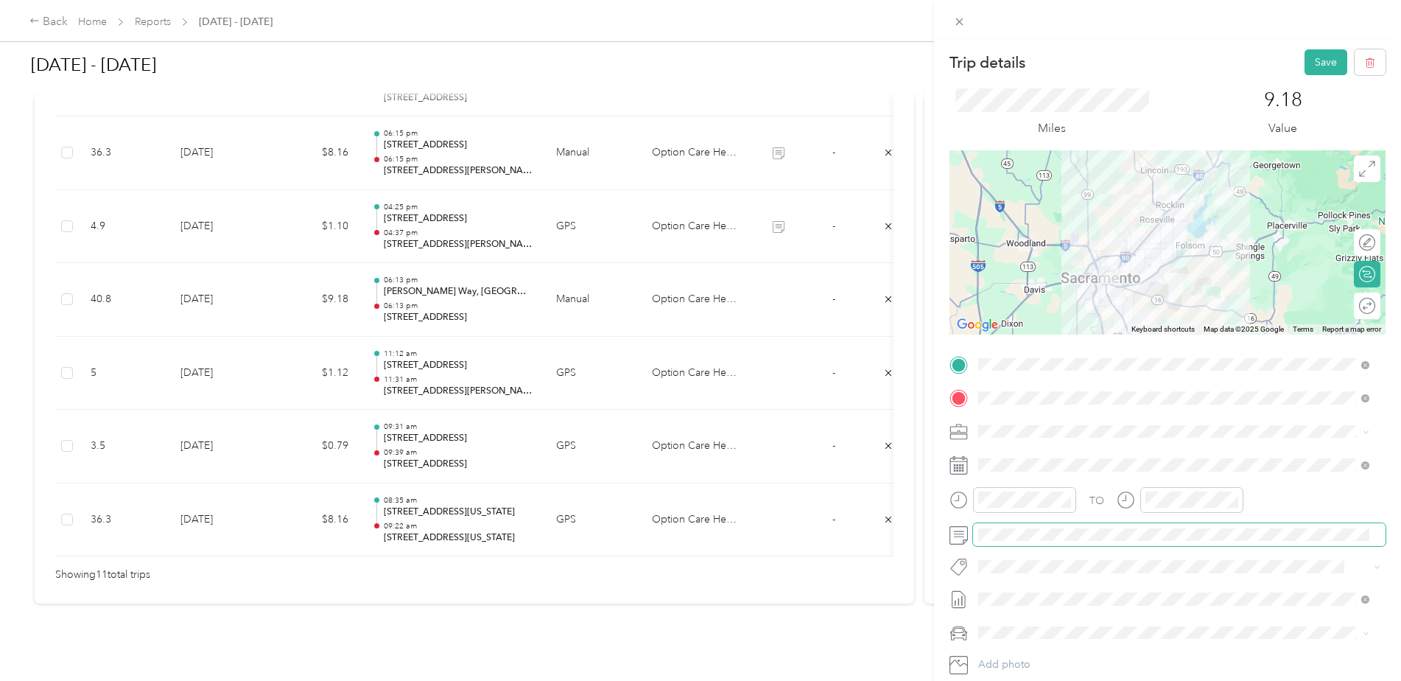
click at [966, 533] on div at bounding box center [1168, 535] width 436 height 24
click at [1305, 66] on button "Save" at bounding box center [1326, 62] width 43 height 26
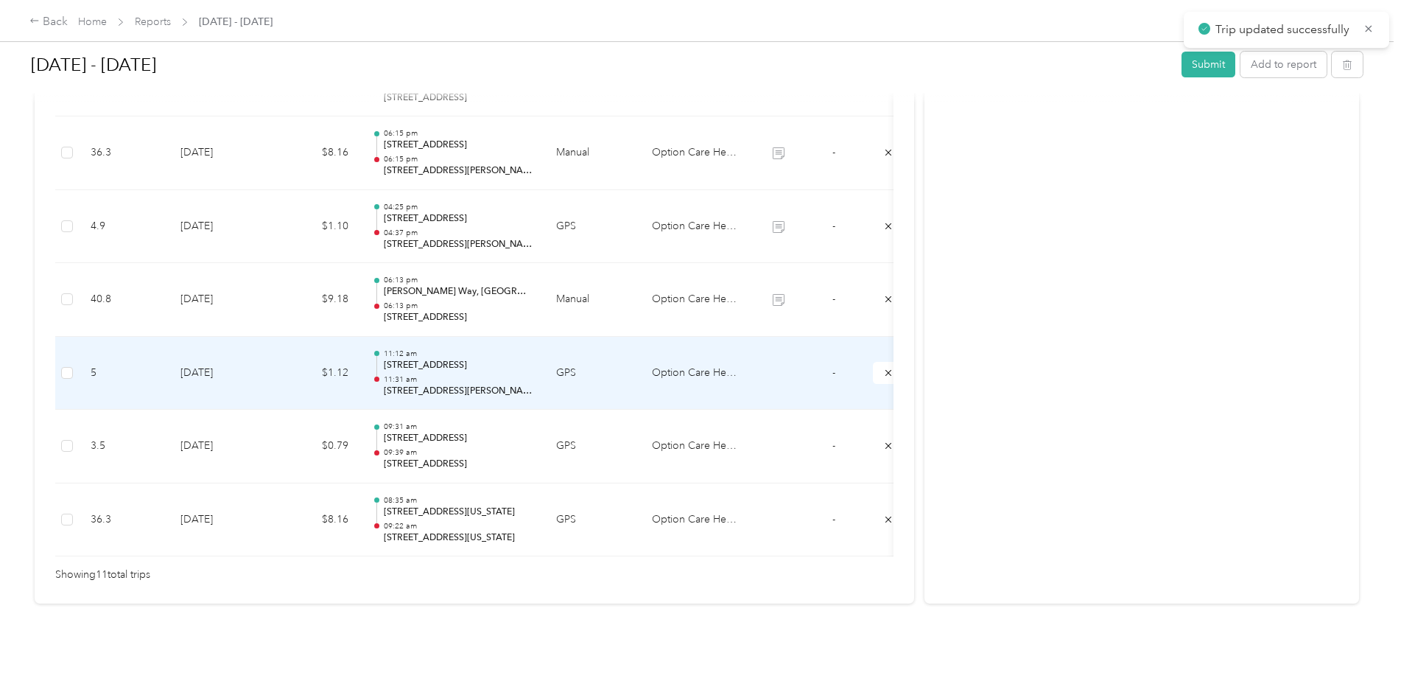
click at [244, 356] on td "[DATE]" at bounding box center [220, 374] width 103 height 74
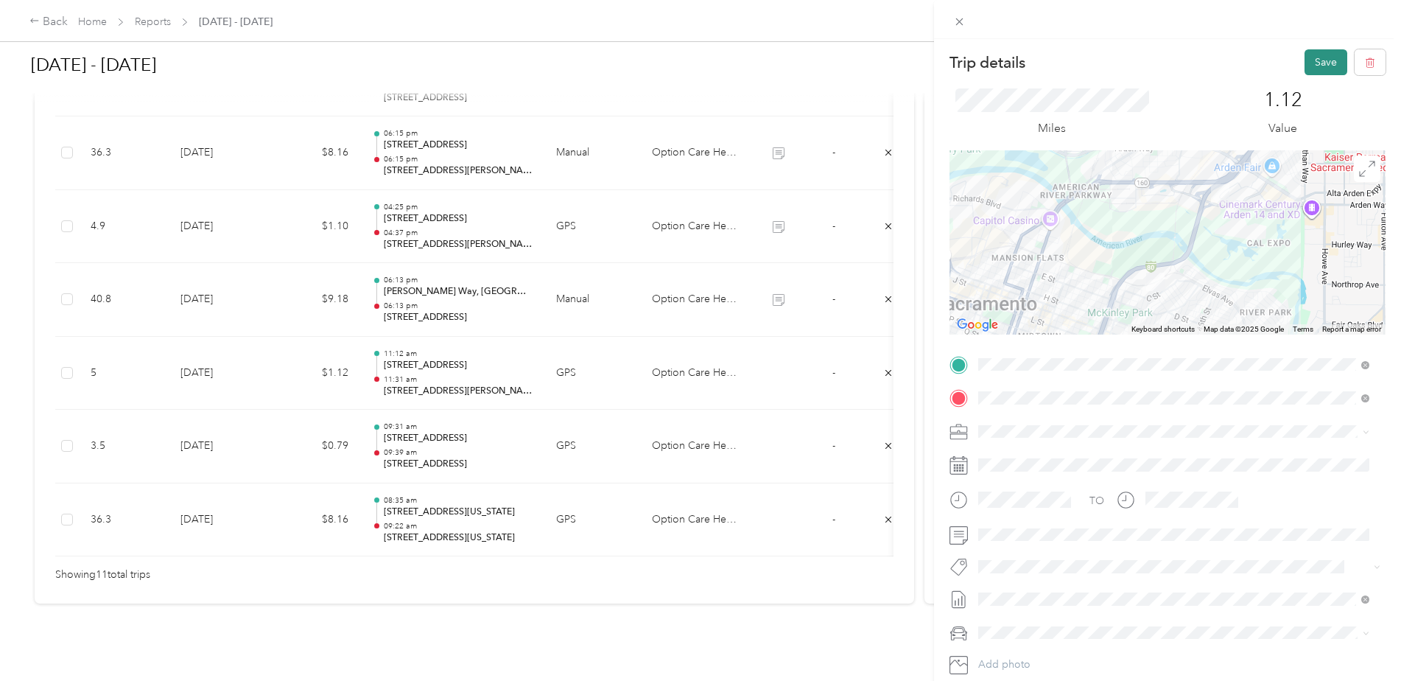
click at [1323, 53] on button "Save" at bounding box center [1326, 62] width 43 height 26
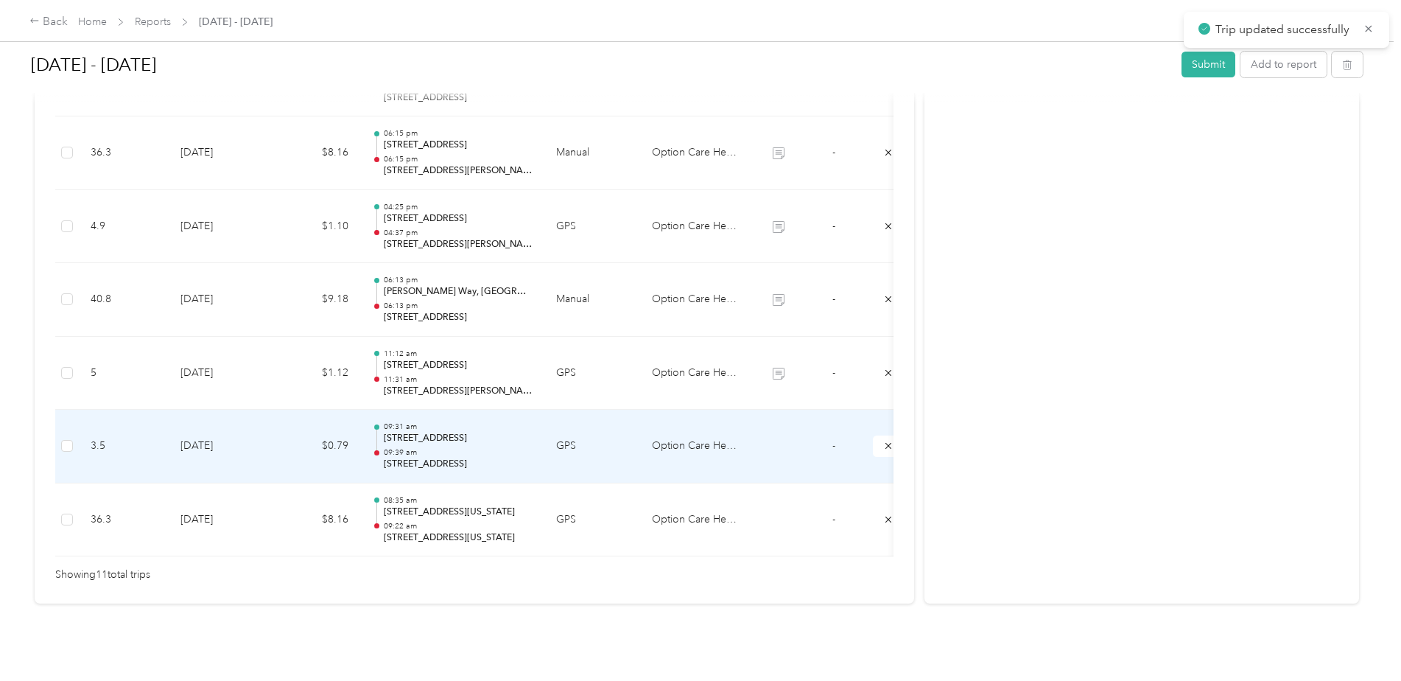
click at [255, 427] on td "[DATE]" at bounding box center [220, 447] width 103 height 74
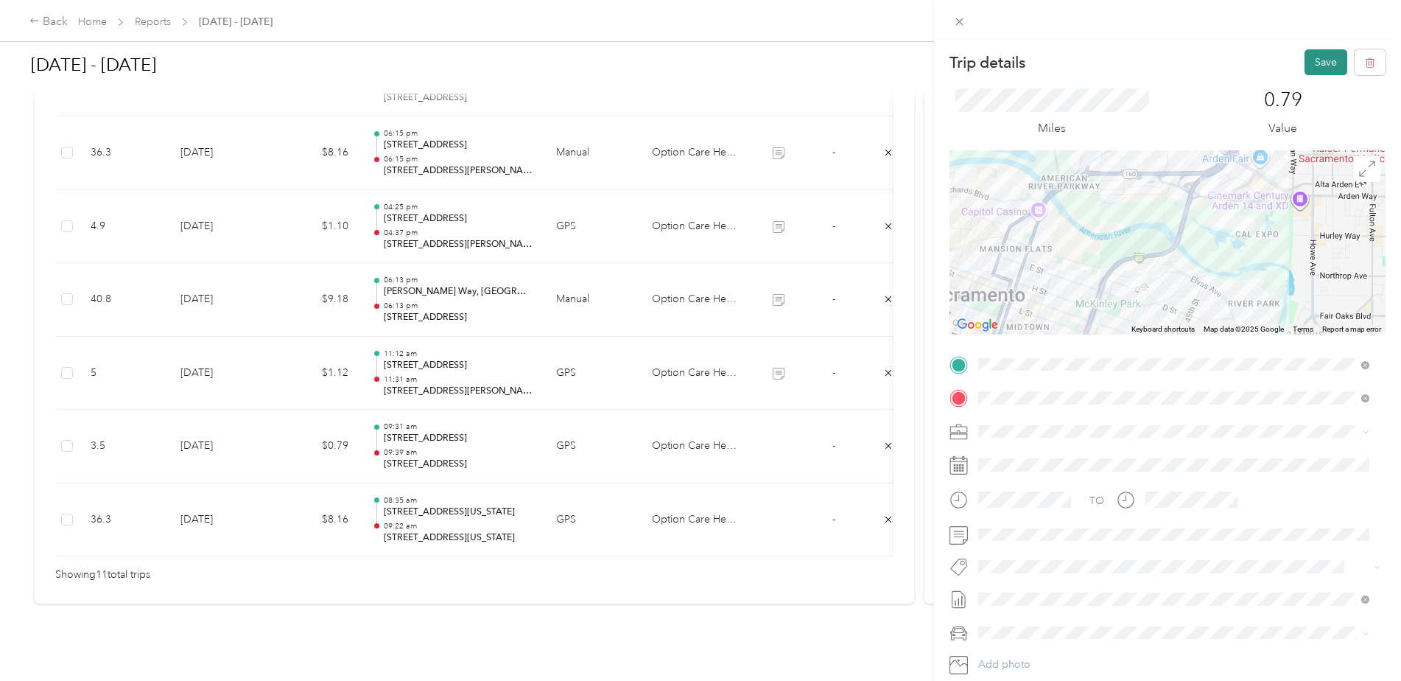
click at [1318, 64] on button "Save" at bounding box center [1326, 62] width 43 height 26
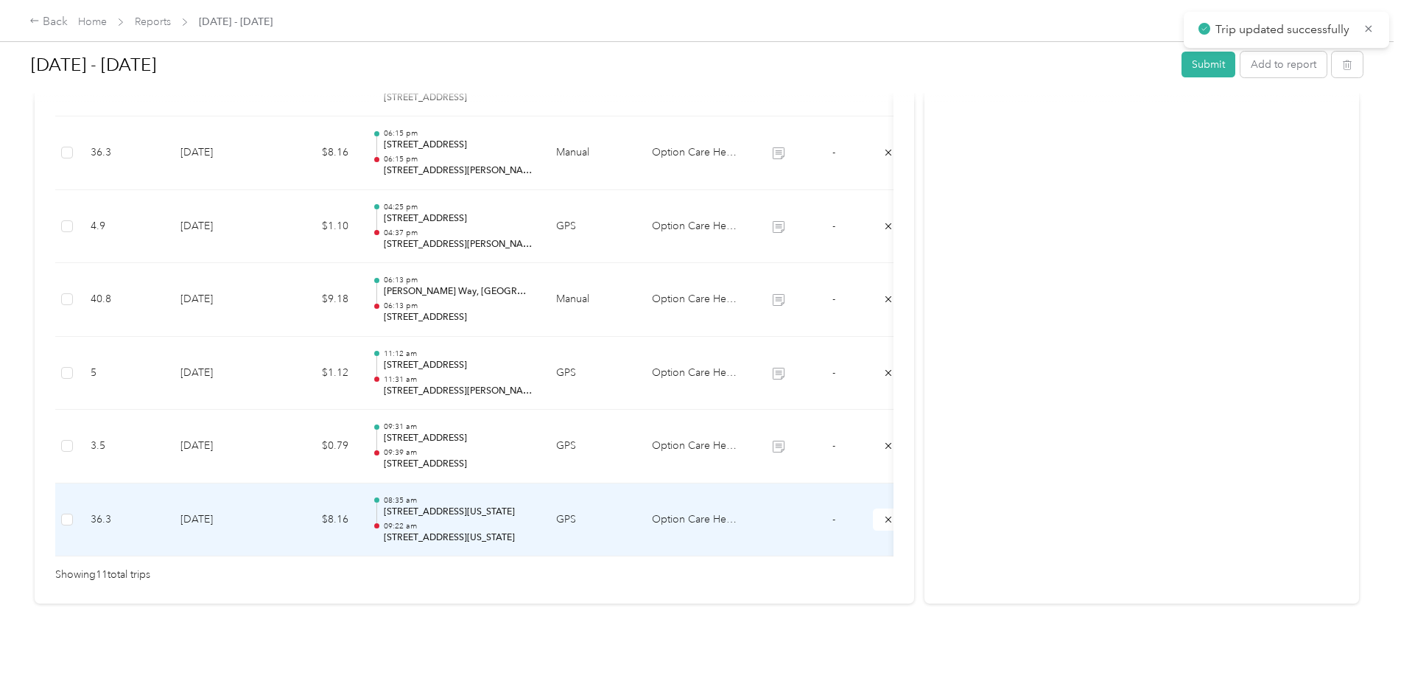
click at [258, 507] on td "[DATE]" at bounding box center [220, 520] width 103 height 74
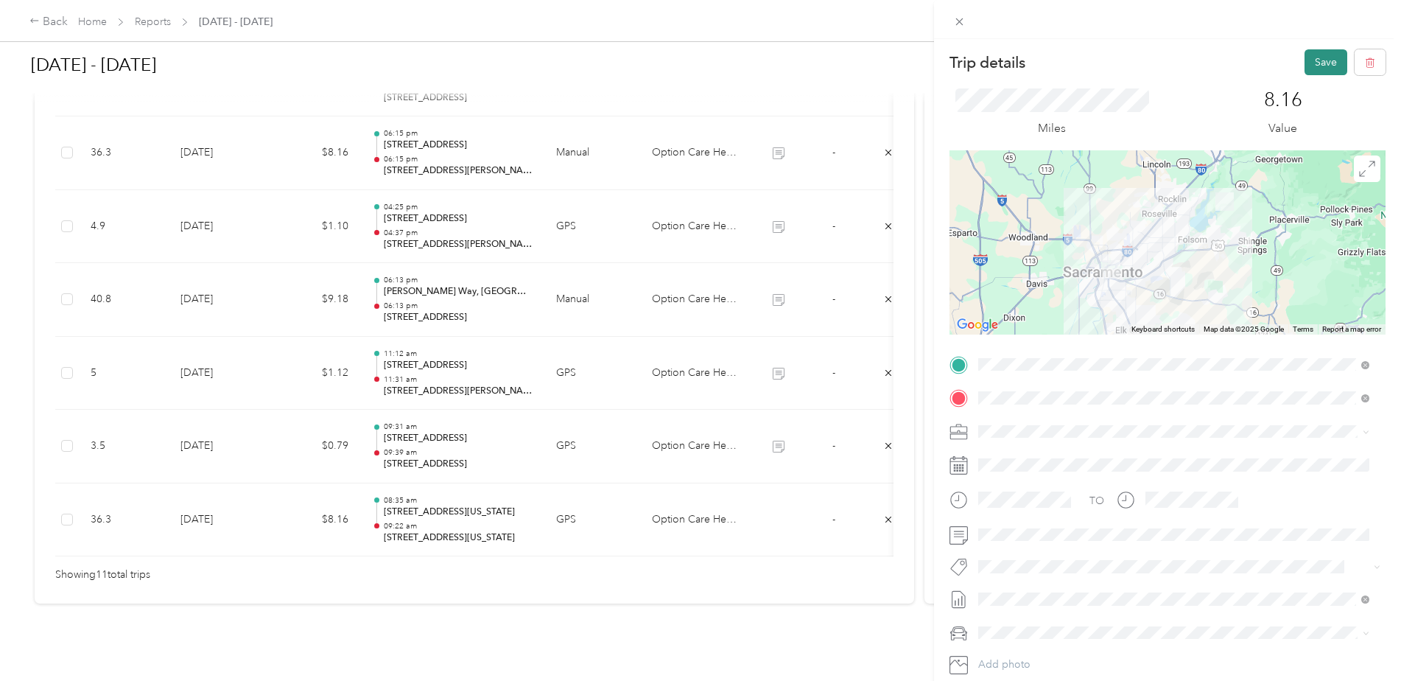
click at [1305, 58] on button "Save" at bounding box center [1326, 62] width 43 height 26
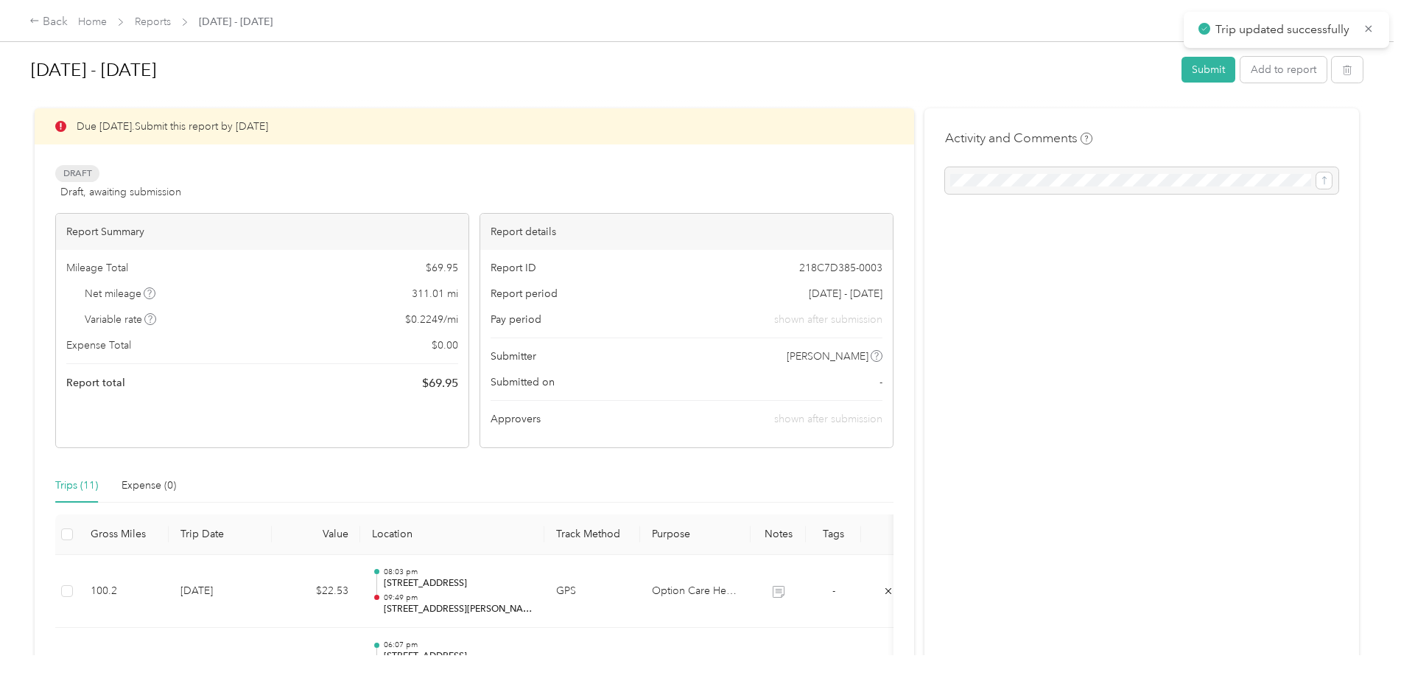
scroll to position [0, 0]
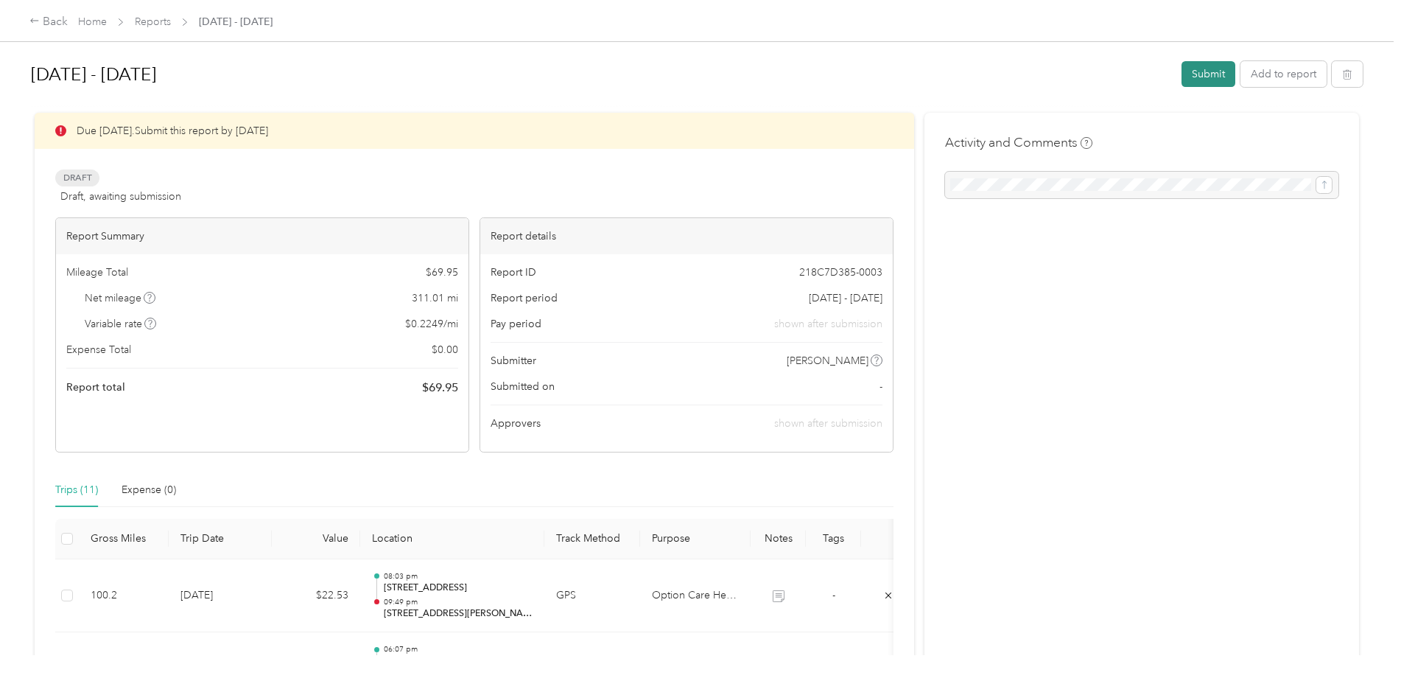
click at [1201, 66] on button "Submit" at bounding box center [1209, 74] width 54 height 26
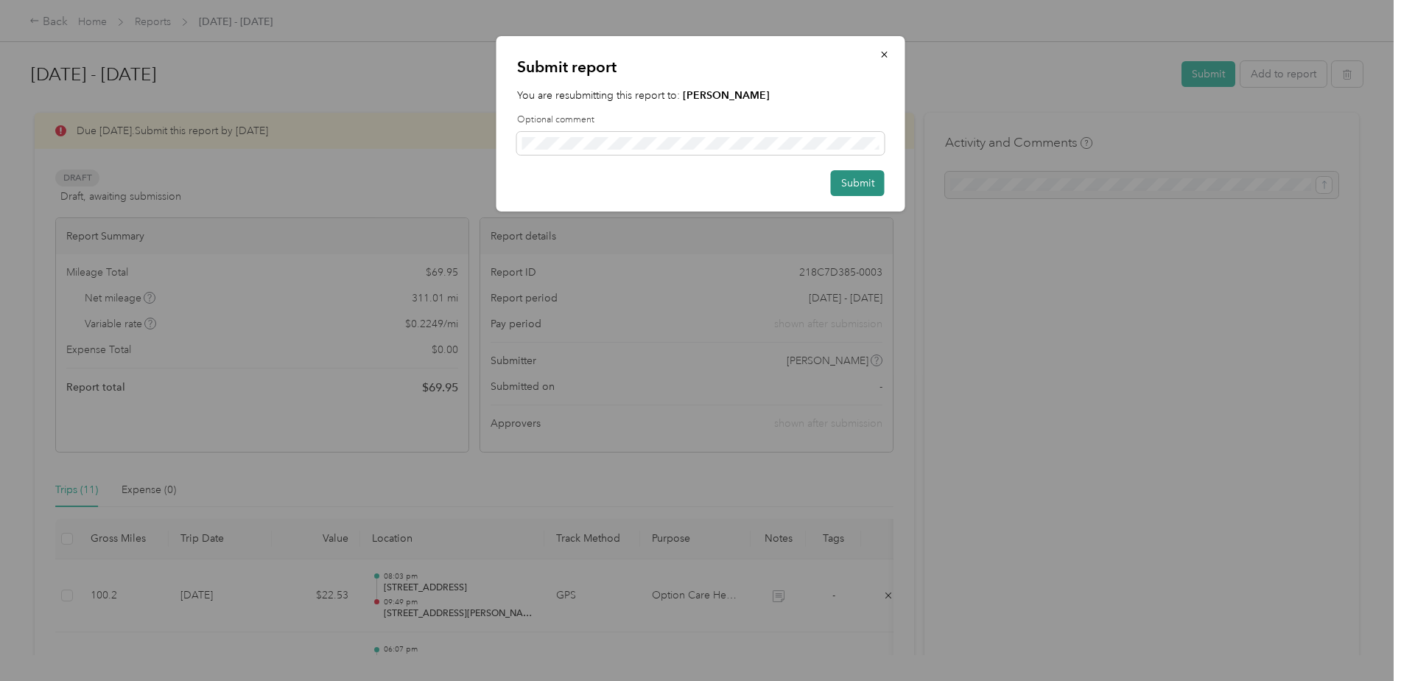
click at [844, 186] on button "Submit" at bounding box center [858, 183] width 54 height 26
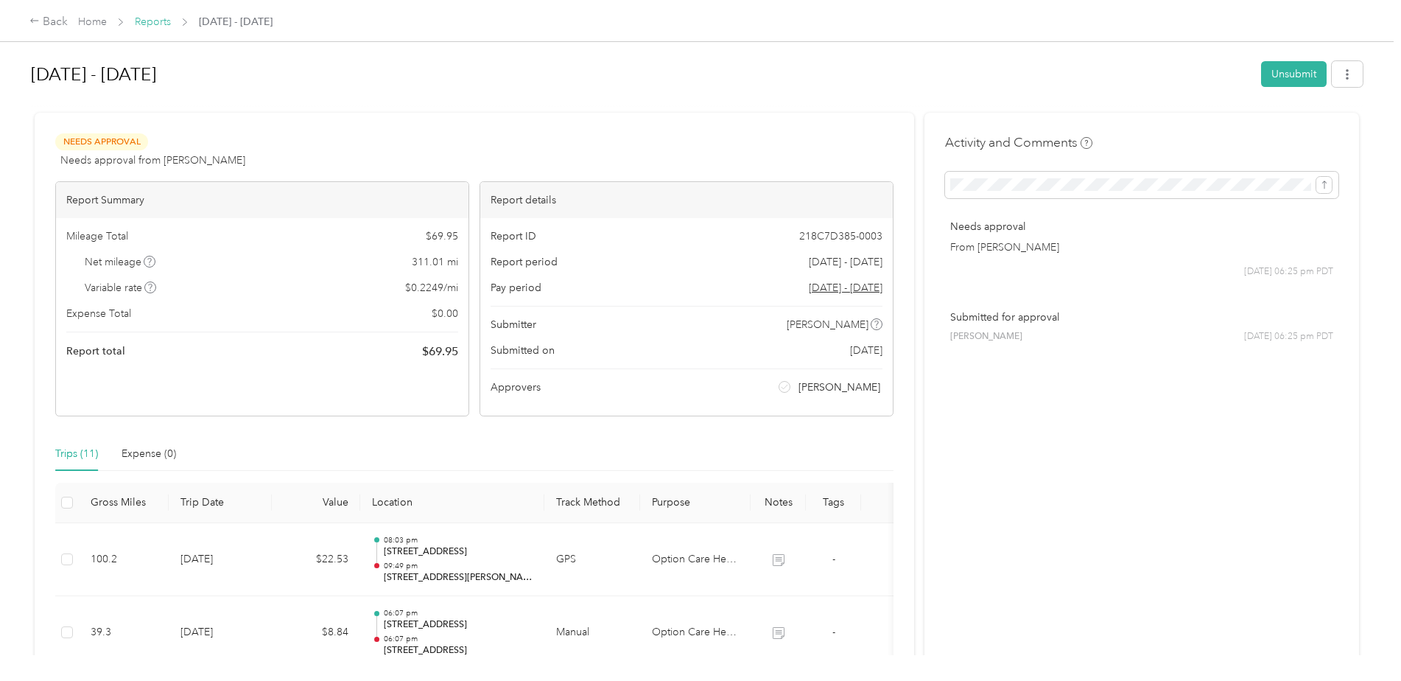
click at [155, 24] on link "Reports" at bounding box center [153, 21] width 36 height 13
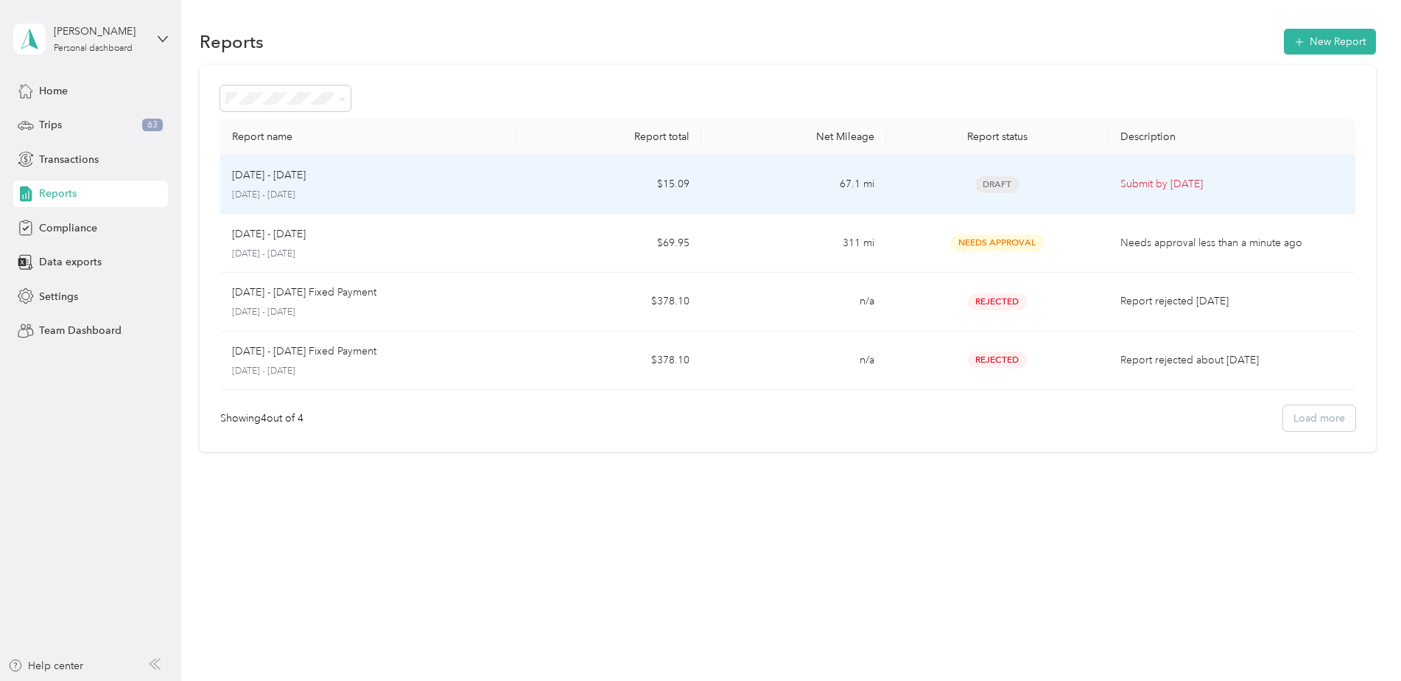
click at [424, 198] on p "[DATE] - [DATE]" at bounding box center [368, 195] width 273 height 13
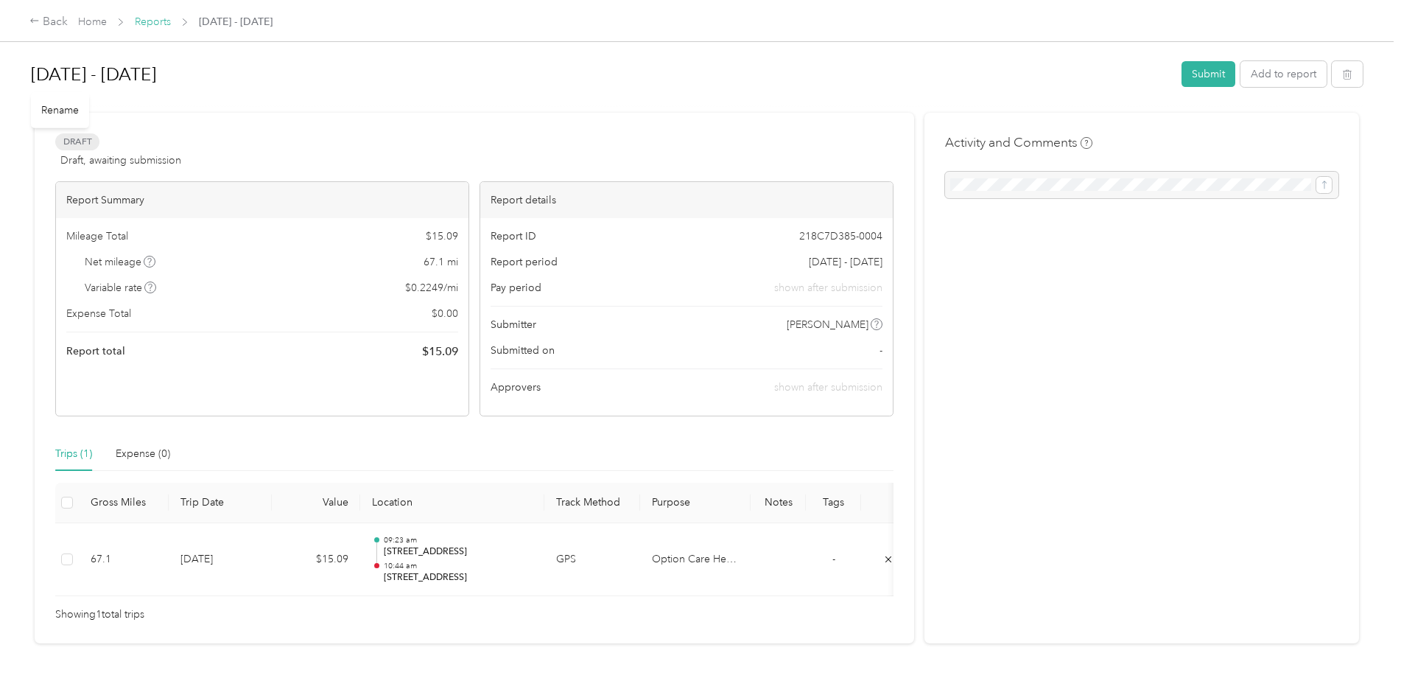
click at [155, 19] on link "Reports" at bounding box center [153, 21] width 36 height 13
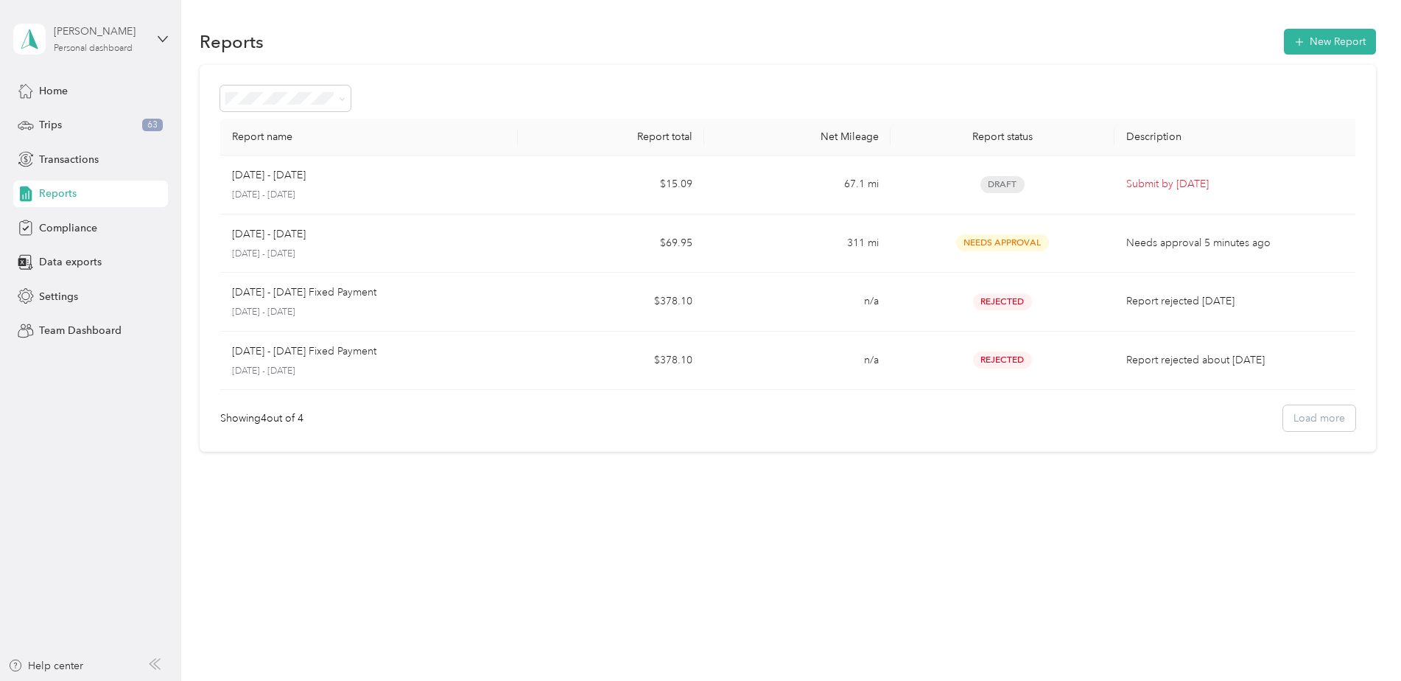
click at [87, 44] on div "Personal dashboard" at bounding box center [93, 48] width 79 height 9
click at [91, 127] on div "Team dashboard" at bounding box center [252, 121] width 456 height 26
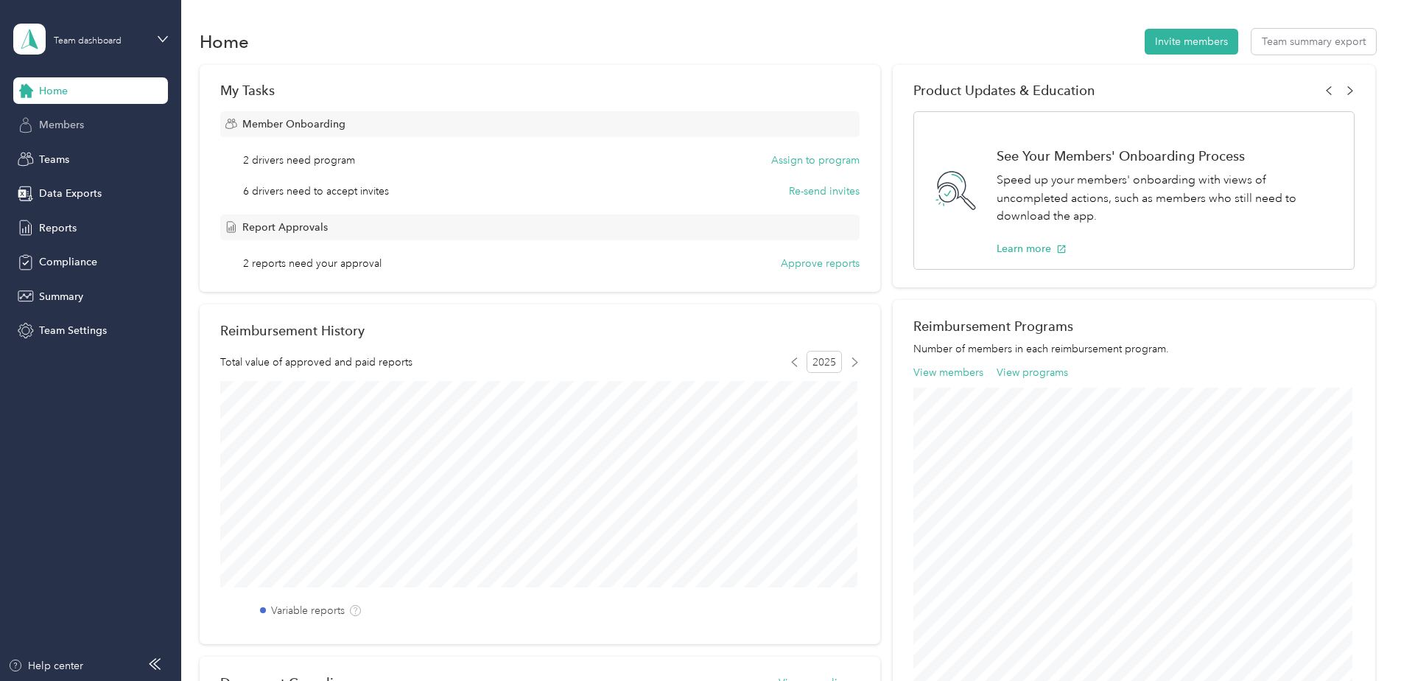
click at [65, 131] on span "Members" at bounding box center [61, 124] width 45 height 15
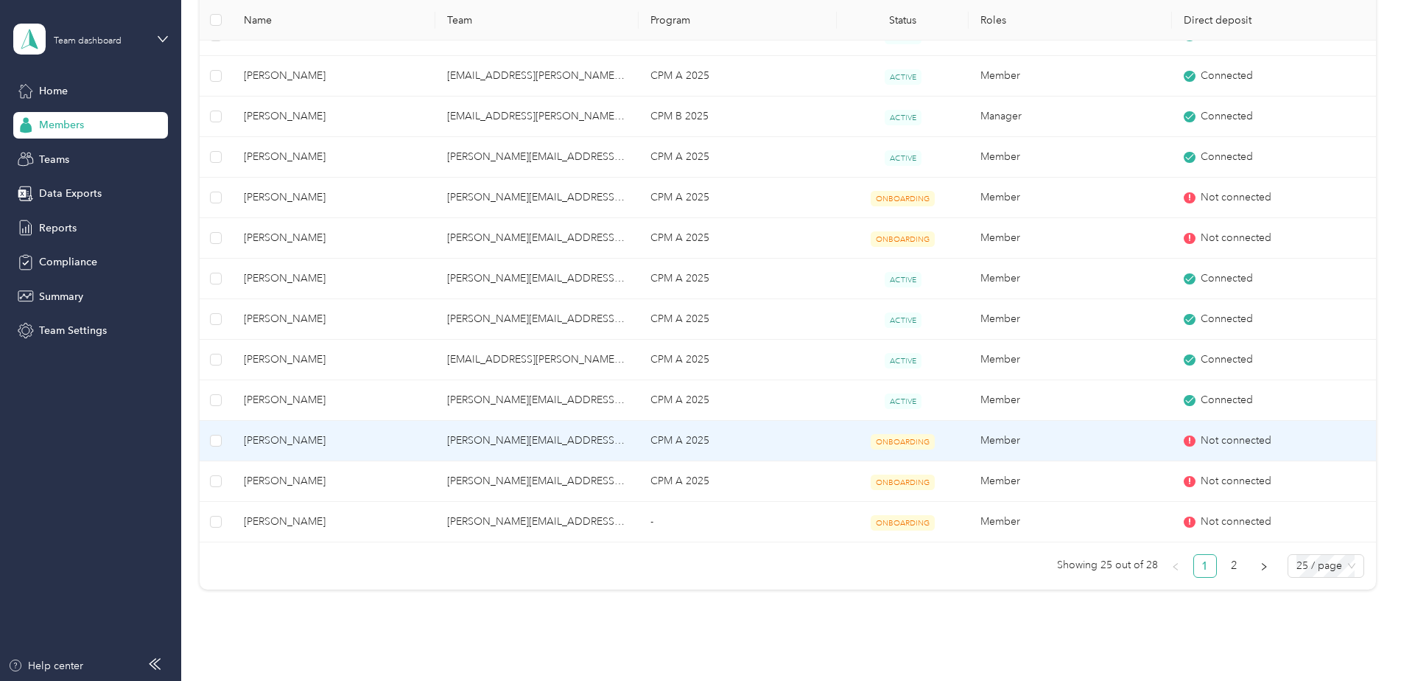
scroll to position [781, 0]
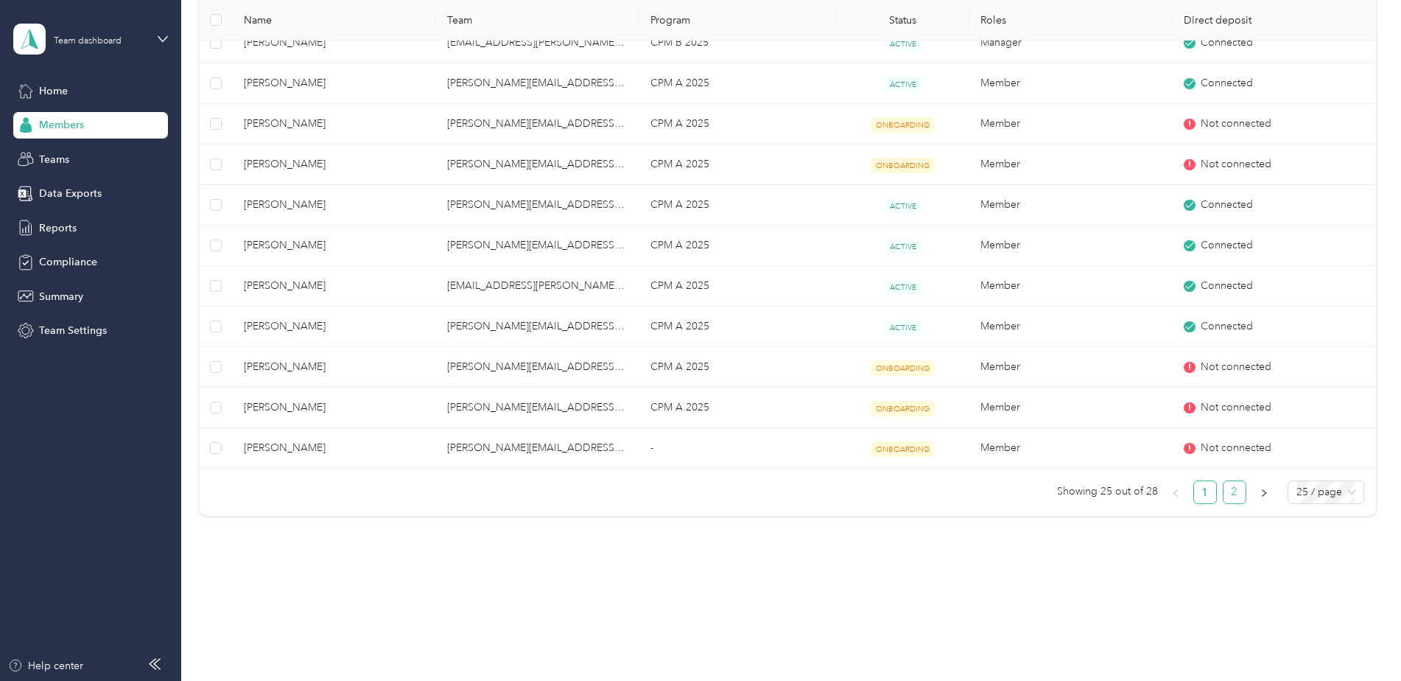
click at [1233, 494] on link "2" at bounding box center [1235, 492] width 22 height 22
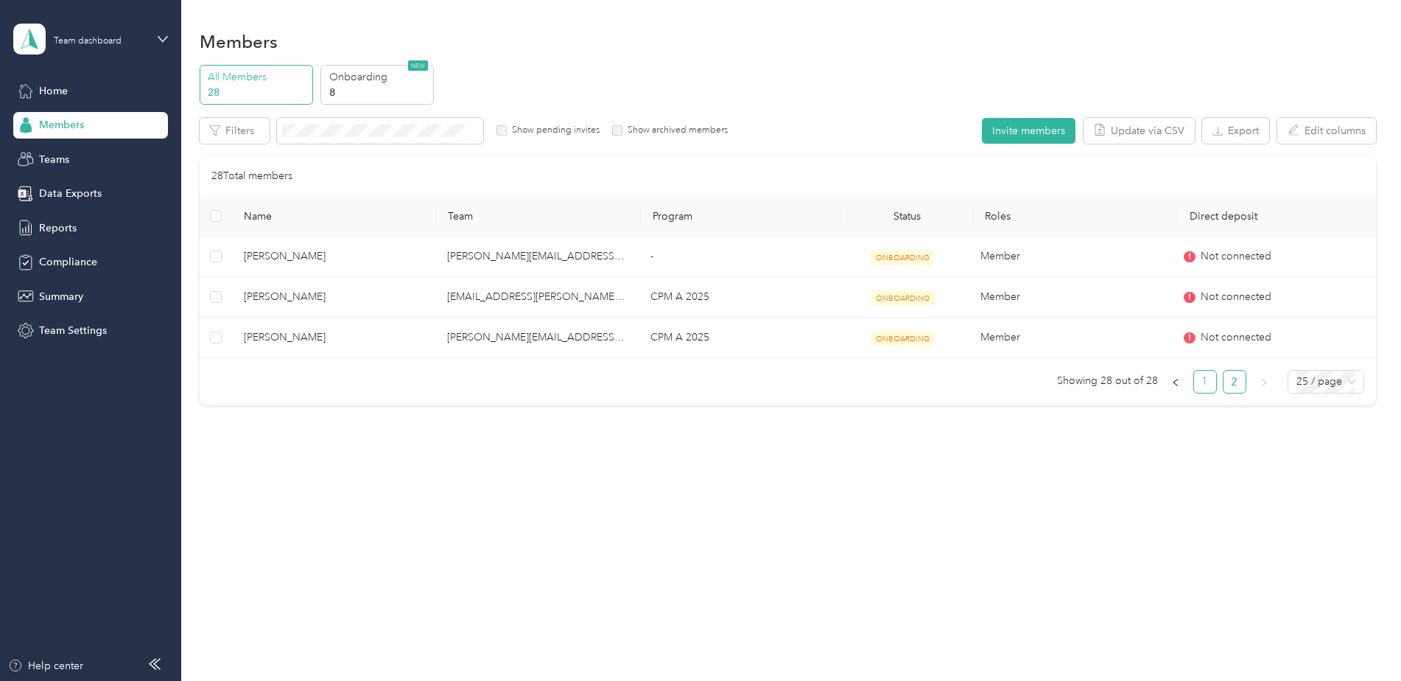
click at [1210, 382] on link "1" at bounding box center [1205, 382] width 22 height 22
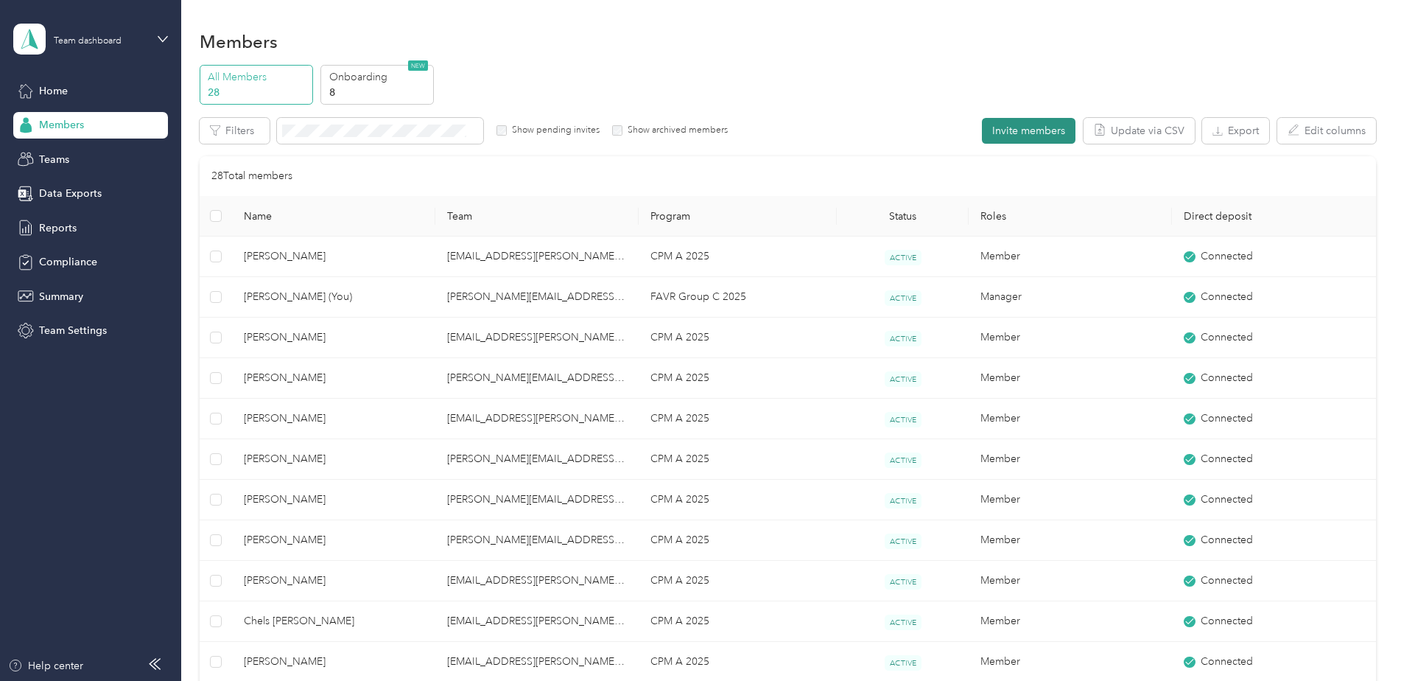
click at [1051, 127] on button "Invite members" at bounding box center [1029, 131] width 94 height 26
click at [377, 91] on p "8" at bounding box center [379, 92] width 100 height 15
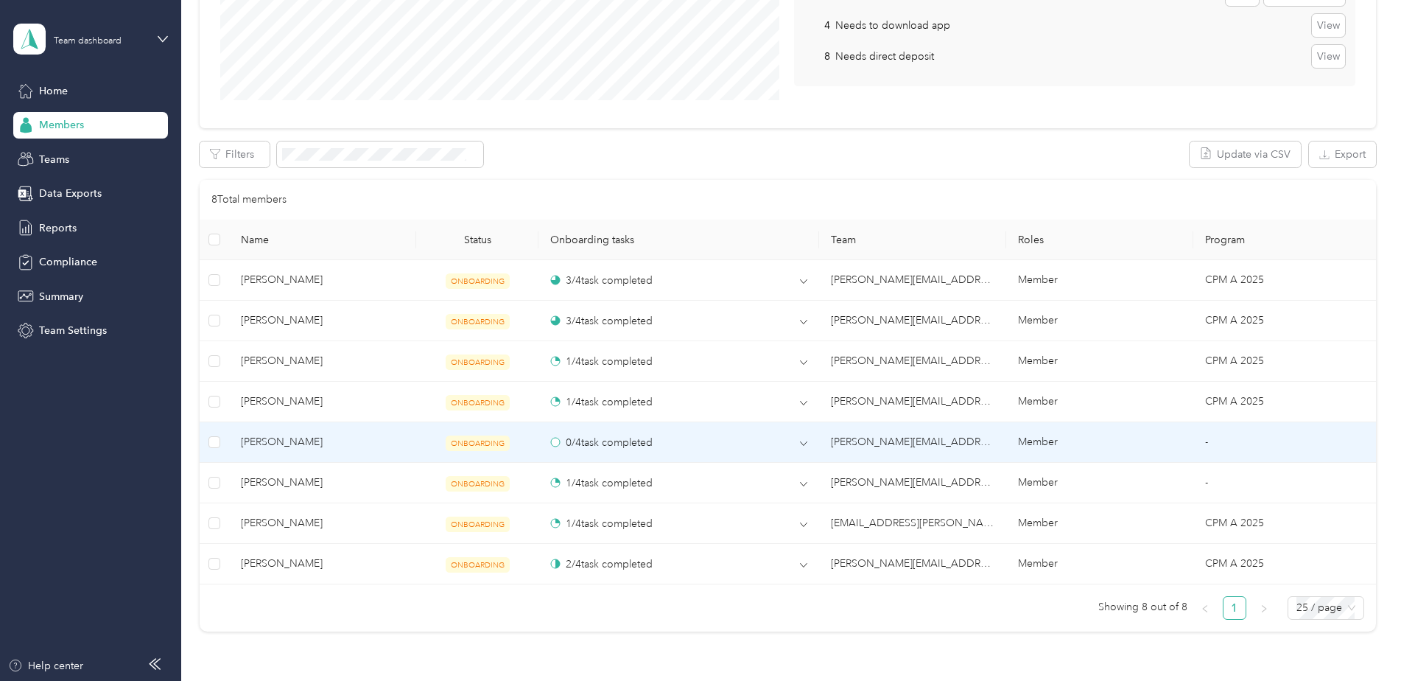
scroll to position [295, 0]
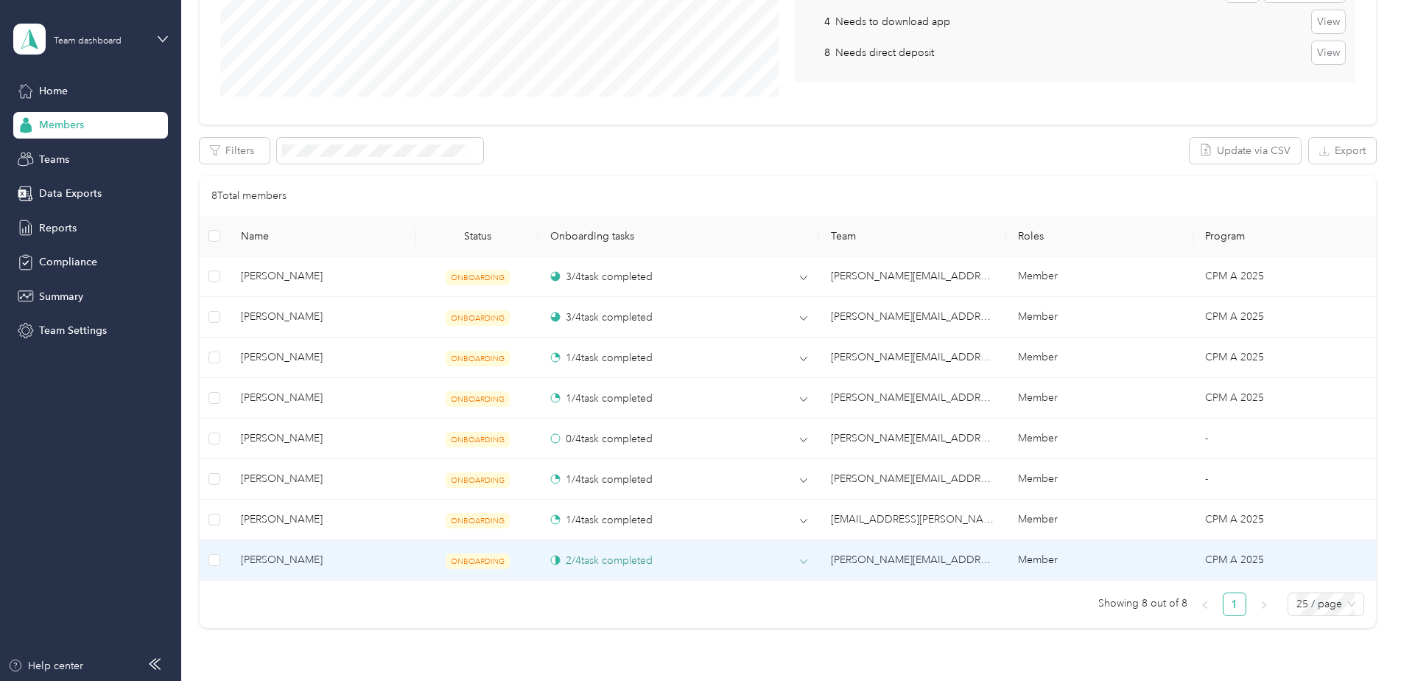
click at [597, 556] on div "2 / 4 task completed" at bounding box center [601, 560] width 102 height 15
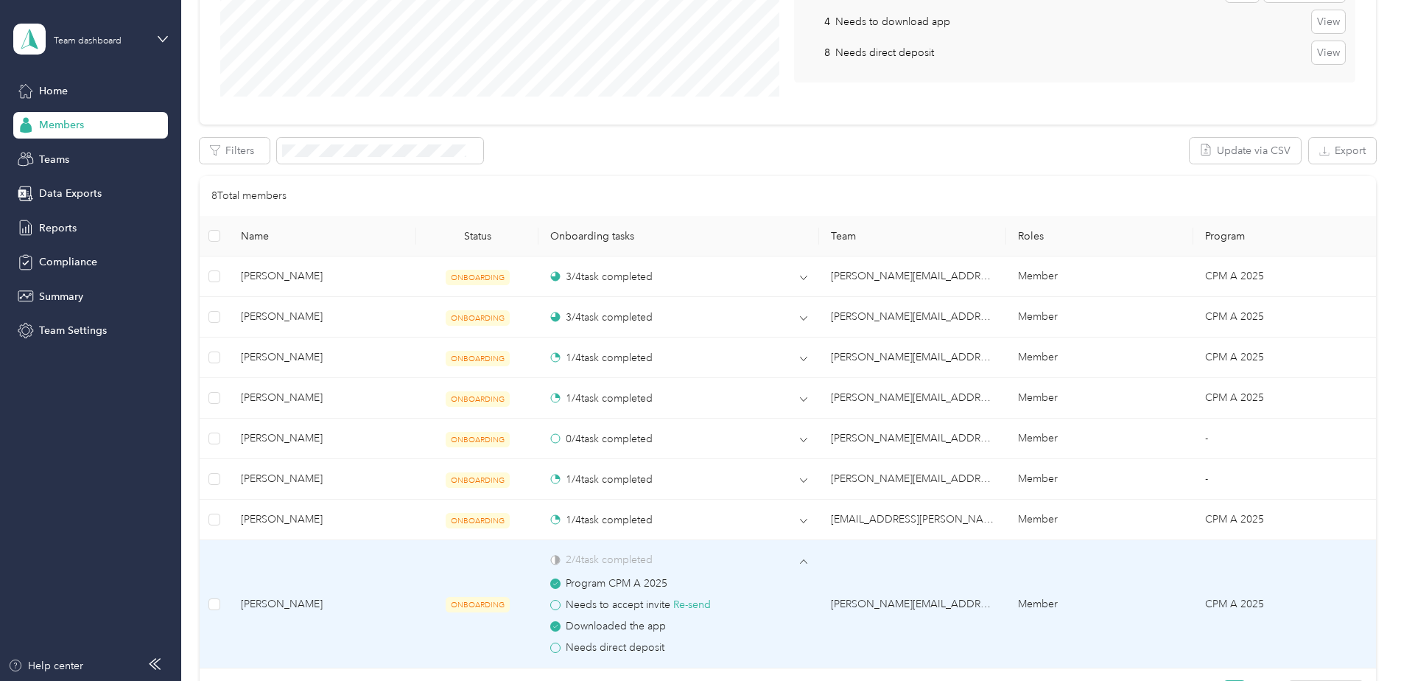
scroll to position [368, 0]
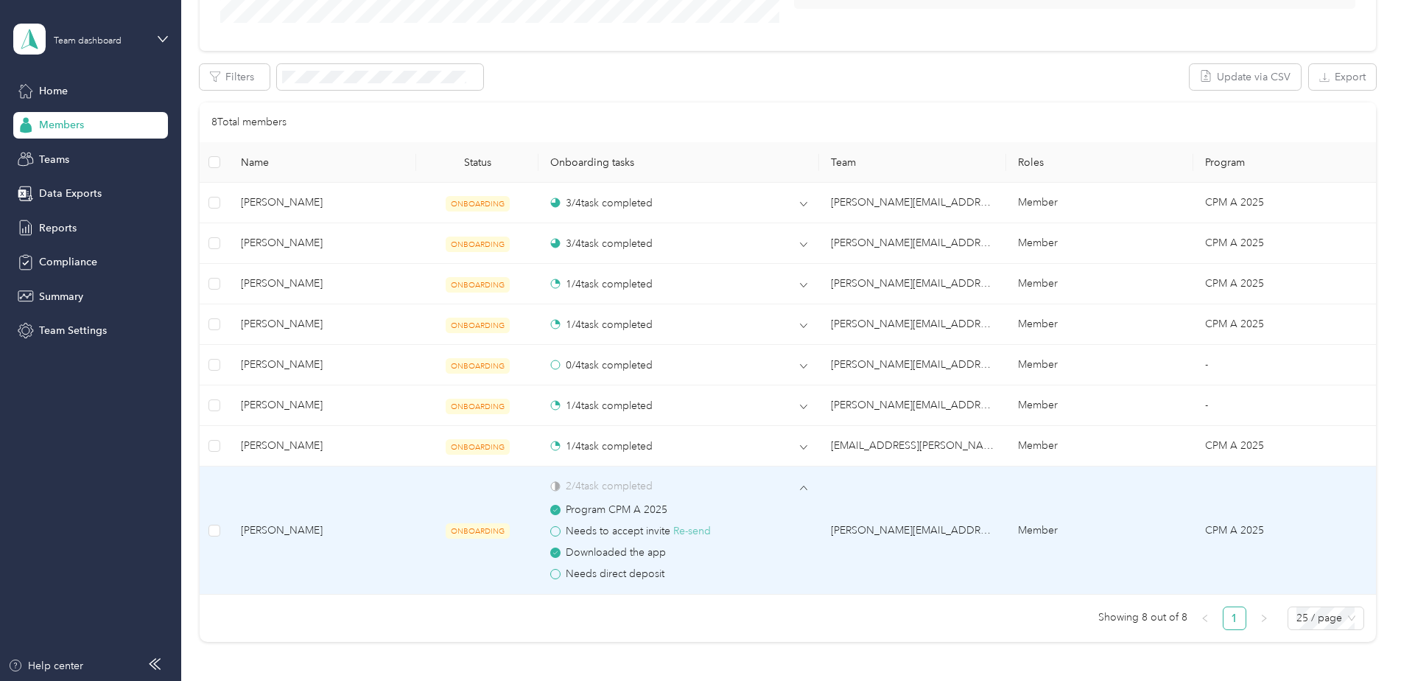
click at [677, 537] on button "Re-send" at bounding box center [692, 531] width 38 height 16
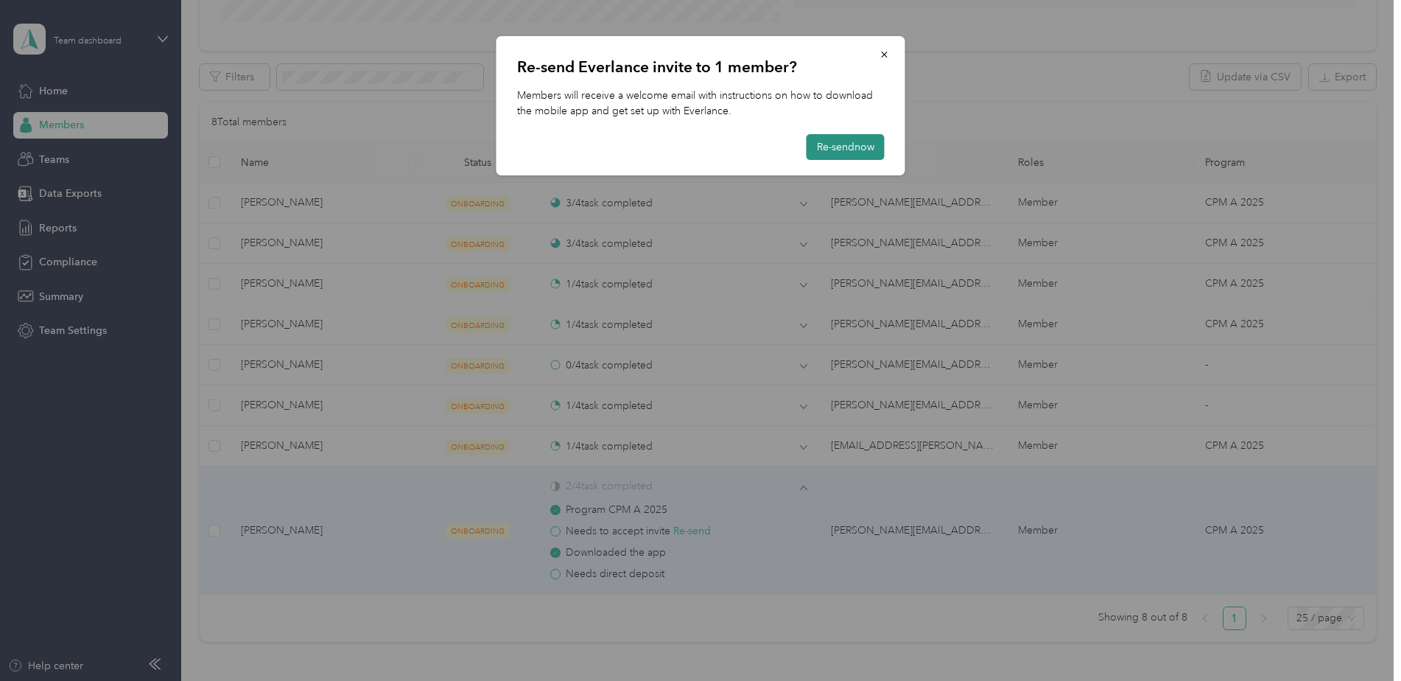
click at [839, 141] on button "Re-send now" at bounding box center [846, 147] width 78 height 26
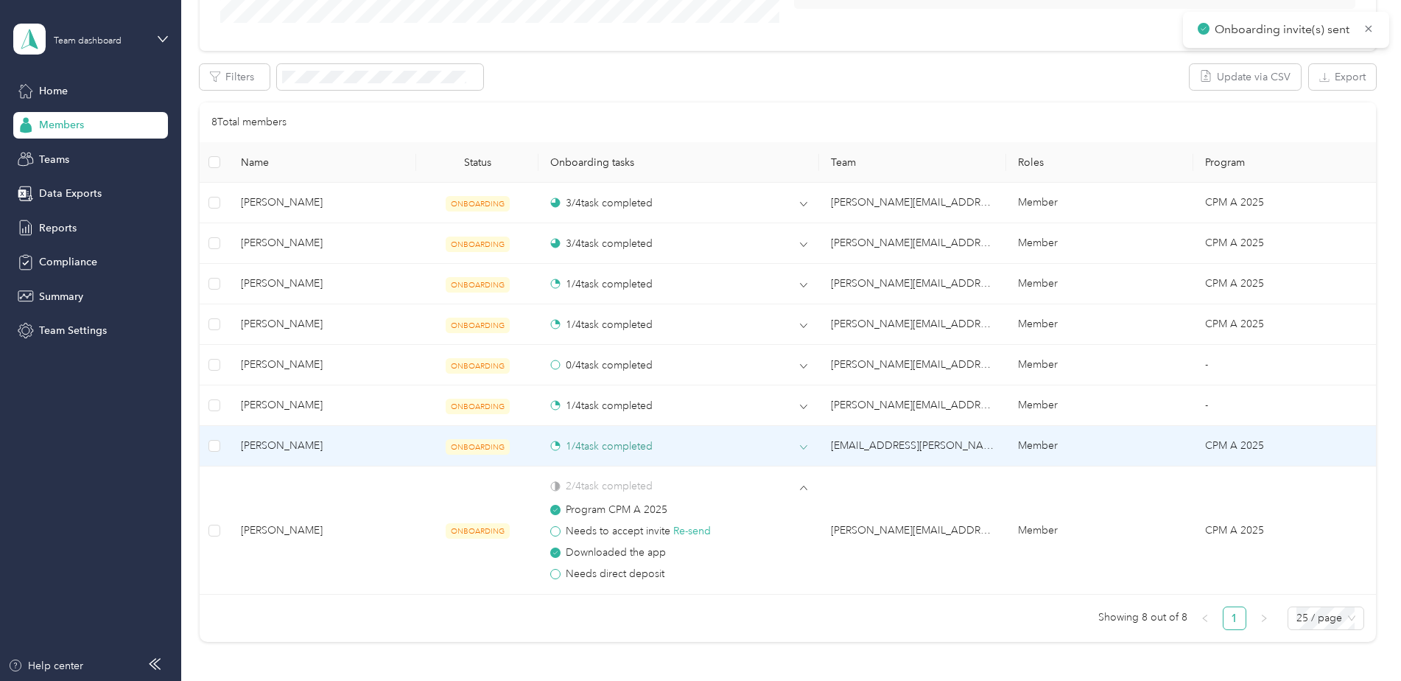
click at [625, 450] on div "1 / 4 task completed" at bounding box center [601, 445] width 102 height 15
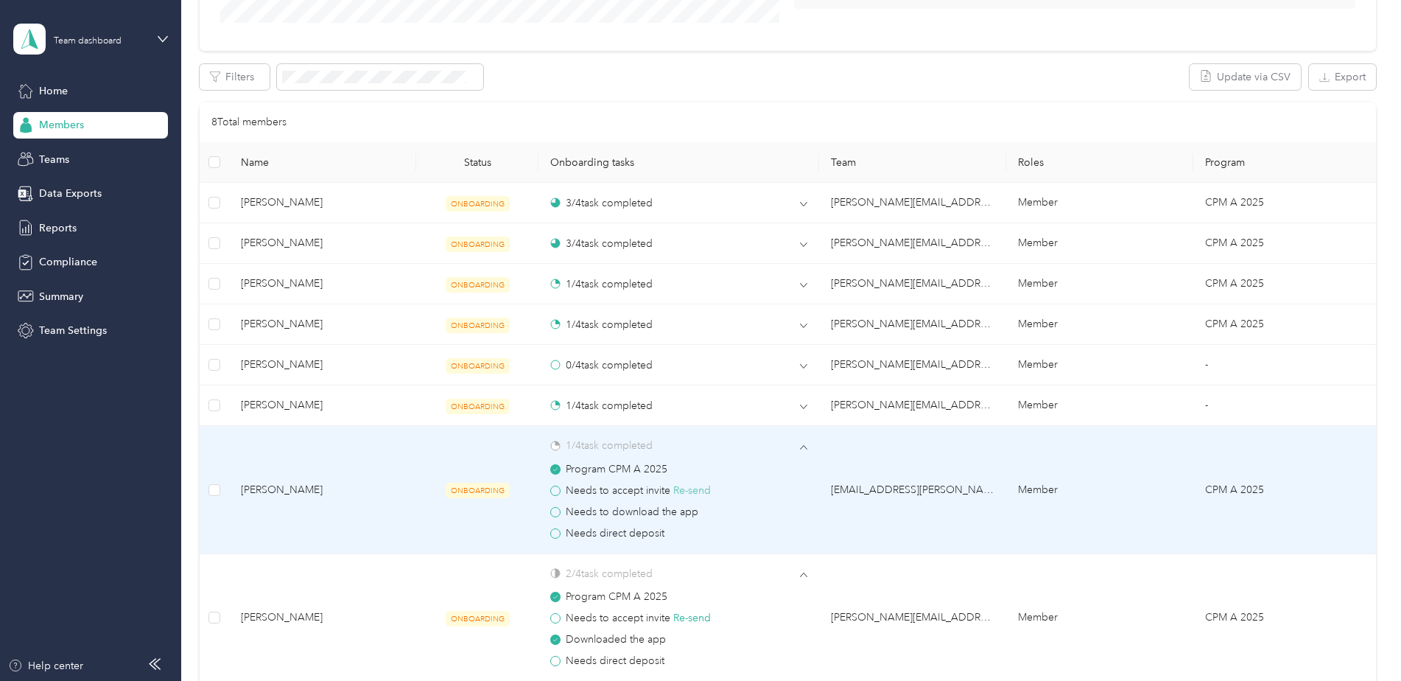
click at [679, 487] on button "Re-send" at bounding box center [692, 491] width 38 height 16
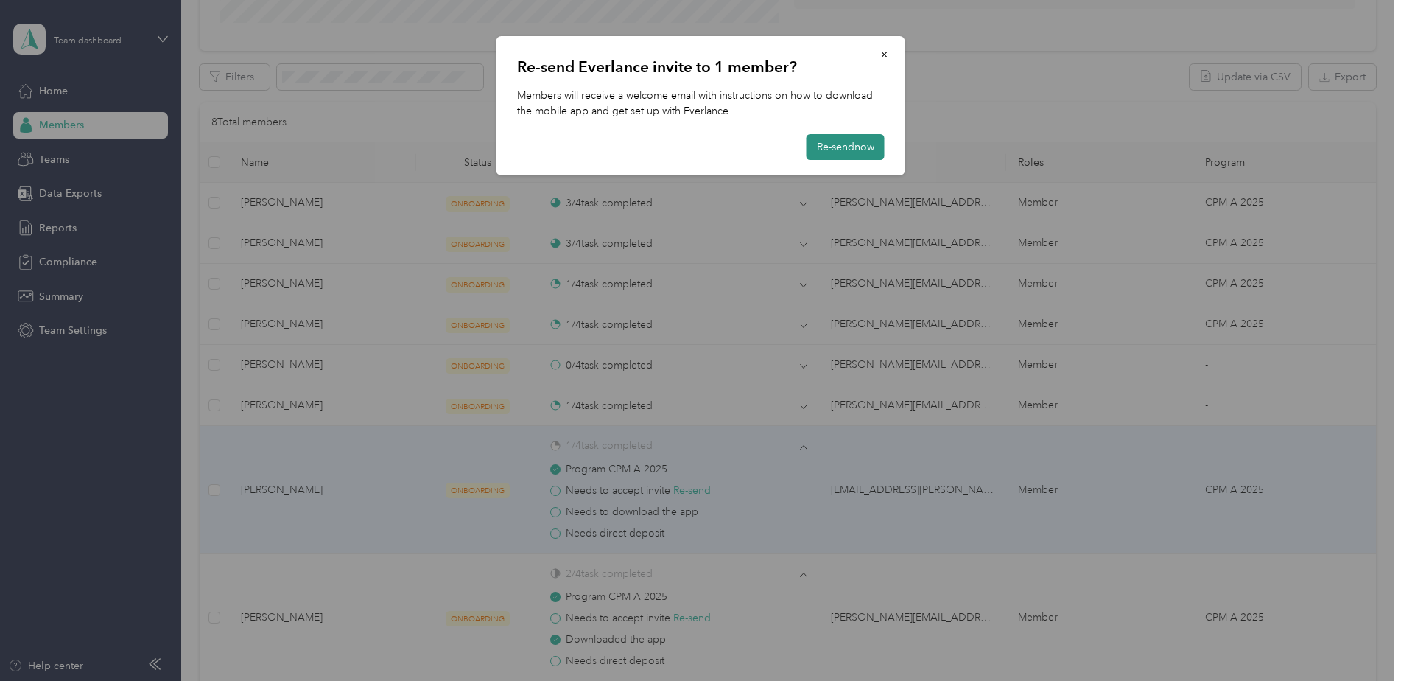
click at [822, 149] on button "Re-send now" at bounding box center [846, 147] width 78 height 26
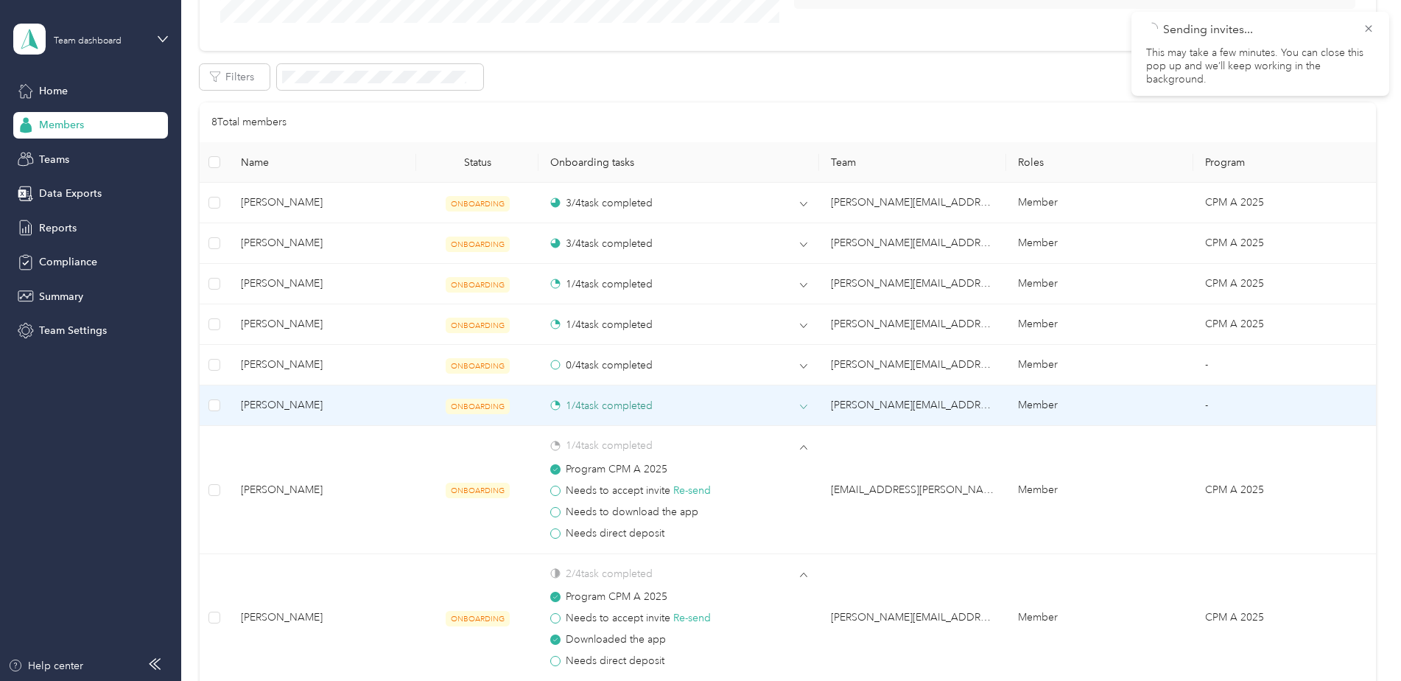
click at [615, 404] on div "1 / 4 task completed" at bounding box center [601, 405] width 102 height 15
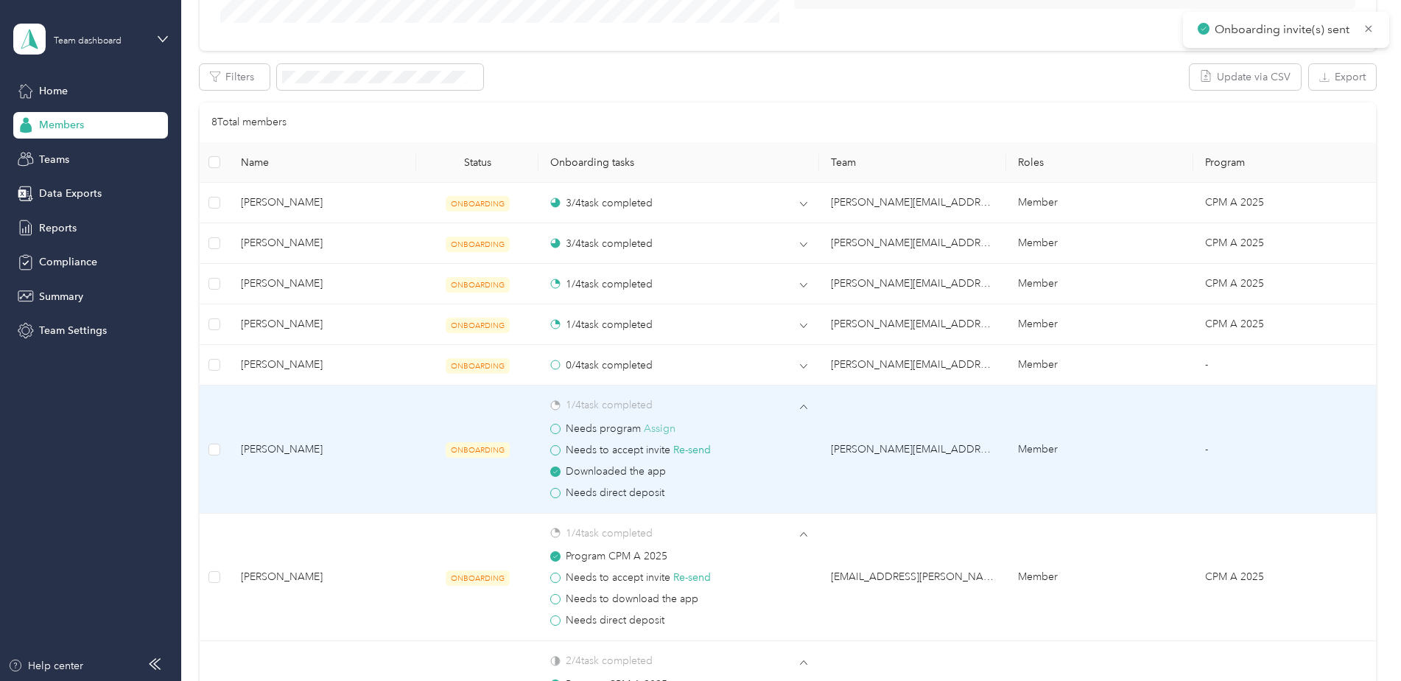
click at [657, 430] on button "Assign" at bounding box center [660, 429] width 32 height 16
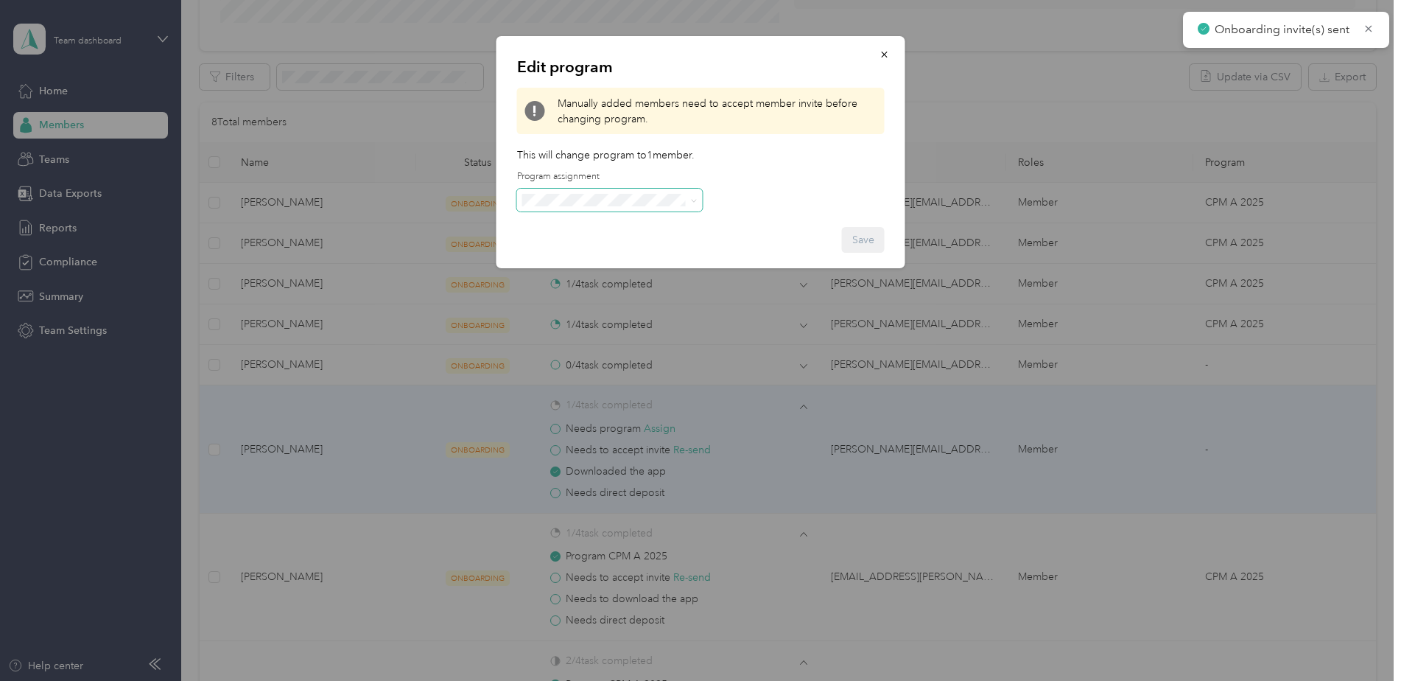
click at [615, 192] on span at bounding box center [610, 201] width 186 height 24
click at [610, 274] on span "CPM A 2025 (CPM)" at bounding box center [573, 277] width 90 height 13
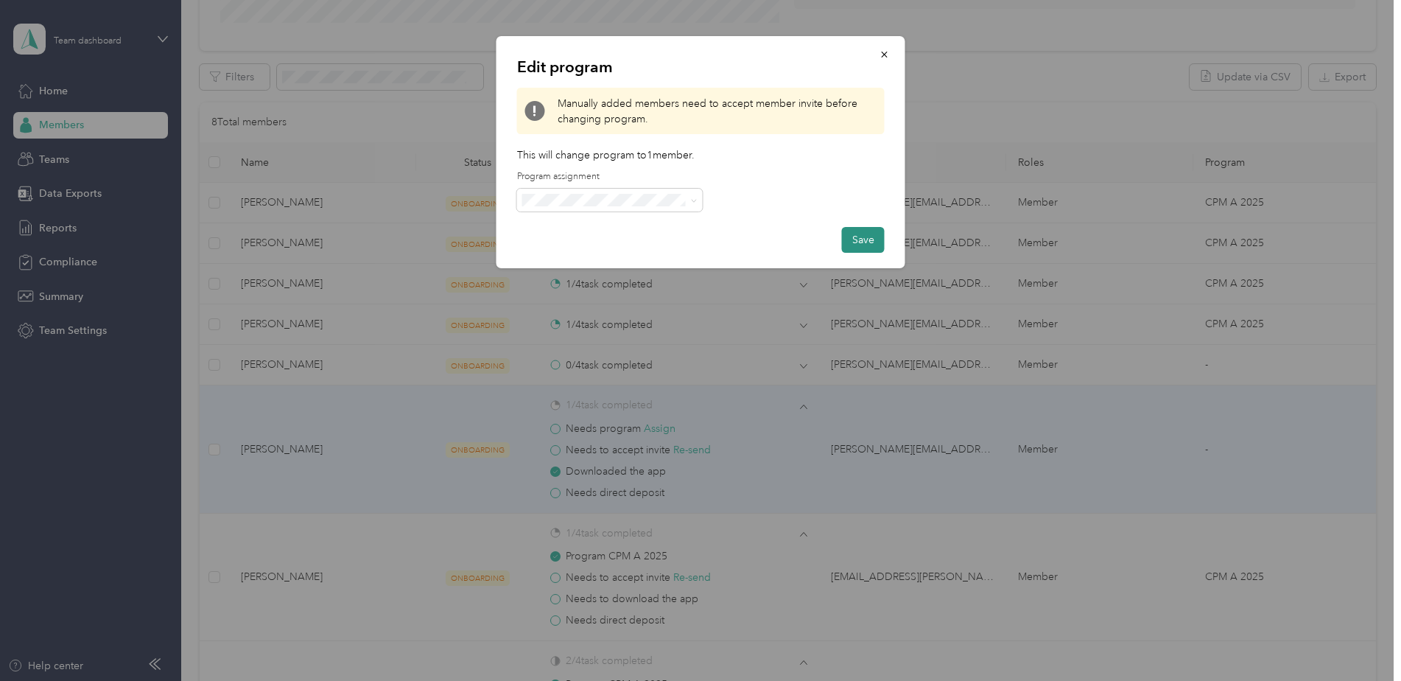
click at [861, 242] on button "Save" at bounding box center [863, 240] width 43 height 26
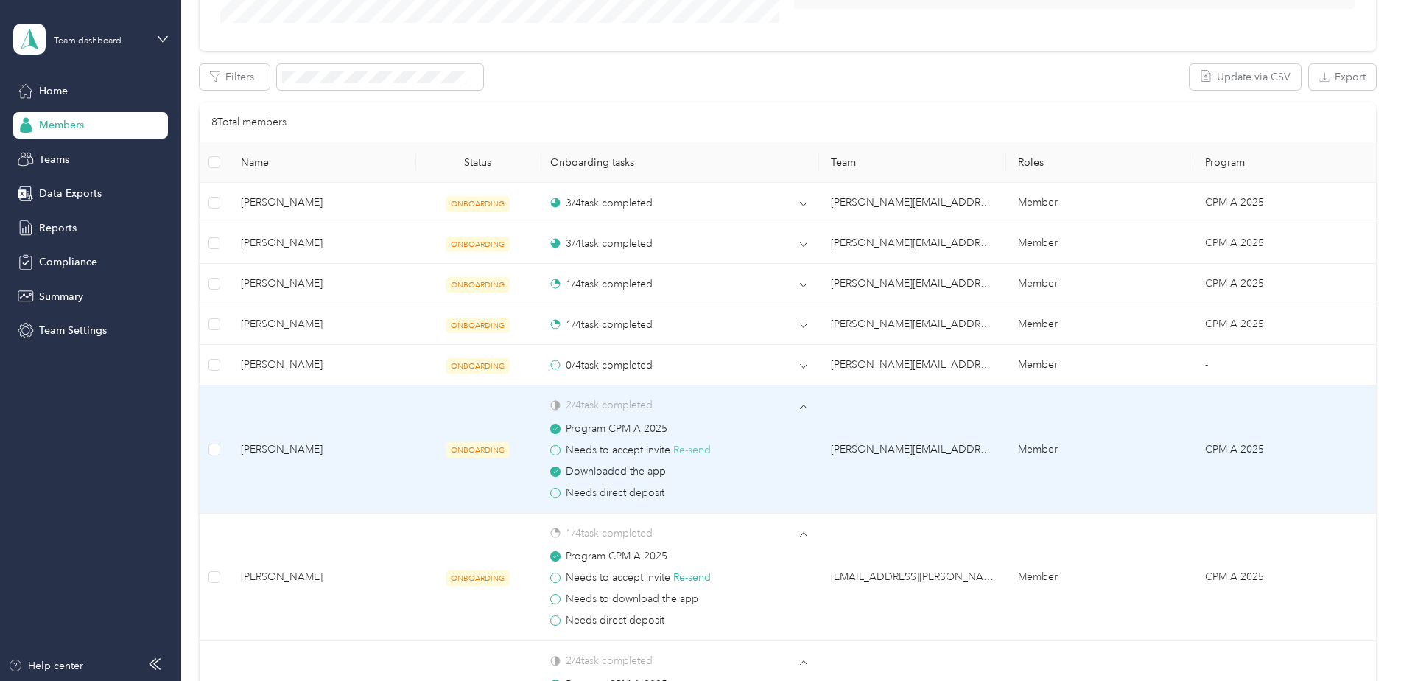
click at [688, 451] on button "Re-send" at bounding box center [692, 450] width 38 height 16
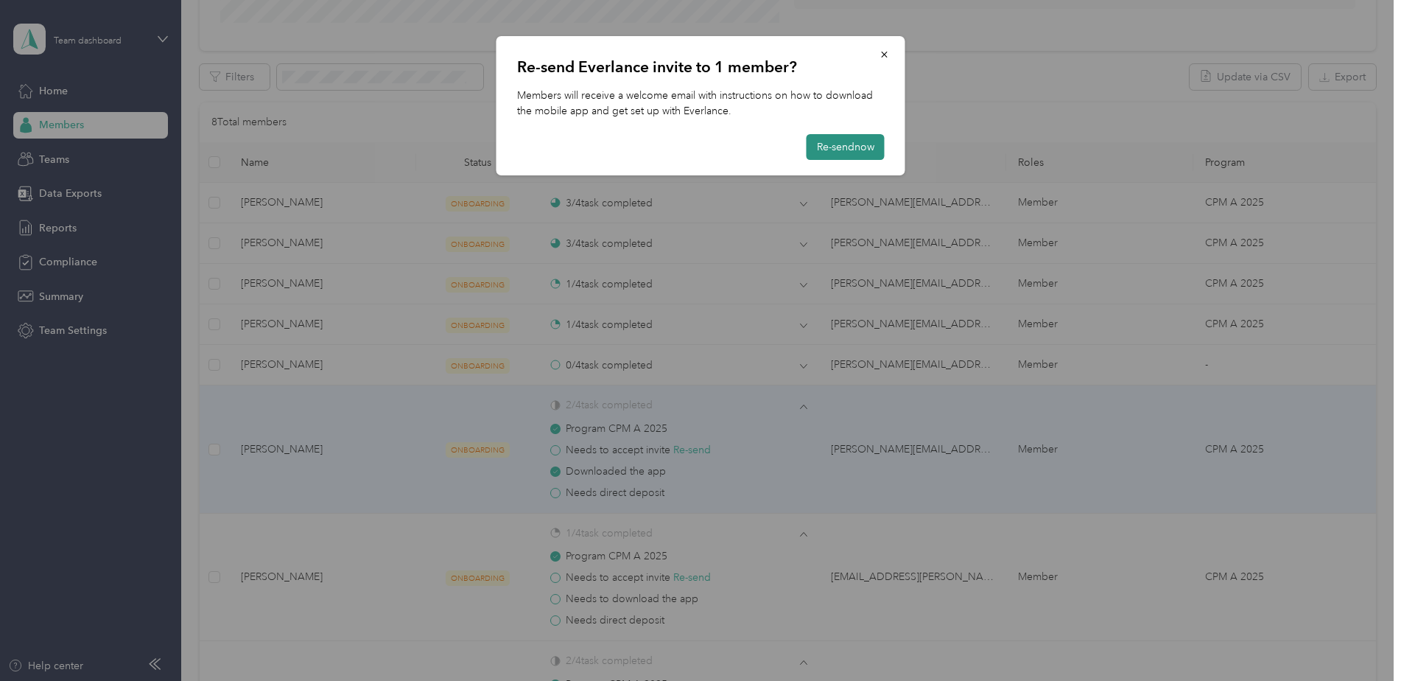
click at [865, 144] on button "Re-send now" at bounding box center [846, 147] width 78 height 26
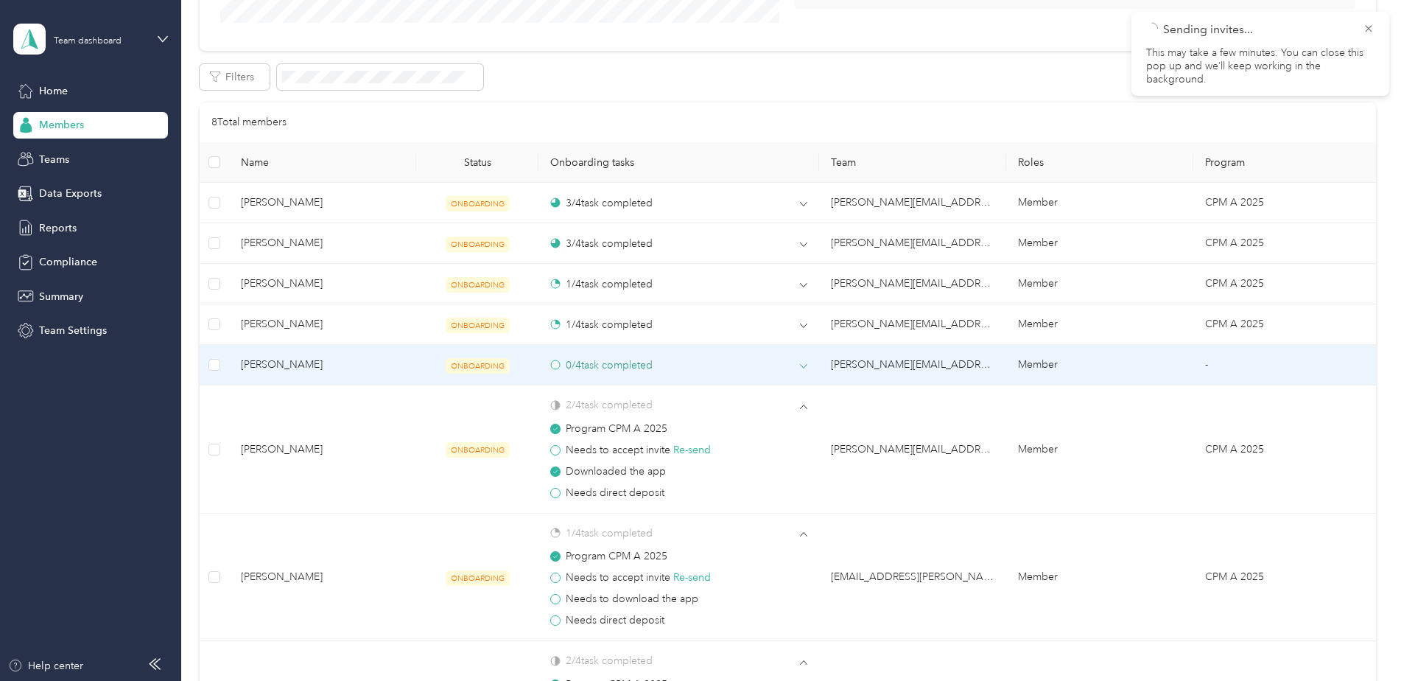
click at [697, 372] on div "0 / 4 task completed" at bounding box center [678, 364] width 257 height 15
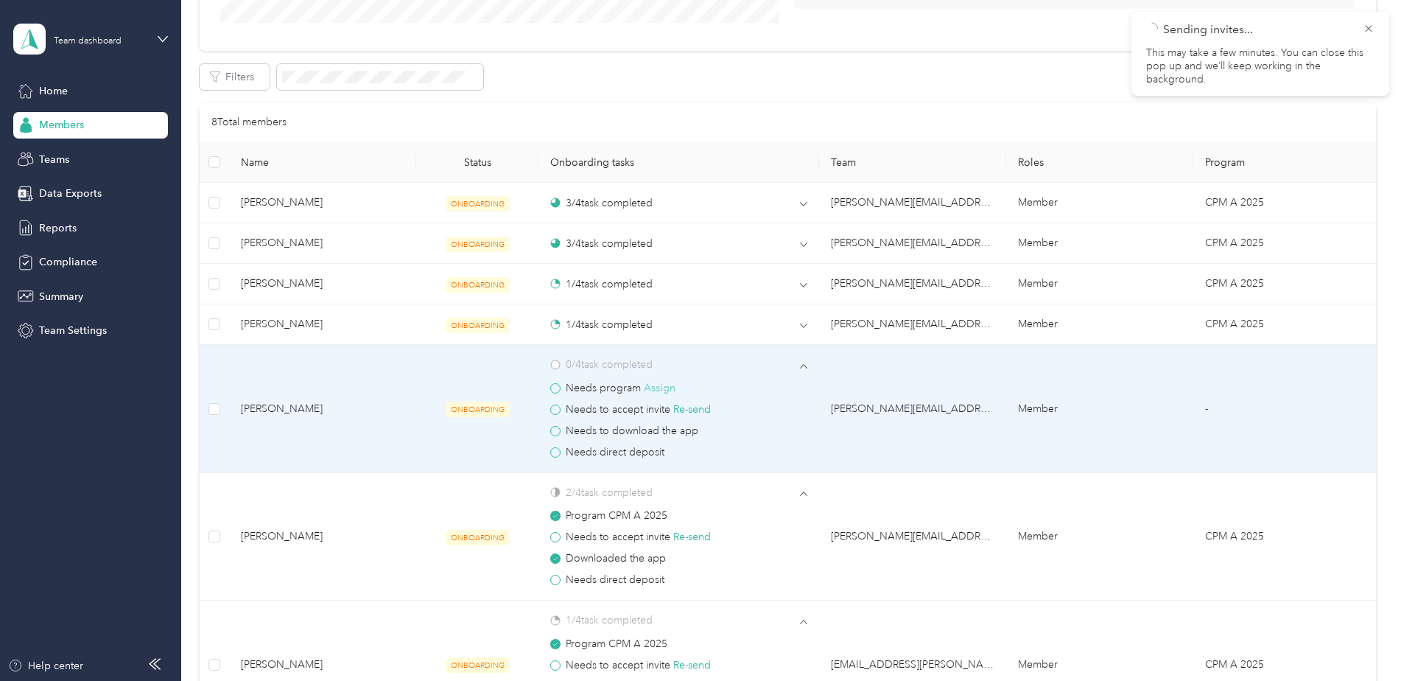
click at [664, 391] on button "Assign" at bounding box center [660, 388] width 32 height 16
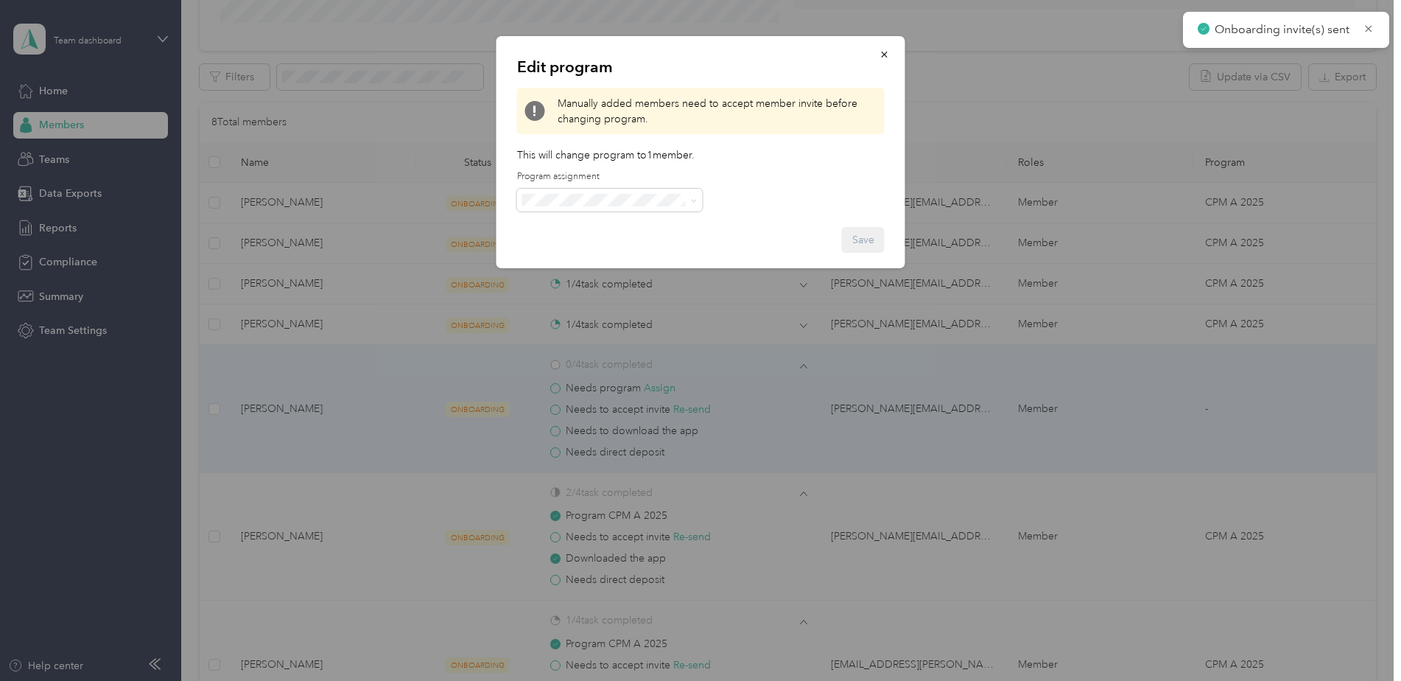
click at [588, 277] on span "CPM A 2025 (CPM)" at bounding box center [573, 277] width 90 height 13
click at [878, 242] on button "Save" at bounding box center [863, 240] width 43 height 26
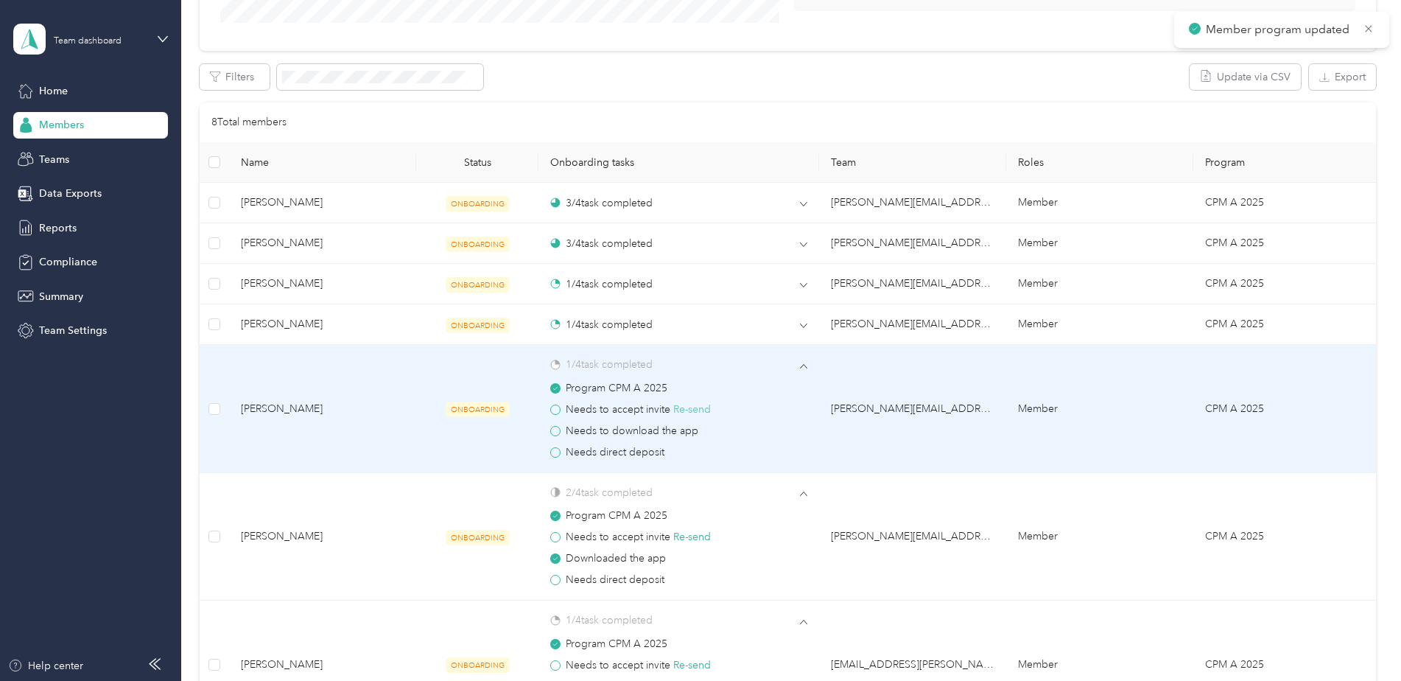
click at [693, 408] on button "Re-send" at bounding box center [692, 410] width 38 height 16
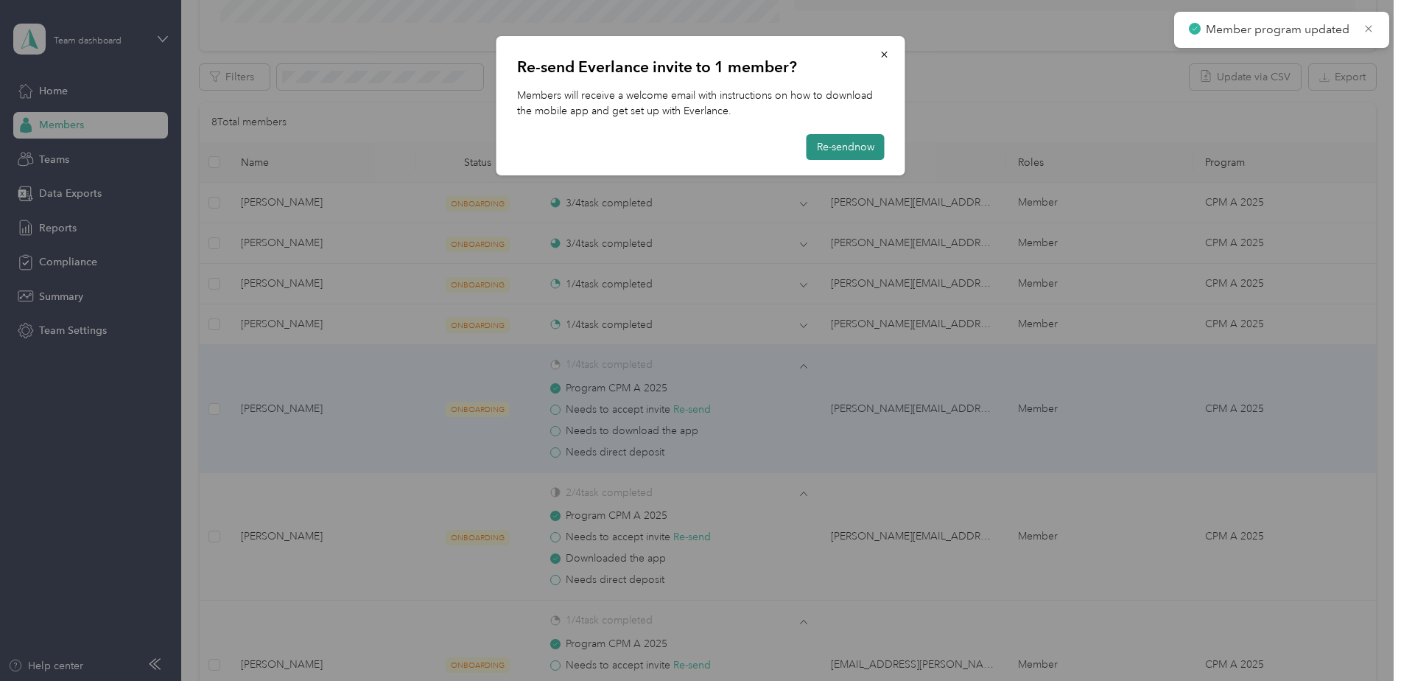
click at [836, 150] on button "Re-send now" at bounding box center [846, 147] width 78 height 26
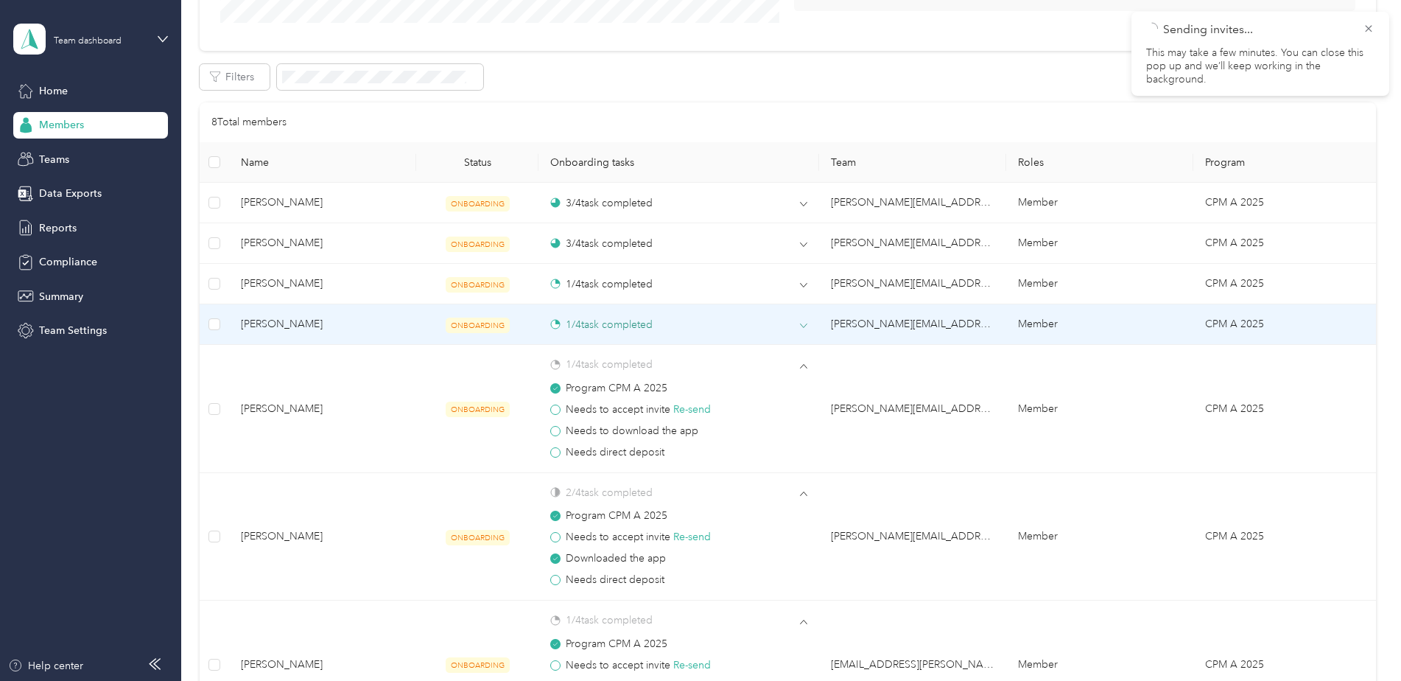
click at [617, 326] on div "1 / 4 task completed" at bounding box center [601, 324] width 102 height 15
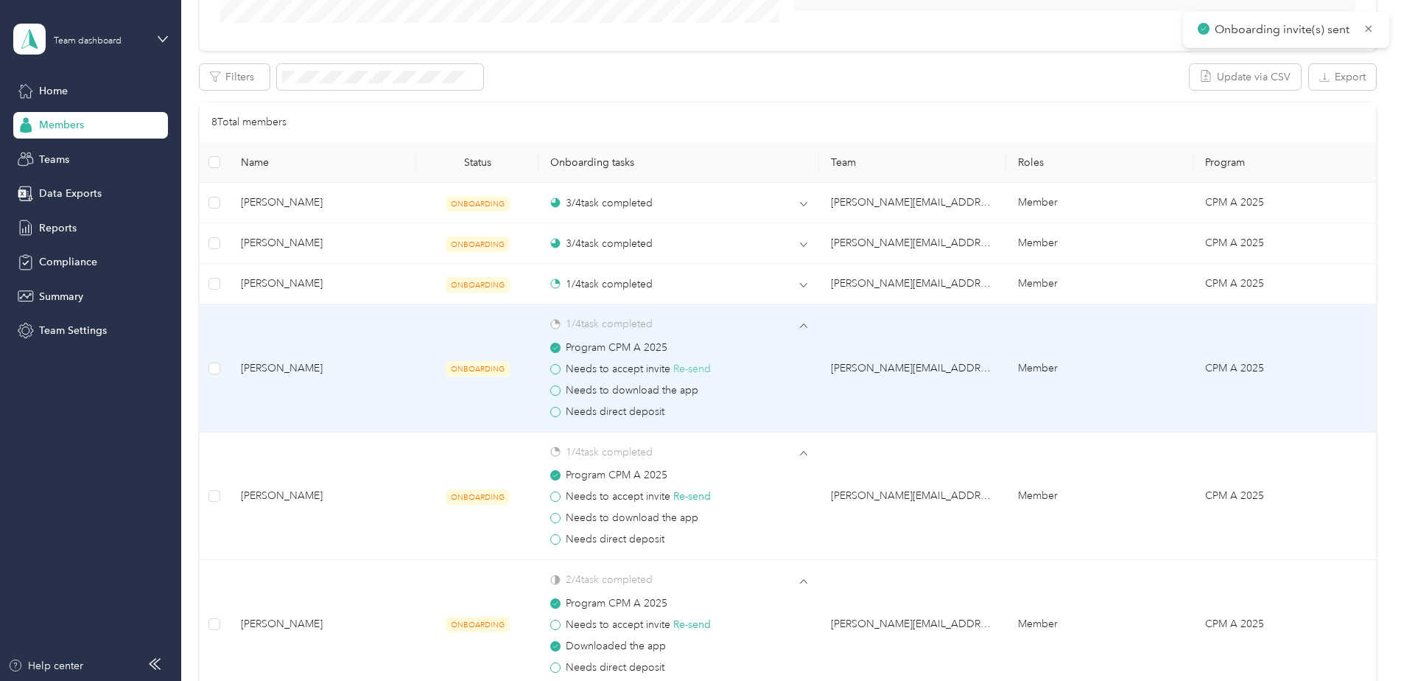
click at [693, 368] on button "Re-send" at bounding box center [692, 369] width 38 height 16
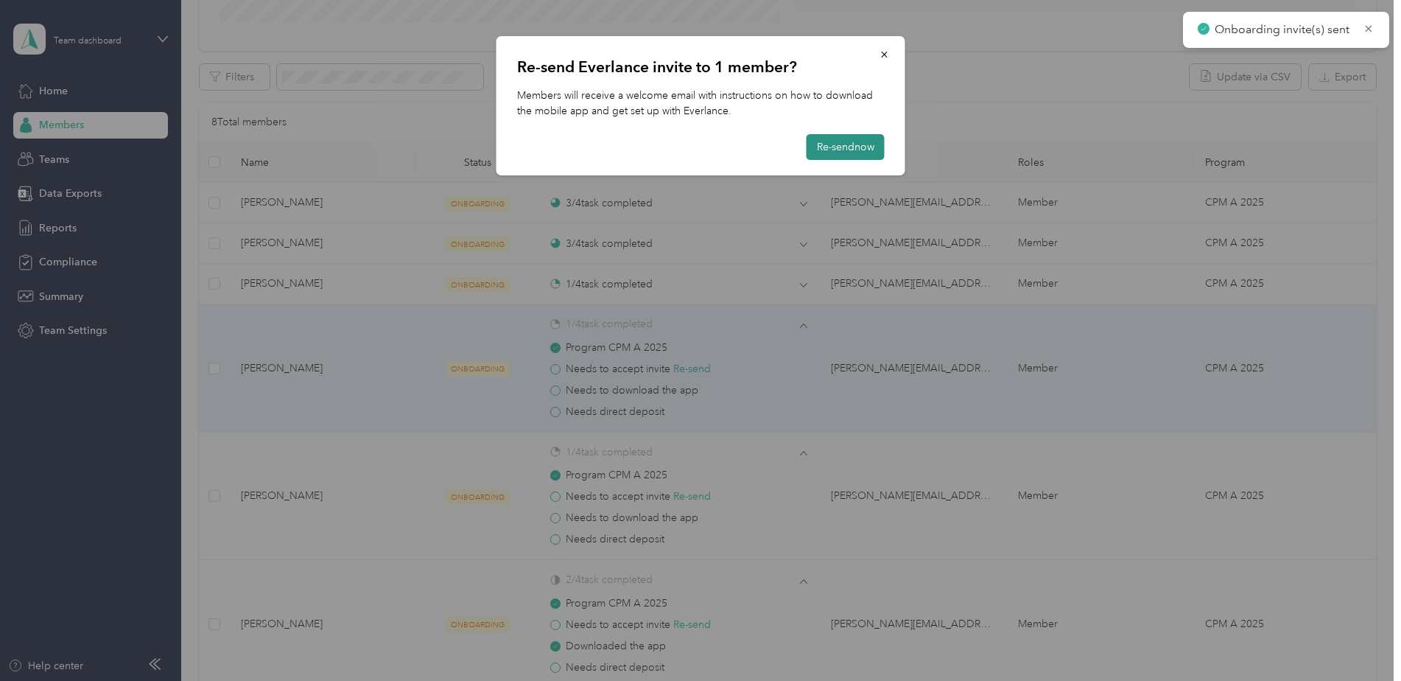
click at [829, 144] on button "Re-send now" at bounding box center [846, 147] width 78 height 26
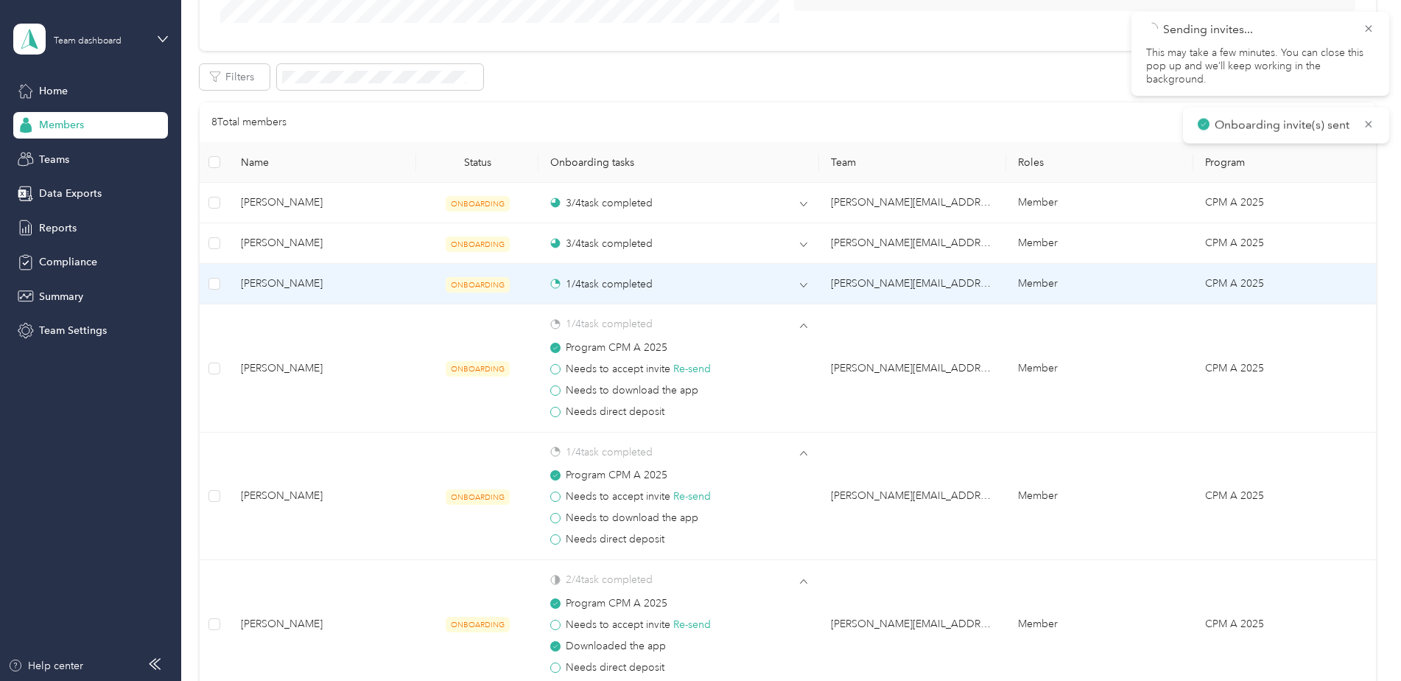
click at [627, 283] on div "1 / 4 task completed" at bounding box center [601, 283] width 102 height 15
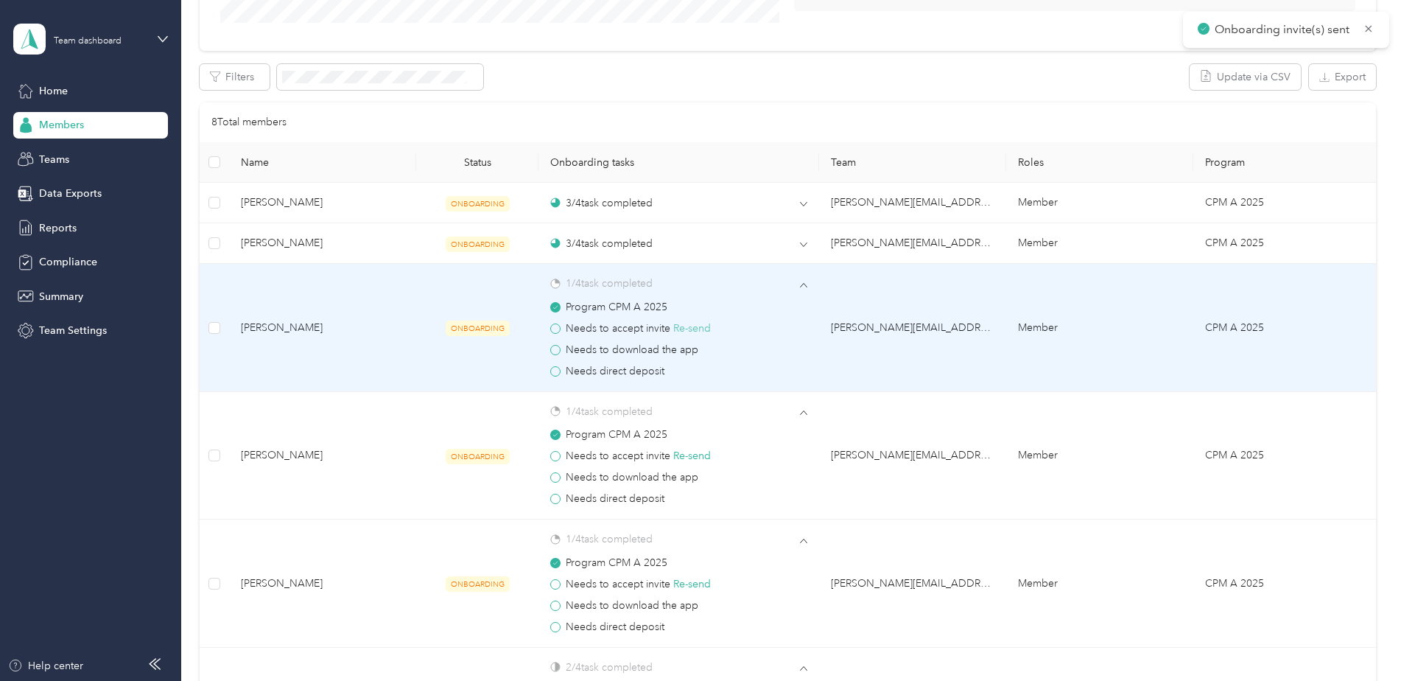
click at [704, 332] on button "Re-send" at bounding box center [692, 329] width 38 height 16
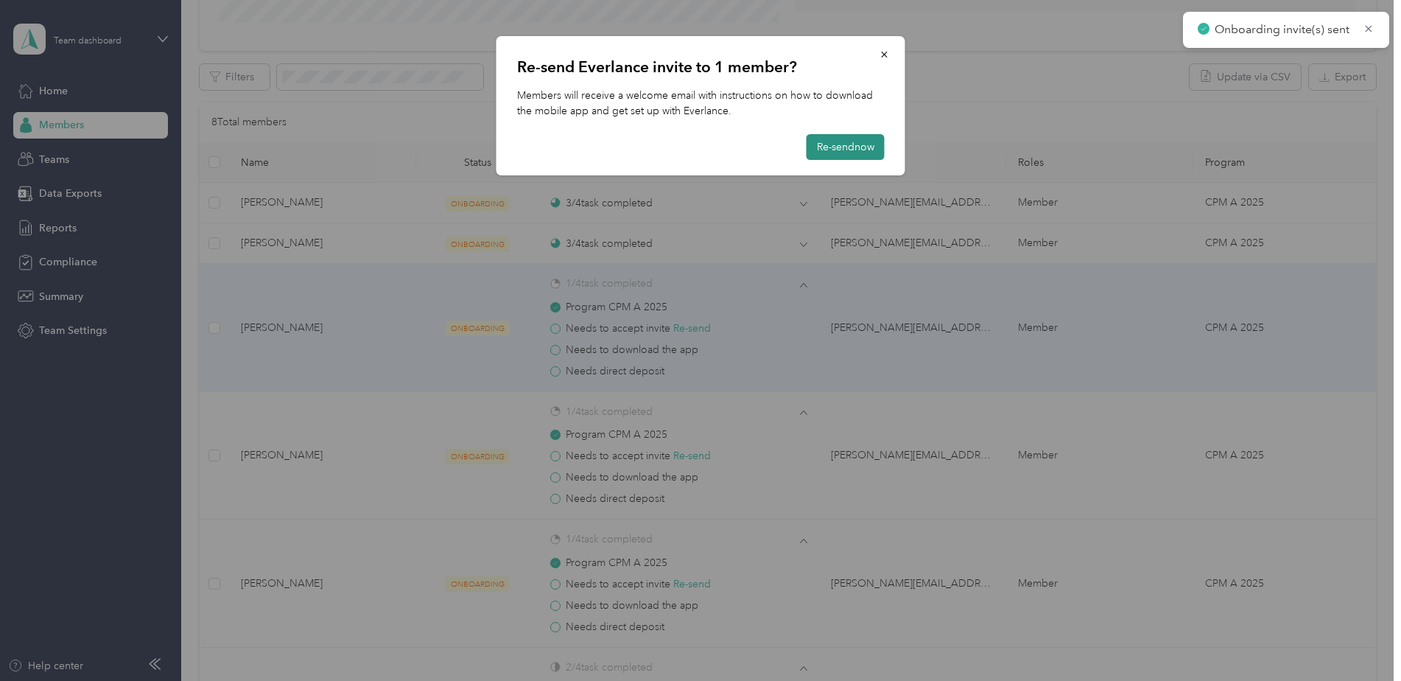
click at [868, 145] on button "Re-send now" at bounding box center [846, 147] width 78 height 26
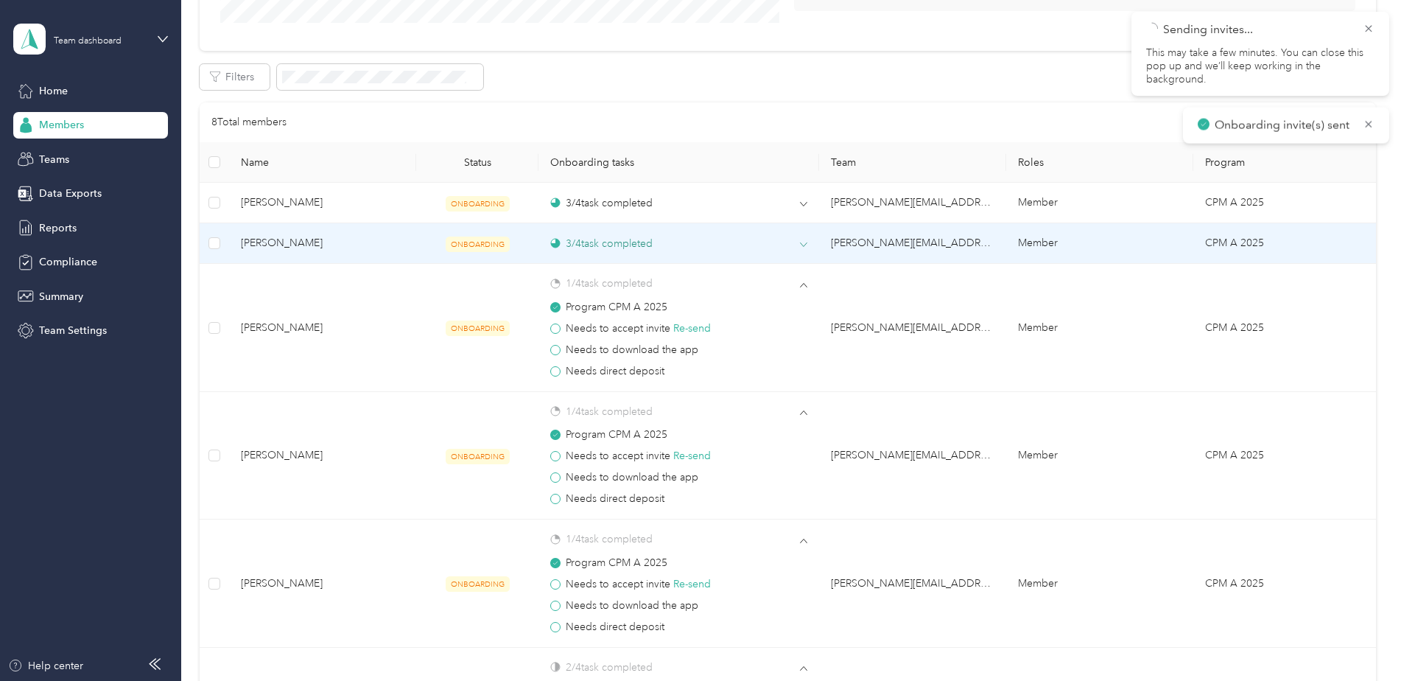
click at [612, 245] on div "3 / 4 task completed" at bounding box center [601, 243] width 102 height 15
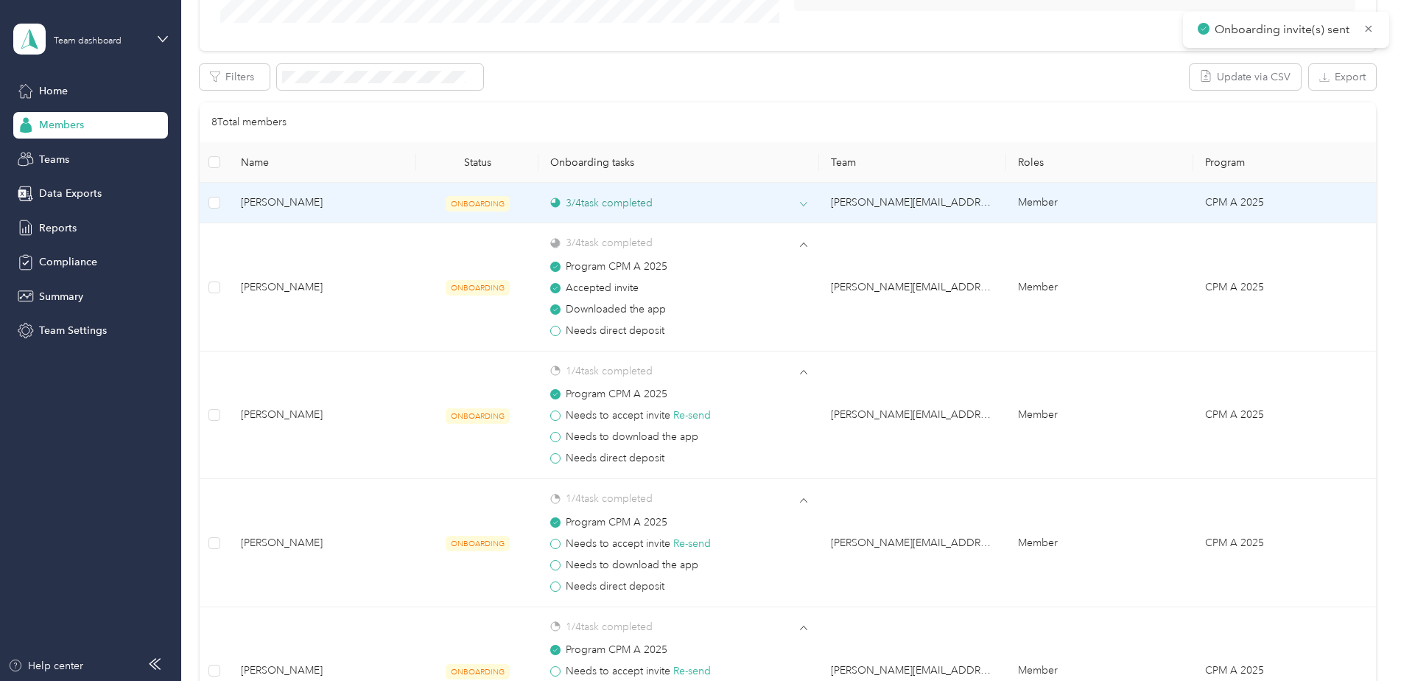
click at [608, 204] on div "3 / 4 task completed" at bounding box center [601, 202] width 102 height 15
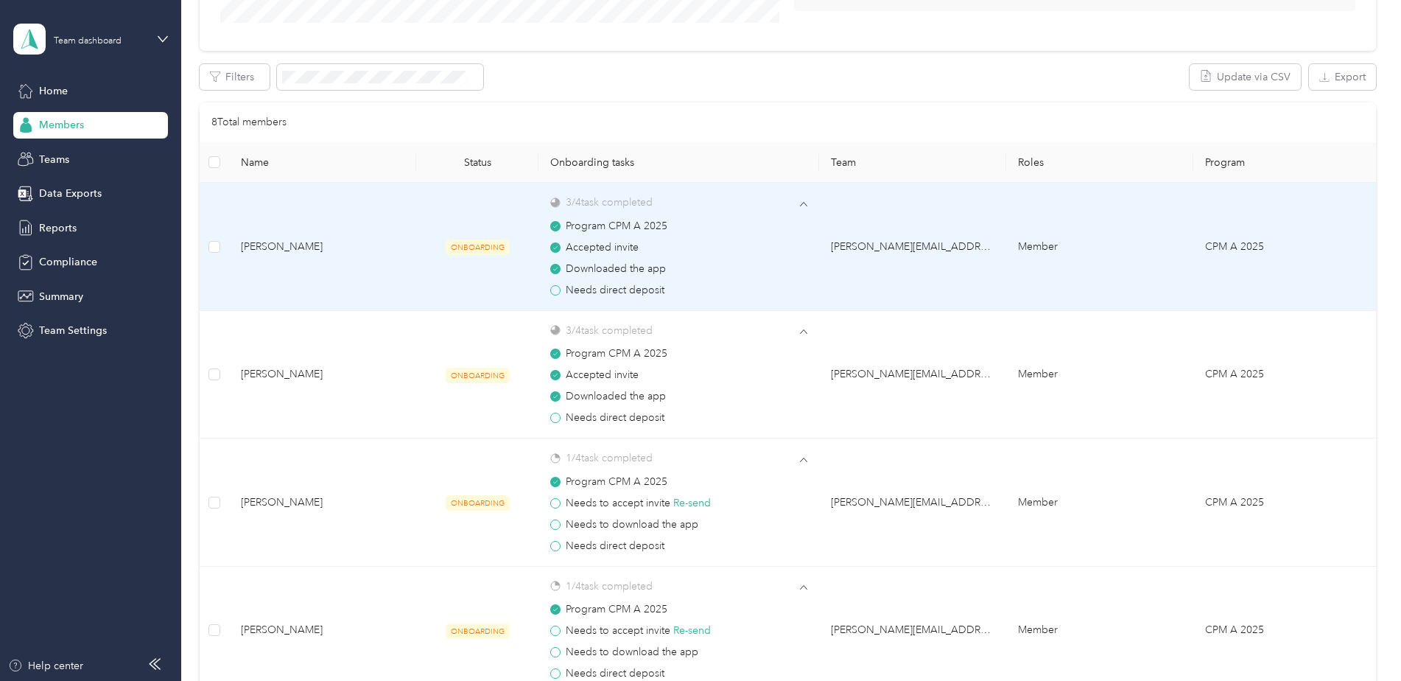
click at [491, 290] on td "ONBOARDING" at bounding box center [477, 247] width 122 height 128
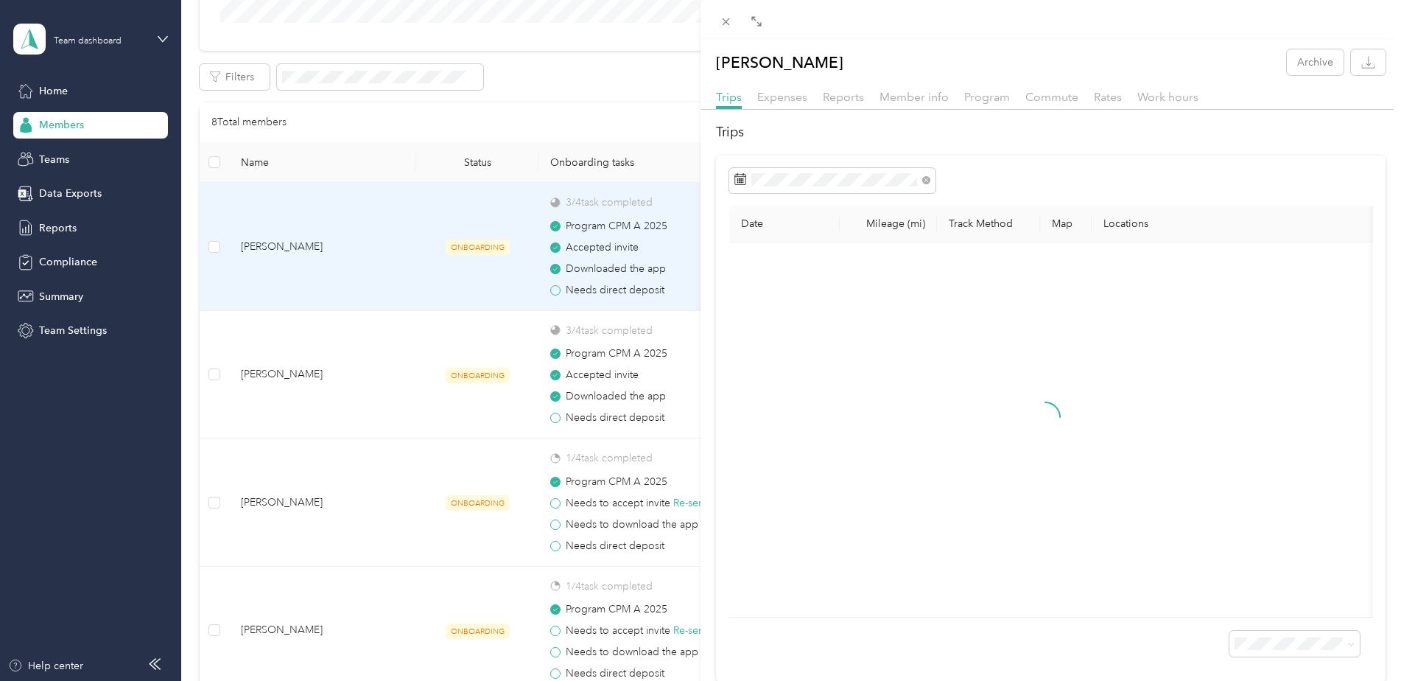
click at [452, 119] on div "[PERSON_NAME] Archive Trips Expenses Reports Member info Program Commute Rates …" at bounding box center [700, 340] width 1401 height 681
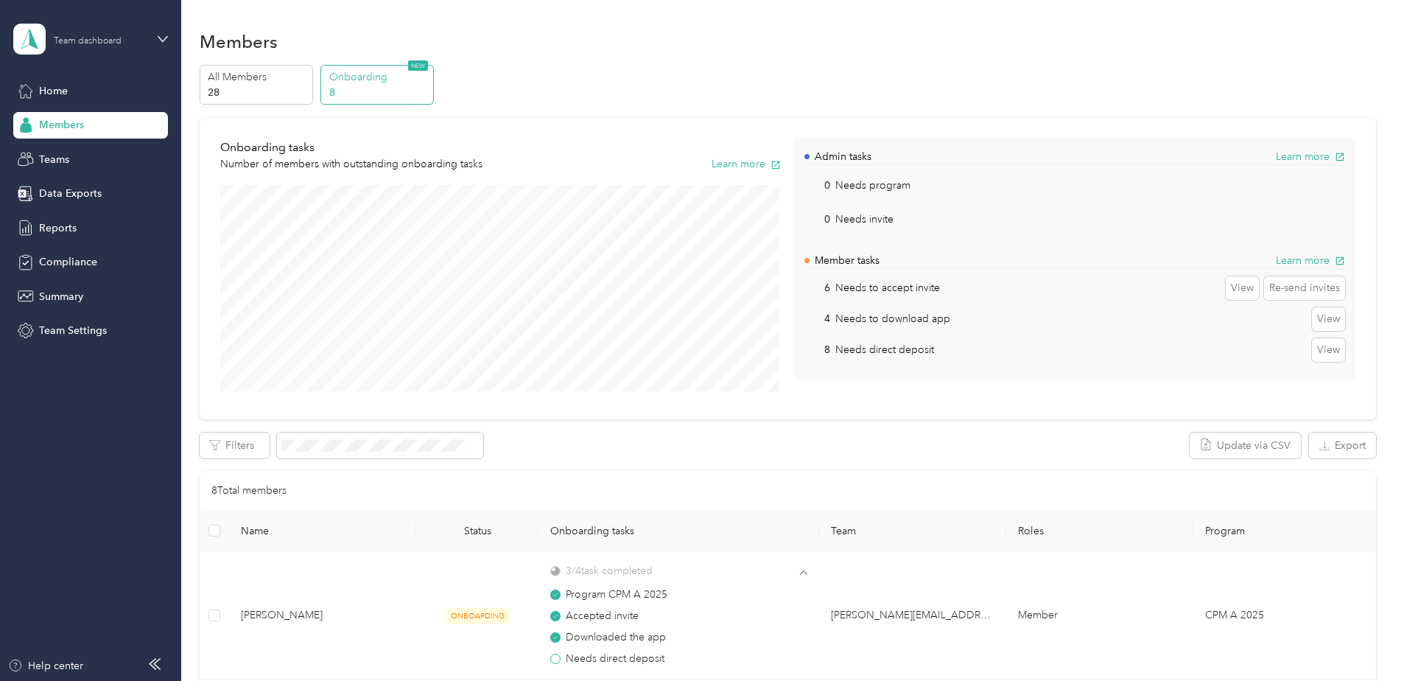
click at [105, 46] on div "Team dashboard" at bounding box center [88, 41] width 68 height 9
click at [81, 160] on div "Personal dashboard" at bounding box center [252, 154] width 456 height 26
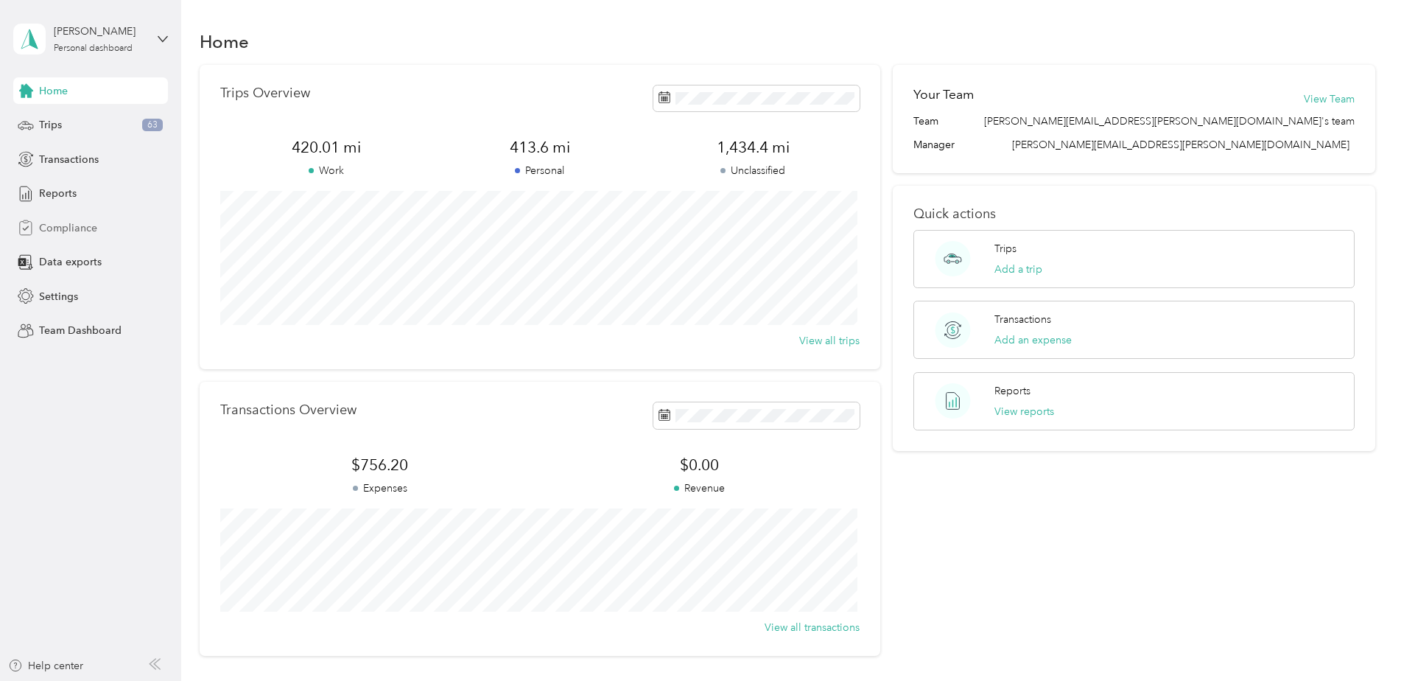
click at [71, 229] on span "Compliance" at bounding box center [68, 227] width 58 height 15
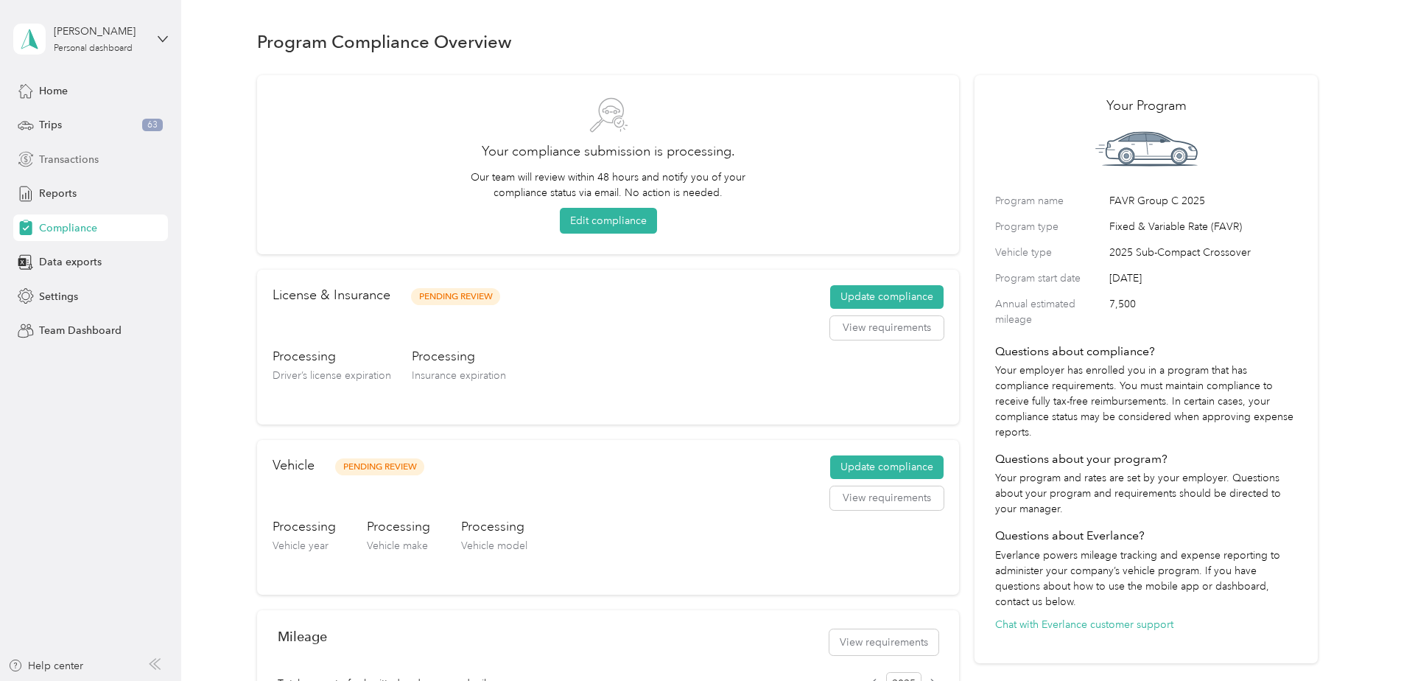
click at [51, 165] on span "Transactions" at bounding box center [69, 159] width 60 height 15
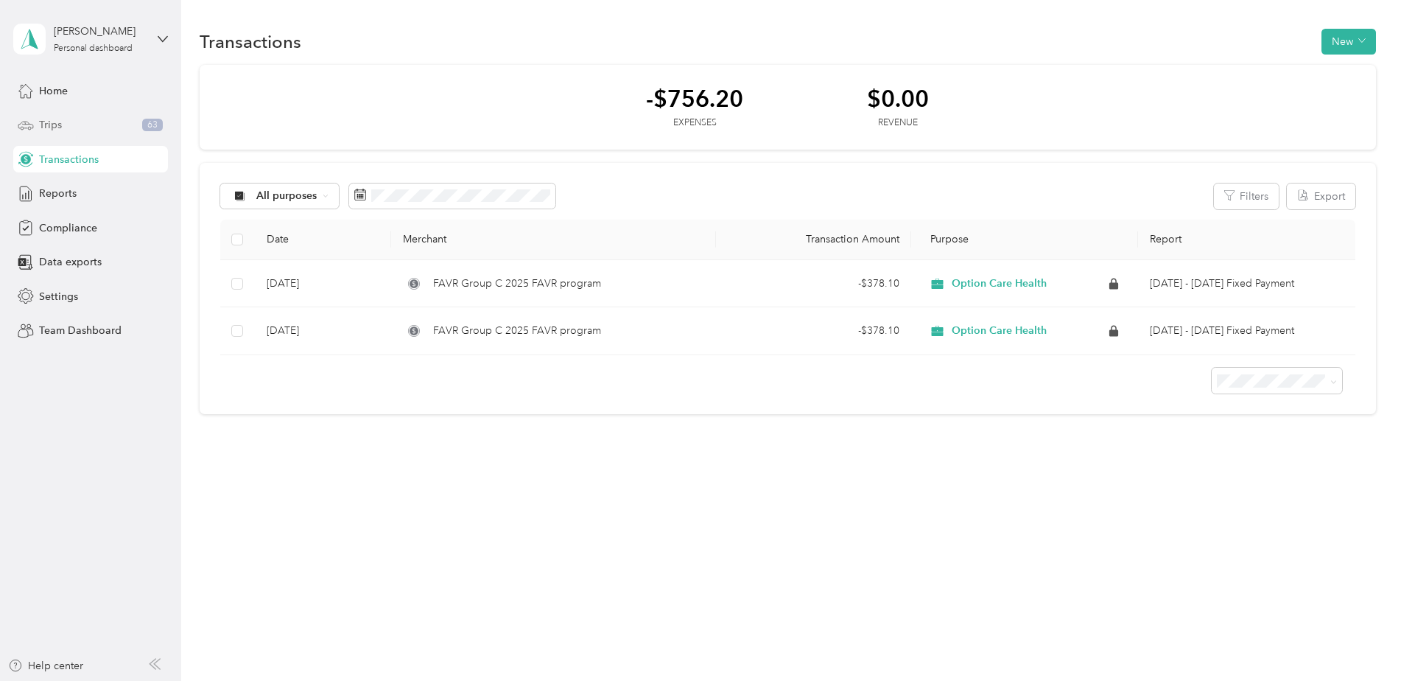
click at [62, 125] on div "Trips 63" at bounding box center [90, 125] width 155 height 27
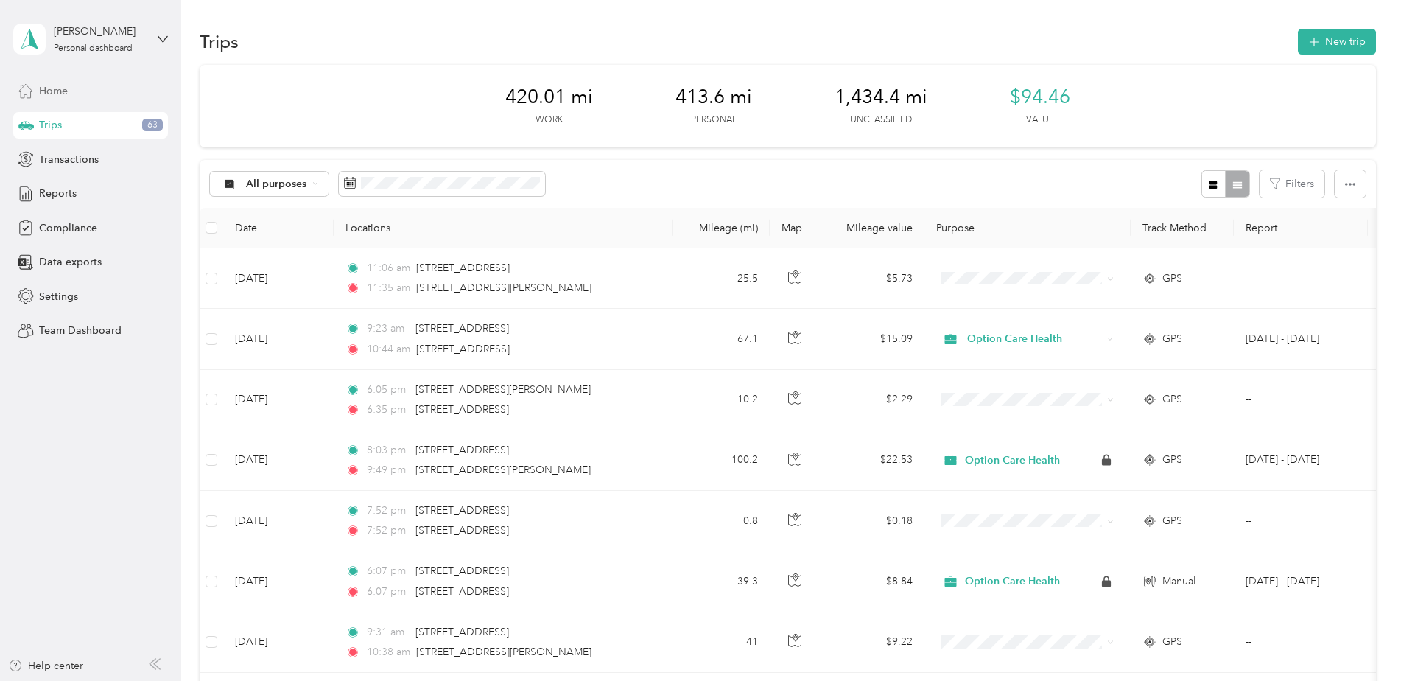
click at [62, 94] on span "Home" at bounding box center [53, 90] width 29 height 15
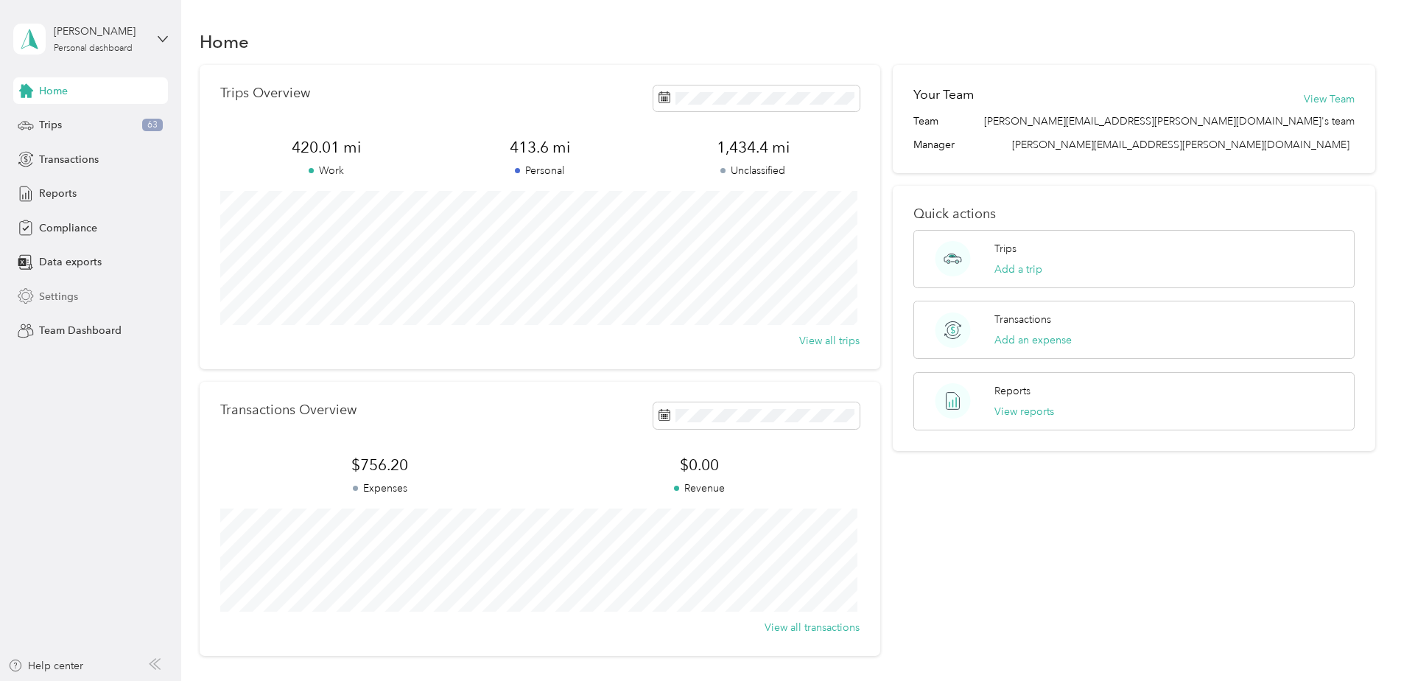
click at [46, 304] on div "Settings" at bounding box center [90, 296] width 155 height 27
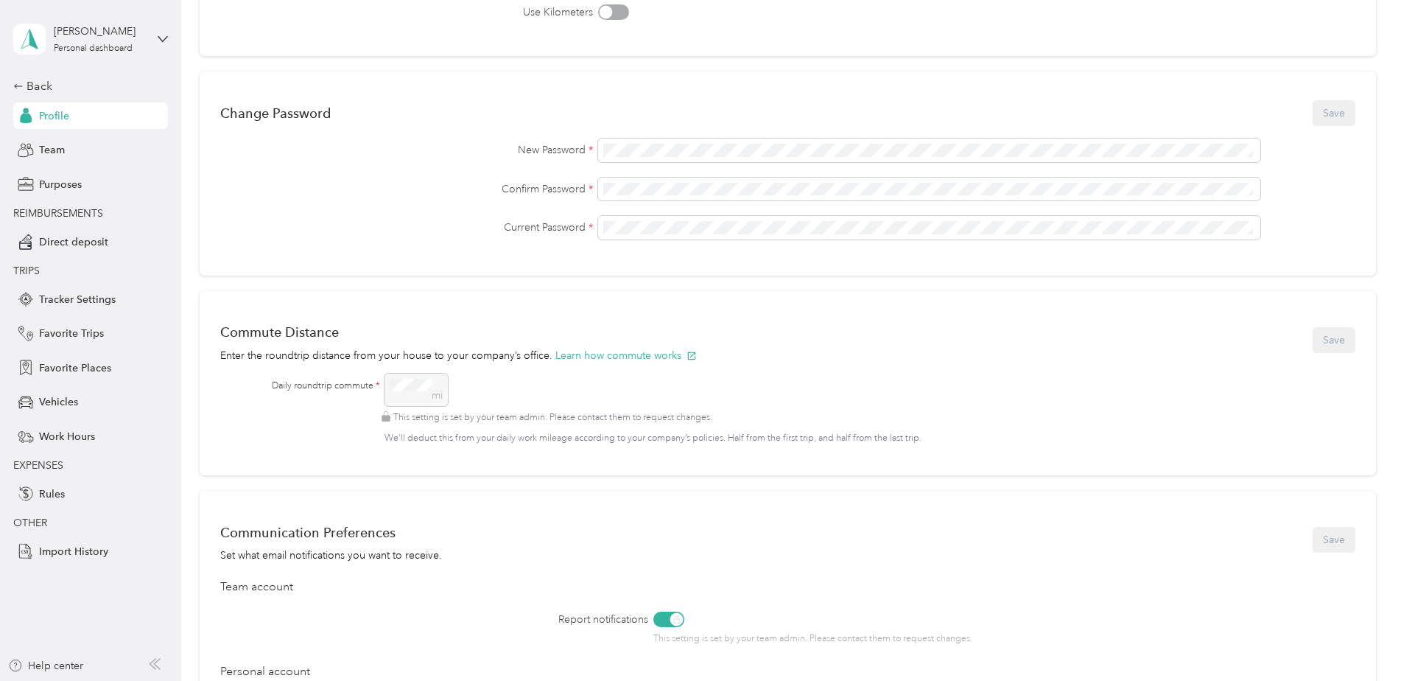
scroll to position [31, 0]
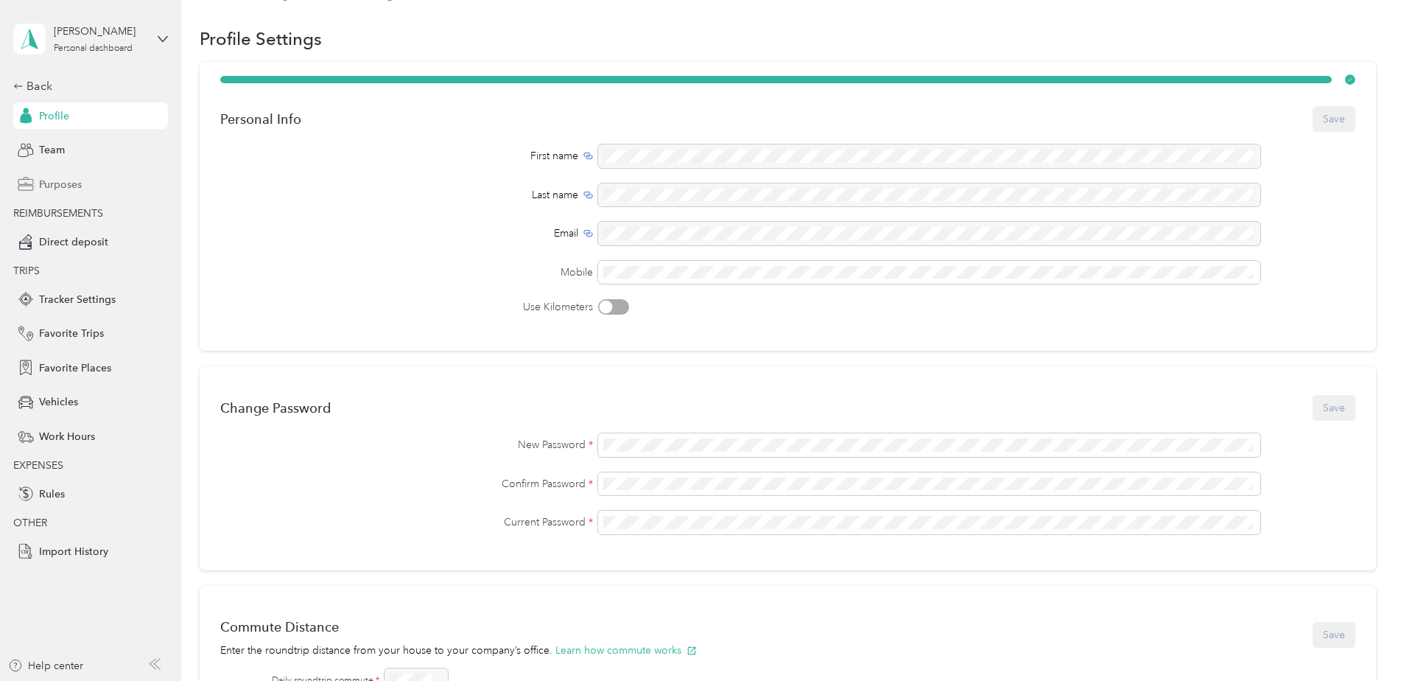
click at [51, 177] on span "Purposes" at bounding box center [60, 184] width 43 height 15
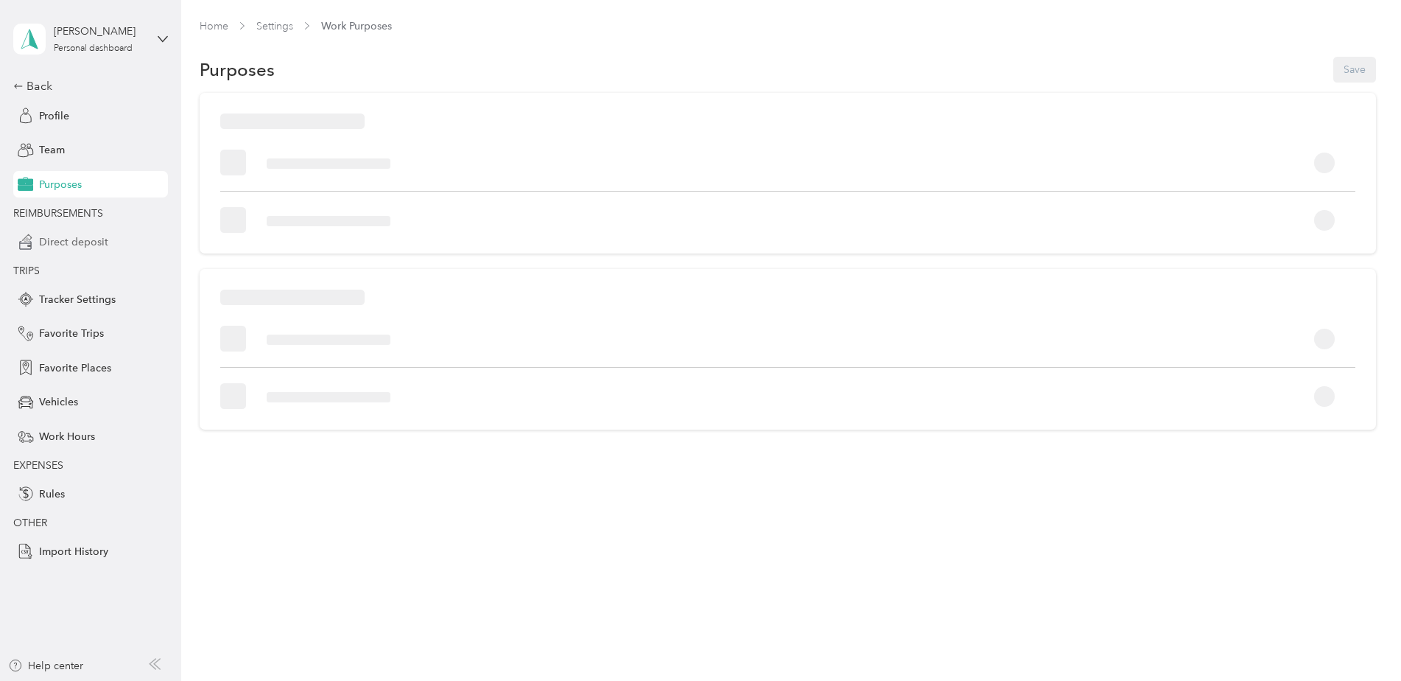
click at [74, 246] on span "Direct deposit" at bounding box center [73, 241] width 69 height 15
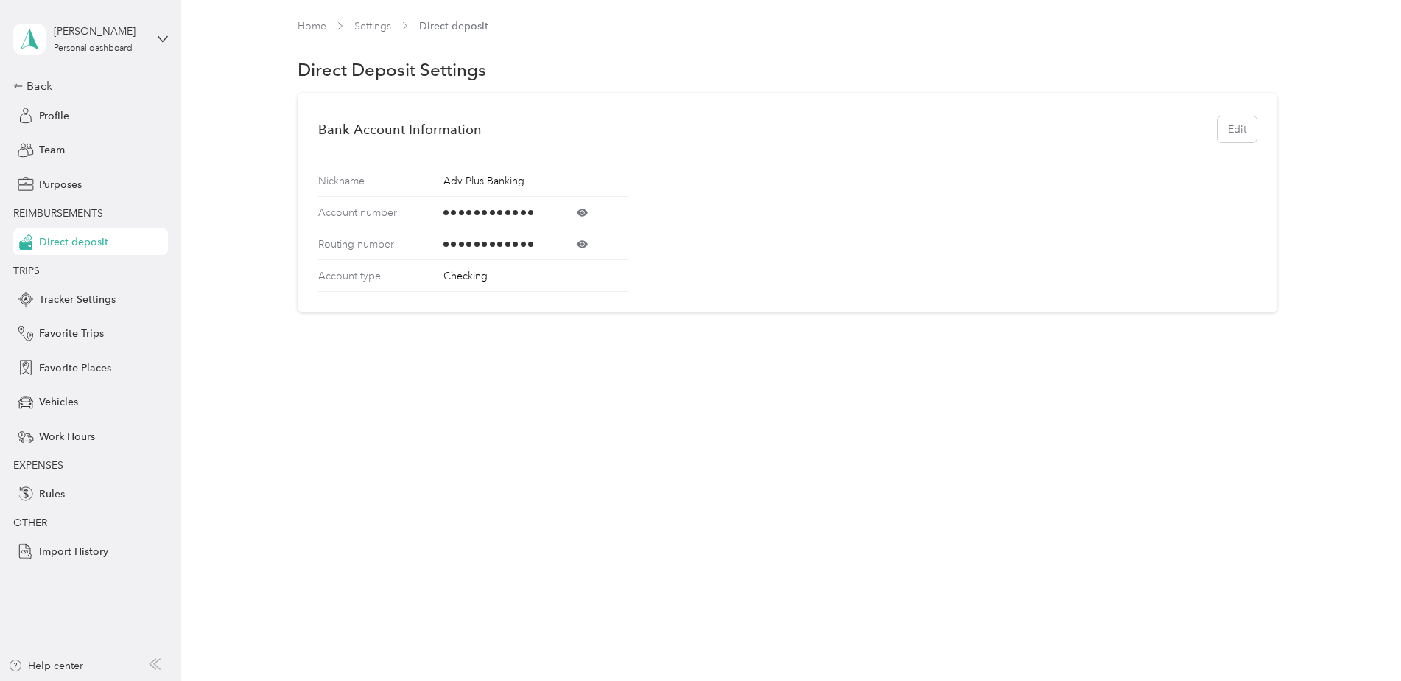
click at [588, 215] on icon at bounding box center [582, 212] width 11 height 11
click at [584, 244] on icon at bounding box center [583, 244] width 4 height 4
click at [55, 108] on span "Profile" at bounding box center [54, 115] width 30 height 15
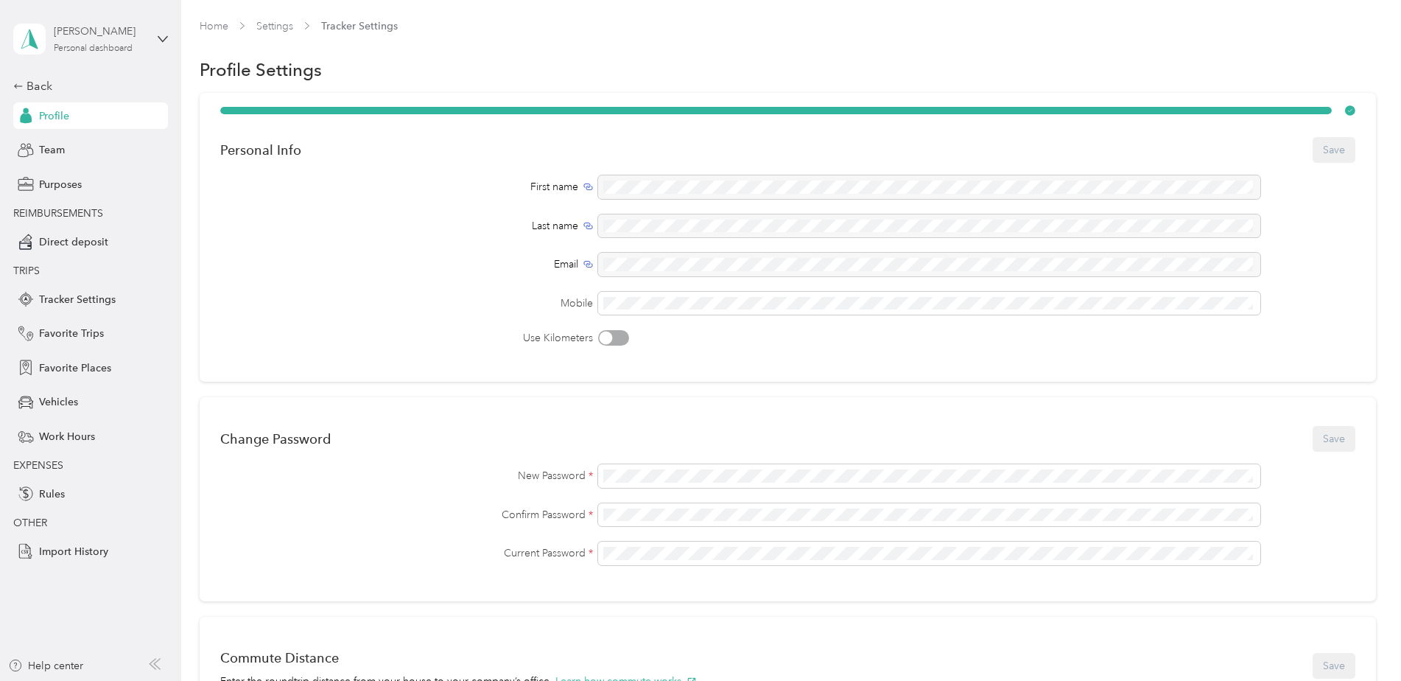
click at [95, 40] on div "[PERSON_NAME] Personal dashboard" at bounding box center [100, 38] width 92 height 29
click at [87, 125] on div "Team dashboard" at bounding box center [66, 120] width 79 height 15
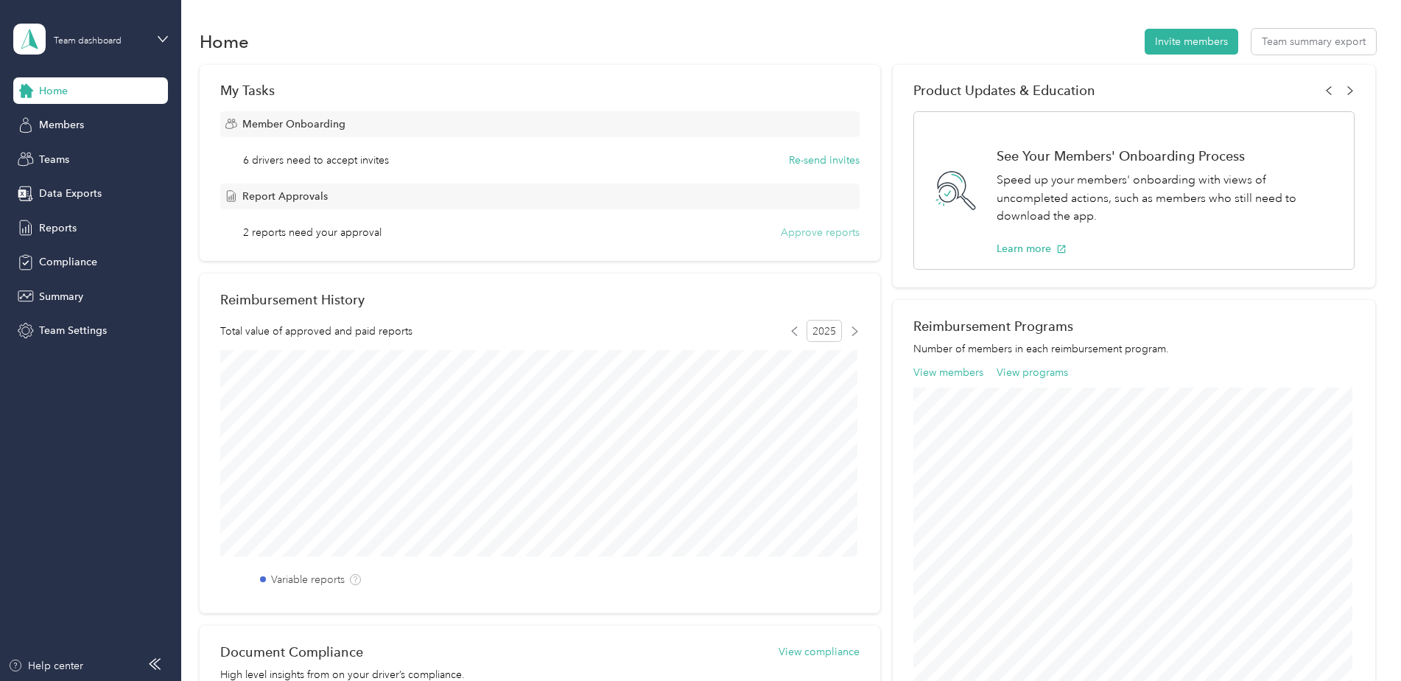
click at [834, 234] on button "Approve reports" at bounding box center [820, 232] width 79 height 15
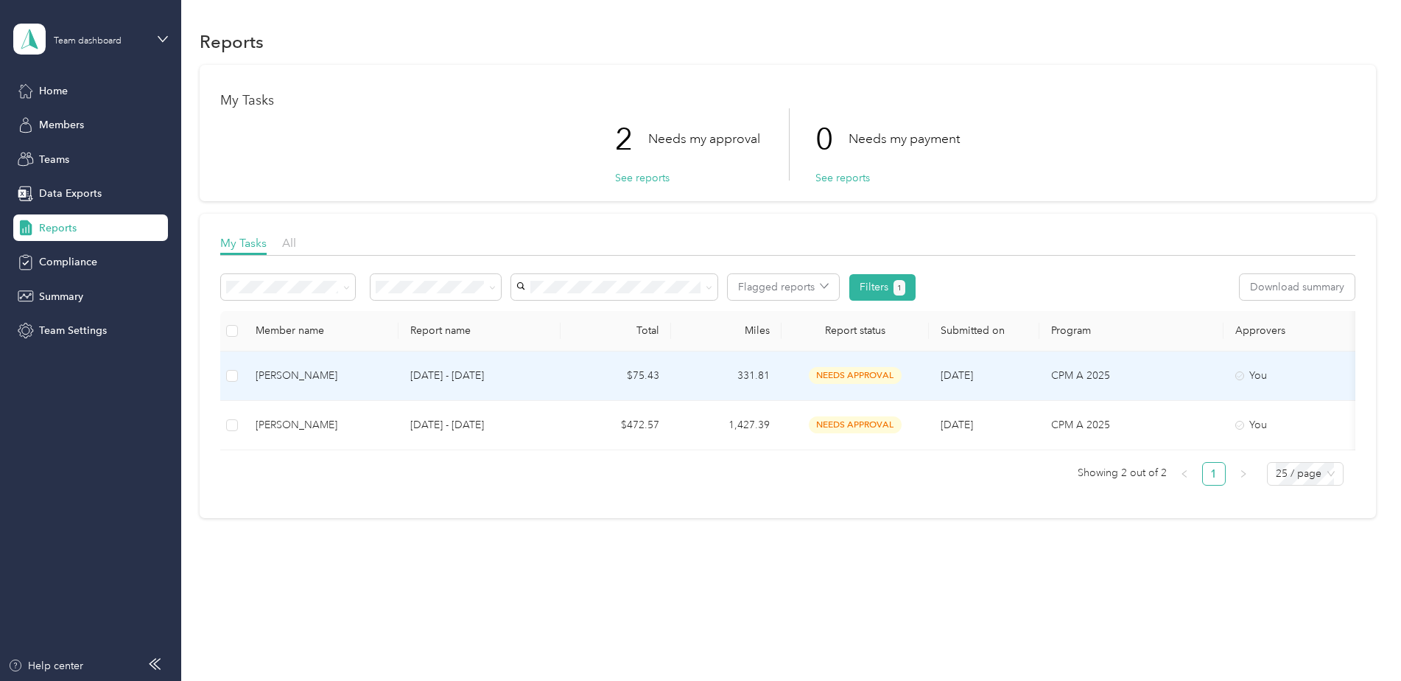
click at [791, 380] on td "needs approval" at bounding box center [855, 375] width 147 height 49
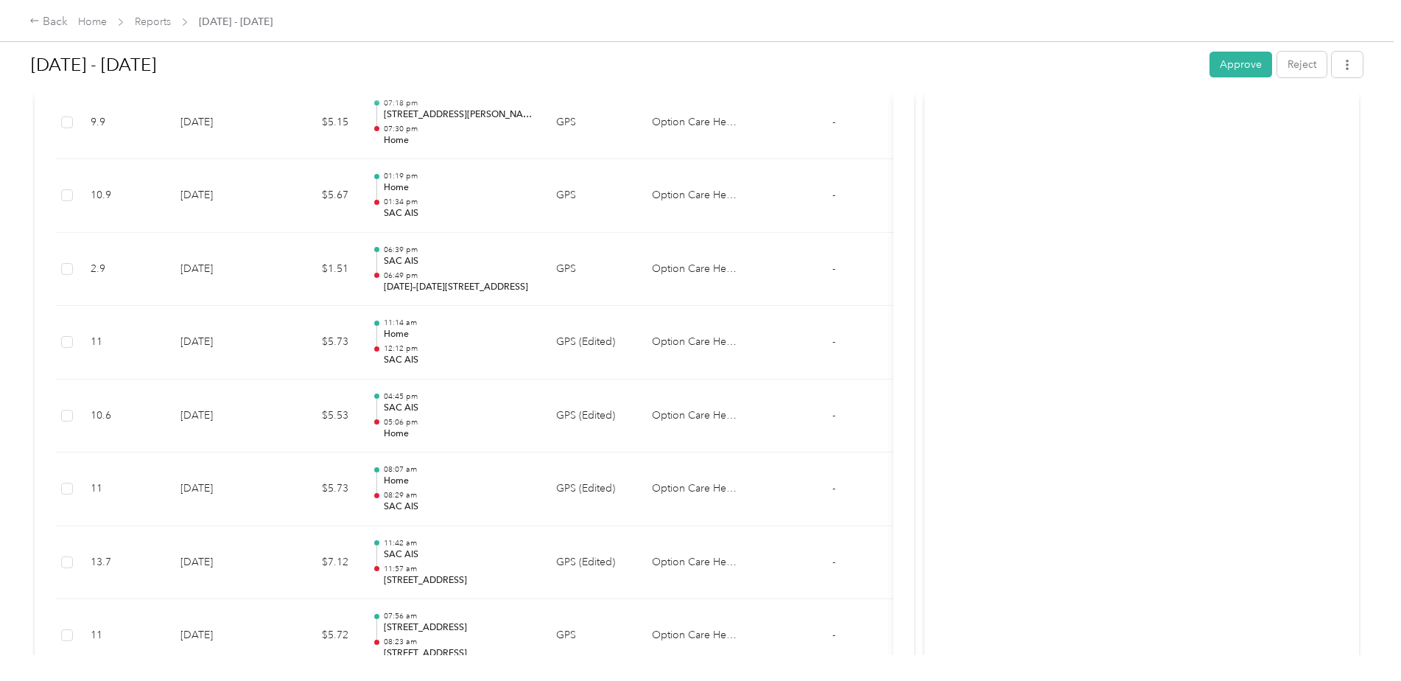
scroll to position [1317, 0]
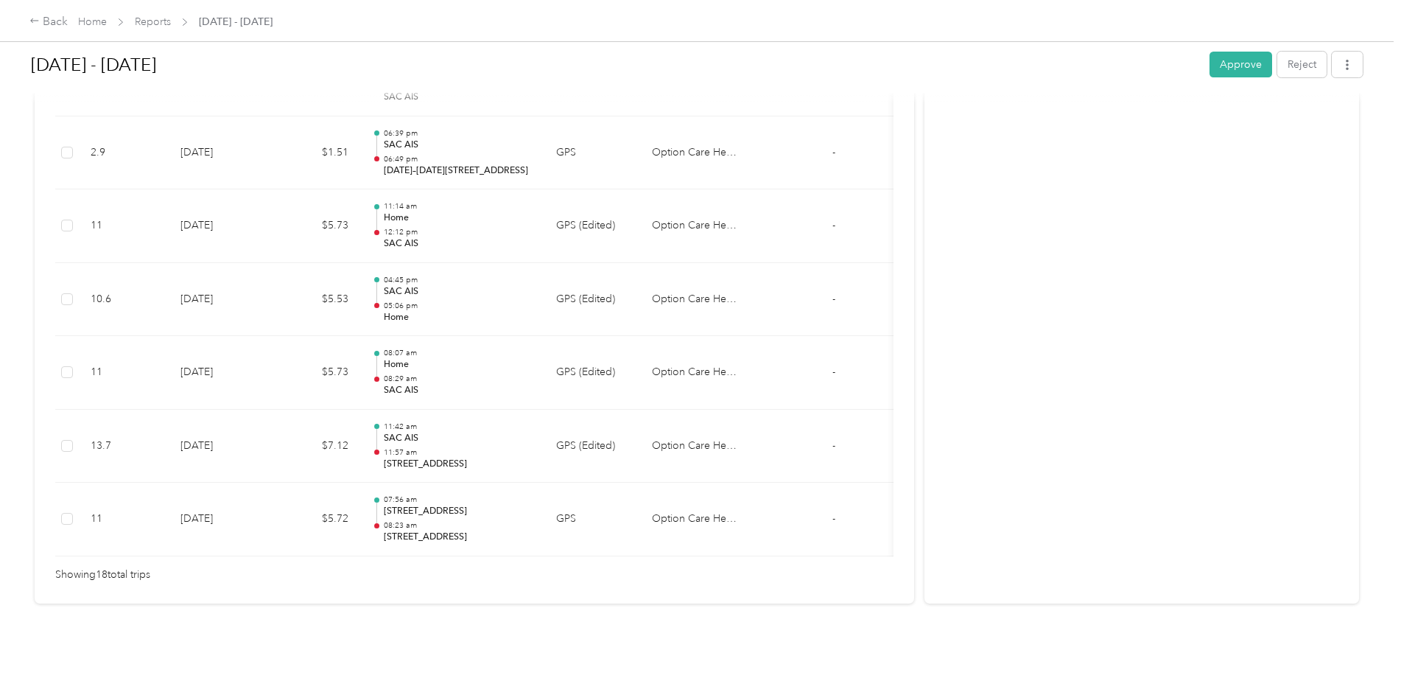
click at [1236, 63] on button "Approve" at bounding box center [1241, 65] width 63 height 26
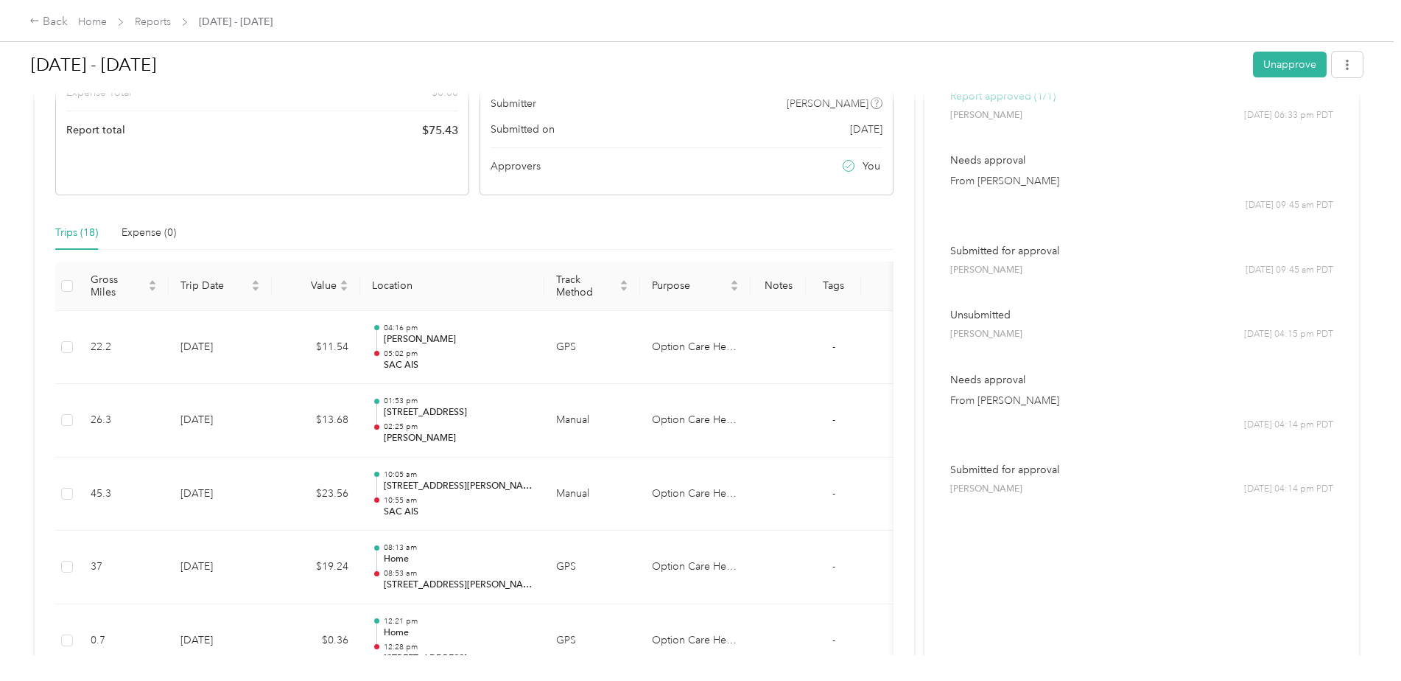
scroll to position [0, 0]
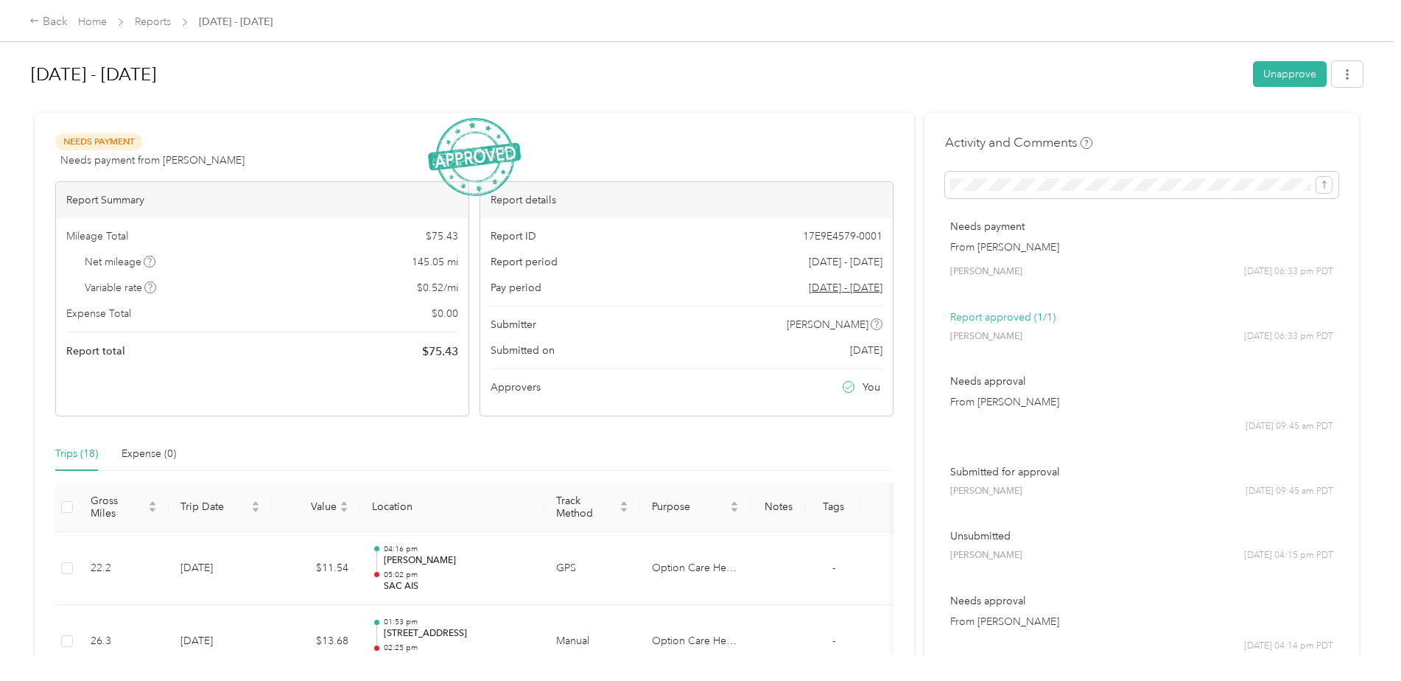
click at [236, 21] on span "[DATE] - [DATE]" at bounding box center [236, 21] width 74 height 15
click at [160, 27] on link "Reports" at bounding box center [153, 21] width 36 height 13
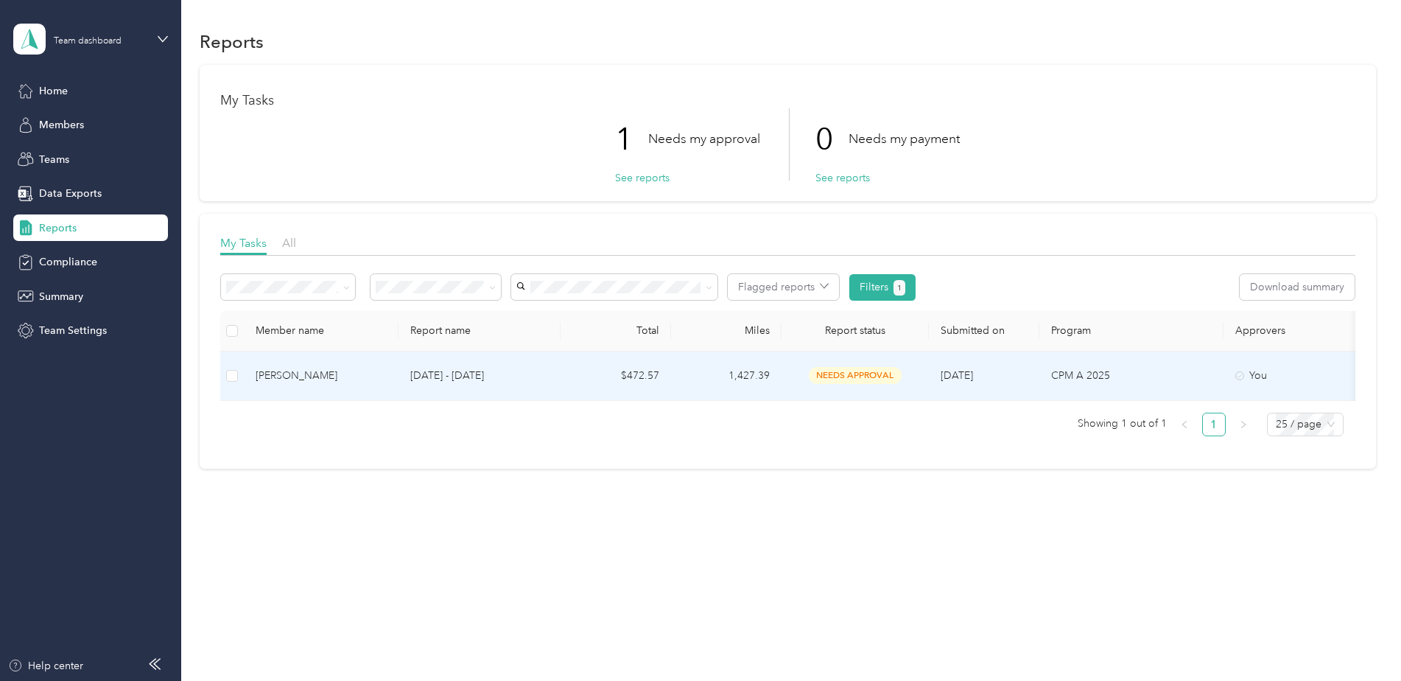
click at [801, 385] on td "needs approval" at bounding box center [855, 375] width 147 height 49
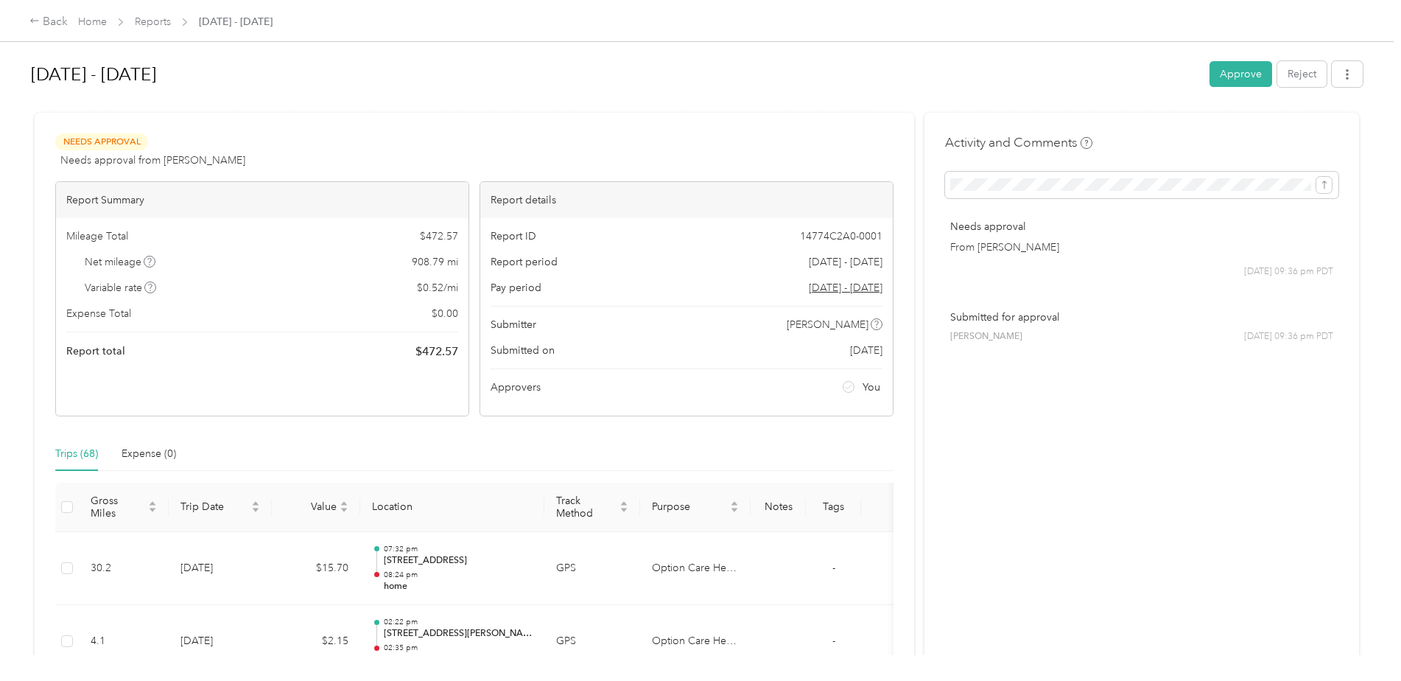
click at [1251, 88] on div "[DATE] - [DATE] Approve Reject" at bounding box center [697, 76] width 1332 height 43
click at [1245, 77] on button "Approve" at bounding box center [1241, 74] width 63 height 26
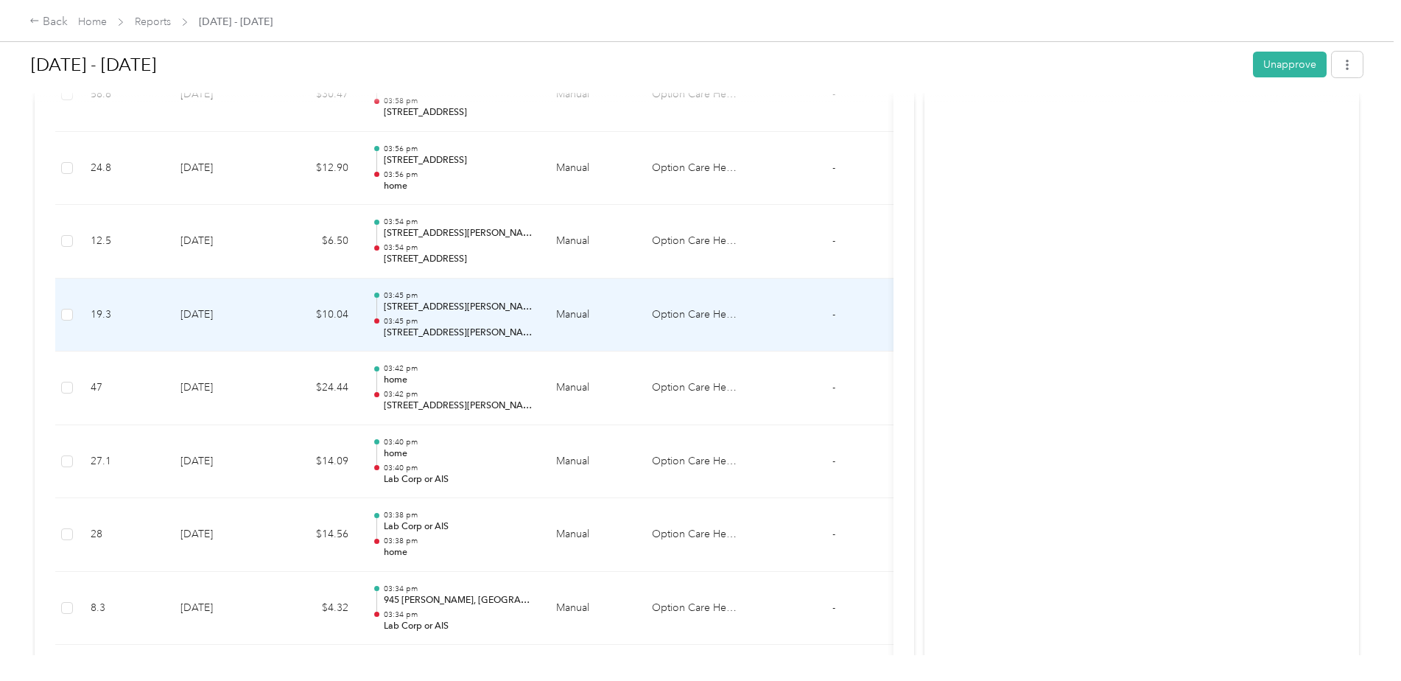
scroll to position [2625, 0]
